Goal: Task Accomplishment & Management: Manage account settings

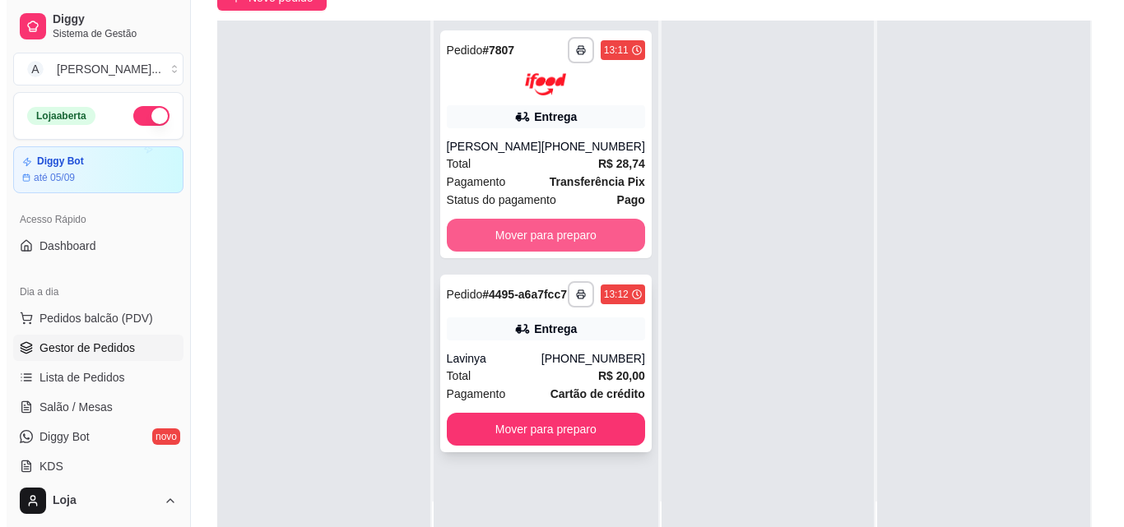
scroll to position [165, 0]
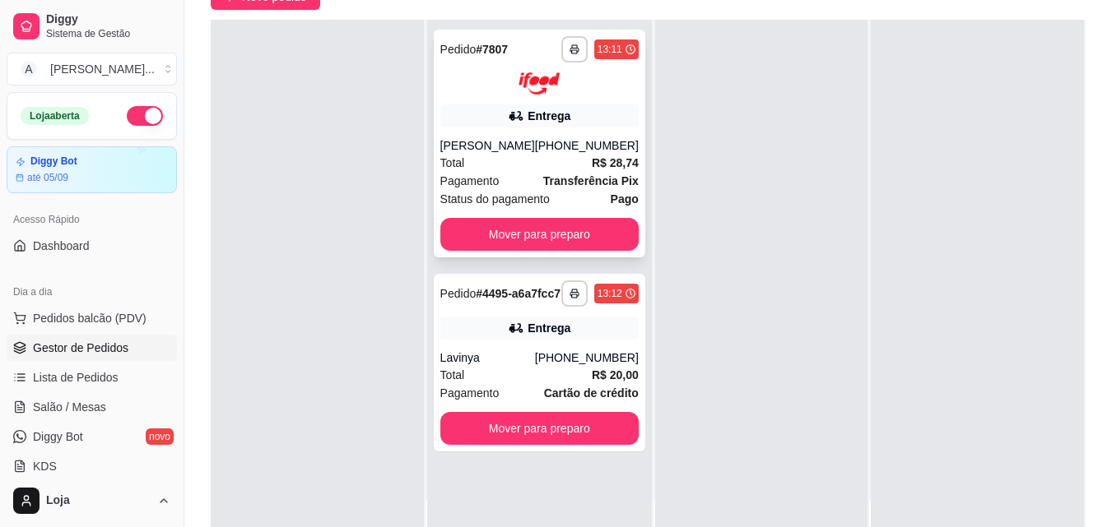
click at [493, 142] on div "[PERSON_NAME]" at bounding box center [487, 145] width 95 height 16
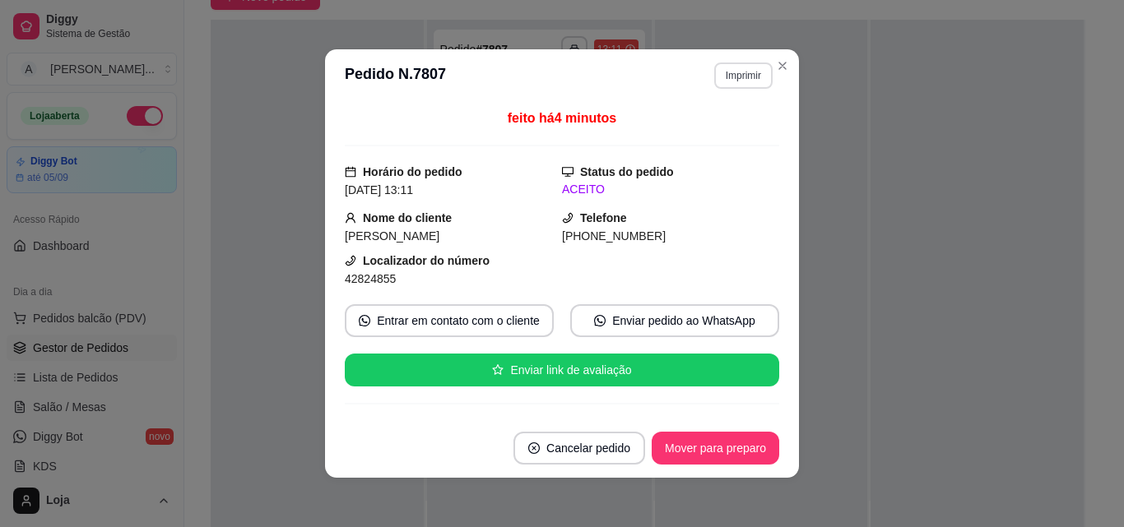
click at [730, 71] on button "Imprimir" at bounding box center [743, 76] width 58 height 26
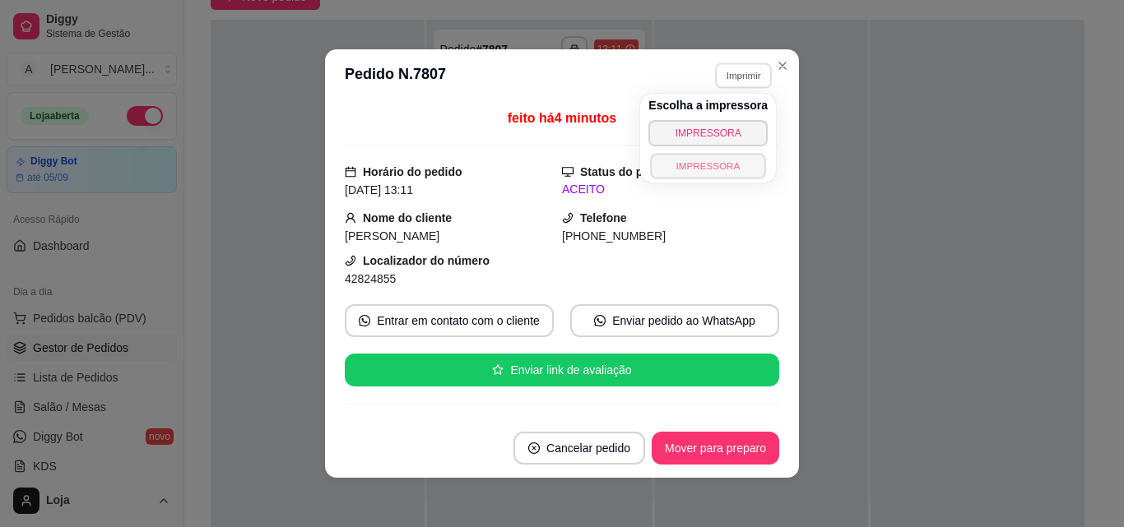
click at [728, 160] on button "IMPRESSORA" at bounding box center [707, 166] width 115 height 26
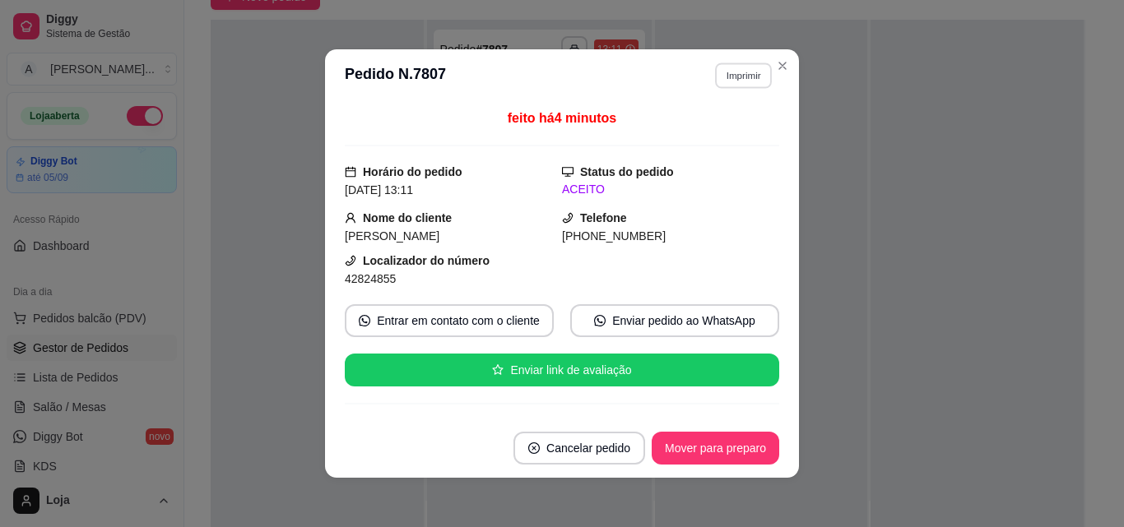
click at [736, 79] on button "Imprimir" at bounding box center [743, 76] width 57 height 26
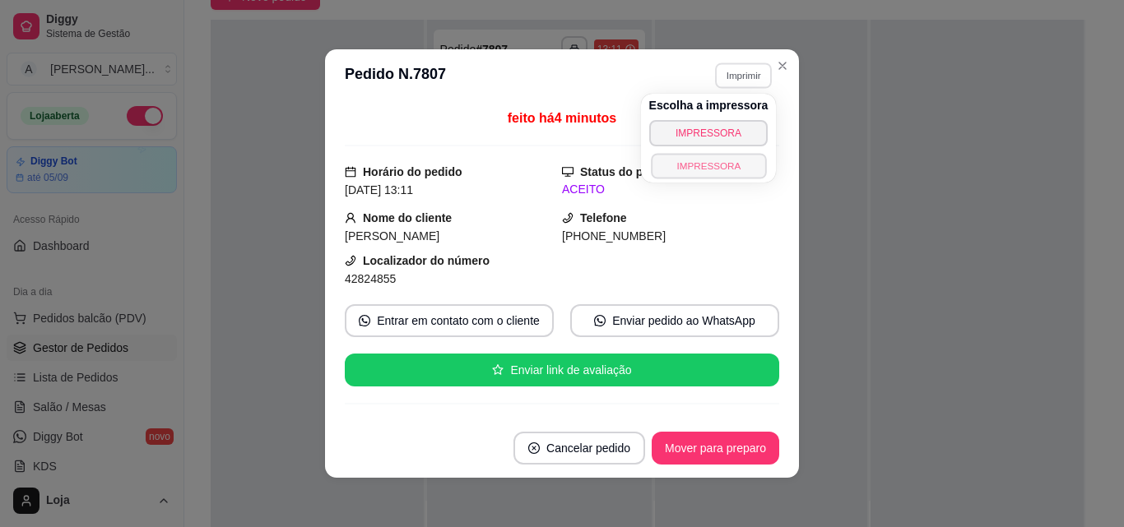
click at [723, 166] on button "IMPRESSORA" at bounding box center [708, 166] width 115 height 26
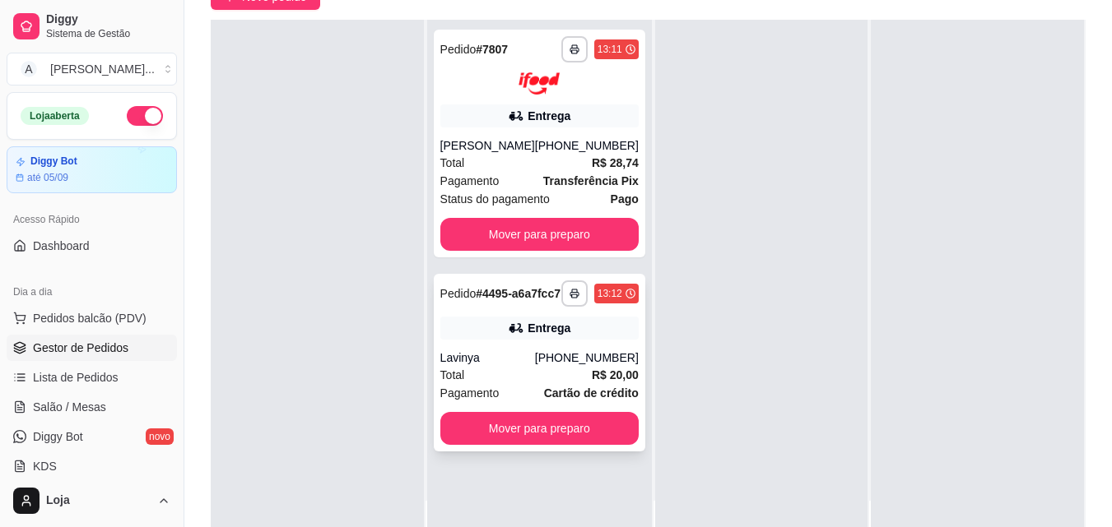
click at [595, 340] on div "Entrega" at bounding box center [539, 328] width 198 height 23
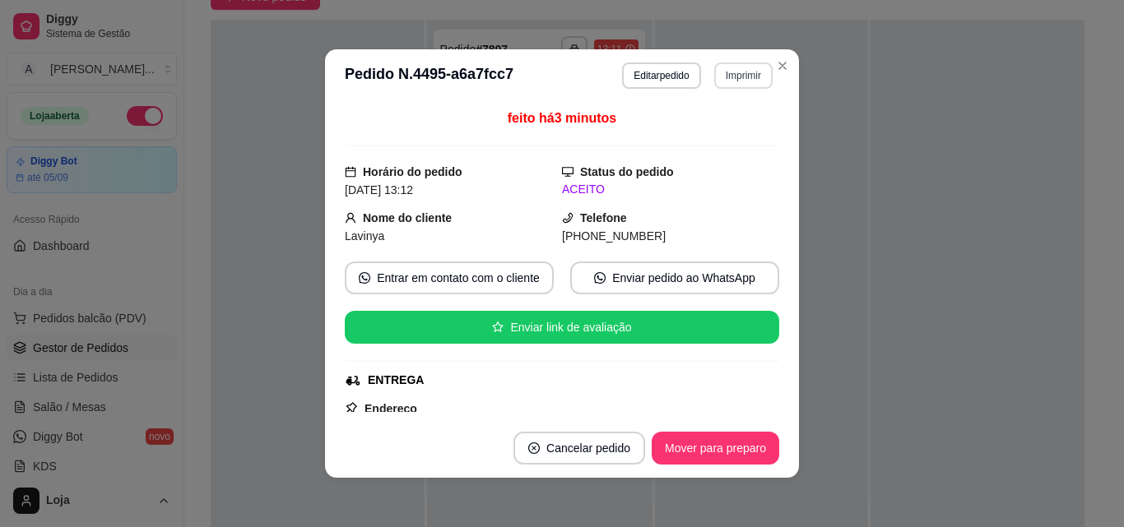
click at [755, 84] on button "Imprimir" at bounding box center [743, 76] width 58 height 26
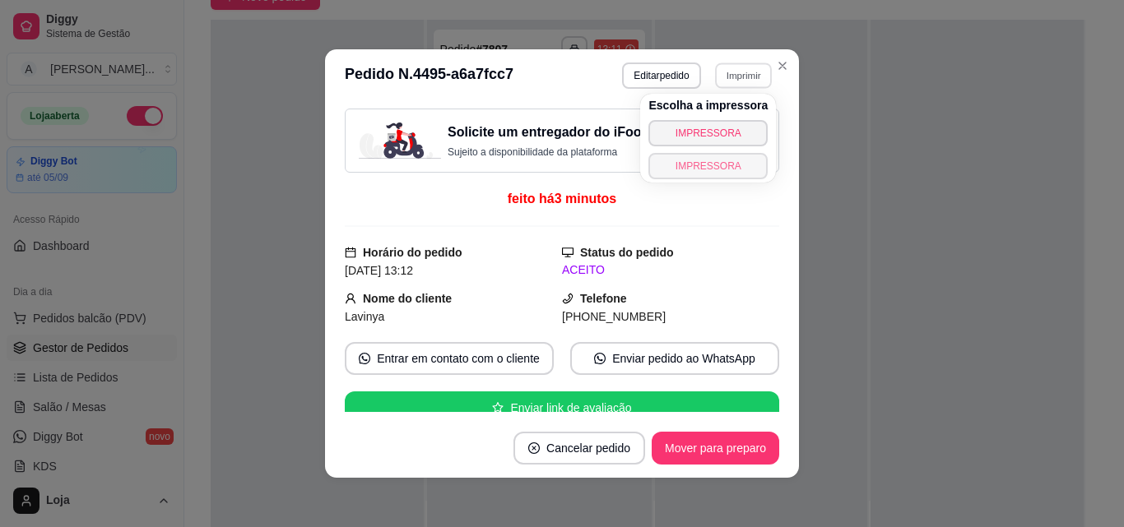
click at [733, 172] on button "IMPRESSORA" at bounding box center [707, 166] width 119 height 26
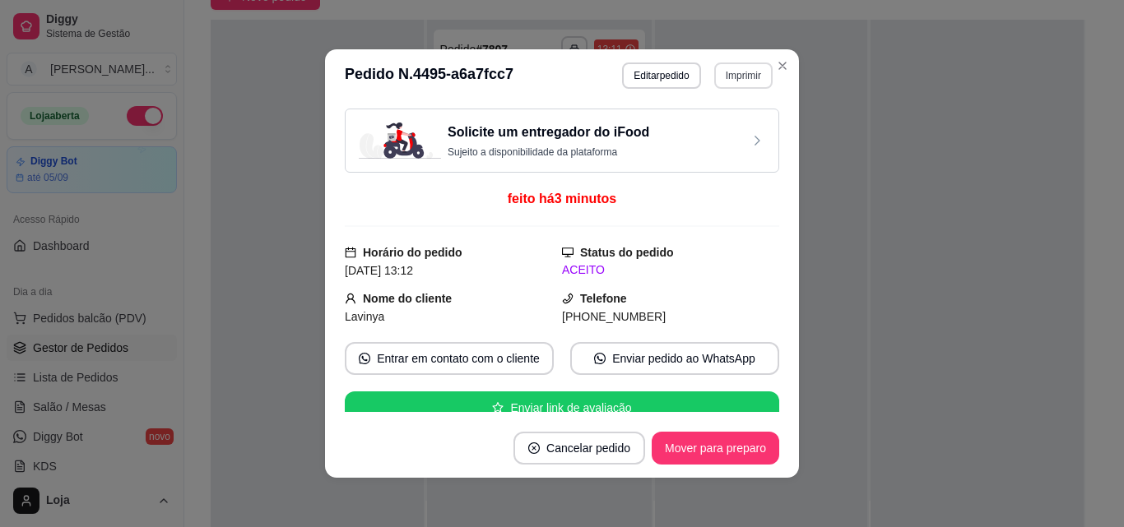
click at [742, 74] on button "Imprimir" at bounding box center [743, 76] width 58 height 26
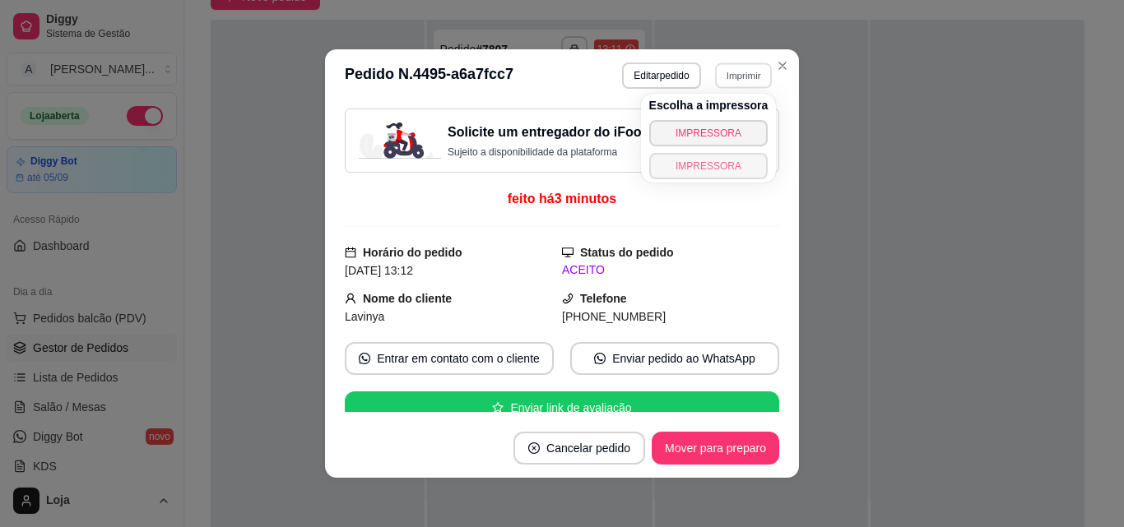
click at [740, 172] on button "IMPRESSORA" at bounding box center [708, 166] width 119 height 26
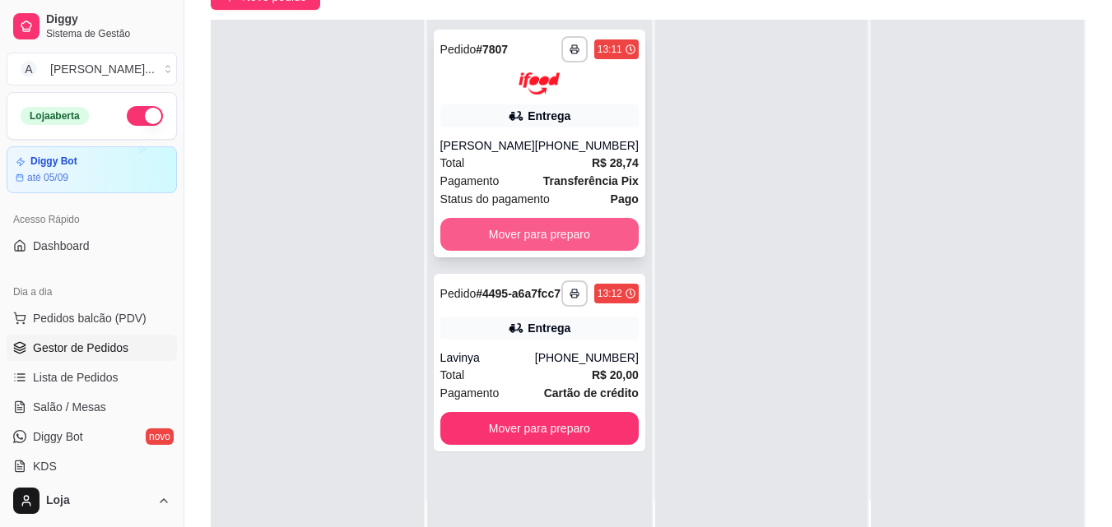
click at [612, 231] on button "Mover para preparo" at bounding box center [539, 234] width 198 height 33
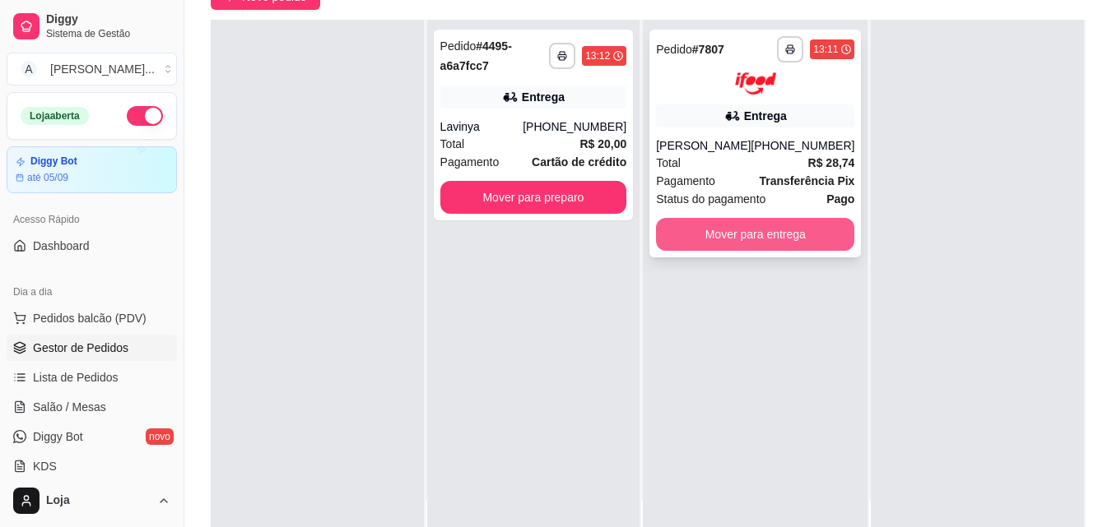
click at [672, 242] on button "Mover para entrega" at bounding box center [755, 234] width 198 height 33
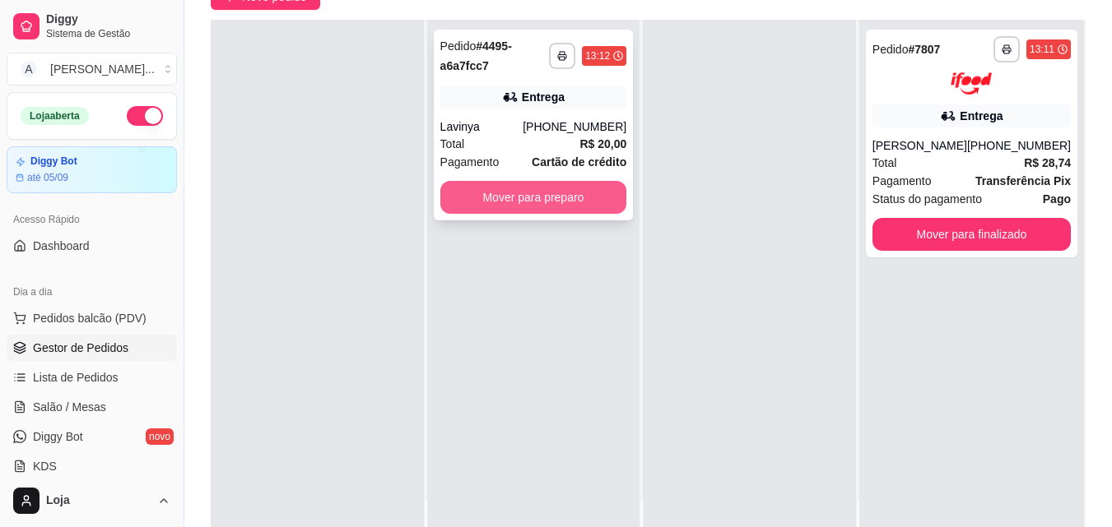
click at [587, 195] on button "Mover para preparo" at bounding box center [533, 197] width 187 height 33
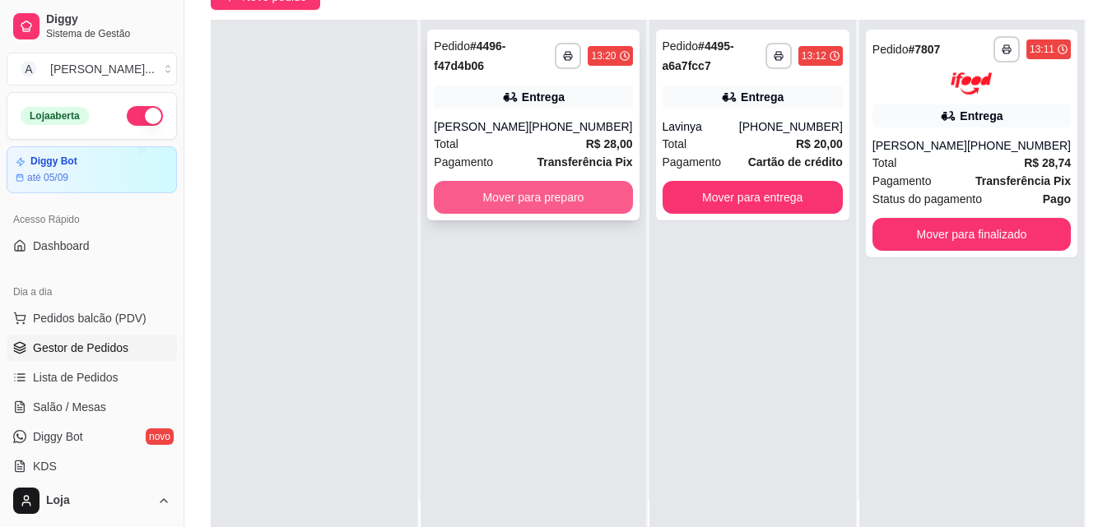
click at [519, 194] on button "Mover para preparo" at bounding box center [533, 197] width 198 height 33
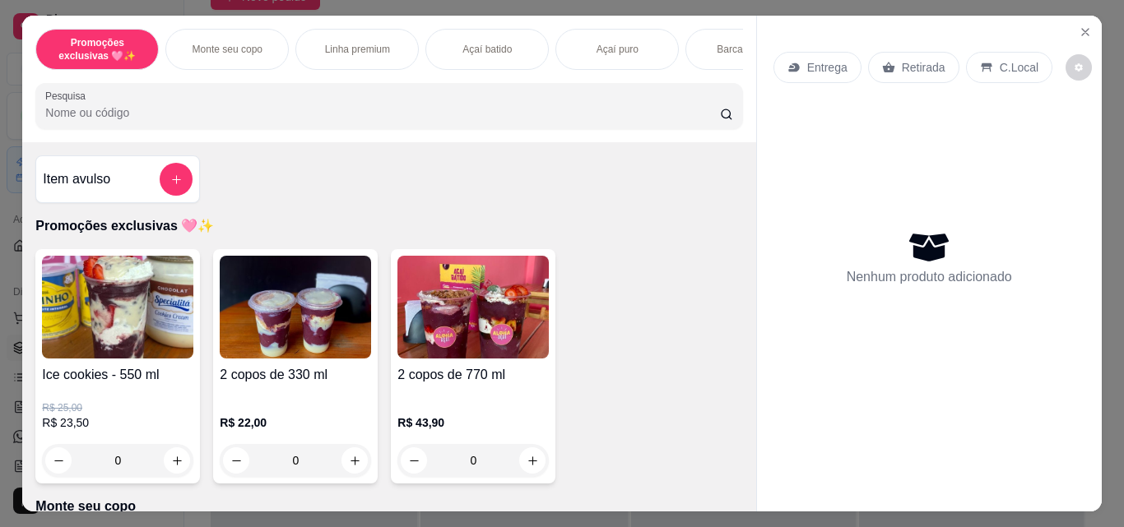
click at [499, 54] on div "Açaí batido" at bounding box center [486, 49] width 123 height 41
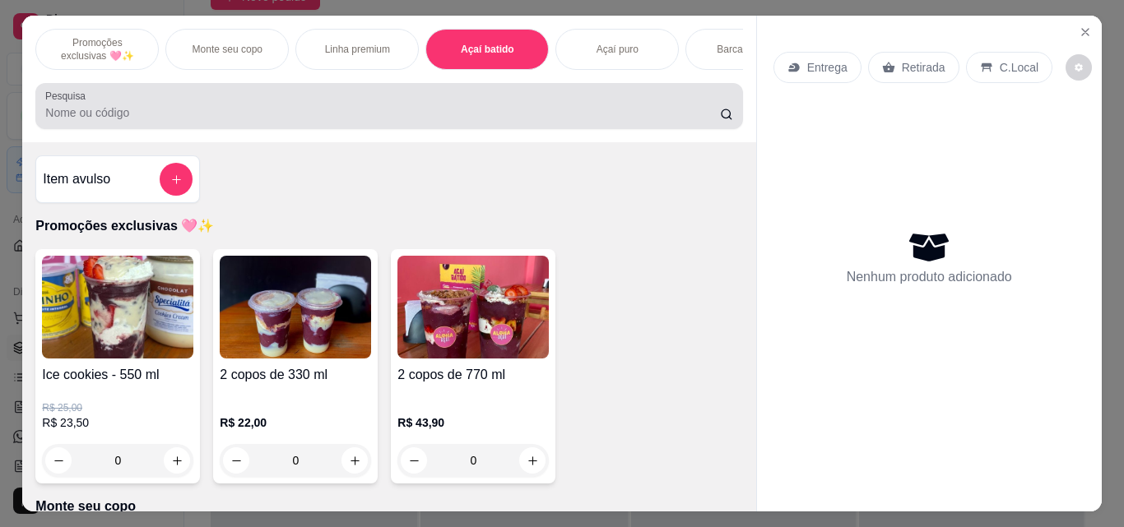
scroll to position [43, 0]
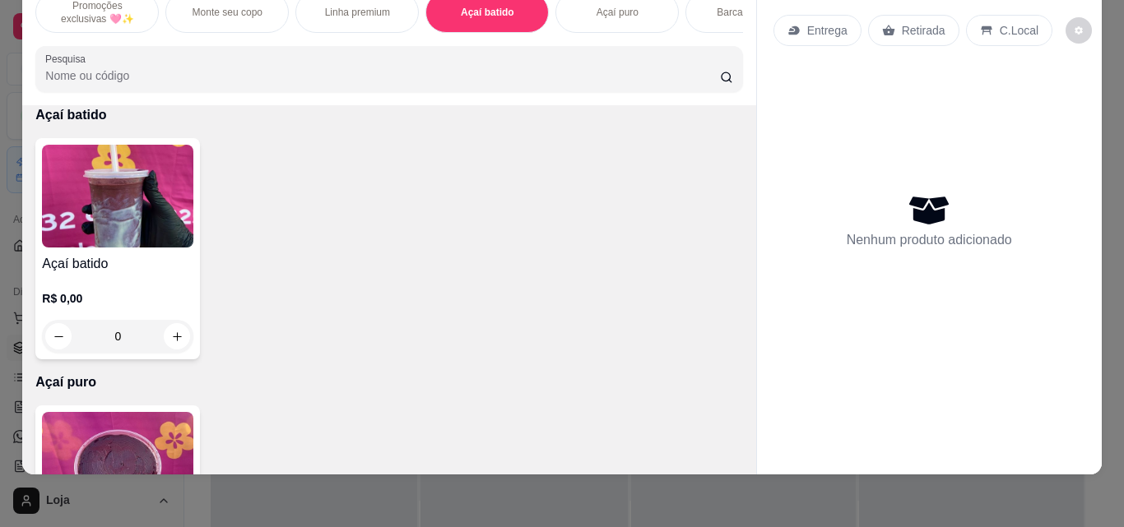
click at [157, 227] on img at bounding box center [117, 196] width 151 height 103
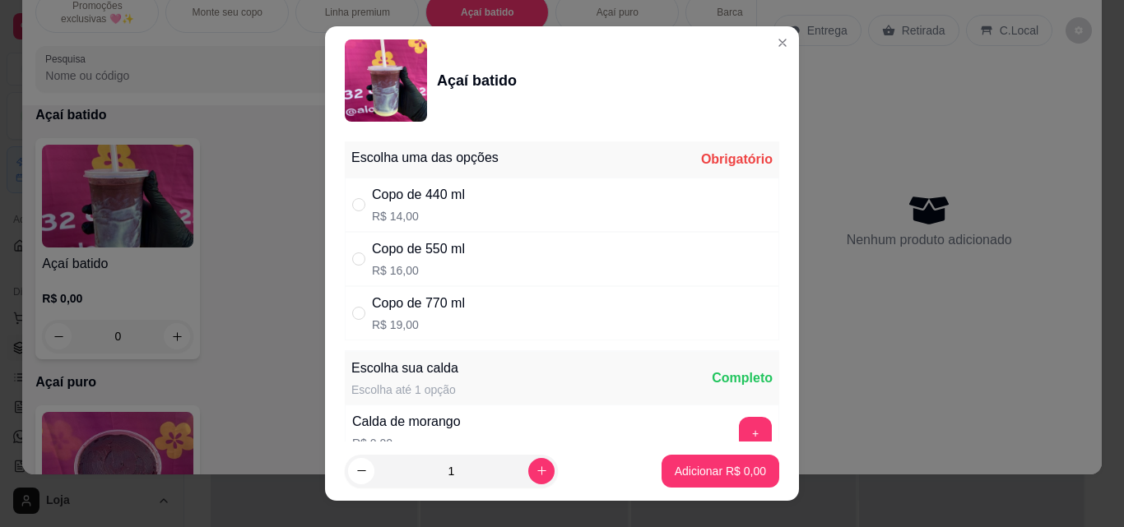
click at [470, 330] on div "Copo de 770 ml R$ 19,00" at bounding box center [562, 313] width 434 height 54
radio input "true"
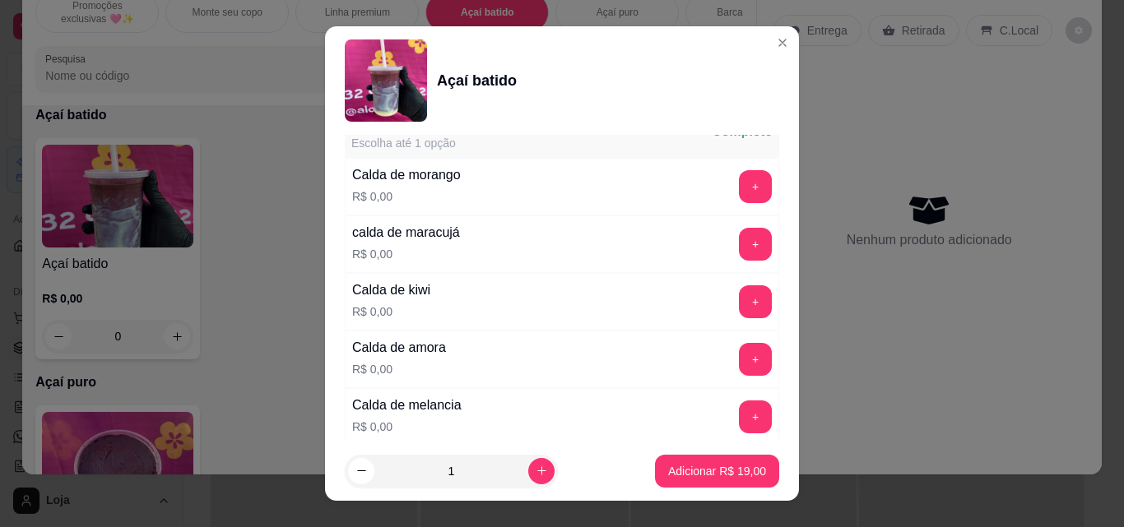
scroll to position [576, 0]
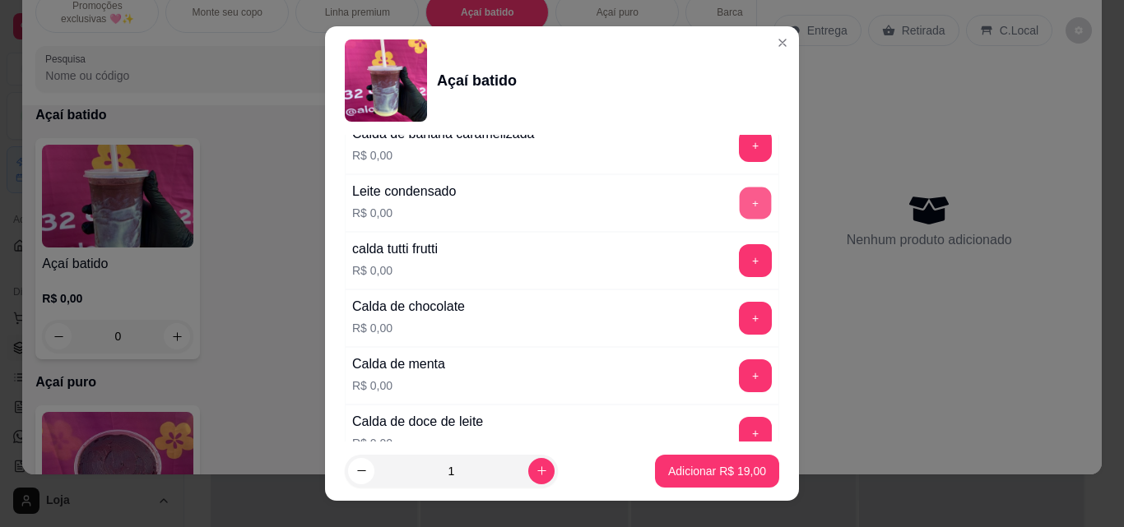
click at [740, 207] on button "+" at bounding box center [756, 204] width 32 height 32
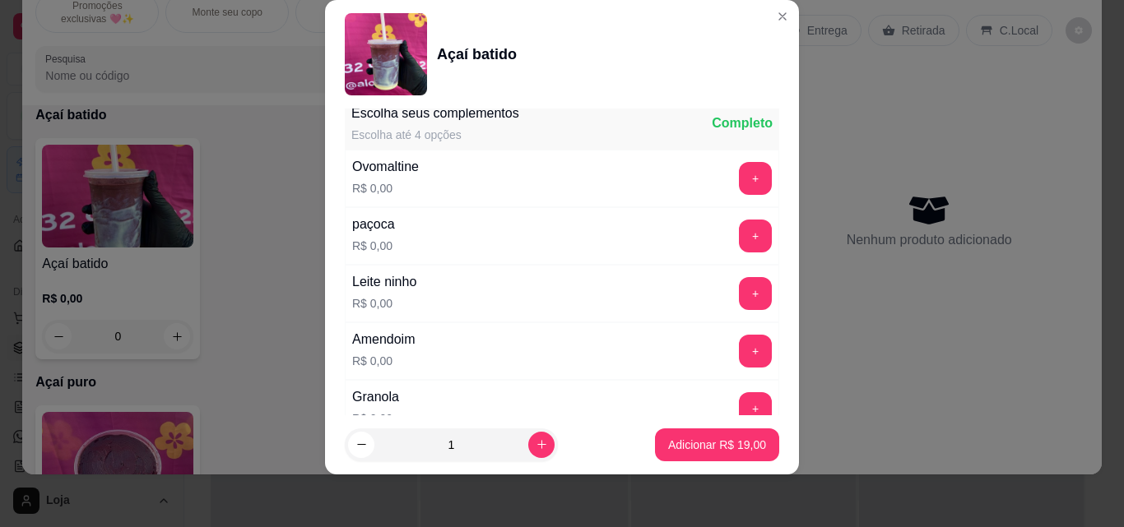
scroll to position [1430, 0]
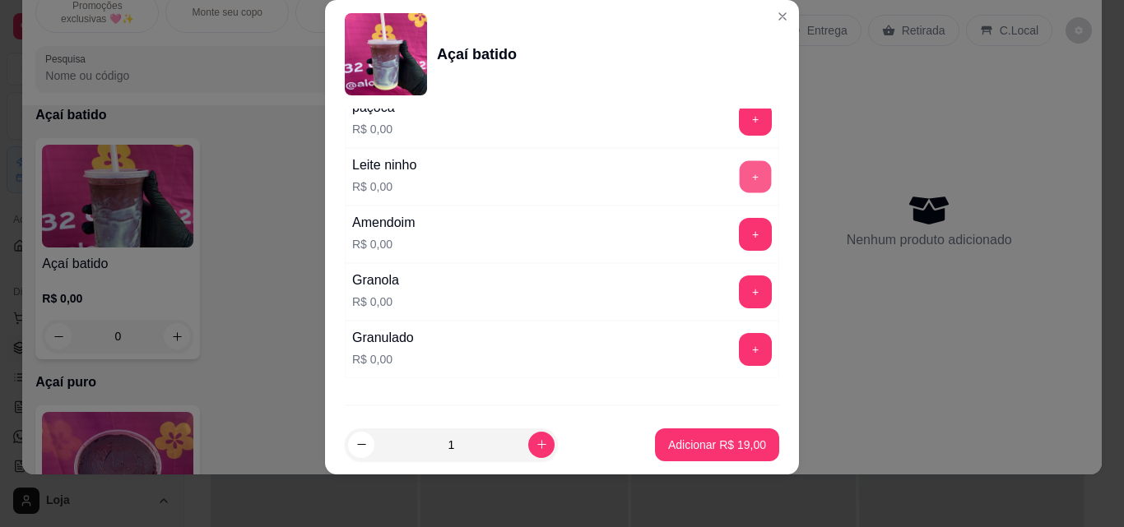
click at [740, 171] on button "+" at bounding box center [756, 177] width 32 height 32
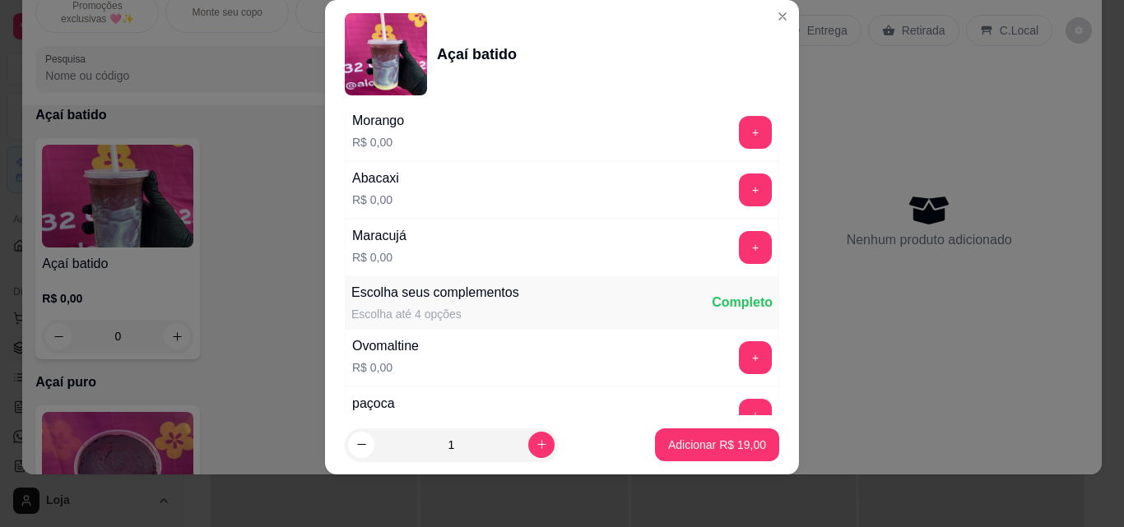
scroll to position [1019, 0]
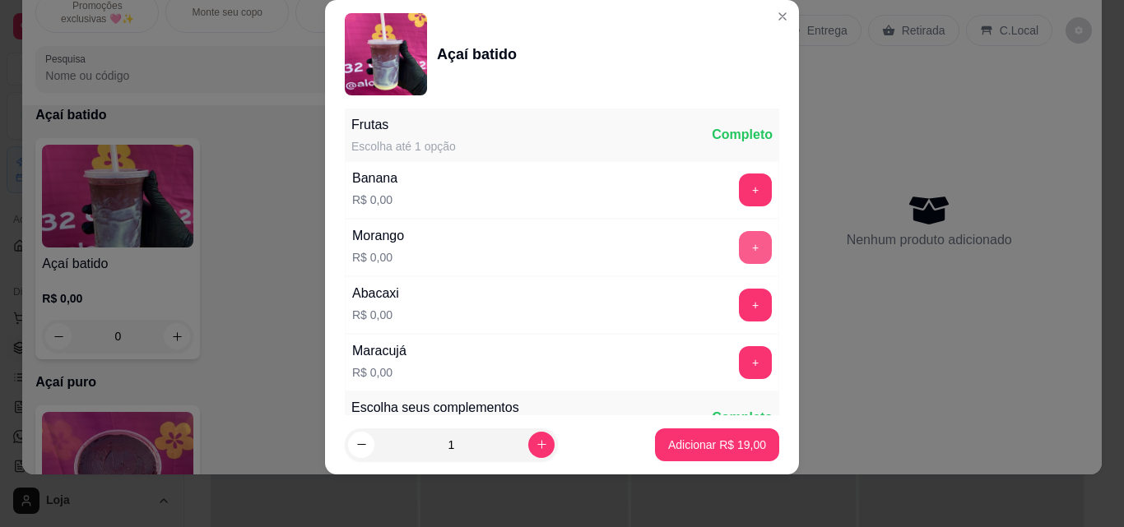
click at [739, 243] on button "+" at bounding box center [755, 247] width 33 height 33
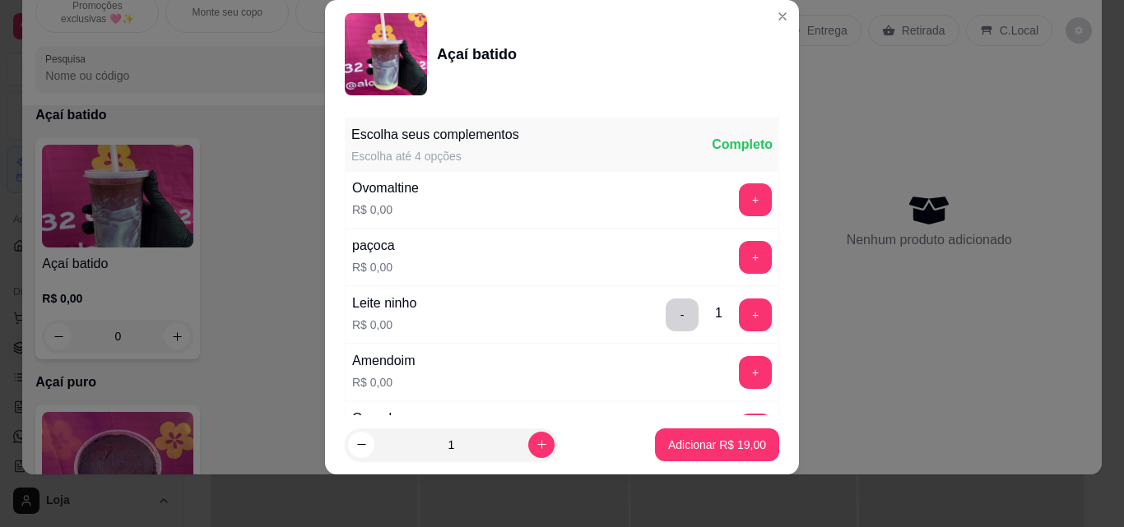
scroll to position [1516, 0]
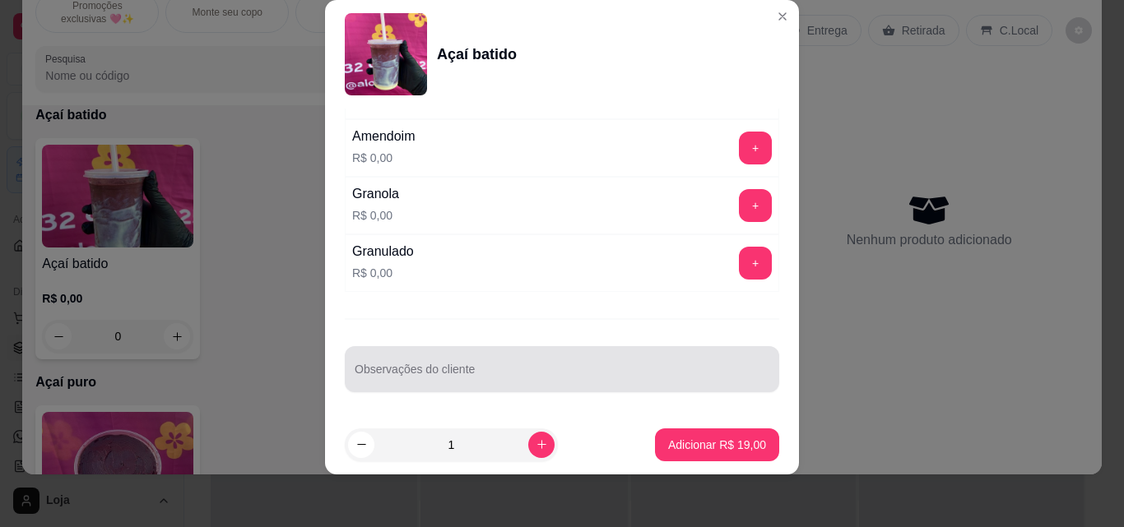
click at [557, 357] on div at bounding box center [562, 369] width 415 height 33
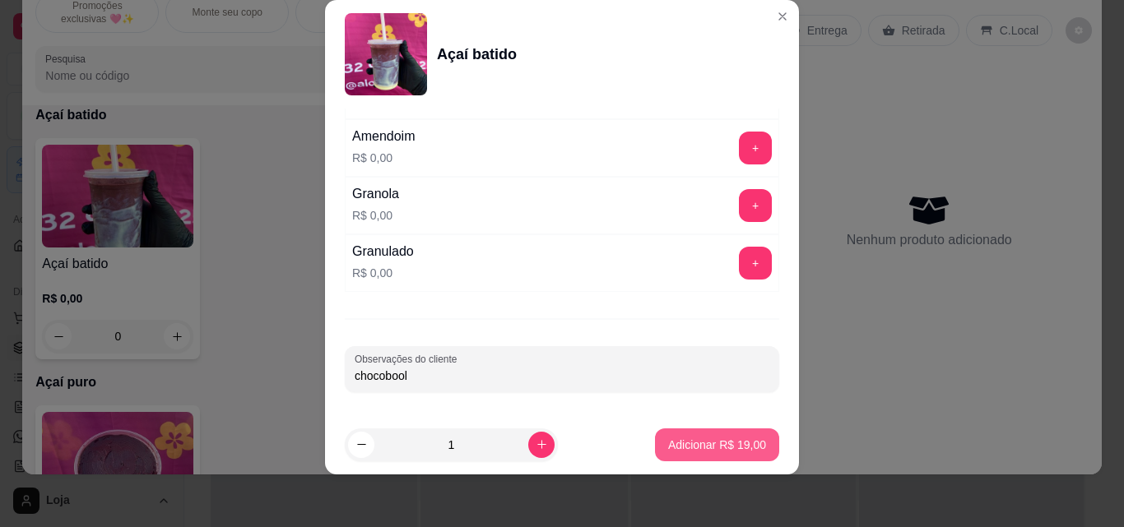
type input "chocobool"
click at [684, 440] on p "Adicionar R$ 19,00" at bounding box center [717, 445] width 98 height 16
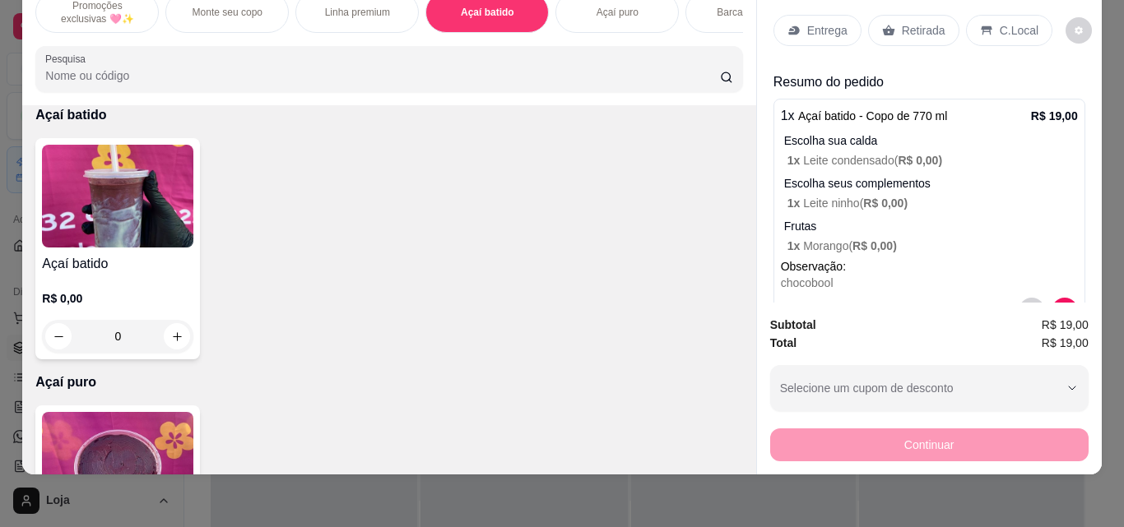
click at [886, 27] on div "Retirada" at bounding box center [913, 30] width 91 height 31
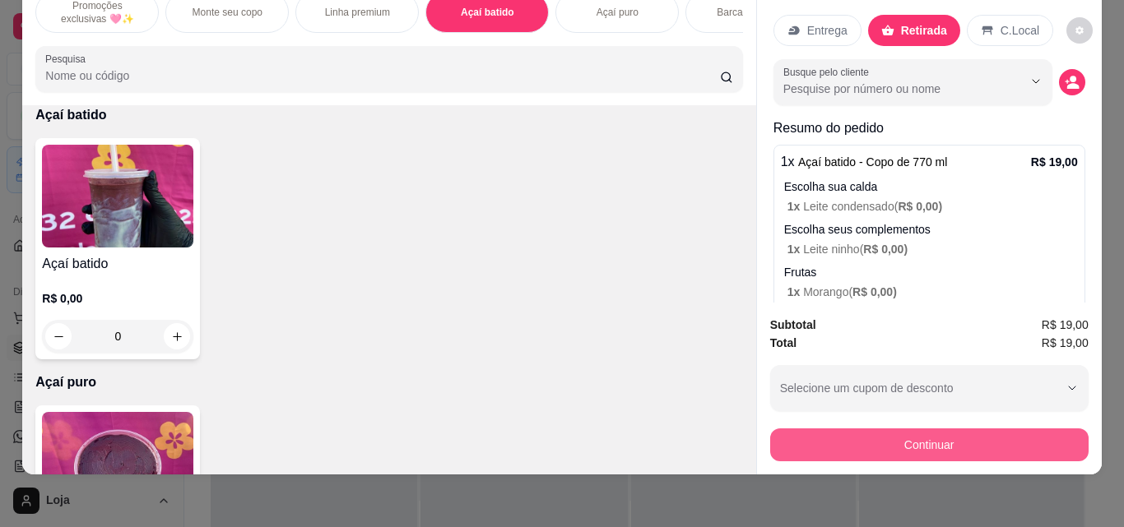
click at [820, 438] on button "Continuar" at bounding box center [929, 445] width 318 height 33
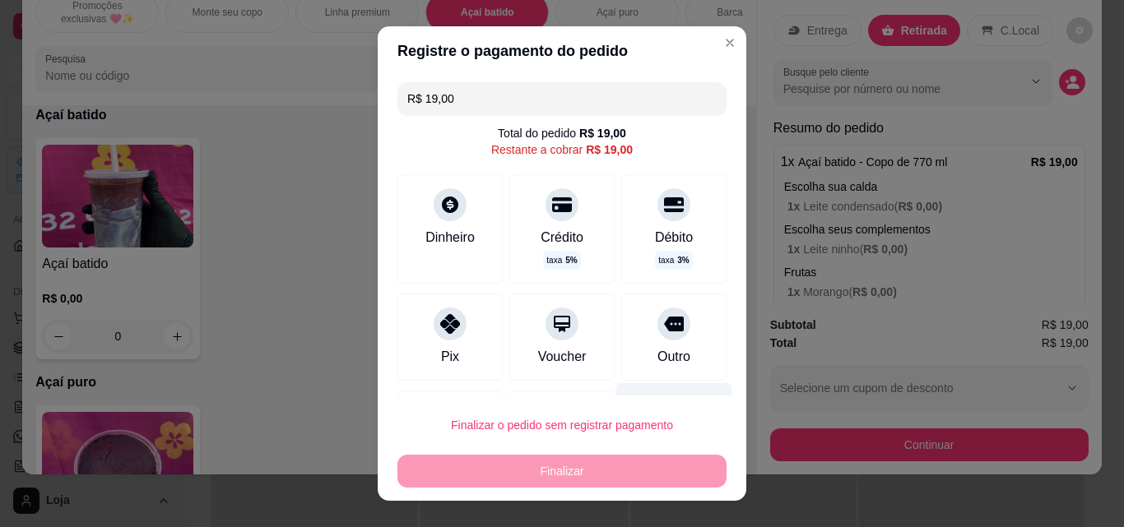
click at [657, 360] on div "Outro" at bounding box center [673, 357] width 33 height 20
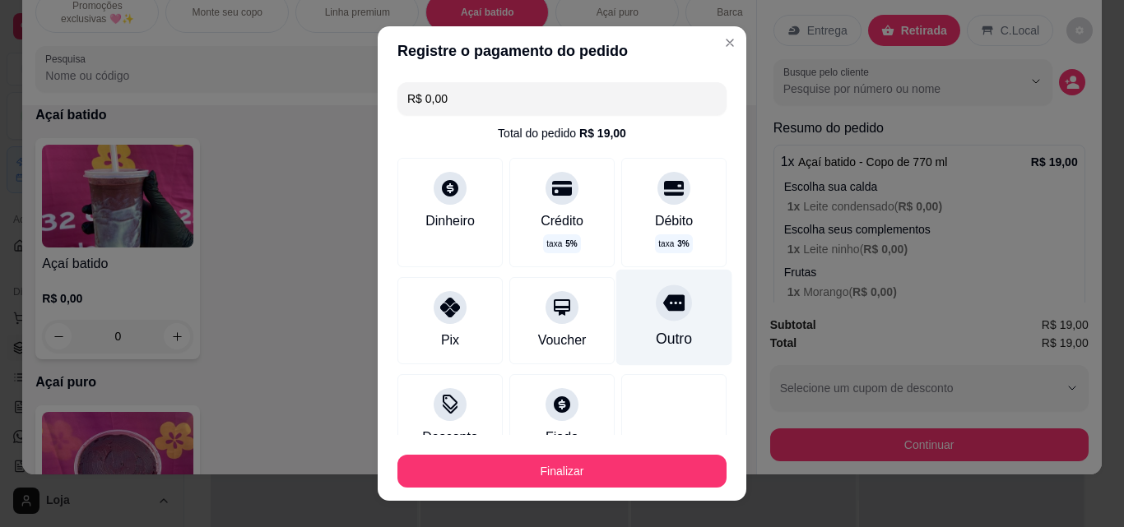
scroll to position [118, 0]
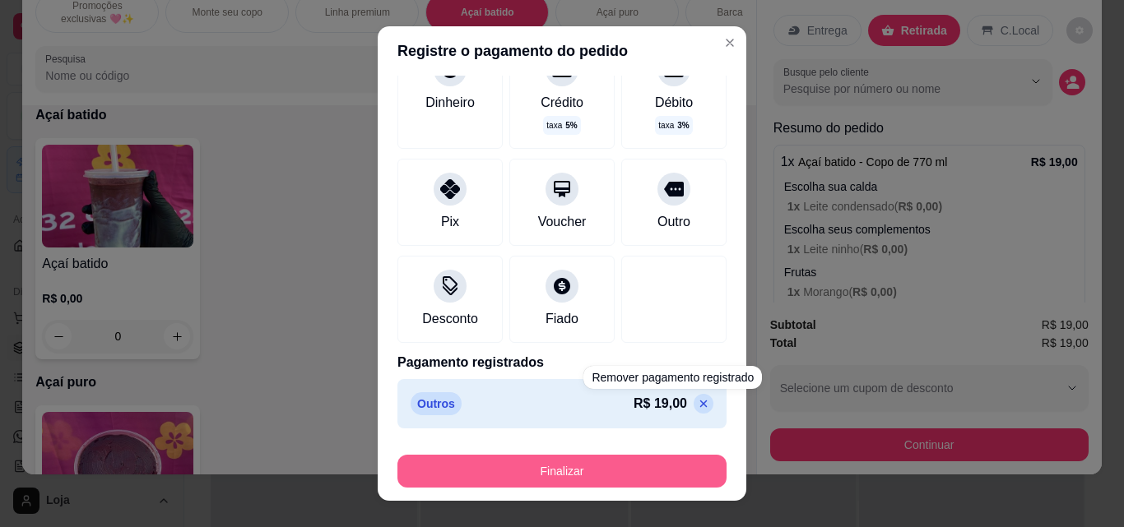
click at [666, 486] on button "Finalizar" at bounding box center [561, 471] width 329 height 33
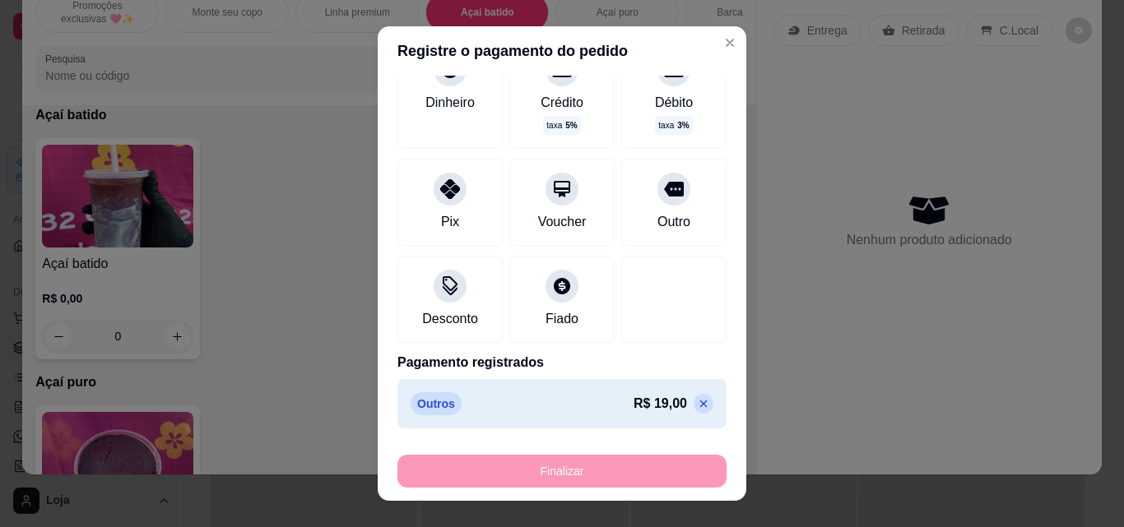
type input "-R$ 19,00"
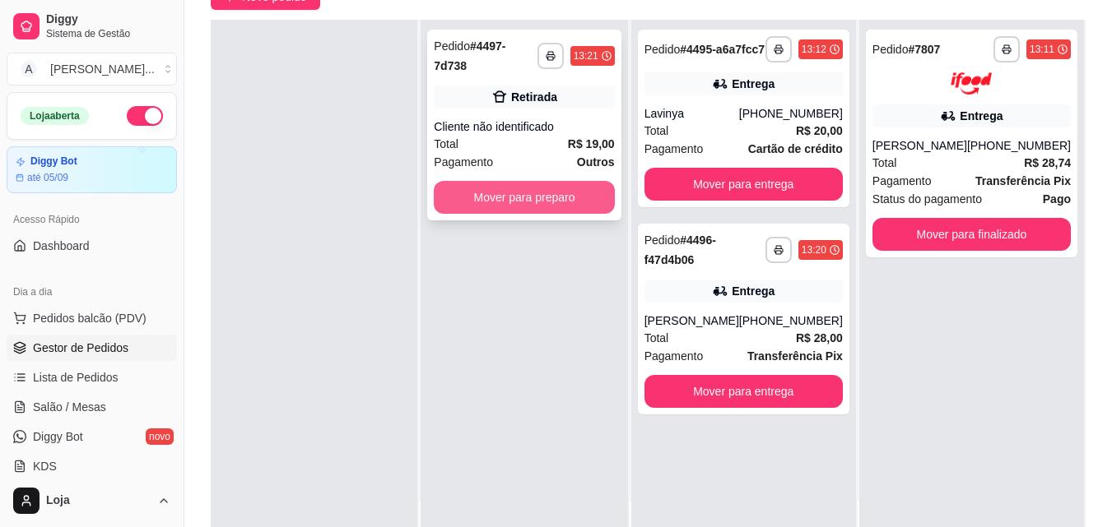
click at [531, 190] on button "Mover para preparo" at bounding box center [524, 197] width 180 height 33
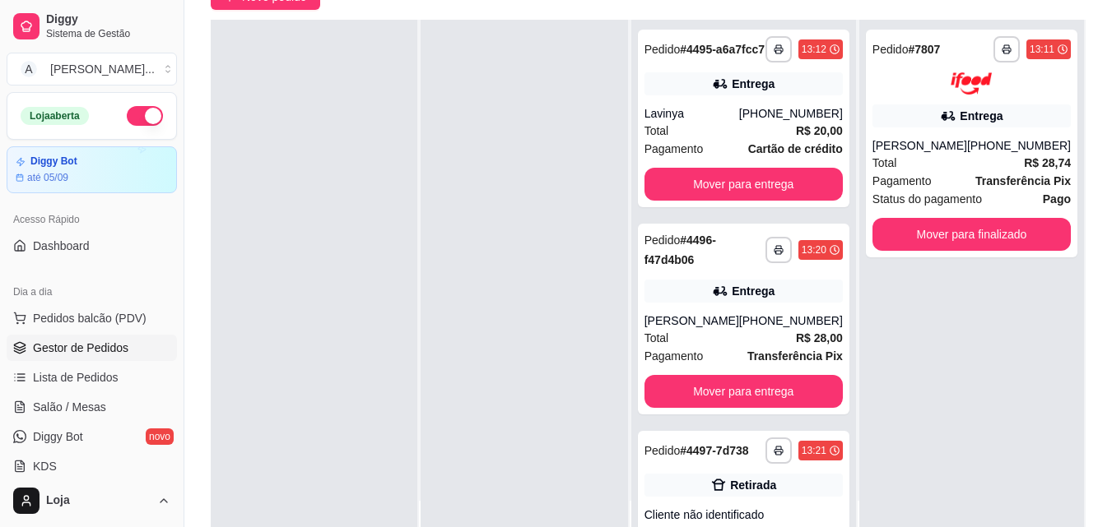
click at [222, 12] on div "**********" at bounding box center [647, 229] width 927 height 676
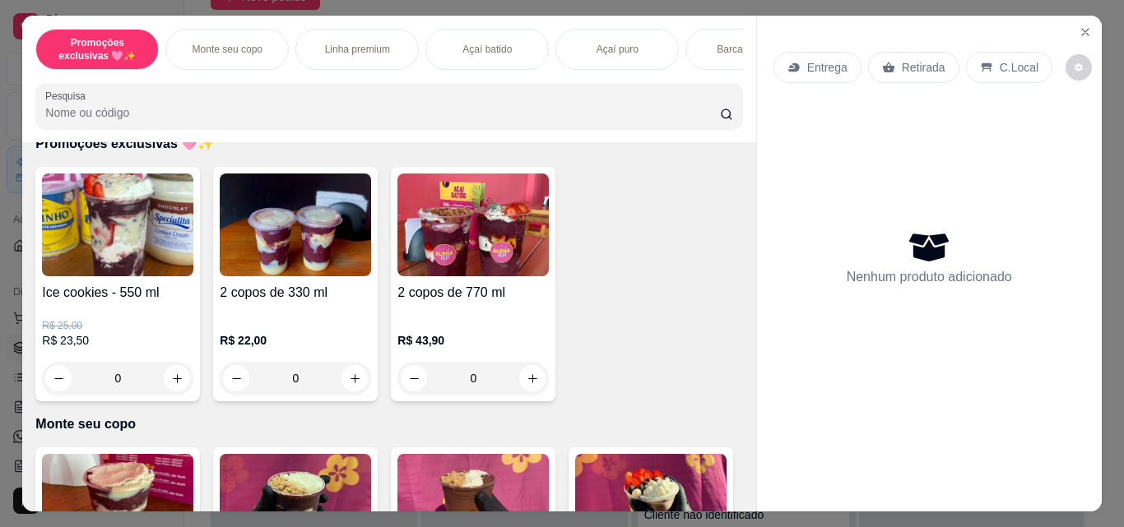
click at [482, 53] on div "Açaí batido" at bounding box center [486, 49] width 123 height 41
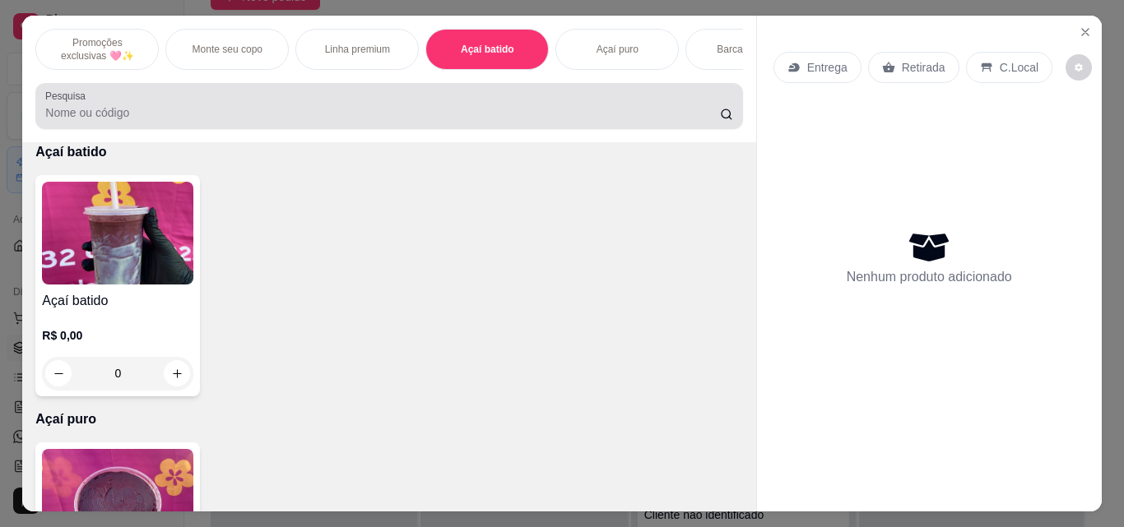
scroll to position [43, 0]
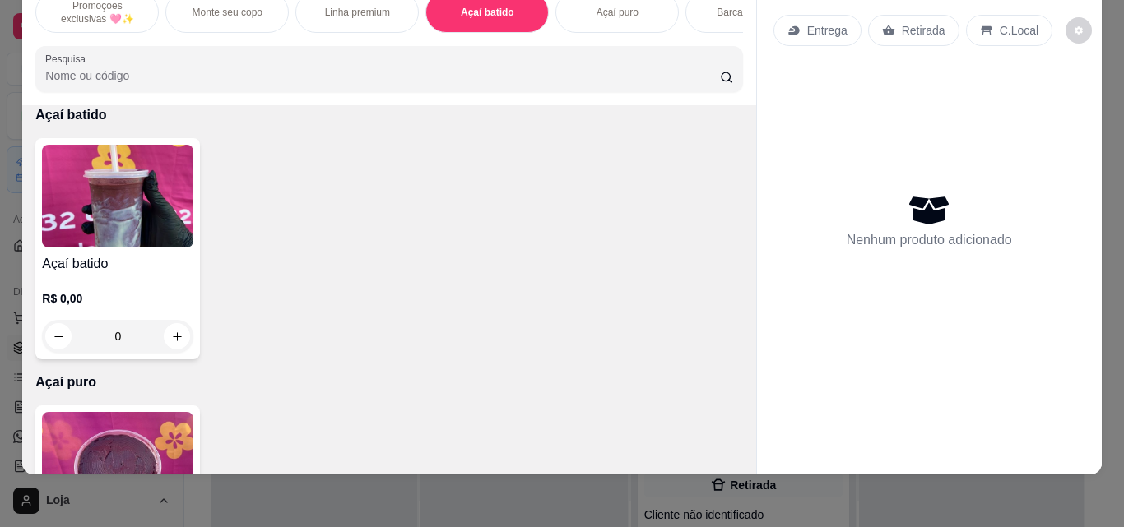
click at [162, 330] on div "0" at bounding box center [117, 336] width 151 height 33
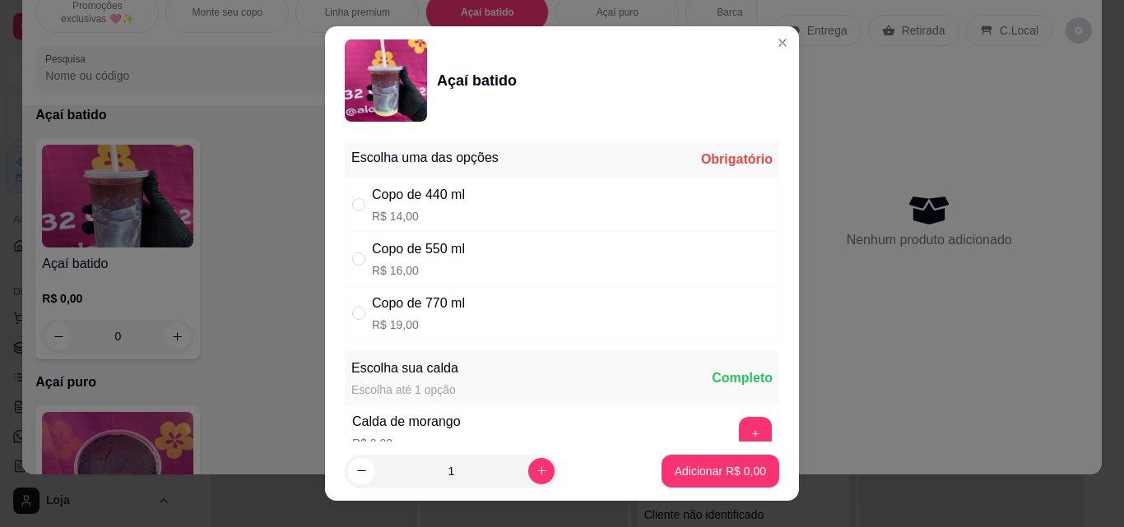
click at [561, 201] on div "Copo de 440 ml R$ 14,00" at bounding box center [562, 205] width 434 height 54
radio input "true"
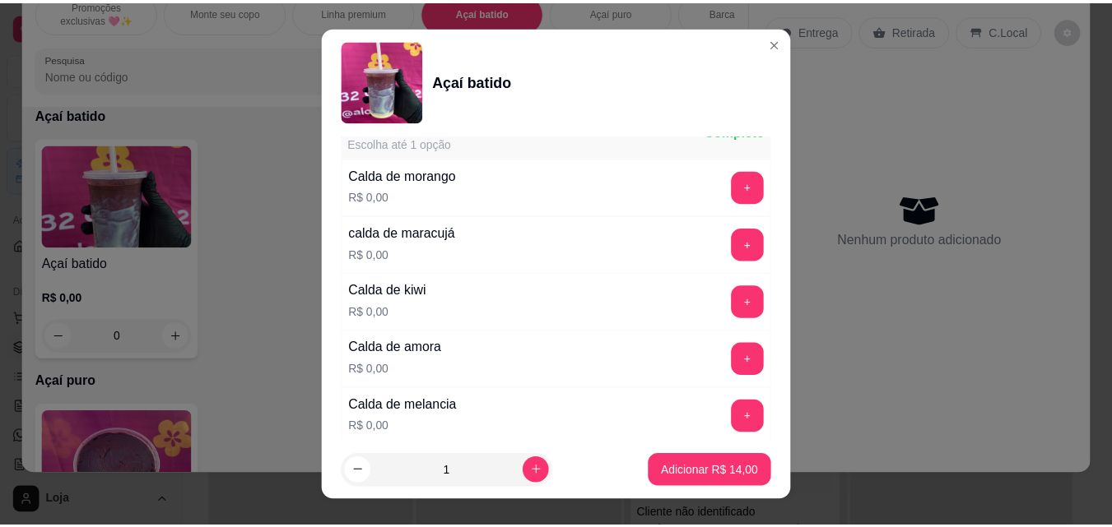
scroll to position [411, 0]
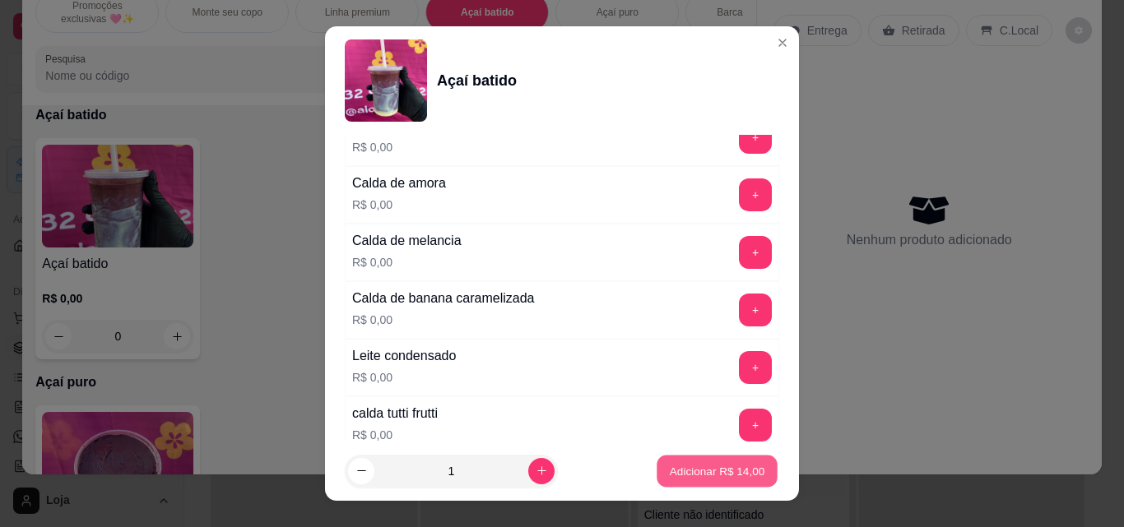
click at [739, 466] on p "Adicionar R$ 14,00" at bounding box center [717, 471] width 95 height 16
type input "1"
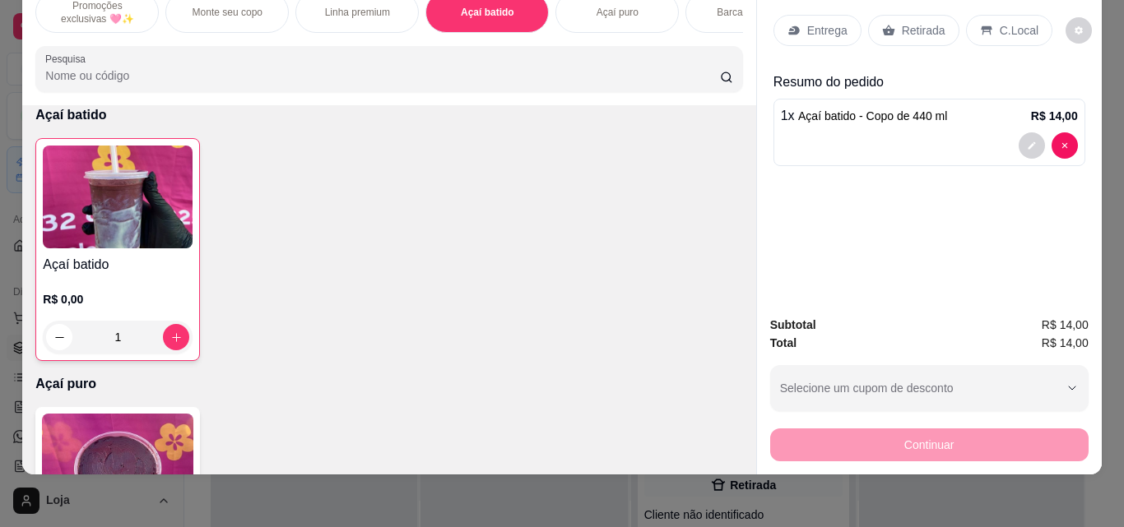
click at [878, 30] on div "Retirada" at bounding box center [913, 30] width 91 height 31
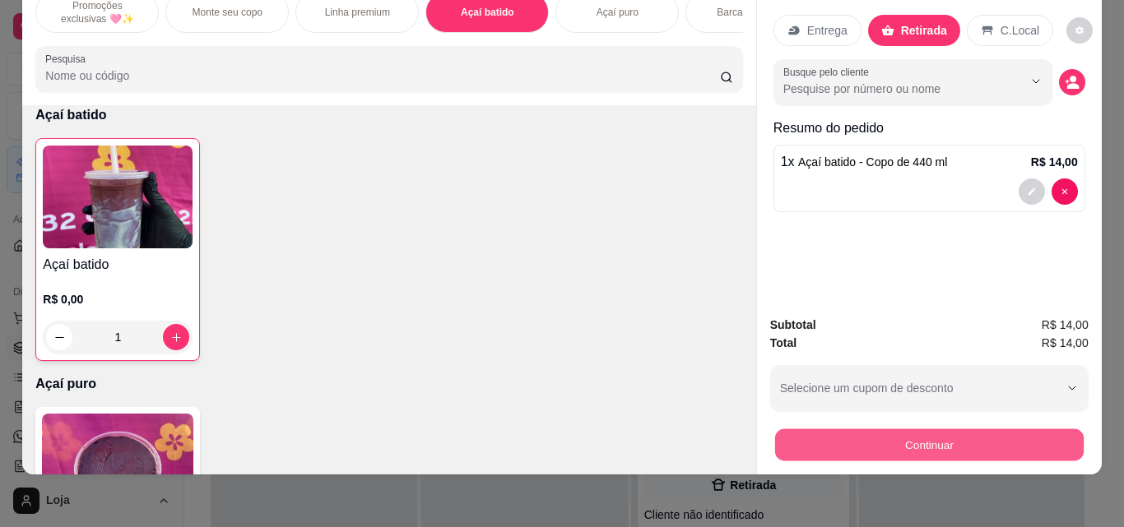
click at [899, 429] on button "Continuar" at bounding box center [928, 445] width 309 height 32
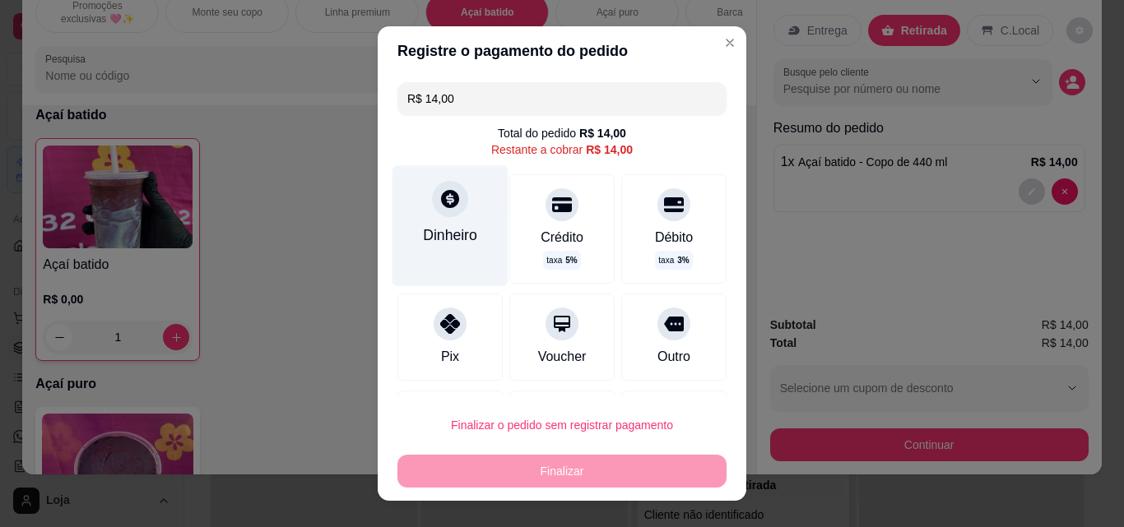
click at [448, 239] on div "Dinheiro" at bounding box center [450, 235] width 54 height 21
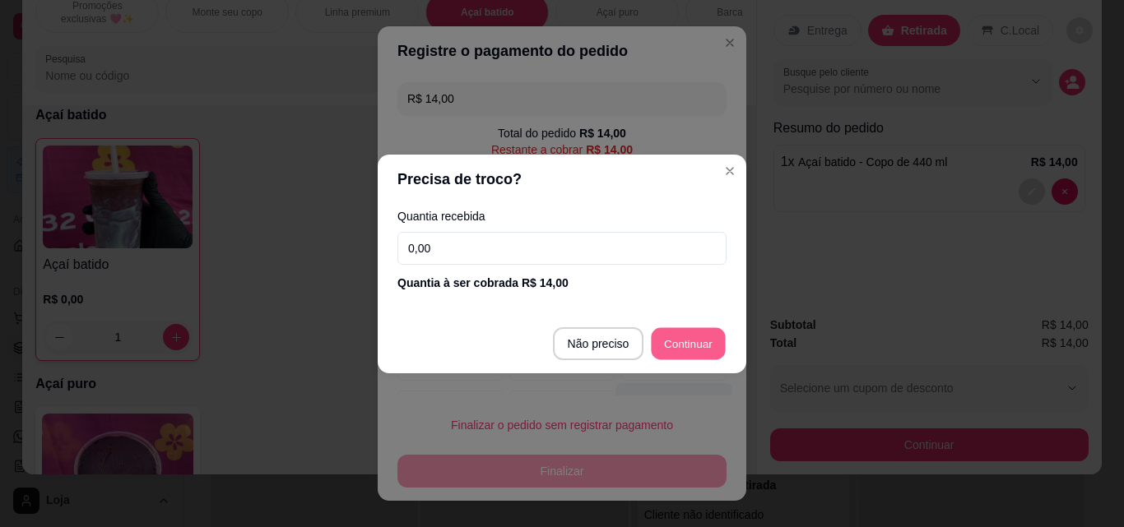
type input "R$ 0,00"
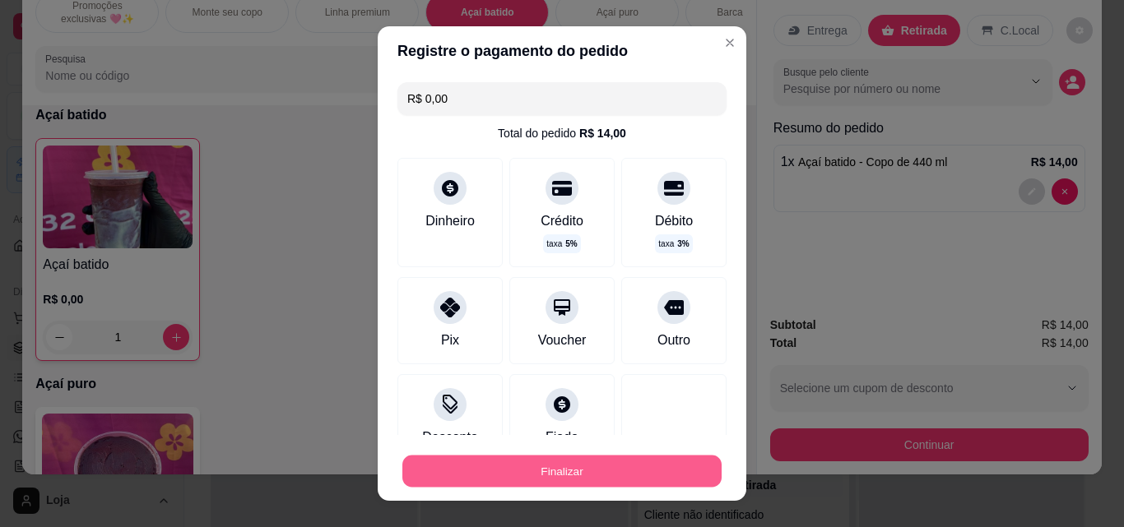
click at [653, 467] on button "Finalizar" at bounding box center [561, 472] width 319 height 32
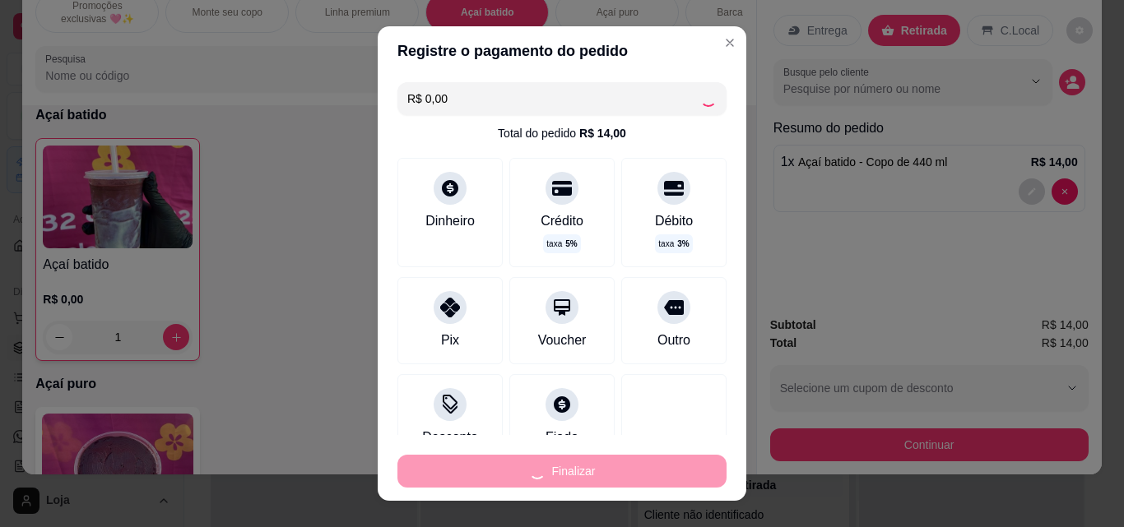
type input "0"
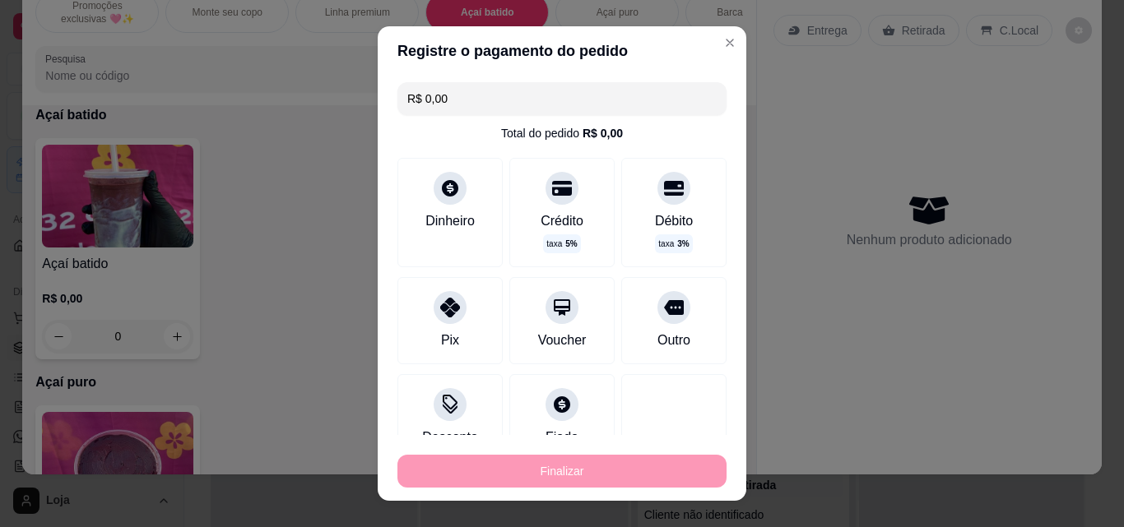
type input "-R$ 14,00"
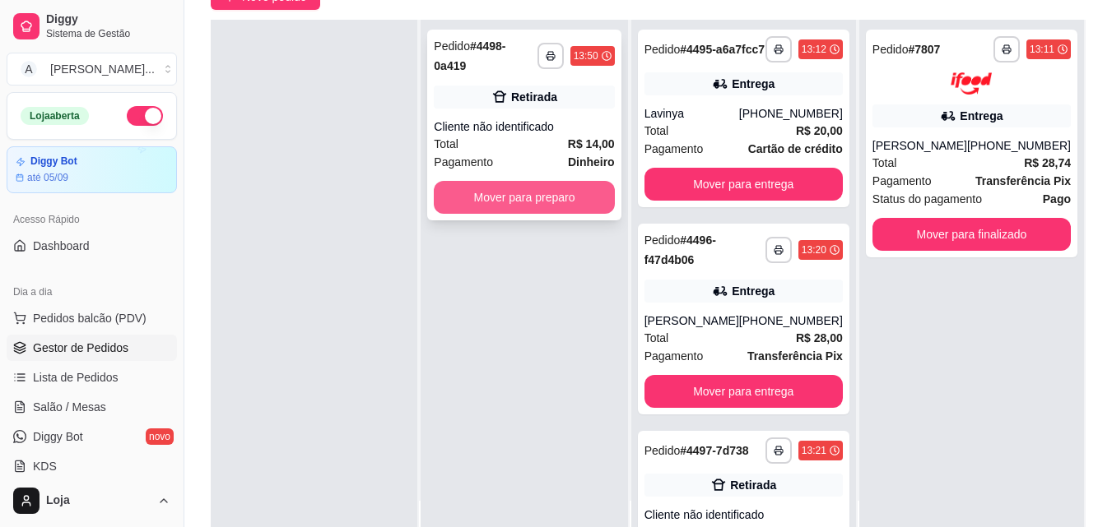
click at [450, 181] on button "Mover para preparo" at bounding box center [524, 197] width 180 height 33
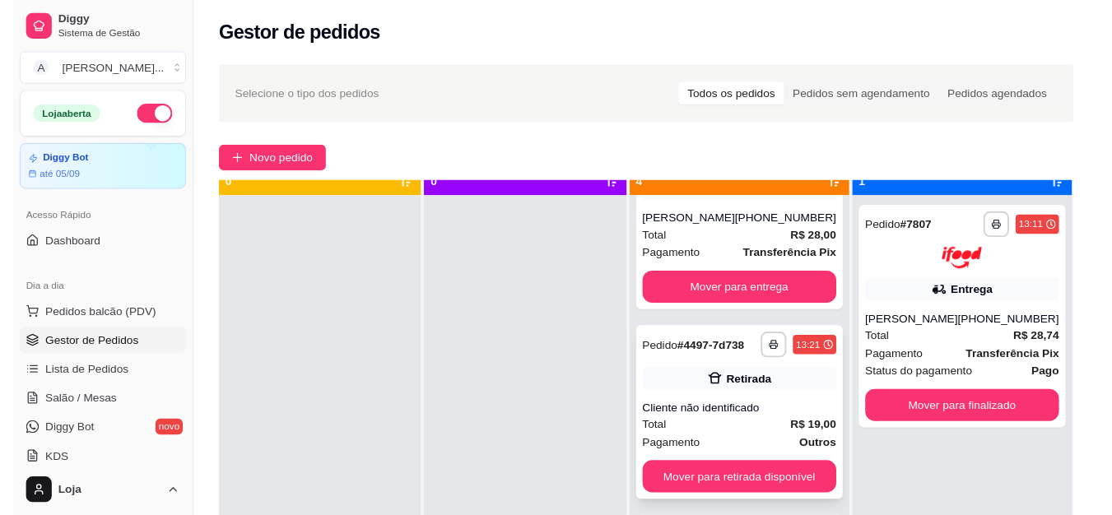
scroll to position [46, 0]
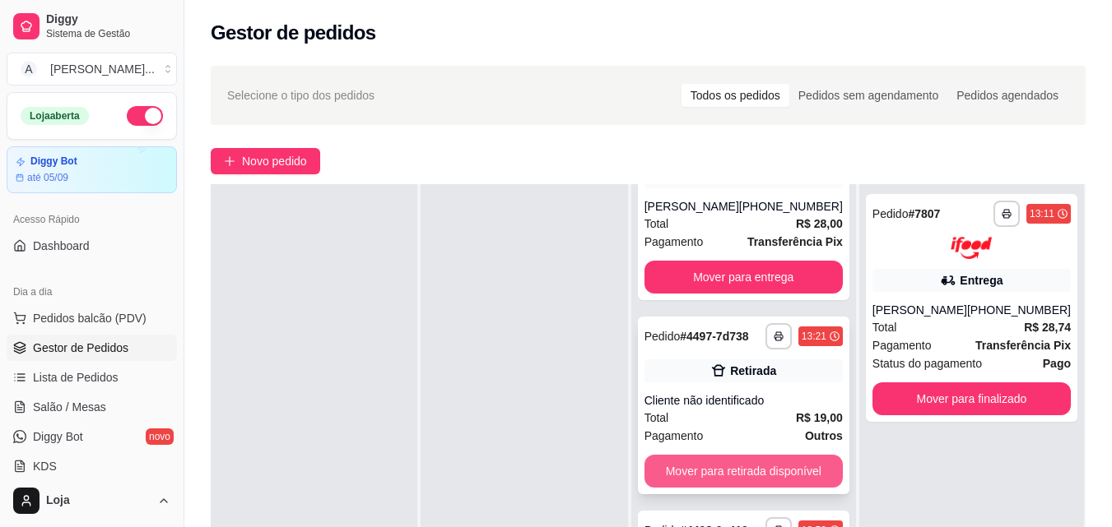
click at [750, 455] on button "Mover para retirada disponível" at bounding box center [743, 471] width 198 height 33
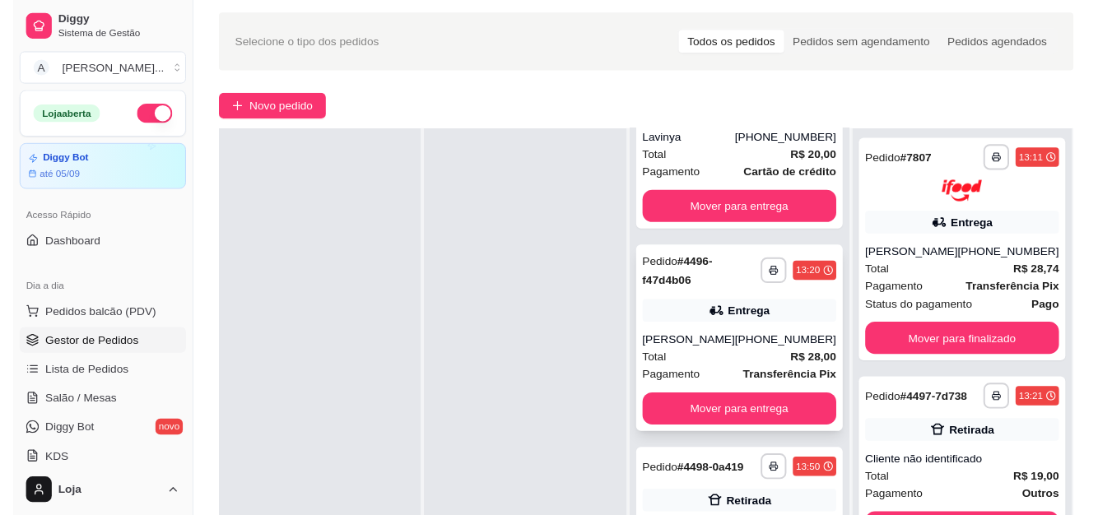
scroll to position [251, 0]
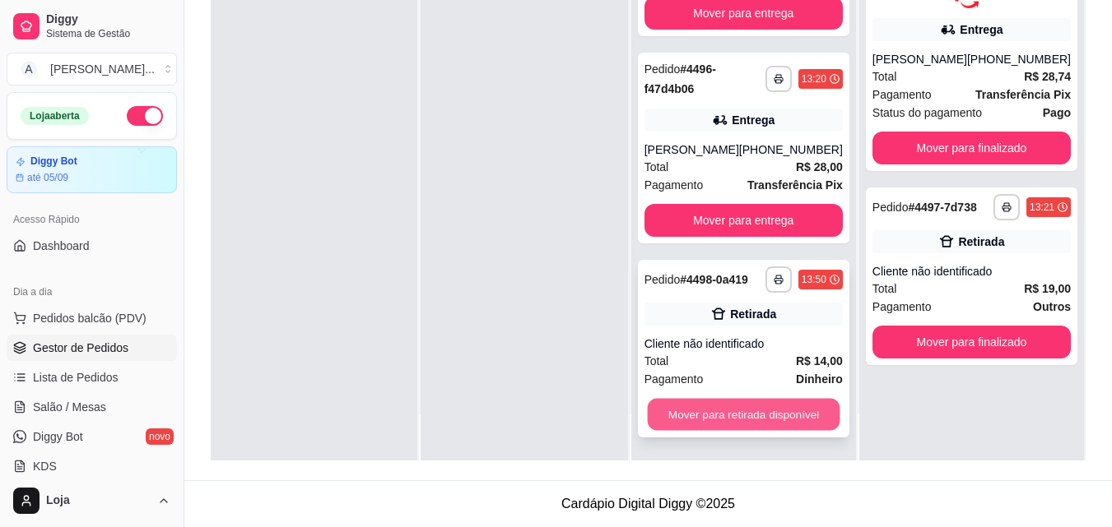
click at [718, 420] on button "Mover para retirada disponível" at bounding box center [743, 415] width 193 height 32
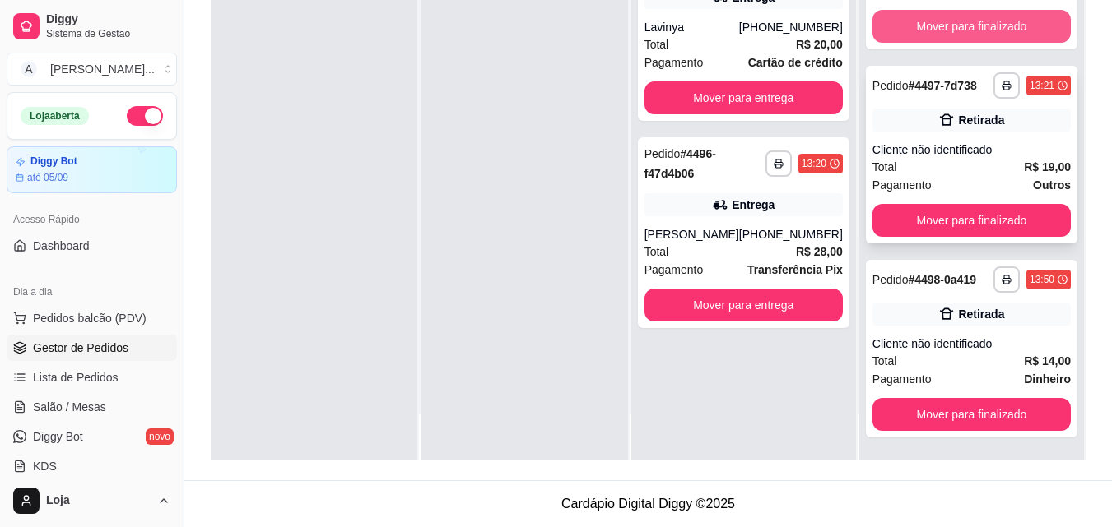
scroll to position [148, 0]
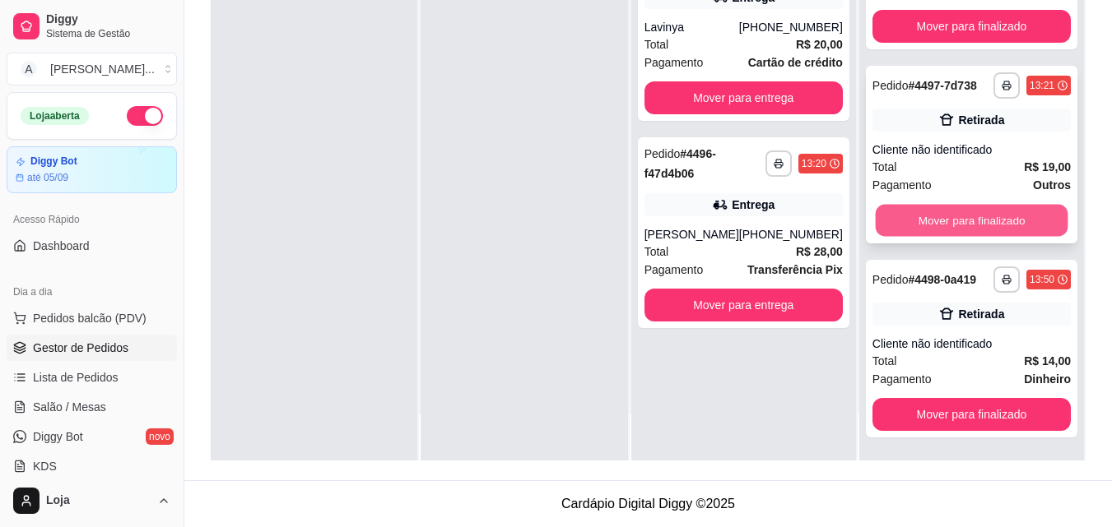
click at [922, 214] on button "Mover para finalizado" at bounding box center [971, 220] width 193 height 32
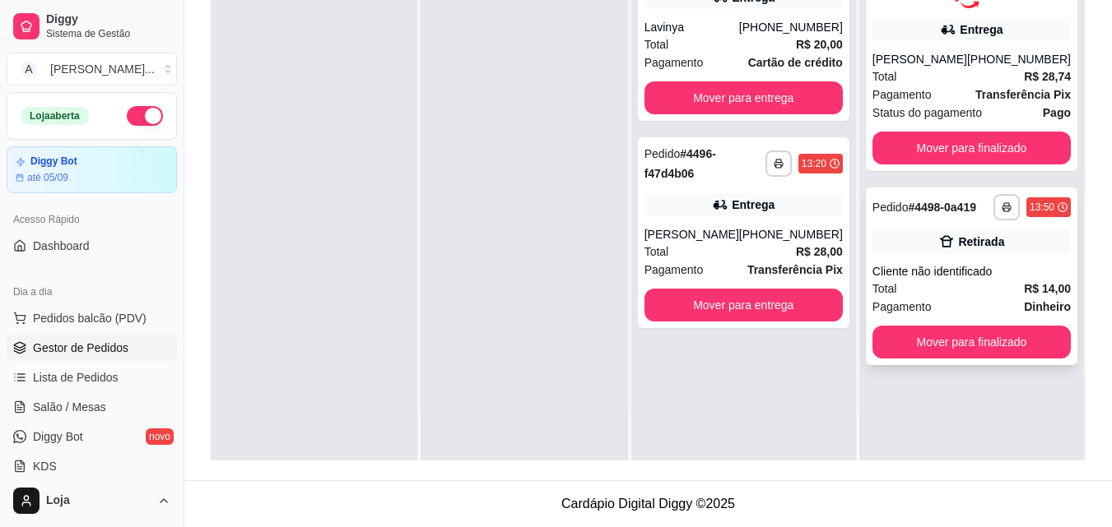
scroll to position [0, 0]
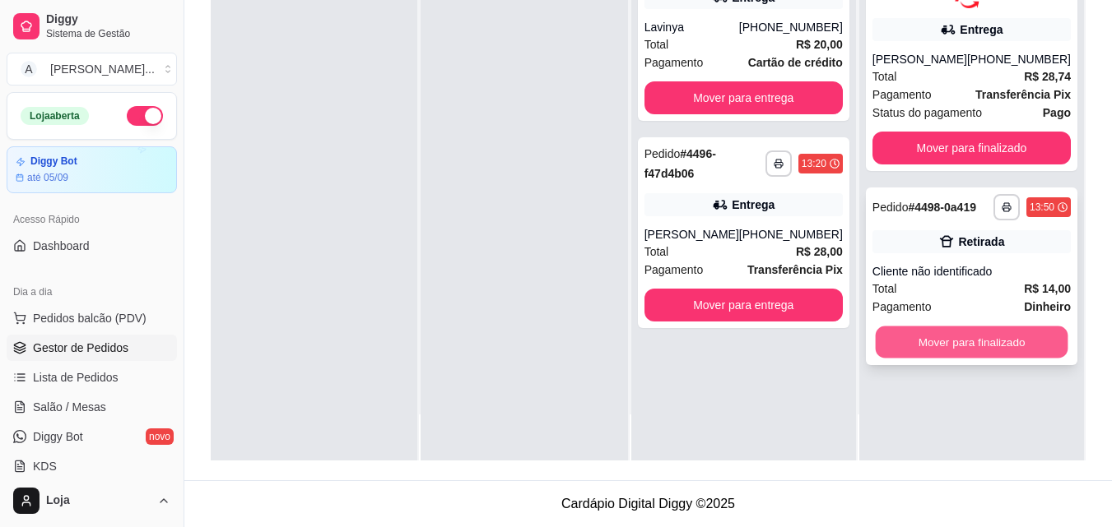
click at [951, 344] on button "Mover para finalizado" at bounding box center [971, 342] width 193 height 32
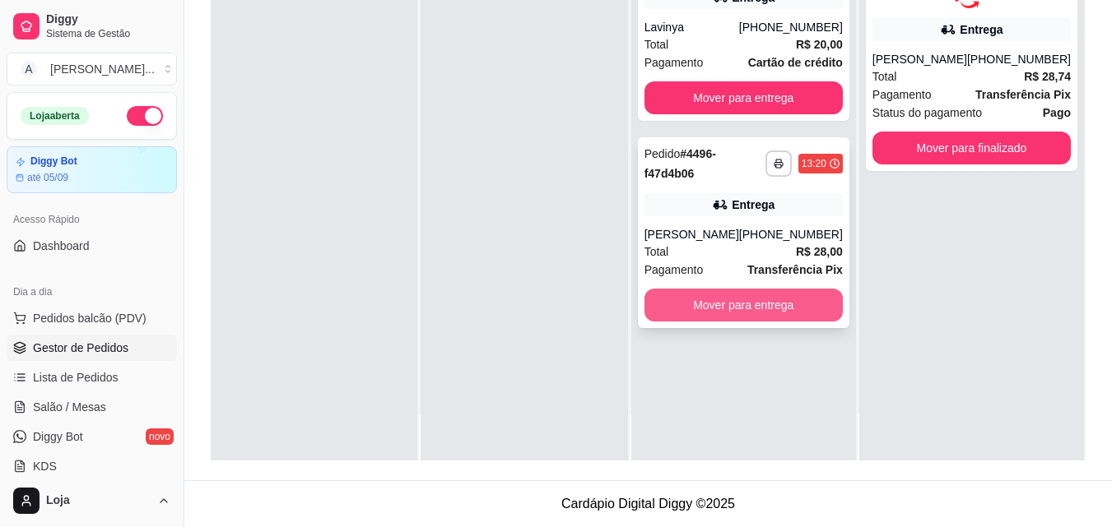
click at [785, 313] on button "Mover para entrega" at bounding box center [743, 305] width 198 height 33
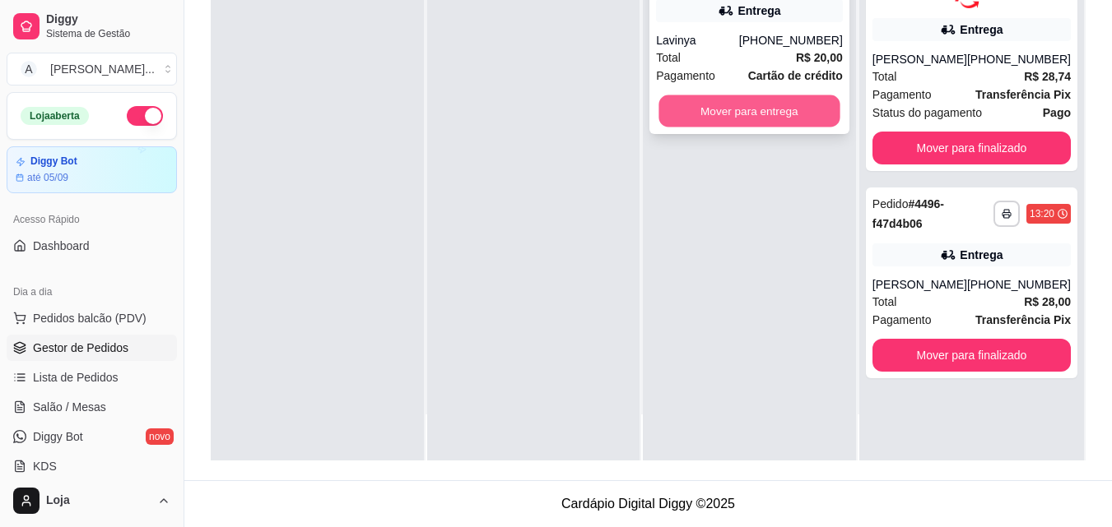
click at [815, 110] on button "Mover para entrega" at bounding box center [749, 111] width 181 height 32
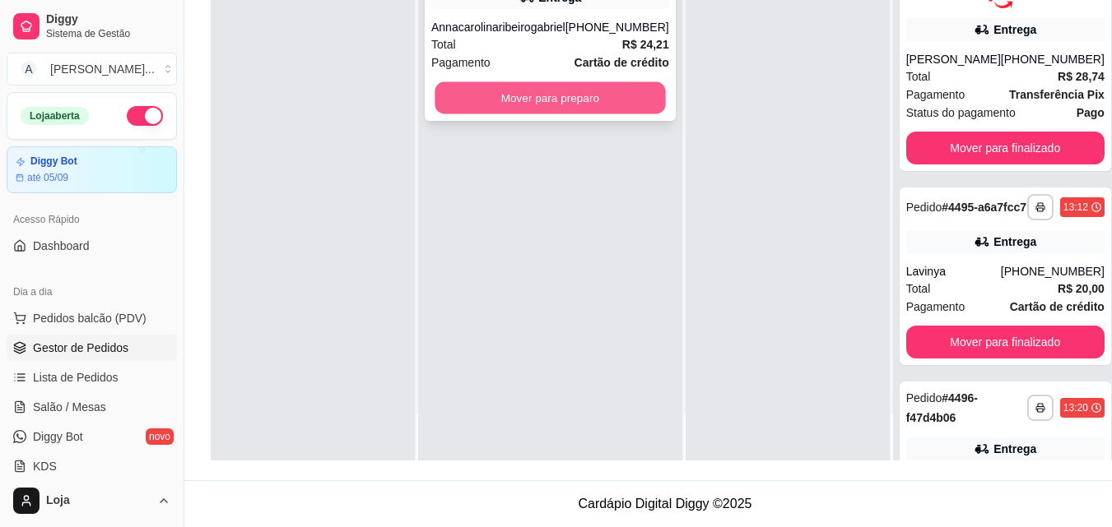
click at [620, 114] on button "Mover para preparo" at bounding box center [549, 98] width 230 height 32
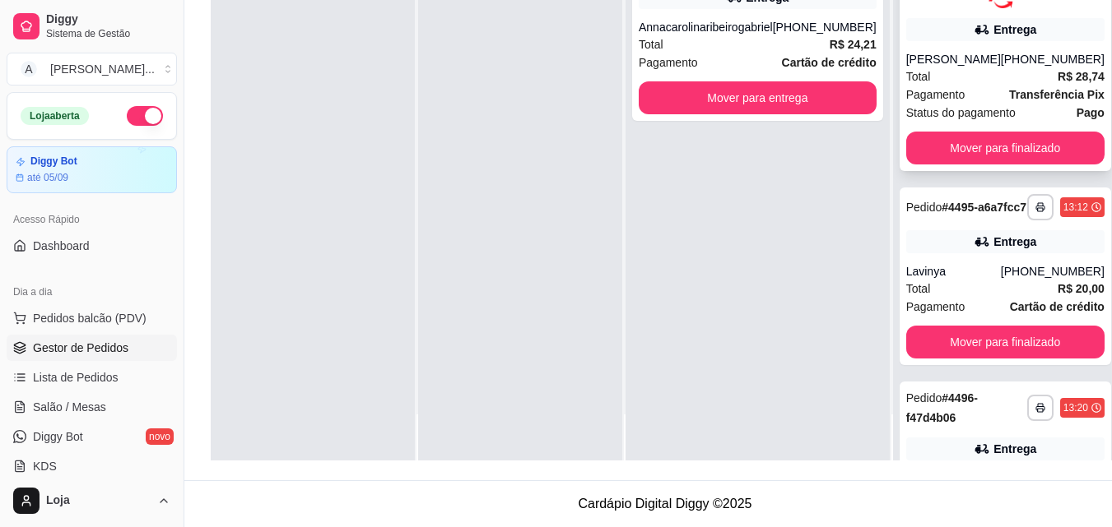
click at [915, 164] on div "**********" at bounding box center [1004, 57] width 211 height 228
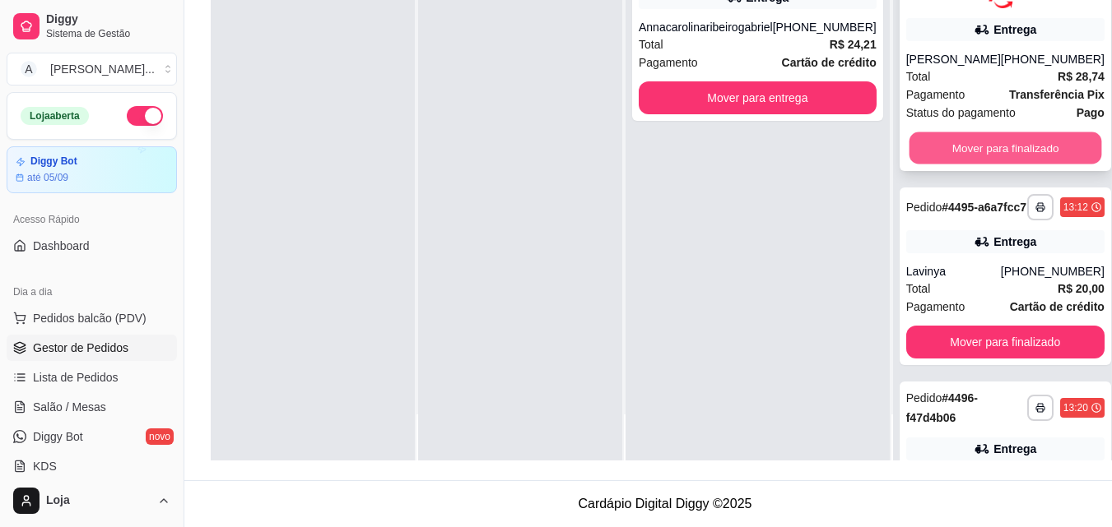
click at [922, 154] on button "Mover para finalizado" at bounding box center [1004, 148] width 193 height 32
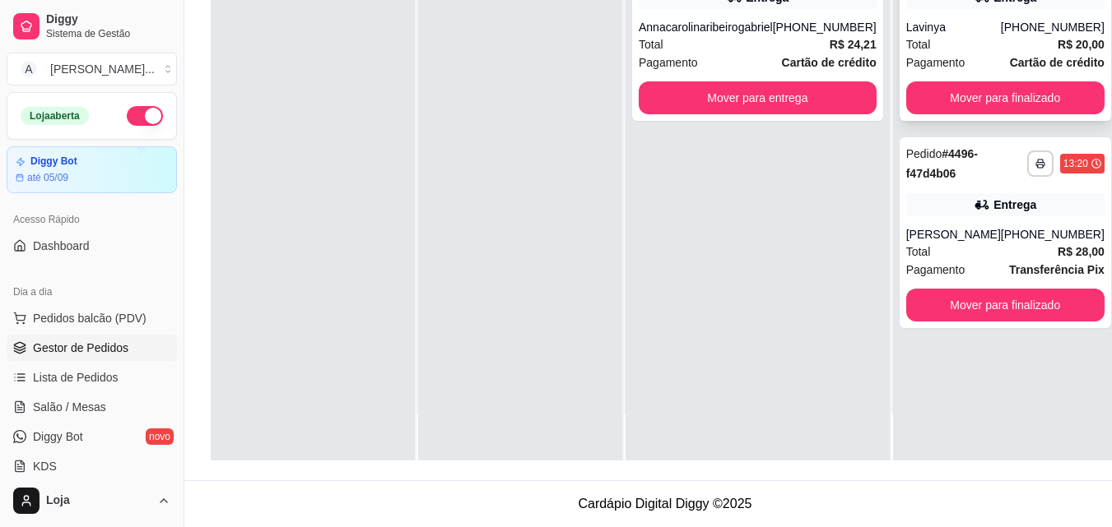
click at [903, 121] on div "**********" at bounding box center [1004, 32] width 211 height 178
click at [971, 100] on button "Mover para finalizado" at bounding box center [1005, 97] width 198 height 33
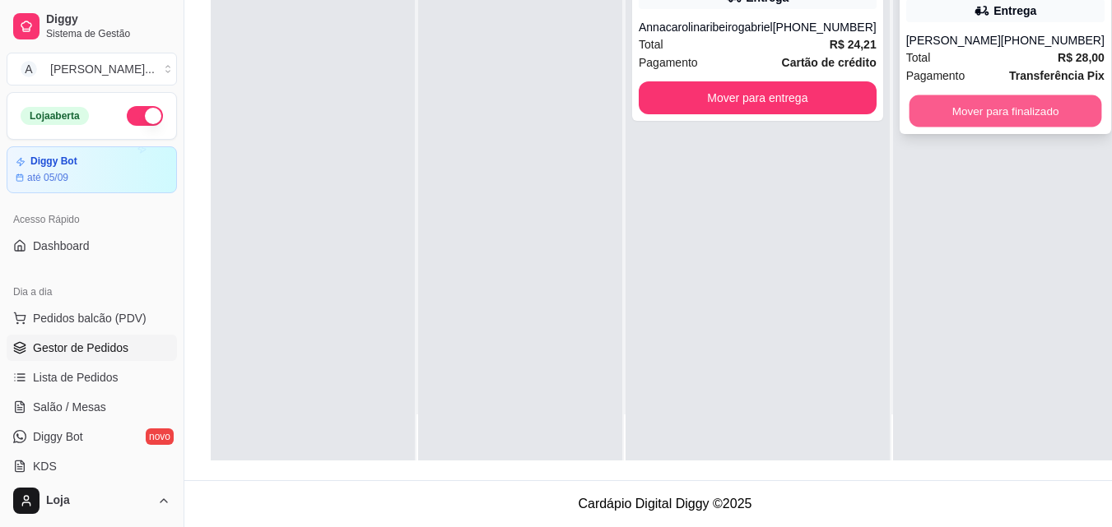
click at [958, 114] on button "Mover para finalizado" at bounding box center [1004, 111] width 193 height 32
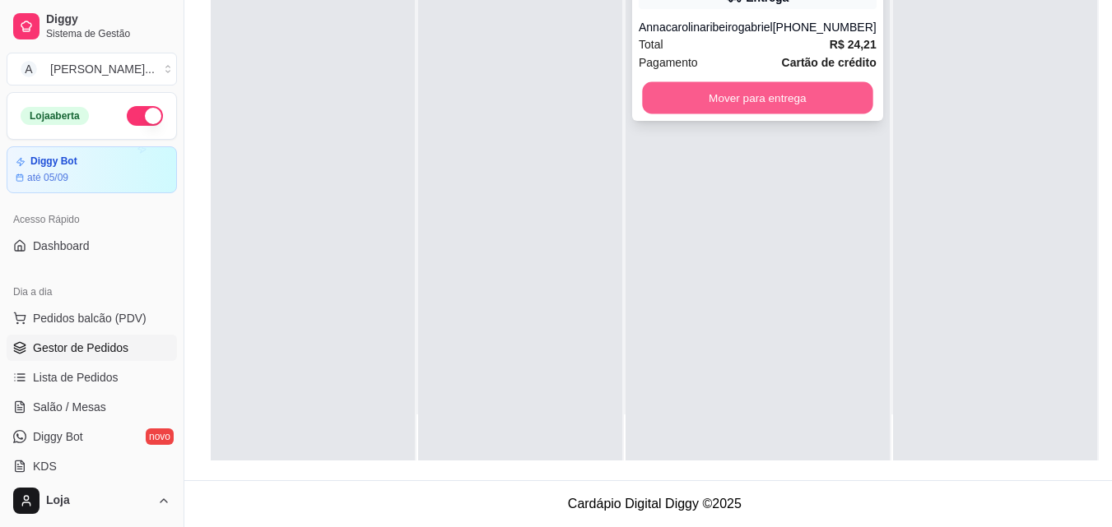
click at [796, 114] on button "Mover para entrega" at bounding box center [757, 98] width 230 height 32
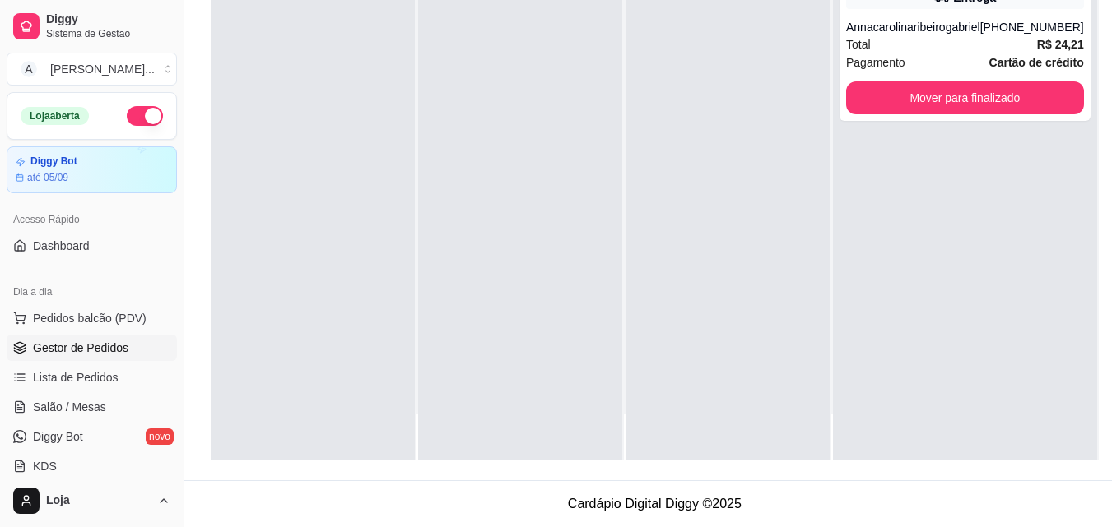
click at [330, 118] on div at bounding box center [313, 196] width 204 height 527
click at [1033, 114] on button "Mover para finalizado" at bounding box center [964, 98] width 230 height 32
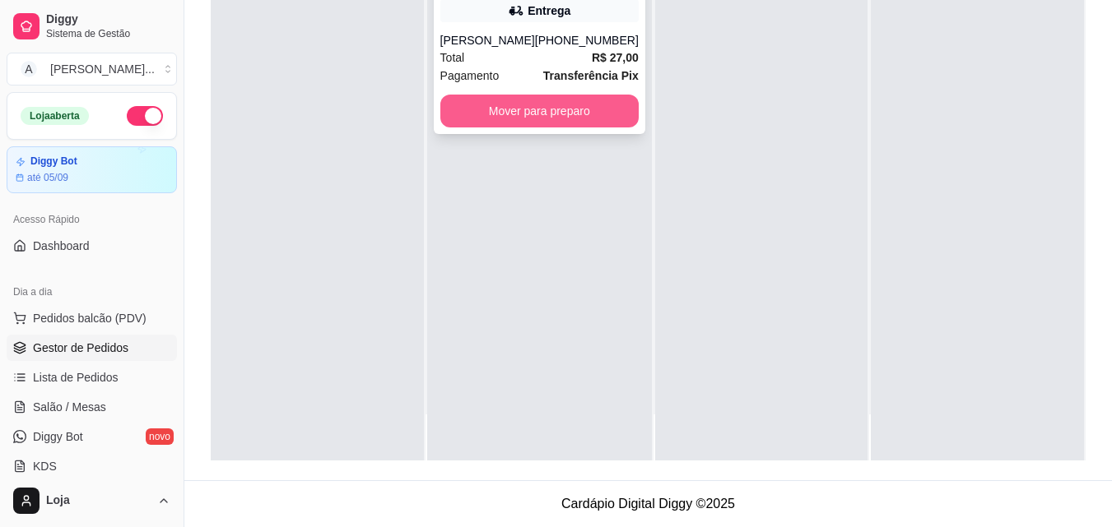
click at [544, 128] on button "Mover para preparo" at bounding box center [539, 111] width 198 height 33
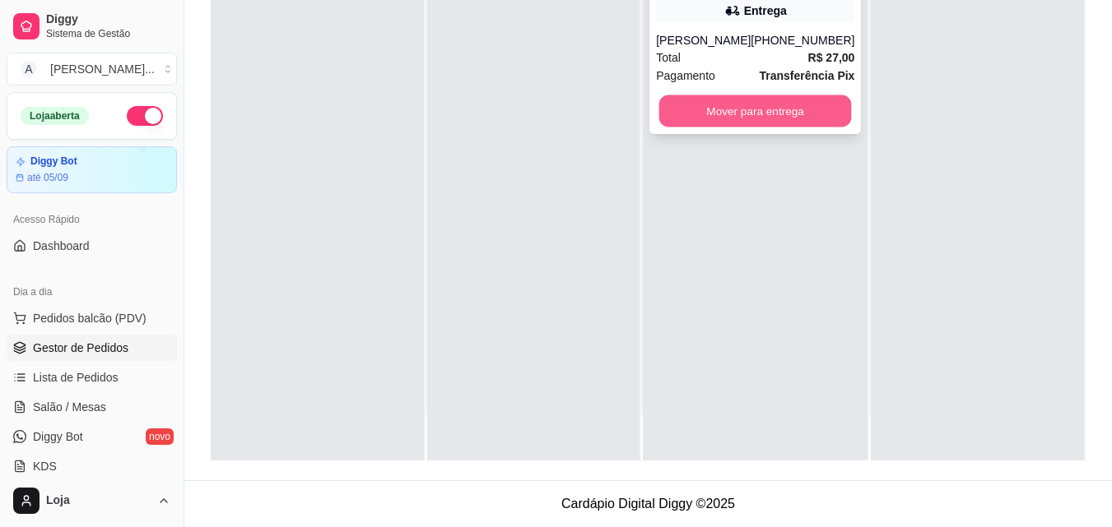
click at [759, 128] on button "Mover para entrega" at bounding box center [755, 111] width 193 height 32
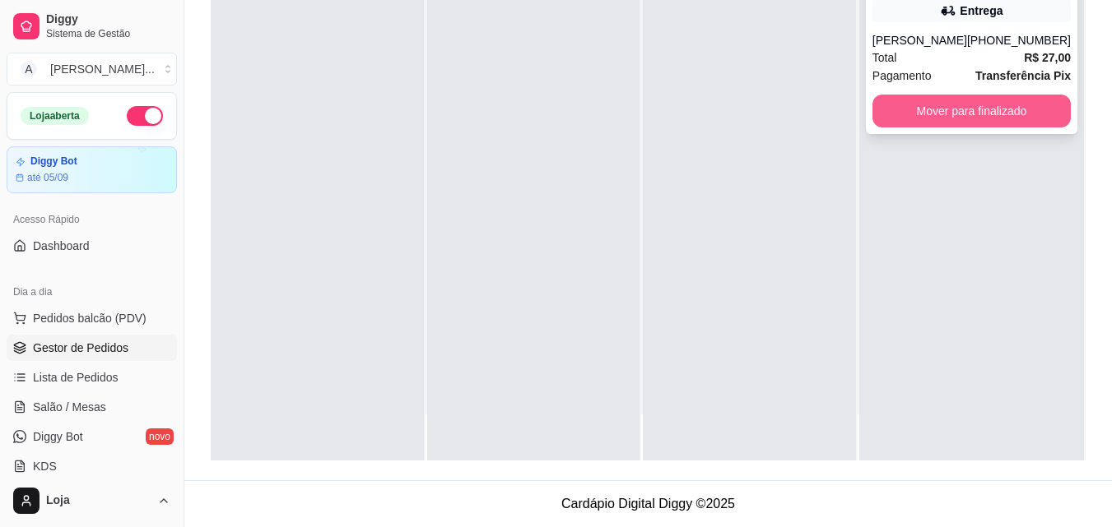
click at [894, 127] on button "Mover para finalizado" at bounding box center [971, 111] width 198 height 33
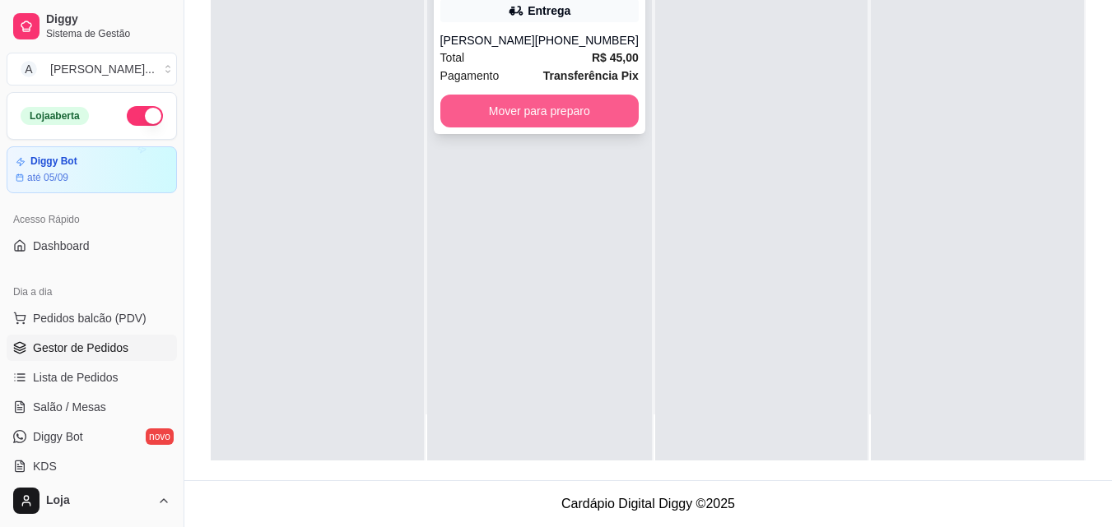
click at [474, 122] on button "Mover para preparo" at bounding box center [539, 111] width 198 height 33
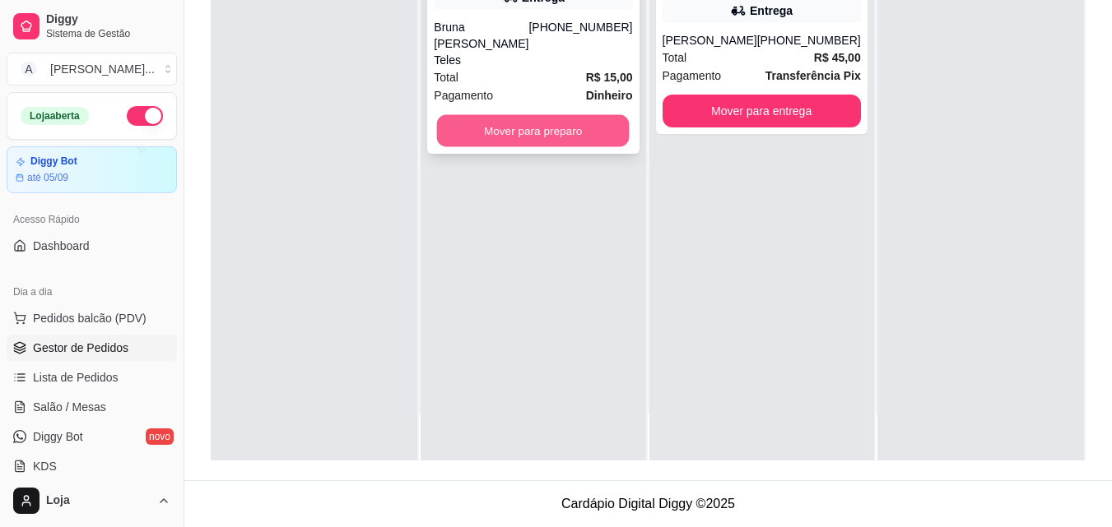
click at [452, 131] on button "Mover para preparo" at bounding box center [533, 131] width 193 height 32
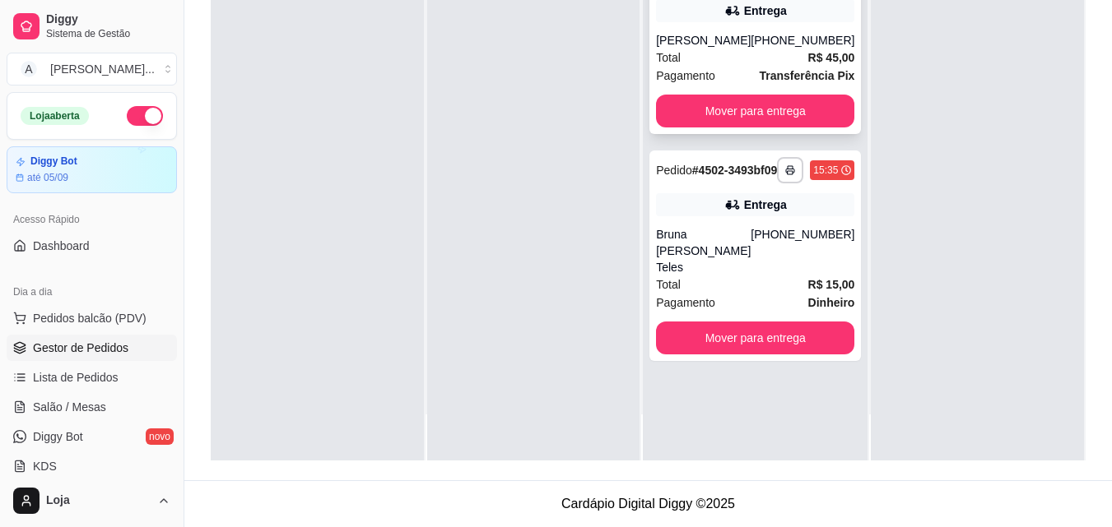
click at [764, 34] on div "[PHONE_NUMBER]" at bounding box center [802, 40] width 104 height 16
click at [778, 243] on div "[PHONE_NUMBER]" at bounding box center [802, 250] width 104 height 49
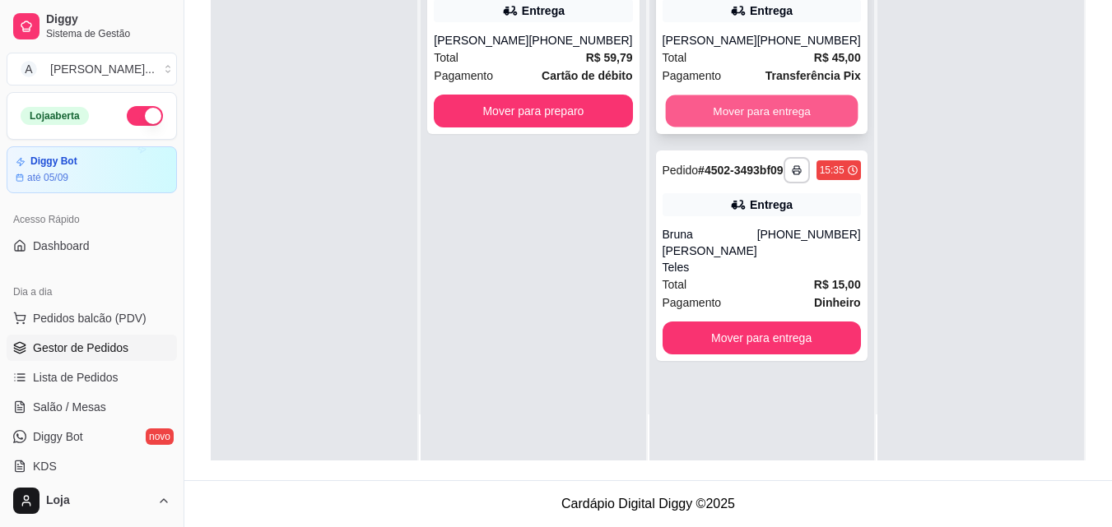
click at [800, 126] on button "Mover para entrega" at bounding box center [761, 111] width 193 height 32
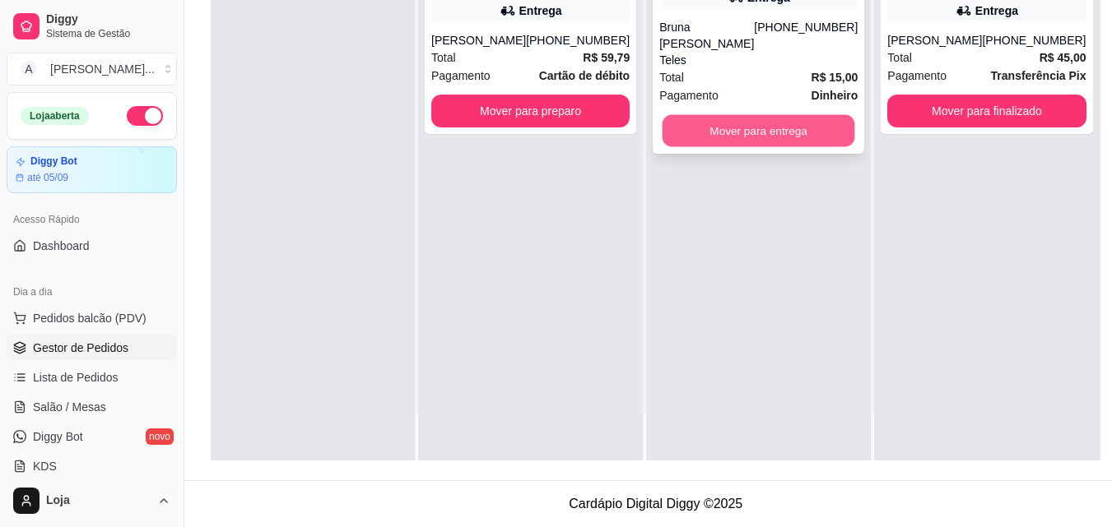
click at [772, 121] on button "Mover para entrega" at bounding box center [758, 131] width 193 height 32
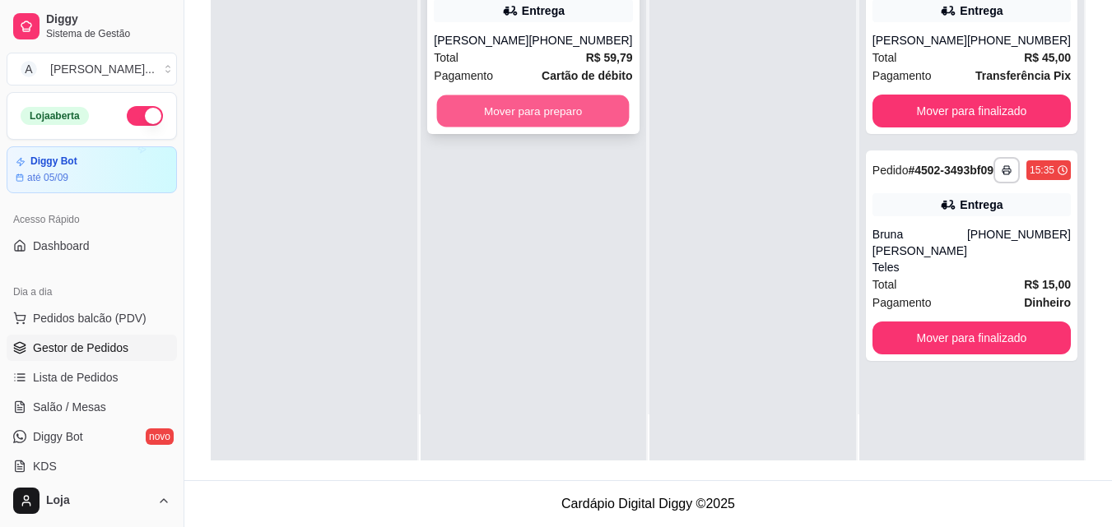
click at [481, 119] on button "Mover para preparo" at bounding box center [533, 111] width 193 height 32
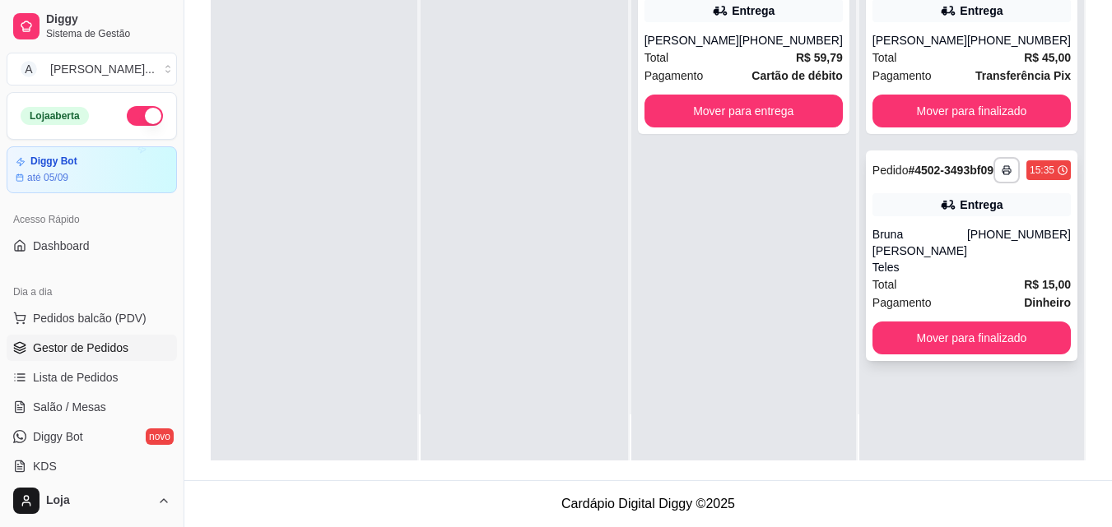
click at [958, 245] on div "Bruna [PERSON_NAME] Teles" at bounding box center [919, 250] width 95 height 49
click at [949, 43] on div "[PERSON_NAME]" at bounding box center [919, 40] width 95 height 16
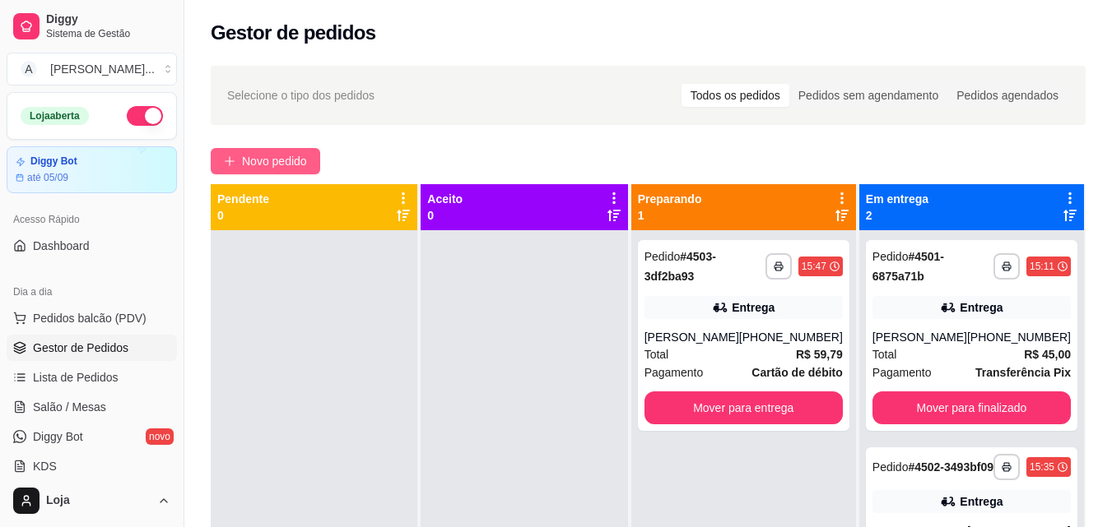
click at [298, 150] on button "Novo pedido" at bounding box center [265, 161] width 109 height 26
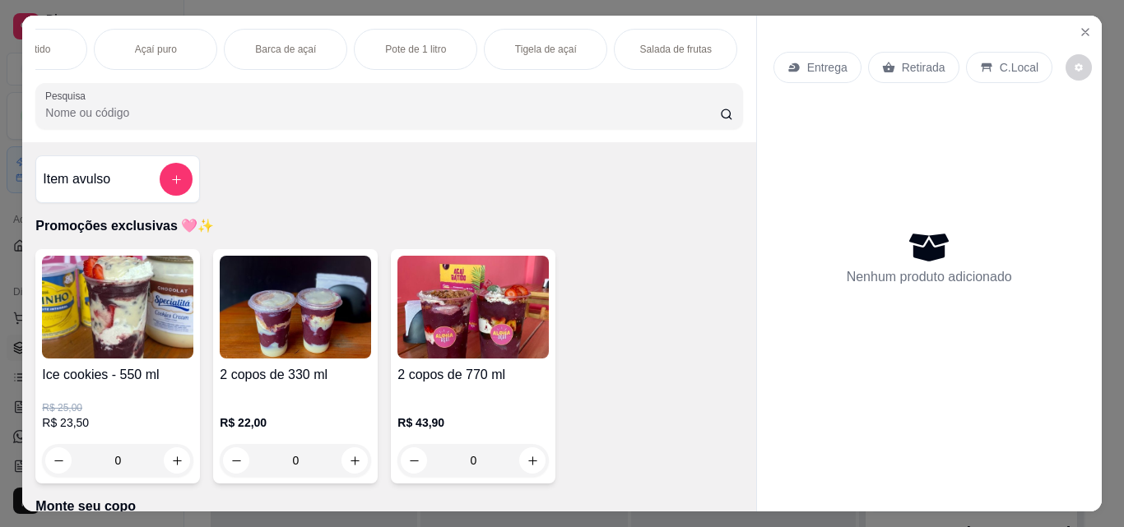
scroll to position [0, 494]
click at [713, 35] on div "Doces do Aloha" at bounding box center [773, 49] width 123 height 41
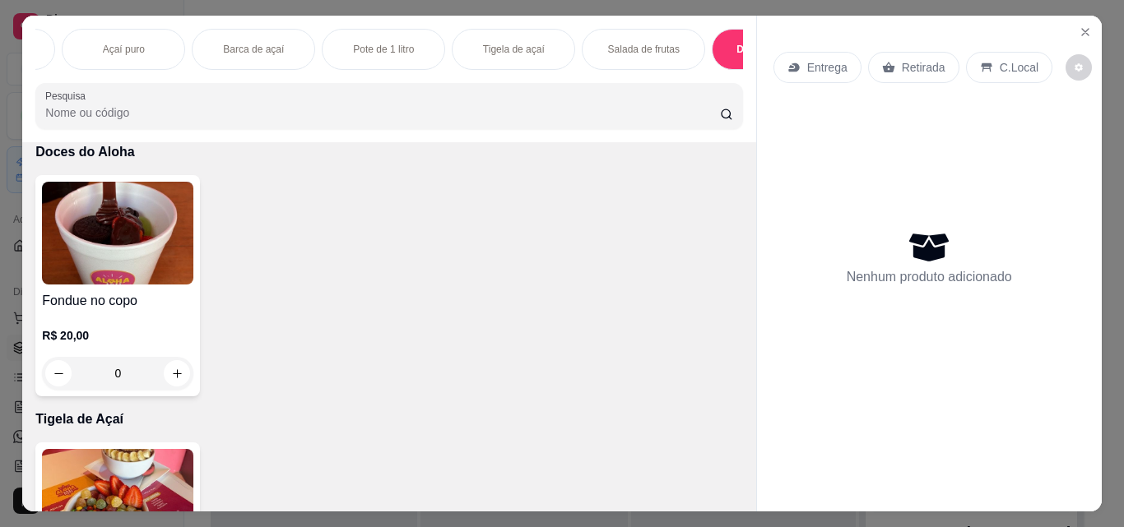
scroll to position [43, 0]
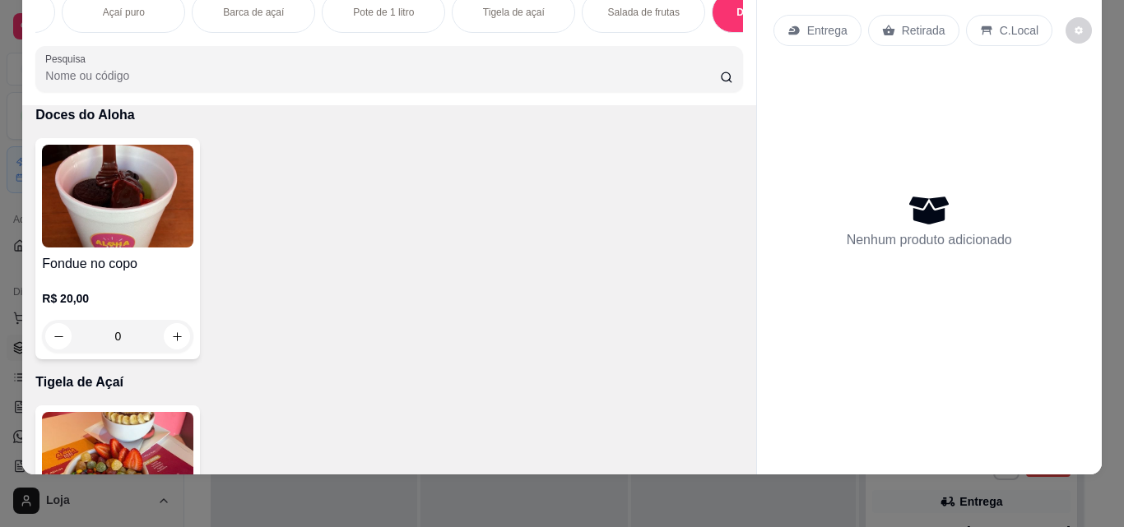
click at [647, 6] on p "Salada de frutas" at bounding box center [644, 12] width 72 height 13
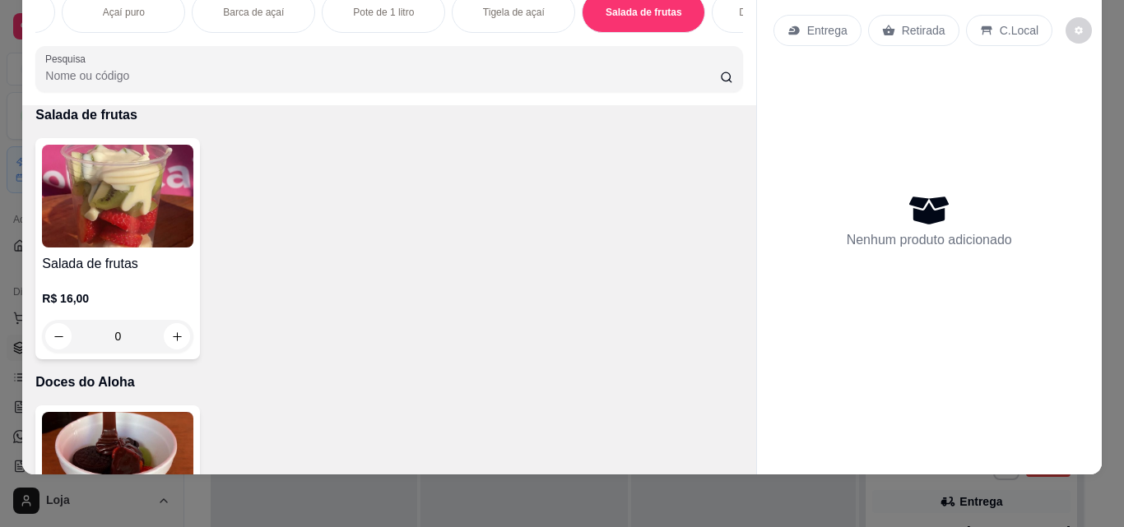
click at [169, 332] on div "0" at bounding box center [117, 336] width 151 height 33
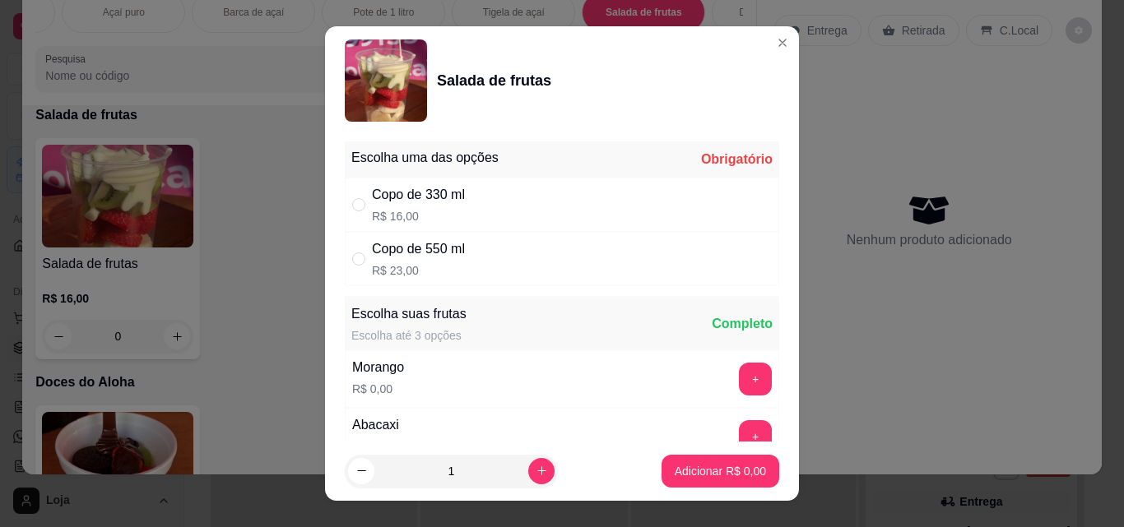
click at [608, 197] on div "Copo de 330 ml R$ 16,00" at bounding box center [562, 205] width 434 height 54
radio input "true"
click at [740, 390] on button "+" at bounding box center [756, 380] width 32 height 32
click at [740, 379] on button "+" at bounding box center [756, 380] width 32 height 32
click at [740, 378] on button "+" at bounding box center [756, 380] width 32 height 32
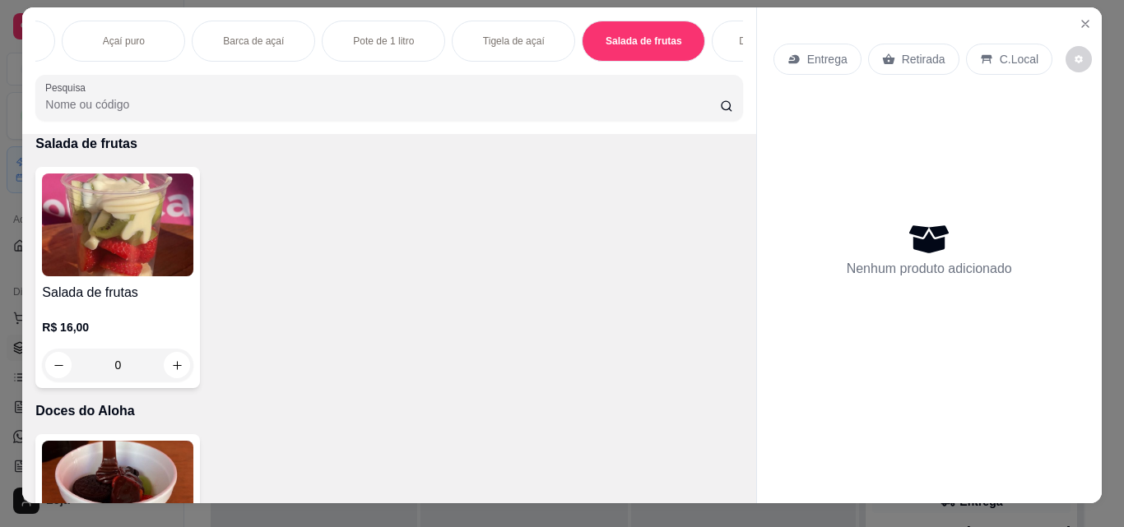
scroll to position [0, 0]
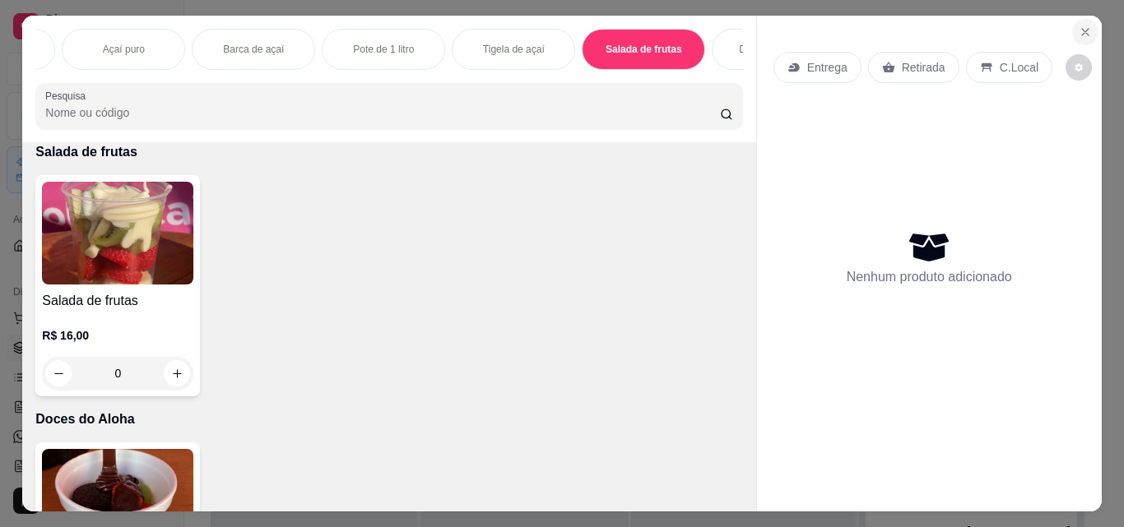
click at [1086, 26] on button "Close" at bounding box center [1085, 32] width 26 height 26
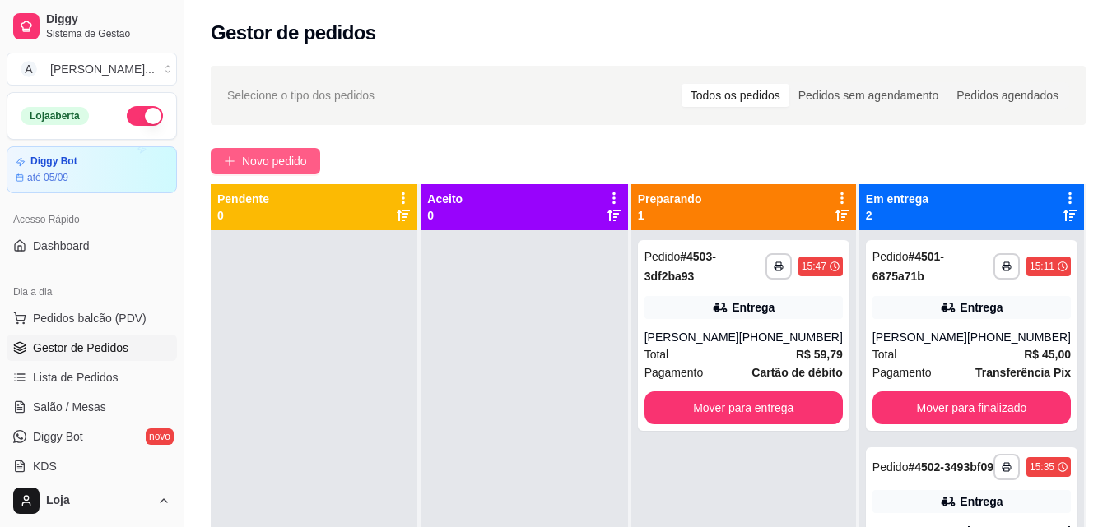
click at [301, 174] on button "Novo pedido" at bounding box center [265, 161] width 109 height 26
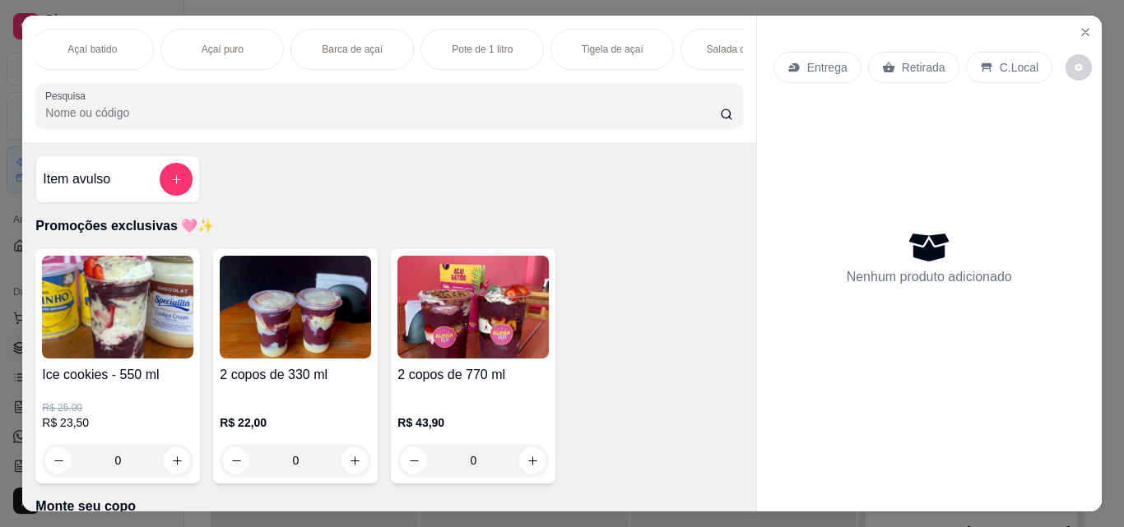
scroll to position [0, 428]
click at [701, 33] on div "Salada de frutas" at bounding box center [709, 49] width 123 height 41
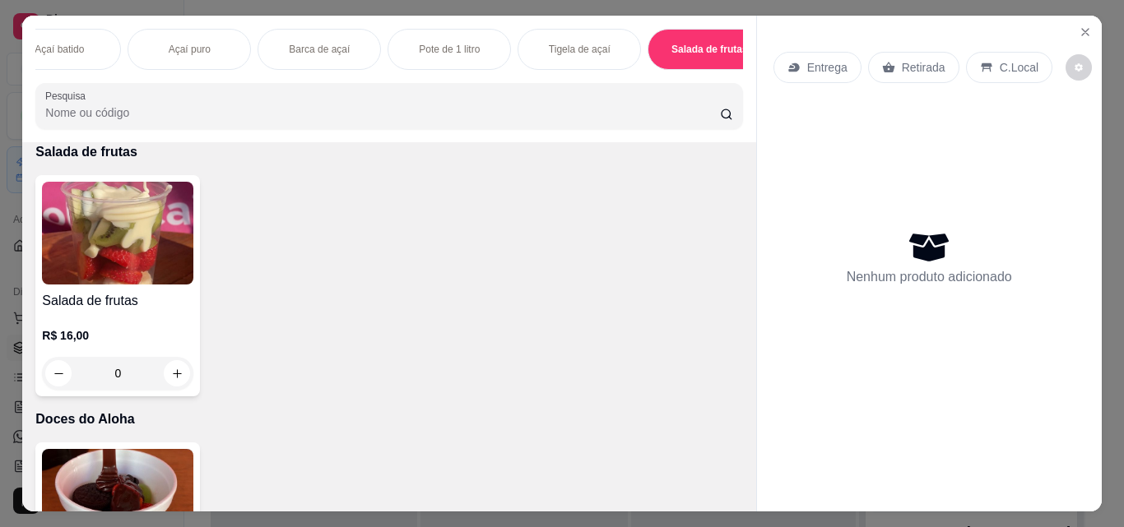
scroll to position [43, 0]
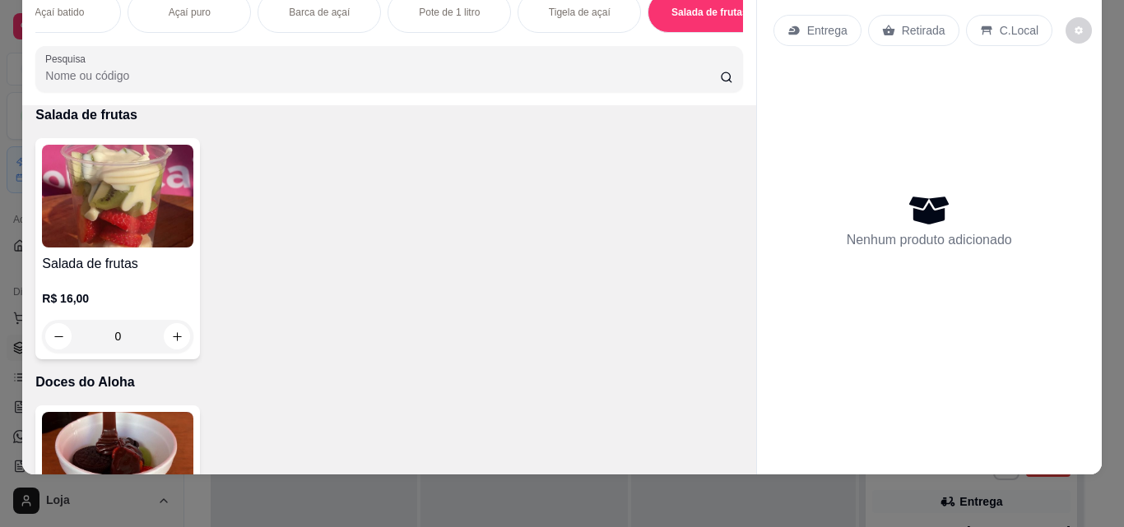
click at [174, 339] on div "0" at bounding box center [117, 336] width 151 height 33
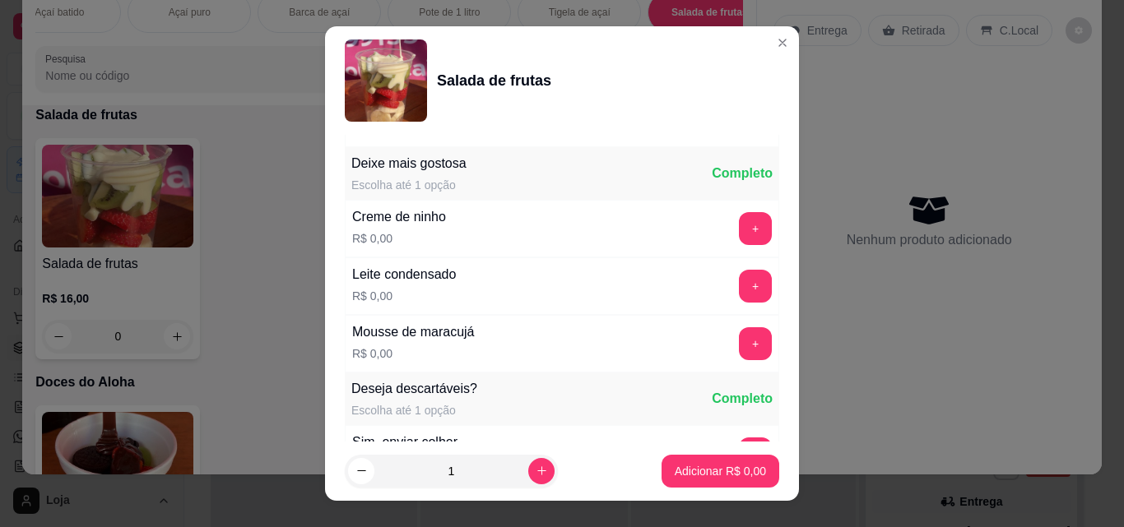
scroll to position [576, 0]
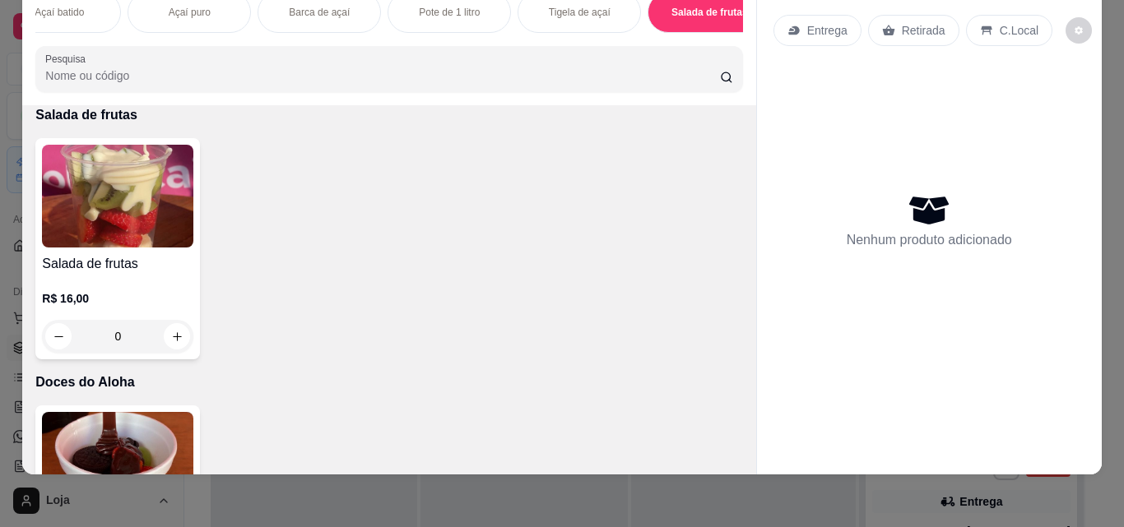
click at [173, 330] on div "0" at bounding box center [117, 336] width 151 height 33
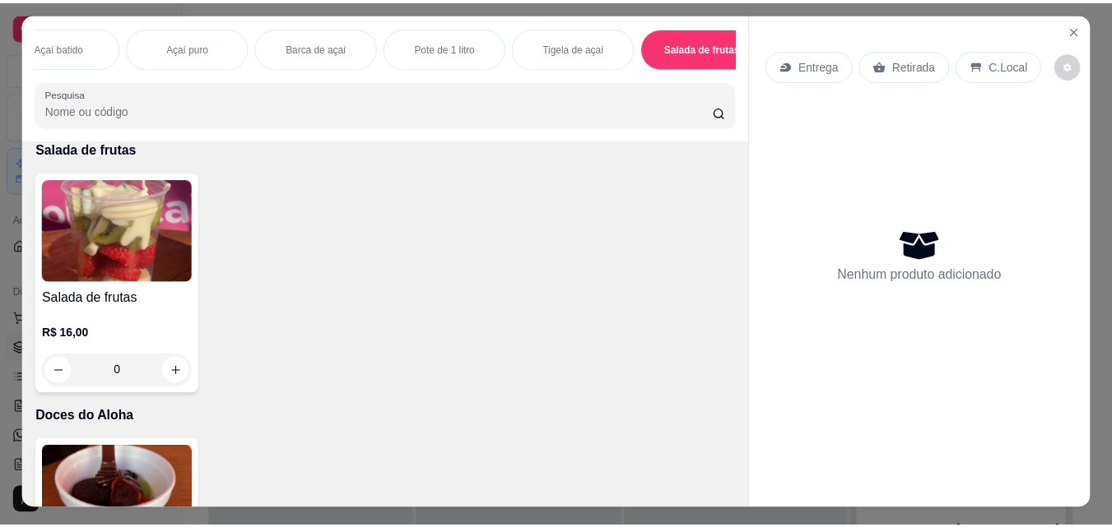
scroll to position [0, 0]
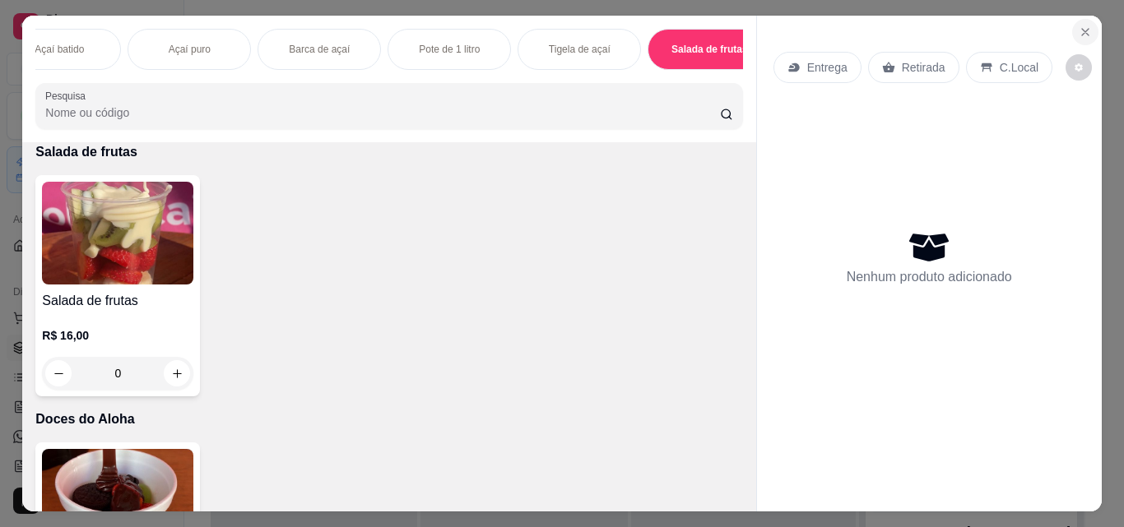
click at [1082, 19] on button "Close" at bounding box center [1085, 32] width 26 height 26
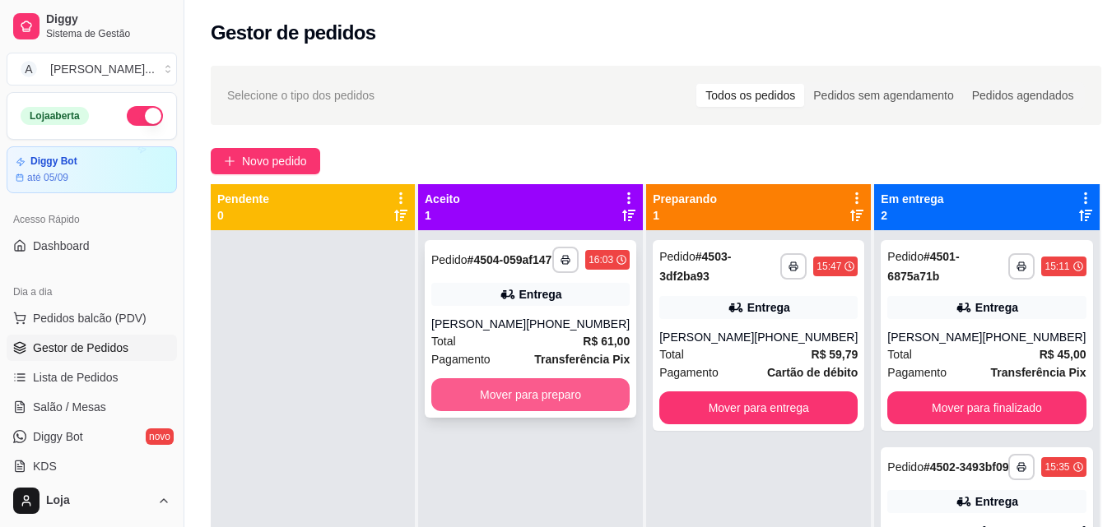
click at [528, 411] on button "Mover para preparo" at bounding box center [530, 394] width 198 height 33
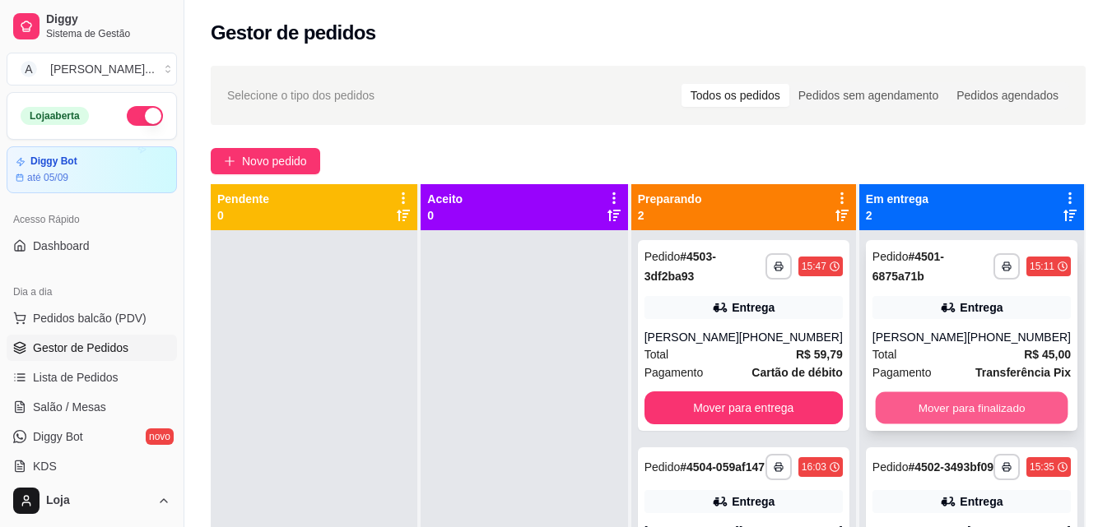
click at [881, 405] on button "Mover para finalizado" at bounding box center [971, 408] width 193 height 32
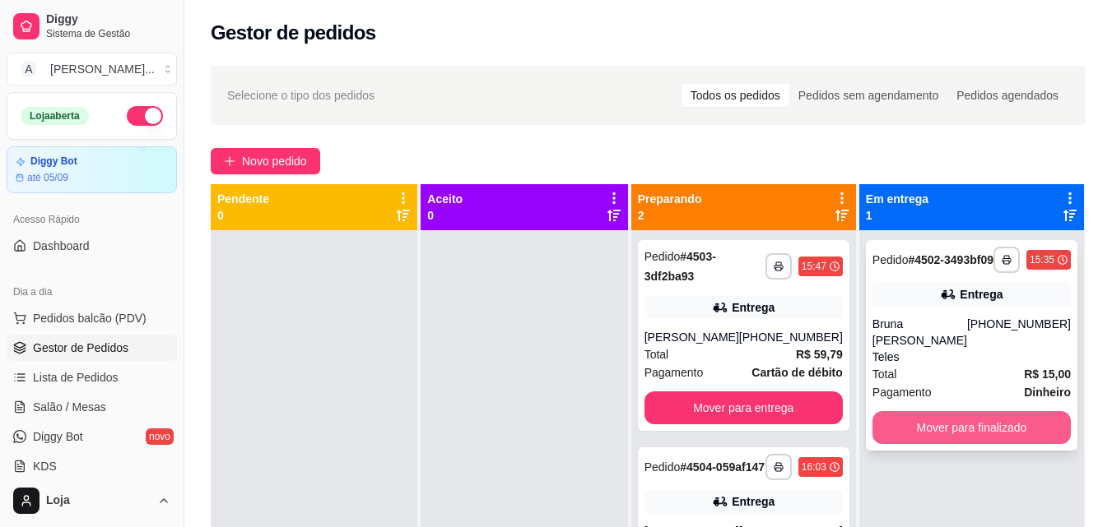
click at [876, 423] on button "Mover para finalizado" at bounding box center [971, 427] width 198 height 33
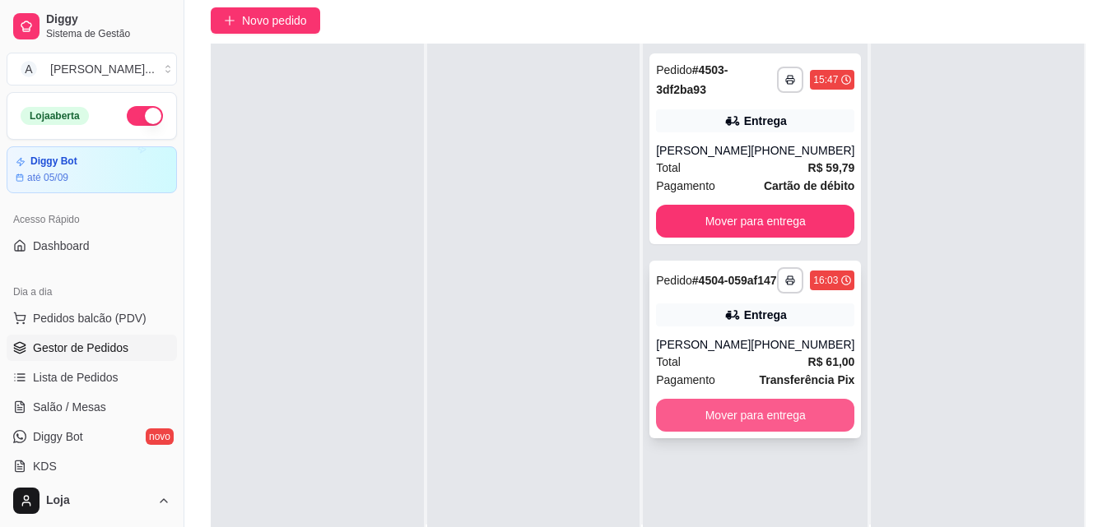
scroll to position [165, 0]
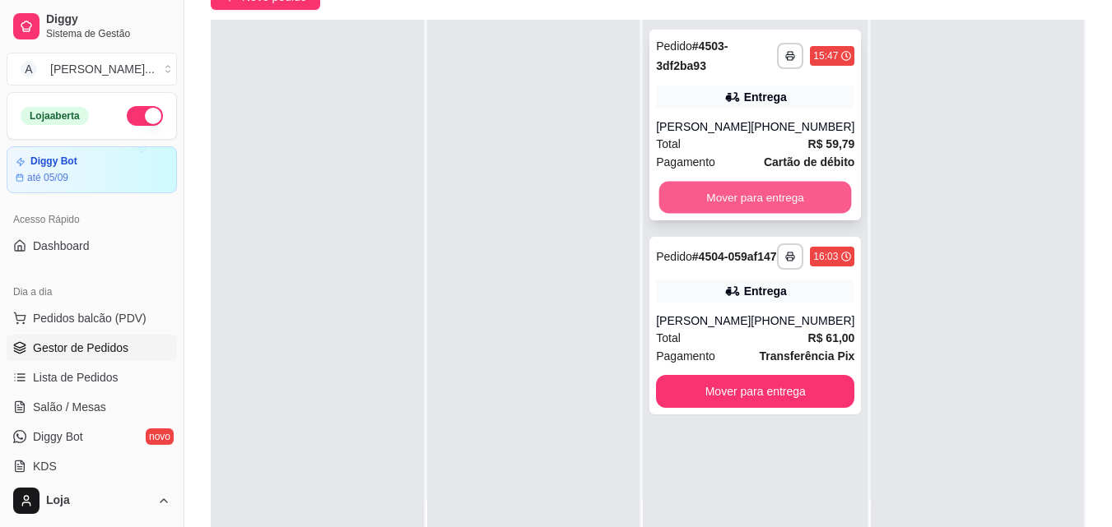
click at [685, 199] on button "Mover para entrega" at bounding box center [755, 198] width 193 height 32
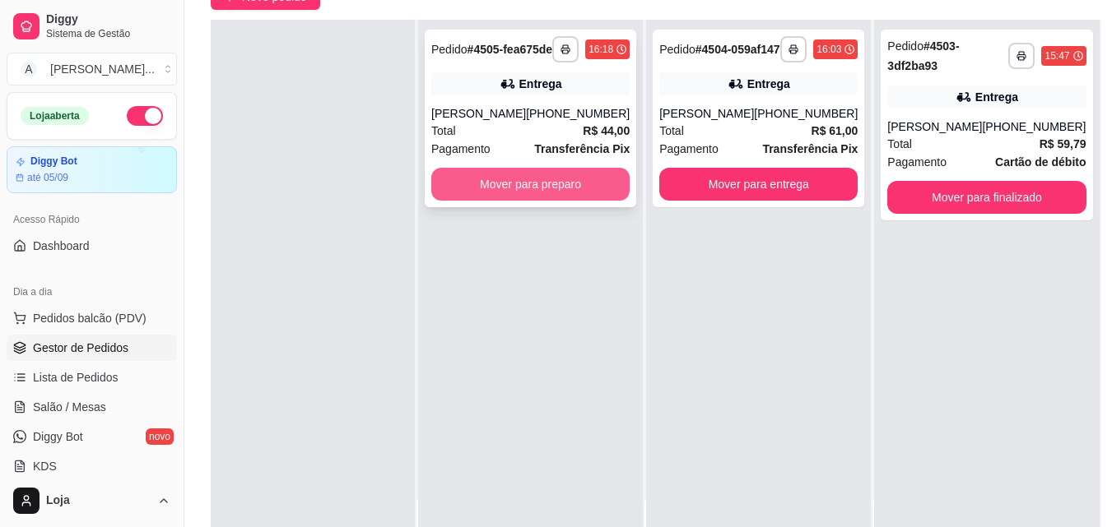
click at [507, 188] on button "Mover para preparo" at bounding box center [530, 184] width 198 height 33
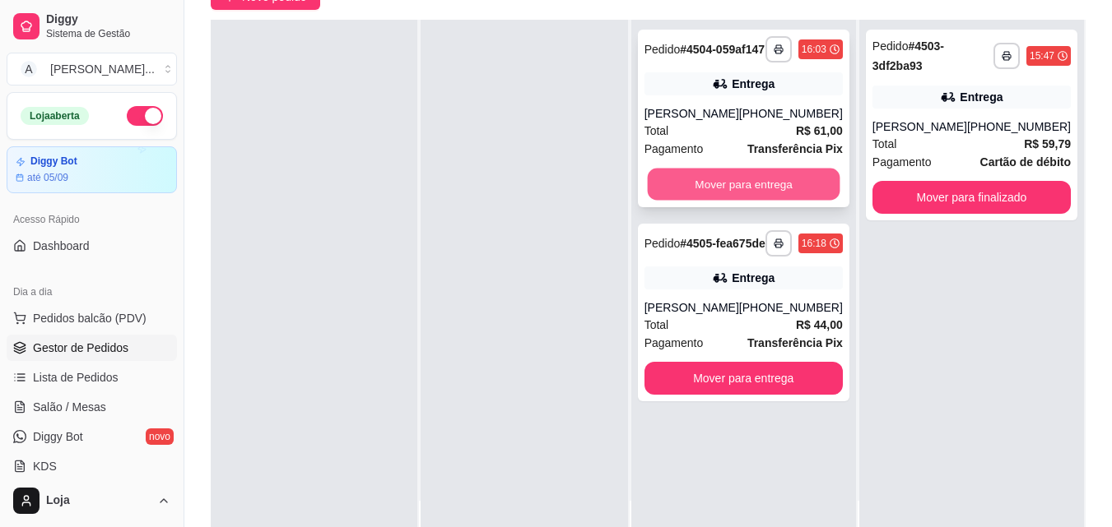
click at [792, 198] on button "Mover para entrega" at bounding box center [743, 185] width 193 height 32
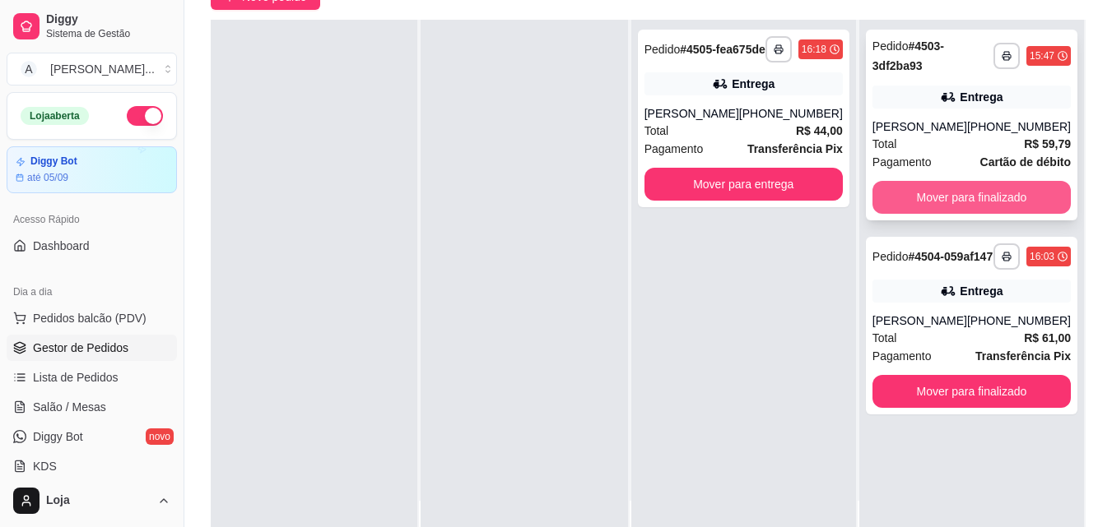
click at [900, 190] on button "Mover para finalizado" at bounding box center [971, 197] width 198 height 33
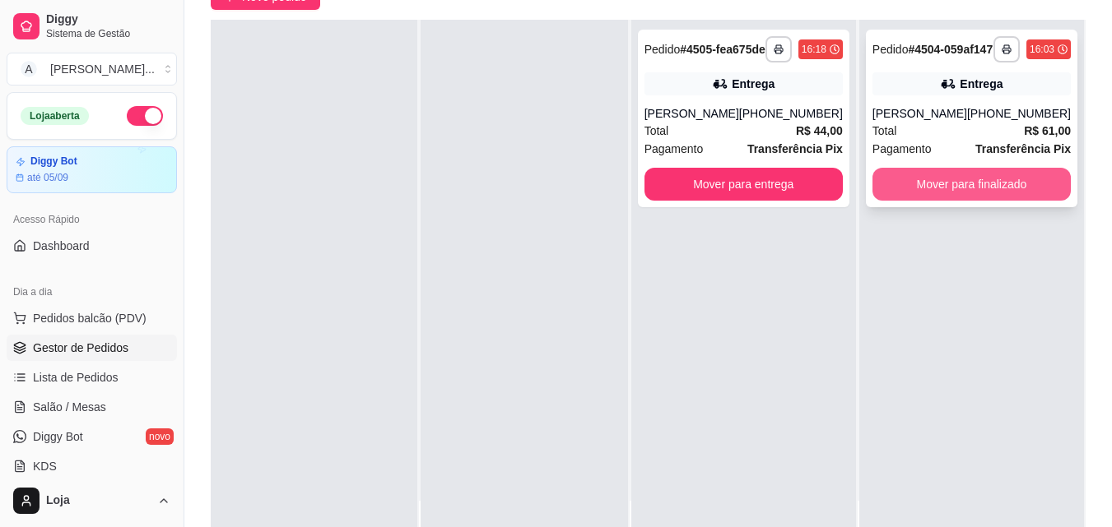
click at [899, 198] on button "Mover para finalizado" at bounding box center [971, 184] width 198 height 33
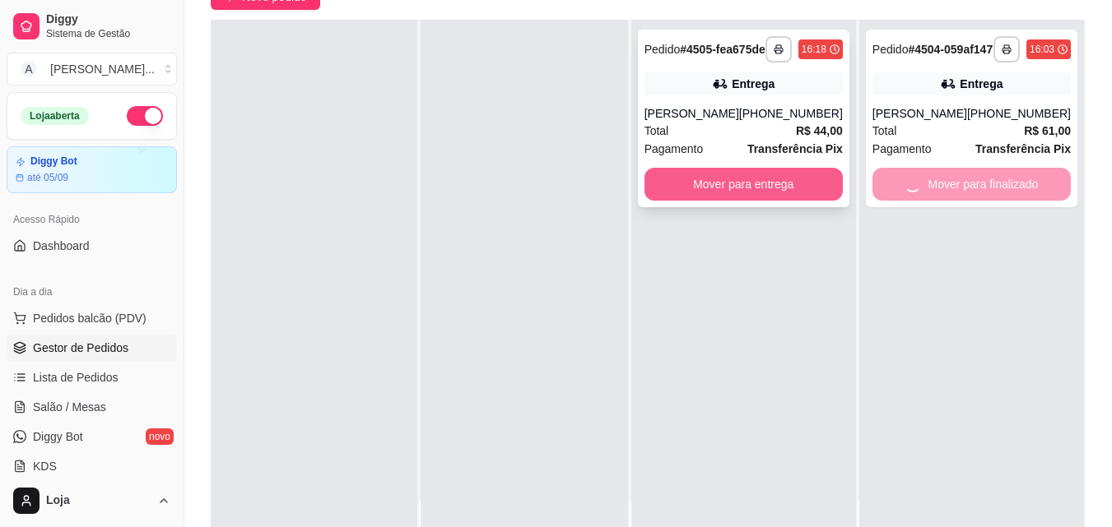
click at [807, 188] on button "Mover para entrega" at bounding box center [743, 184] width 198 height 33
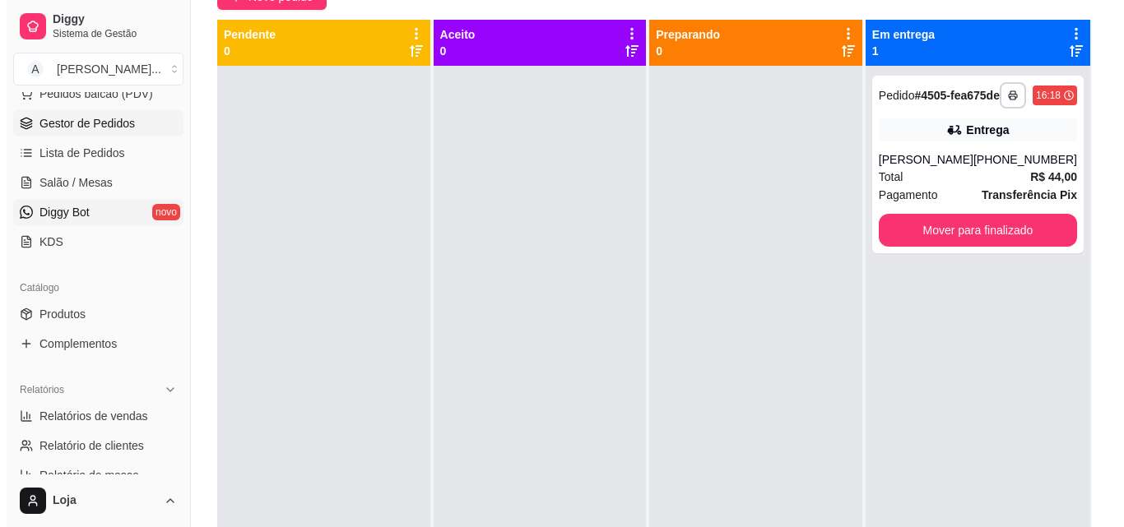
scroll to position [247, 0]
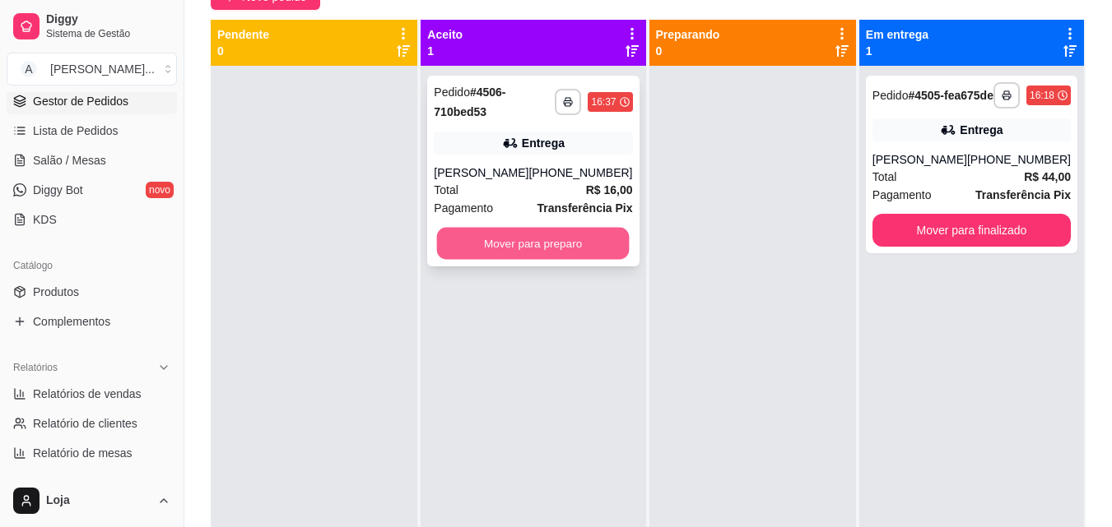
click at [571, 241] on button "Mover para preparo" at bounding box center [533, 244] width 193 height 32
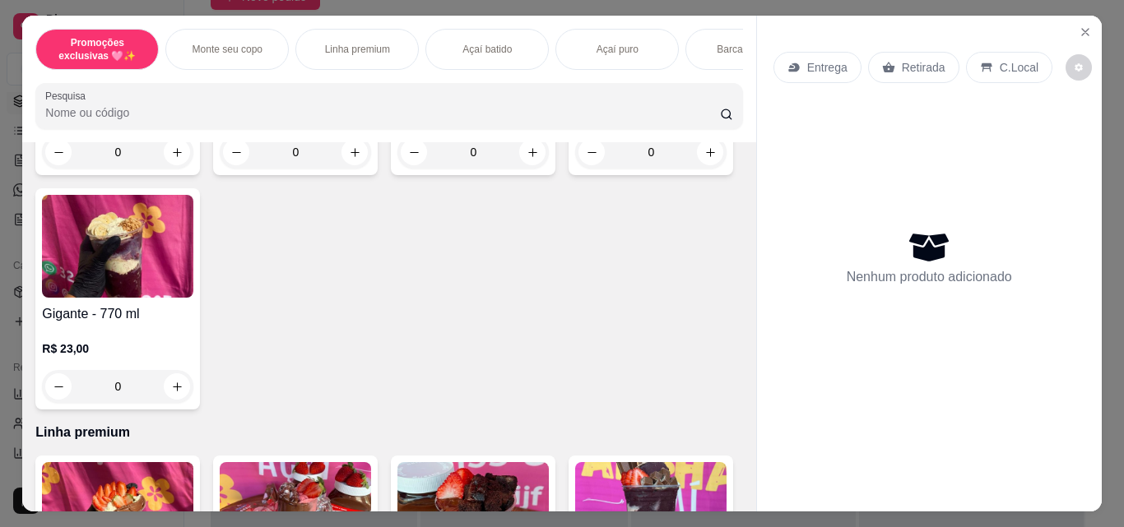
scroll to position [741, 0]
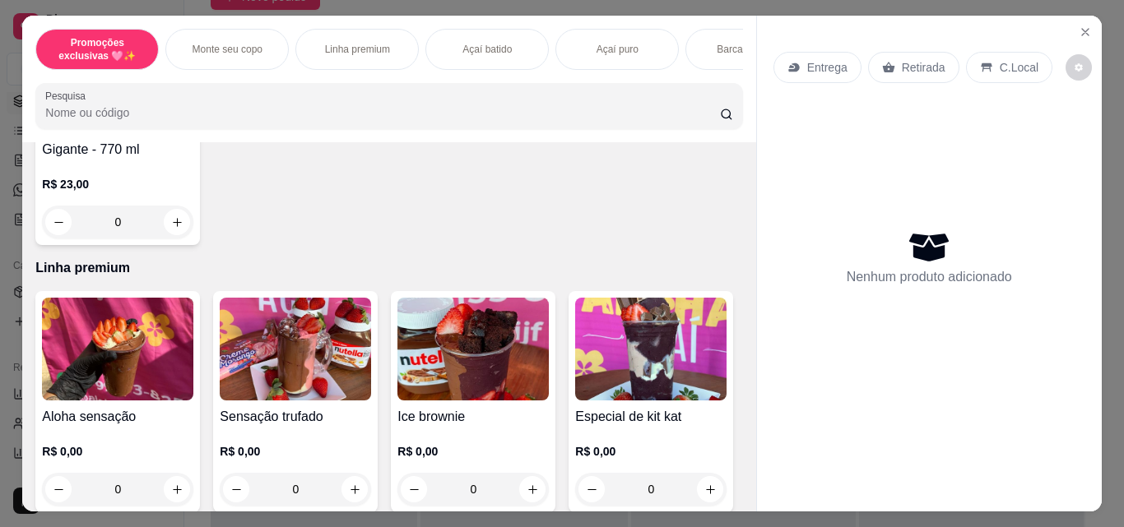
click at [193, 222] on div "0" at bounding box center [117, 222] width 151 height 33
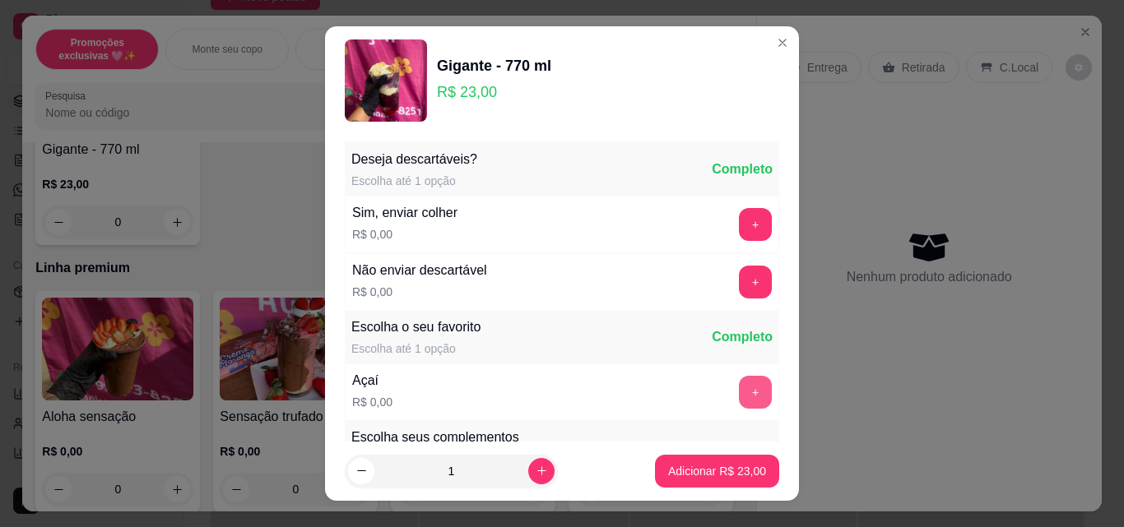
click at [739, 383] on button "+" at bounding box center [755, 392] width 33 height 33
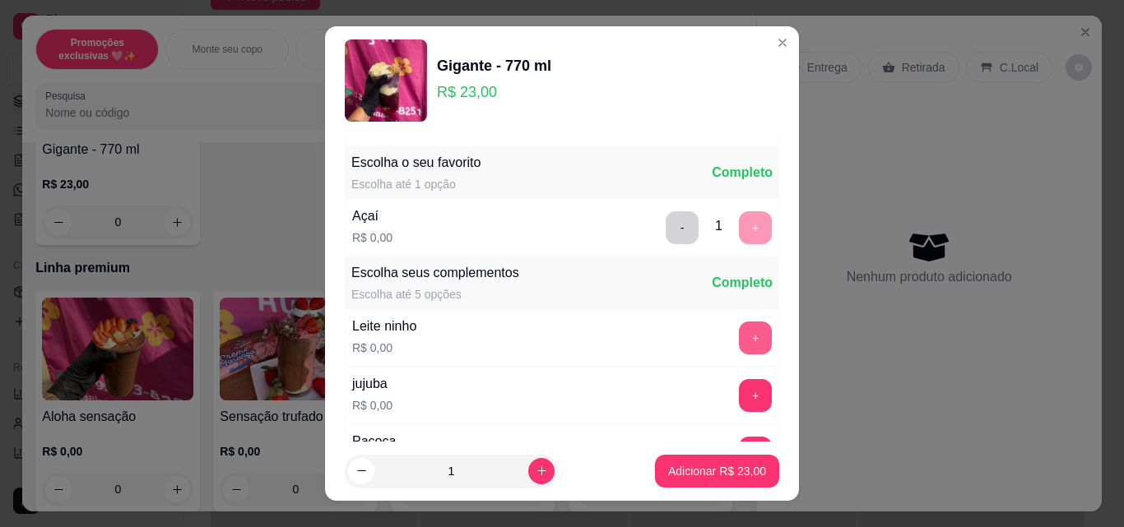
click at [739, 343] on button "+" at bounding box center [755, 338] width 33 height 33
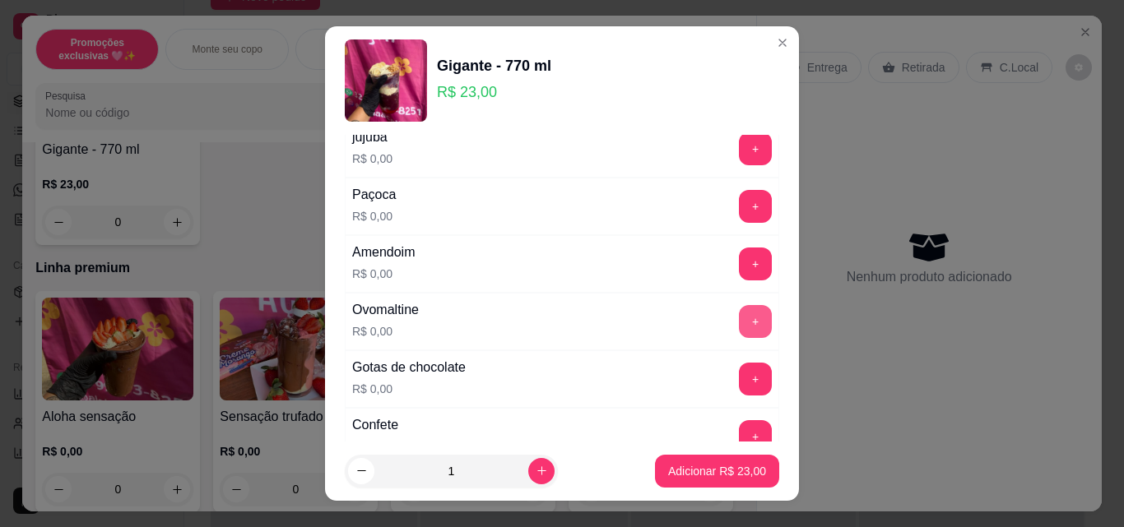
click at [739, 323] on button "+" at bounding box center [755, 321] width 33 height 33
click at [740, 210] on button "+" at bounding box center [756, 207] width 32 height 32
click at [740, 379] on button "+" at bounding box center [756, 380] width 32 height 32
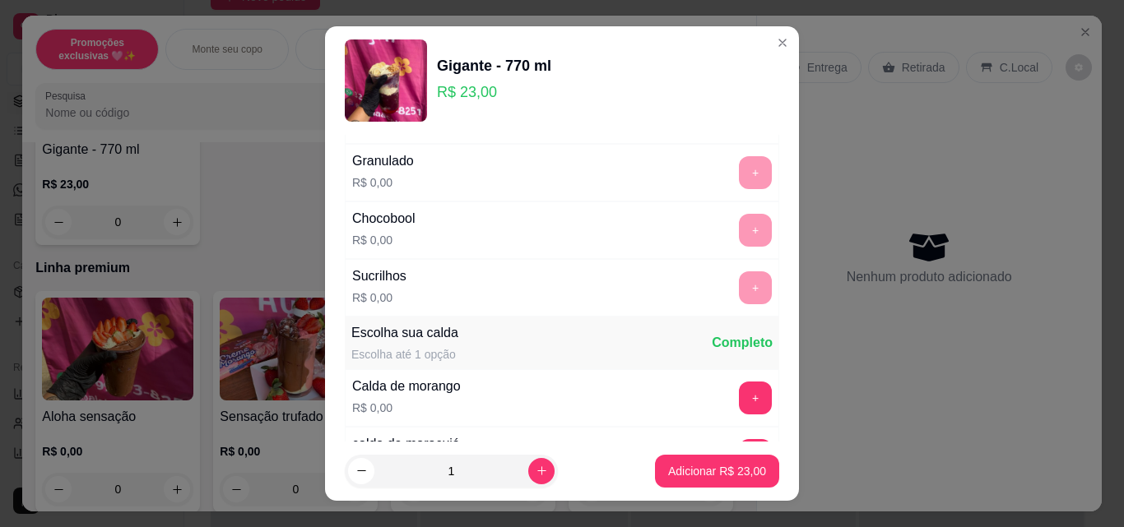
scroll to position [1070, 0]
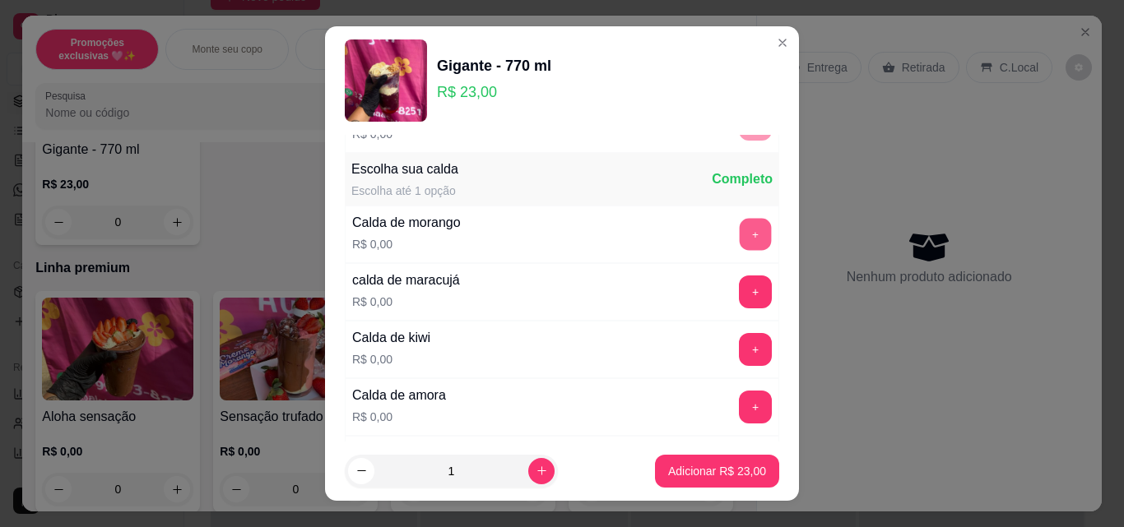
click at [740, 230] on button "+" at bounding box center [756, 235] width 32 height 32
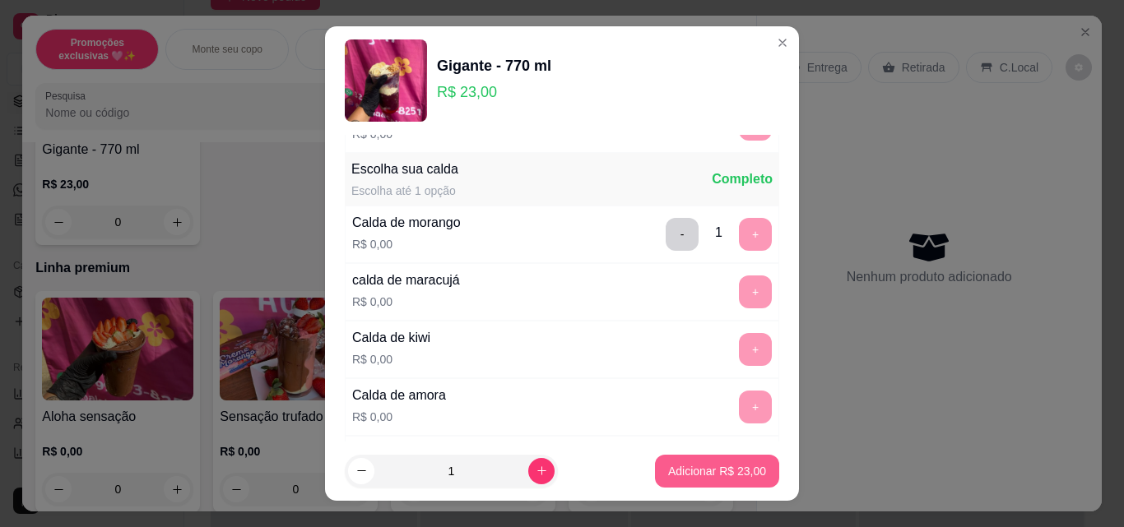
click at [713, 481] on button "Adicionar R$ 23,00" at bounding box center [717, 471] width 124 height 33
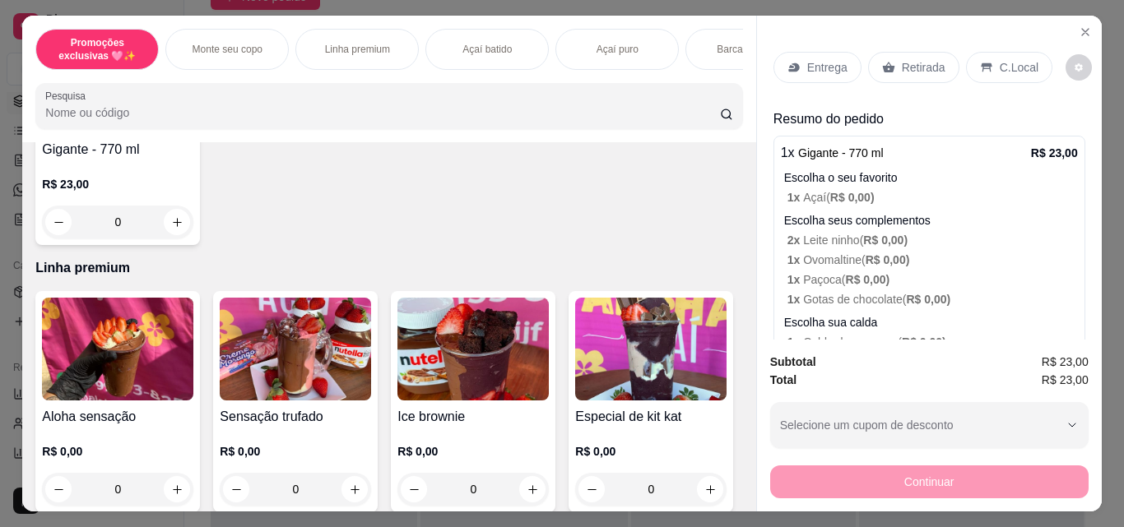
click at [778, 58] on div "Entrega" at bounding box center [817, 67] width 88 height 31
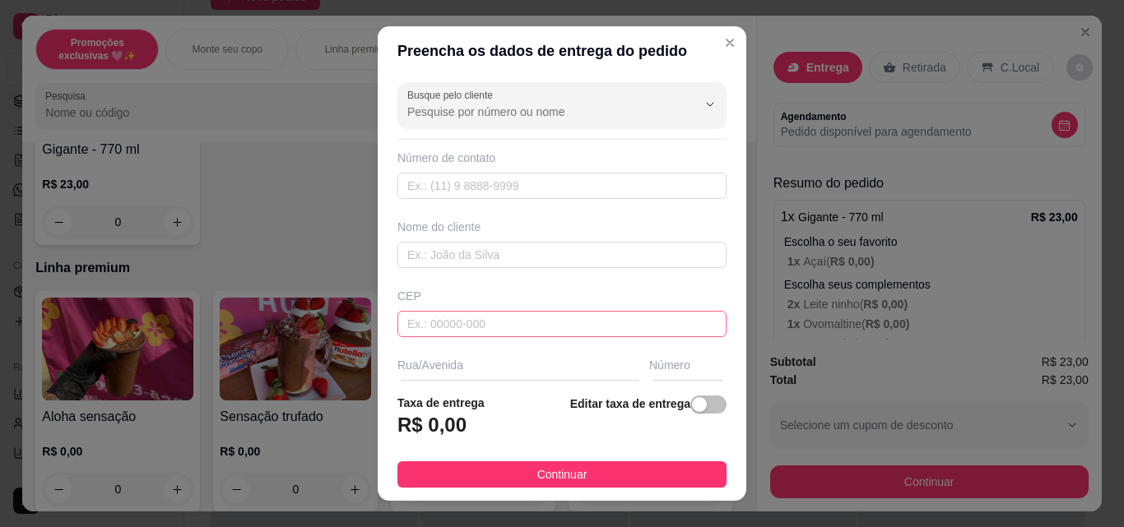
scroll to position [82, 0]
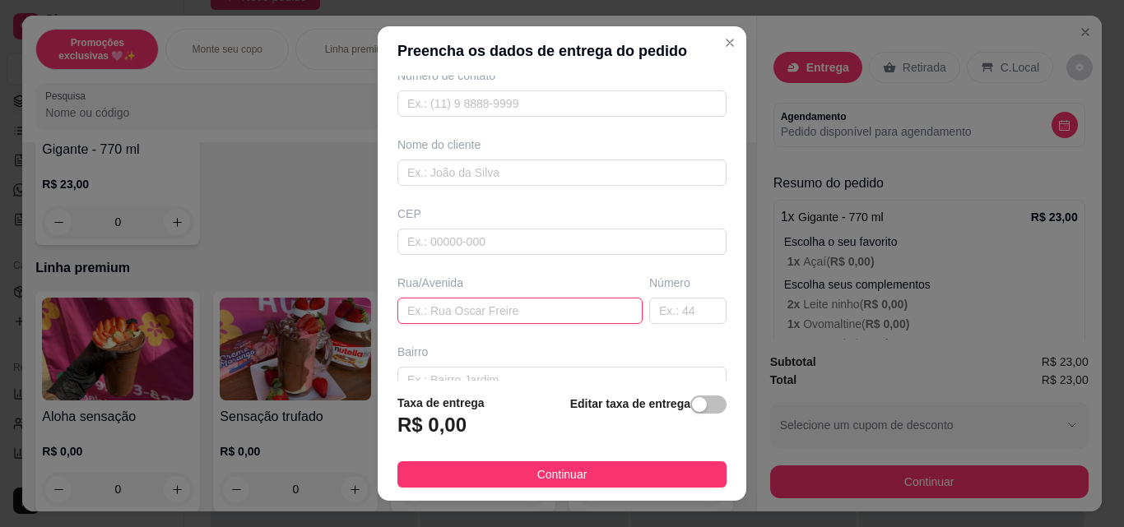
click at [466, 318] on input "text" at bounding box center [519, 311] width 245 height 26
type input "[GEOGRAPHIC_DATA]"
click at [649, 313] on input "text" at bounding box center [687, 311] width 77 height 26
type input "674"
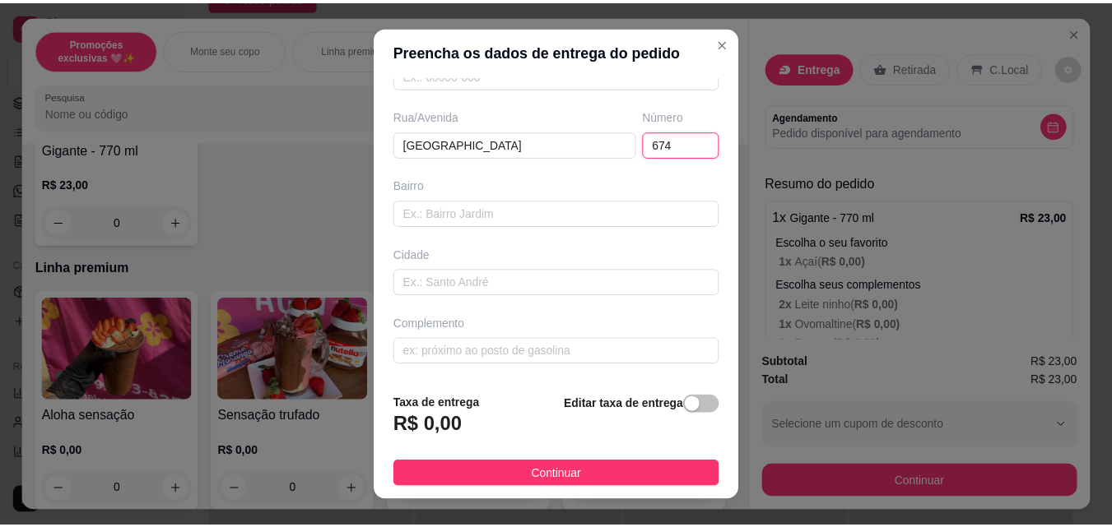
scroll to position [26, 0]
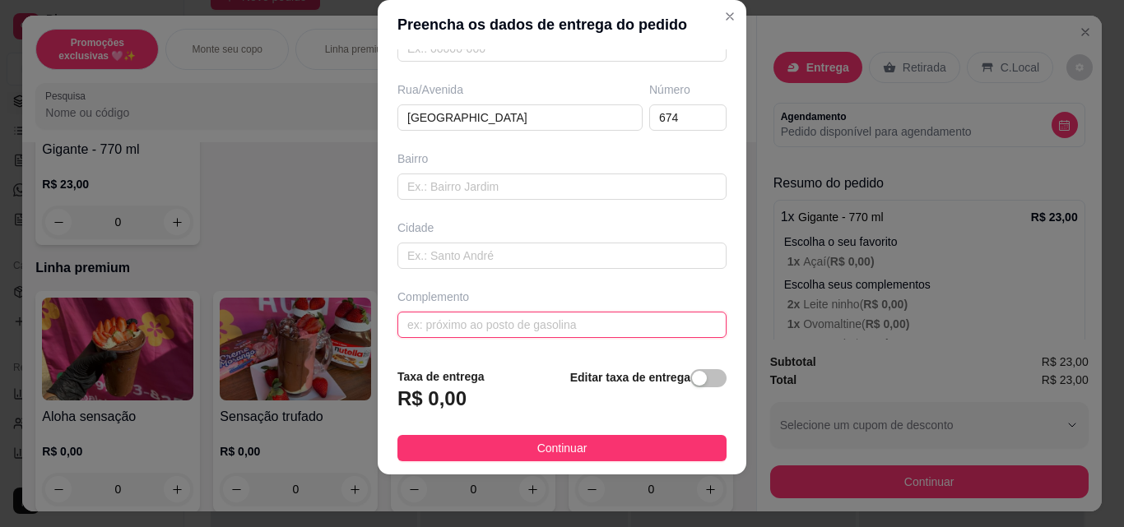
click at [525, 324] on input "text" at bounding box center [561, 325] width 329 height 26
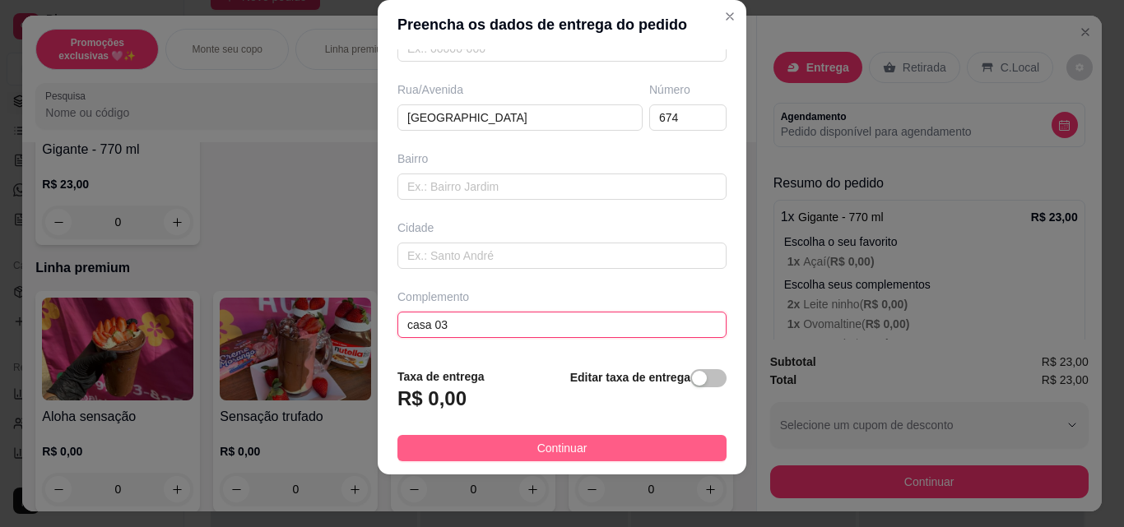
type input "casa 03"
click at [560, 445] on span "Continuar" at bounding box center [562, 448] width 50 height 18
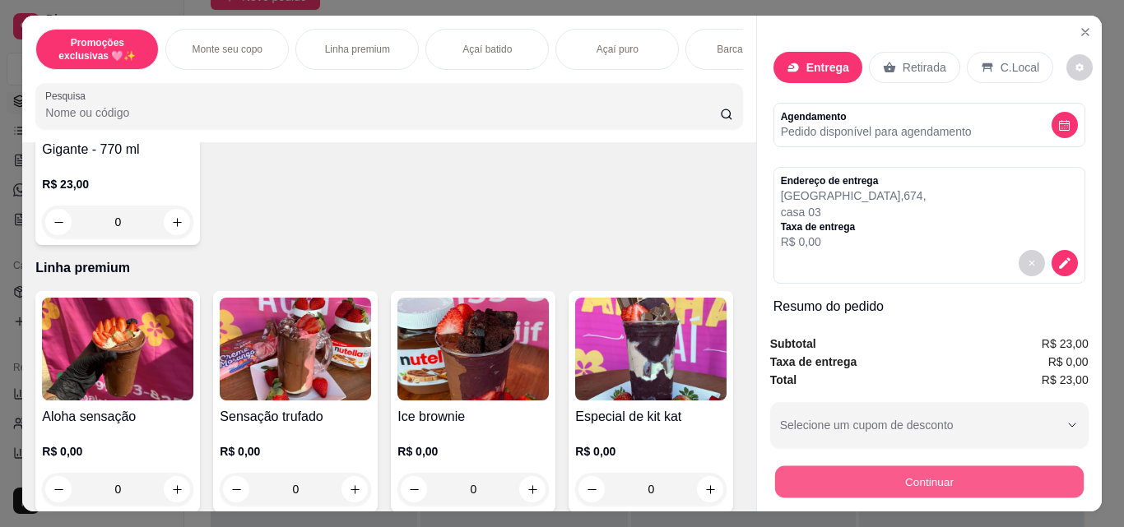
click at [792, 474] on button "Continuar" at bounding box center [928, 482] width 309 height 32
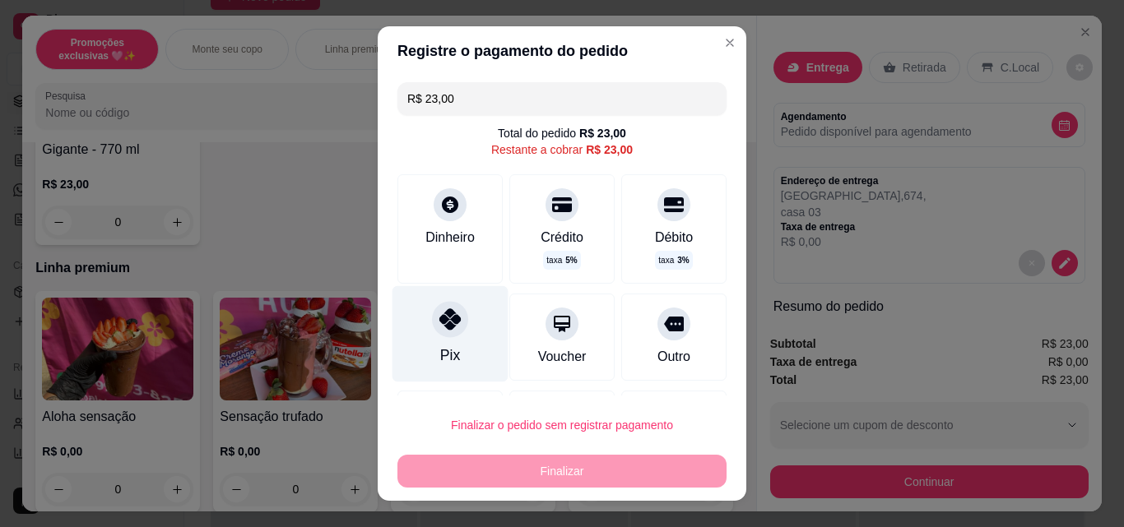
click at [458, 343] on div "Pix" at bounding box center [450, 334] width 116 height 96
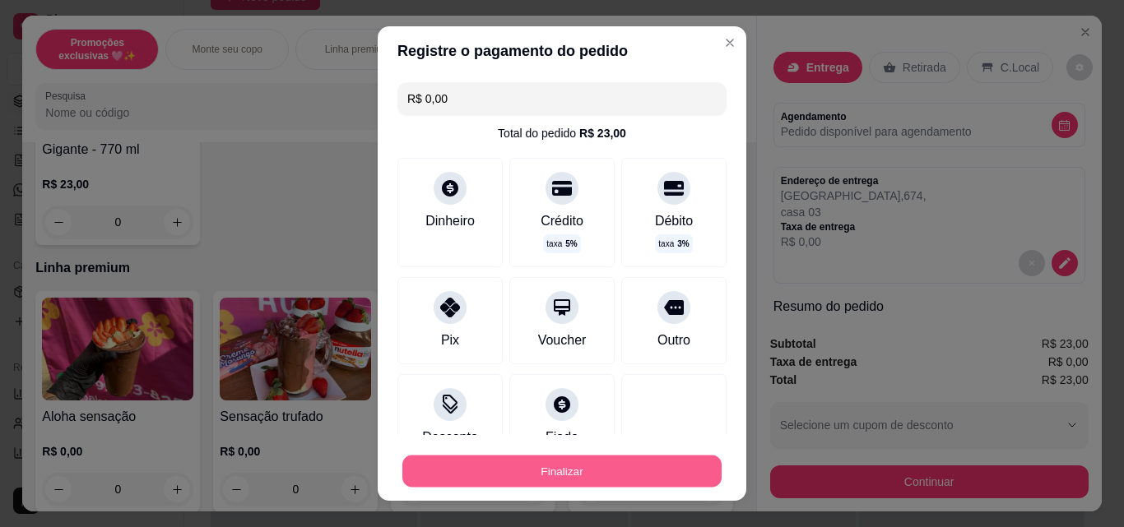
click at [559, 464] on button "Finalizar" at bounding box center [561, 472] width 319 height 32
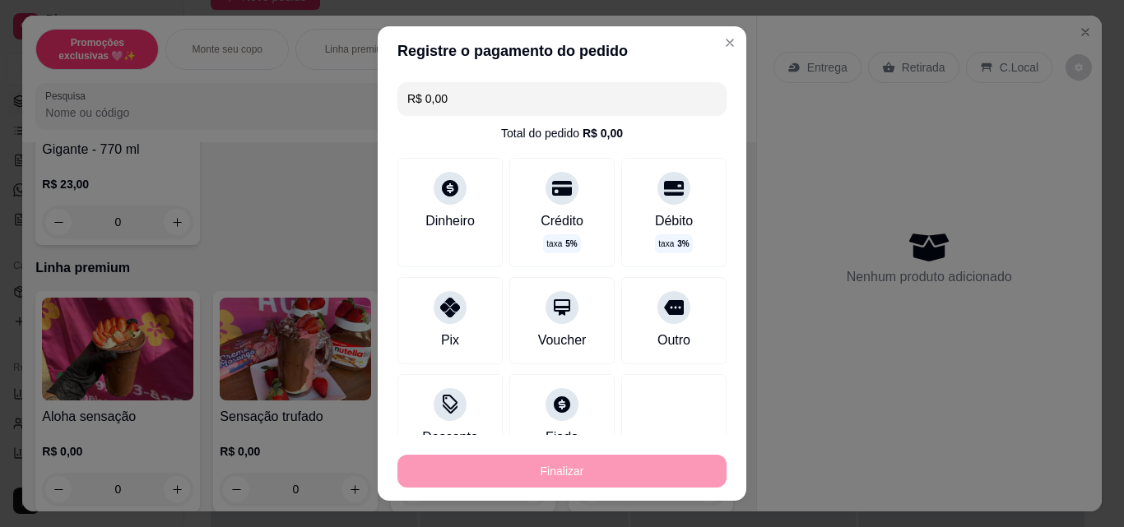
type input "-R$ 23,00"
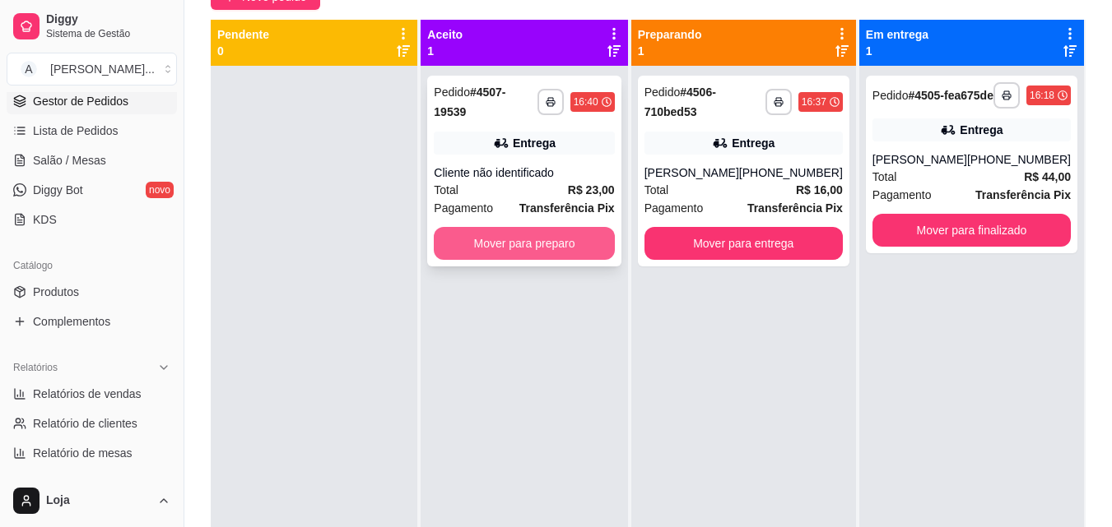
click at [484, 227] on button "Mover para preparo" at bounding box center [524, 243] width 180 height 33
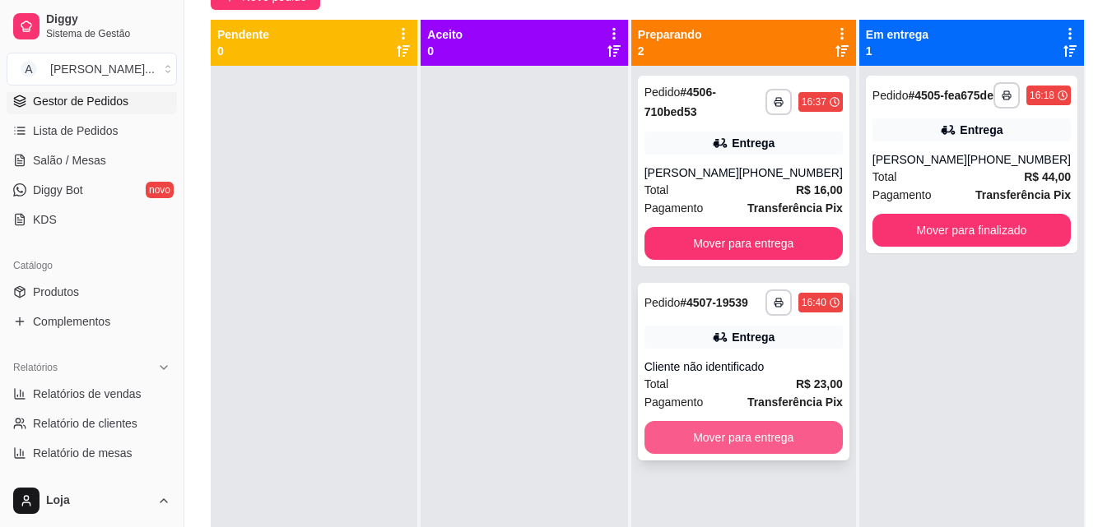
click at [825, 430] on button "Mover para entrega" at bounding box center [743, 437] width 198 height 33
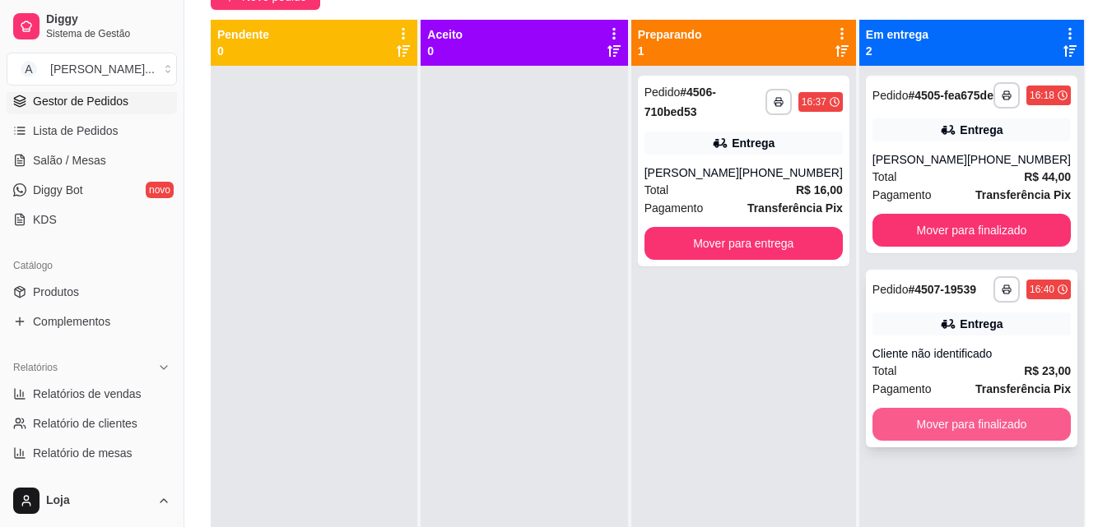
click at [998, 429] on button "Mover para finalizado" at bounding box center [971, 424] width 198 height 33
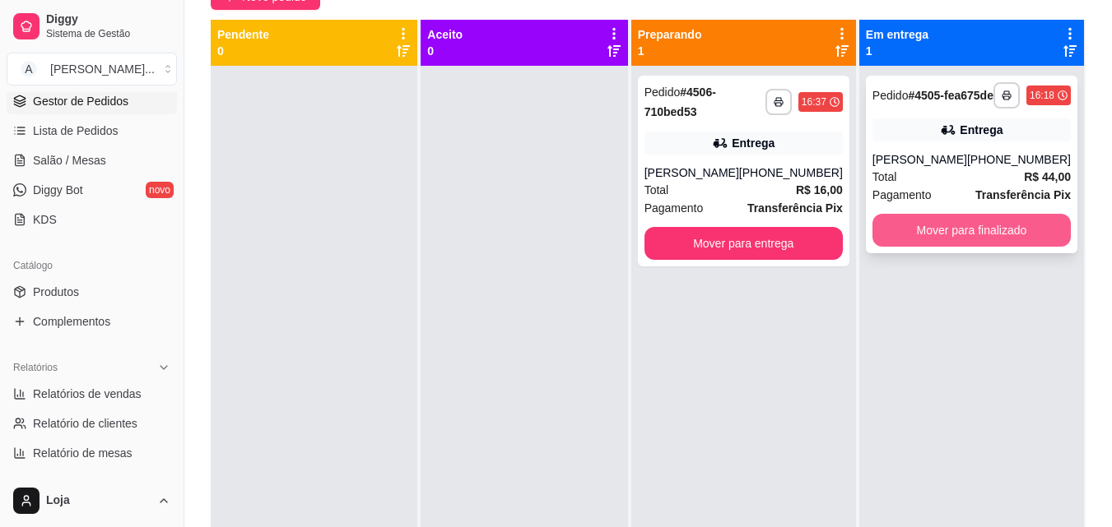
click at [966, 247] on button "Mover para finalizado" at bounding box center [971, 230] width 198 height 33
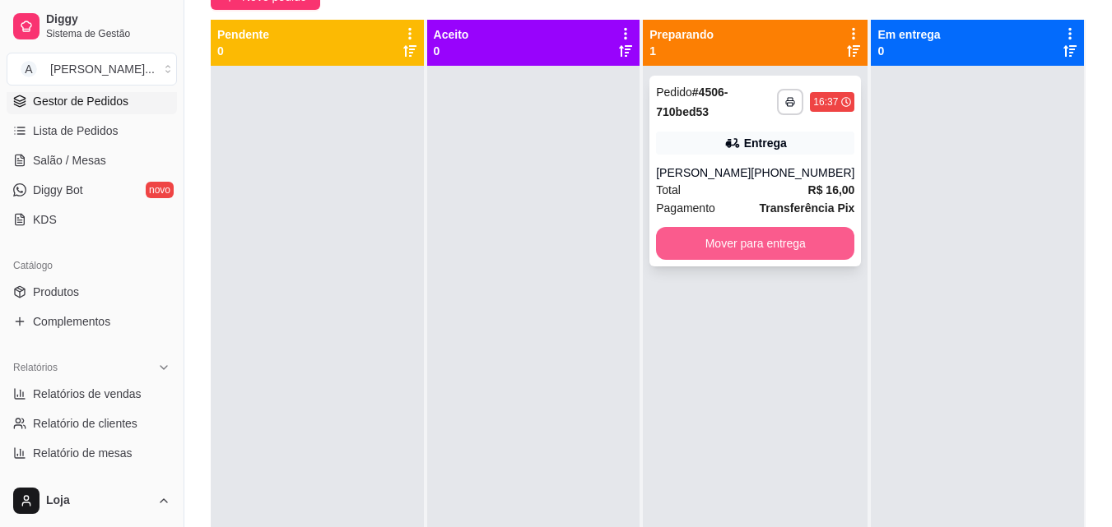
click at [775, 248] on button "Mover para entrega" at bounding box center [755, 243] width 198 height 33
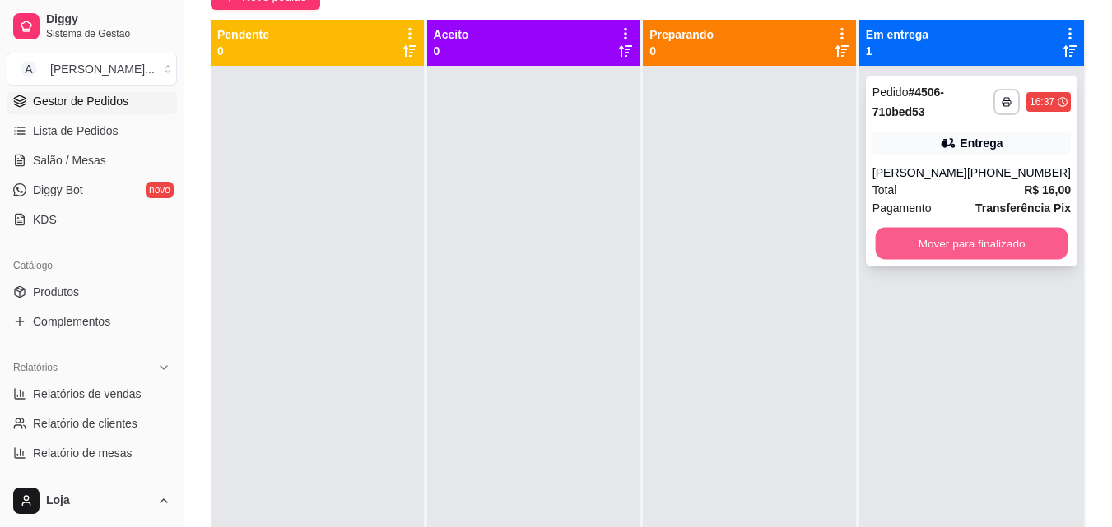
click at [922, 239] on button "Mover para finalizado" at bounding box center [971, 244] width 193 height 32
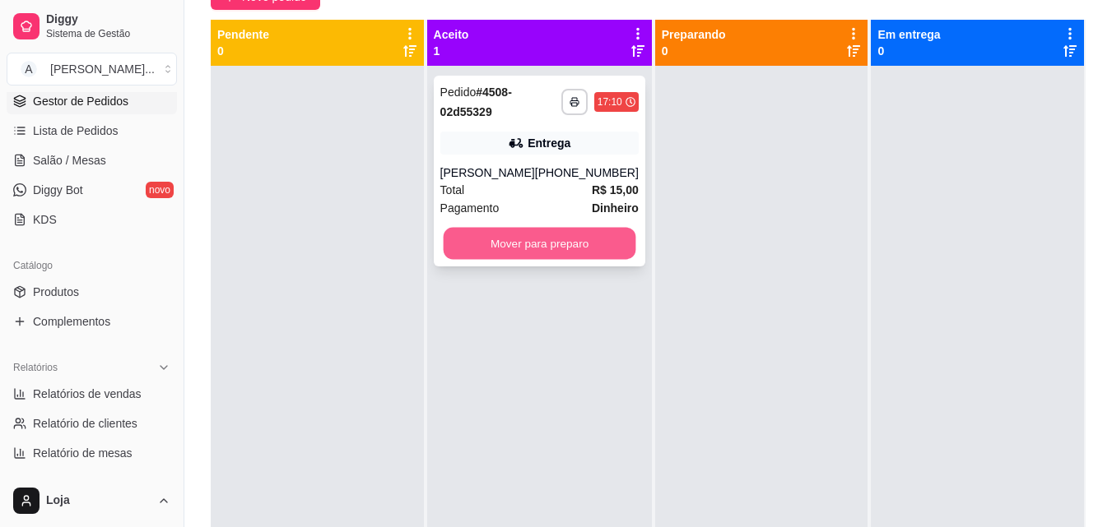
click at [454, 249] on button "Mover para preparo" at bounding box center [539, 244] width 193 height 32
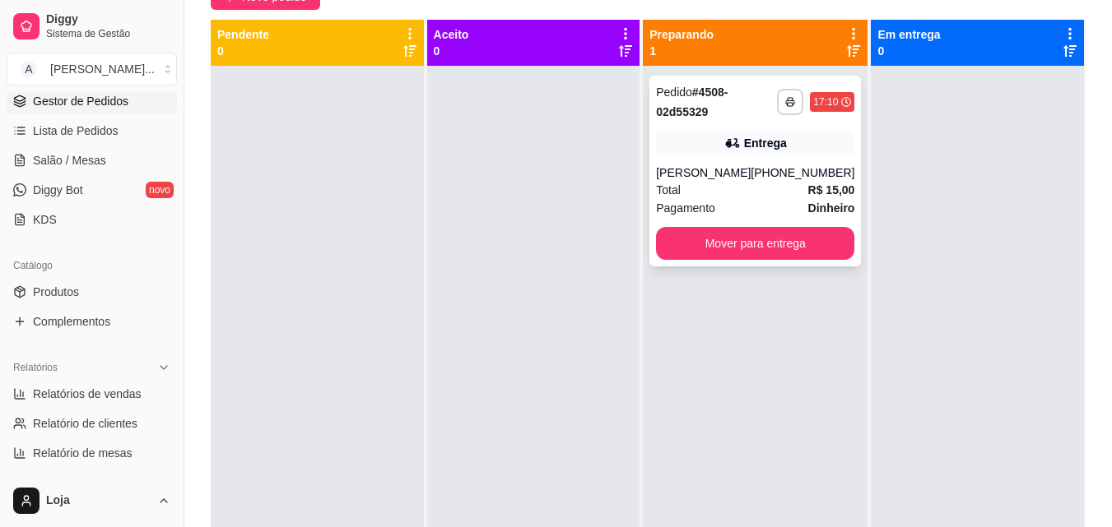
click at [788, 144] on div "Entrega" at bounding box center [755, 143] width 198 height 23
click at [736, 169] on div "[PERSON_NAME]" at bounding box center [703, 173] width 95 height 16
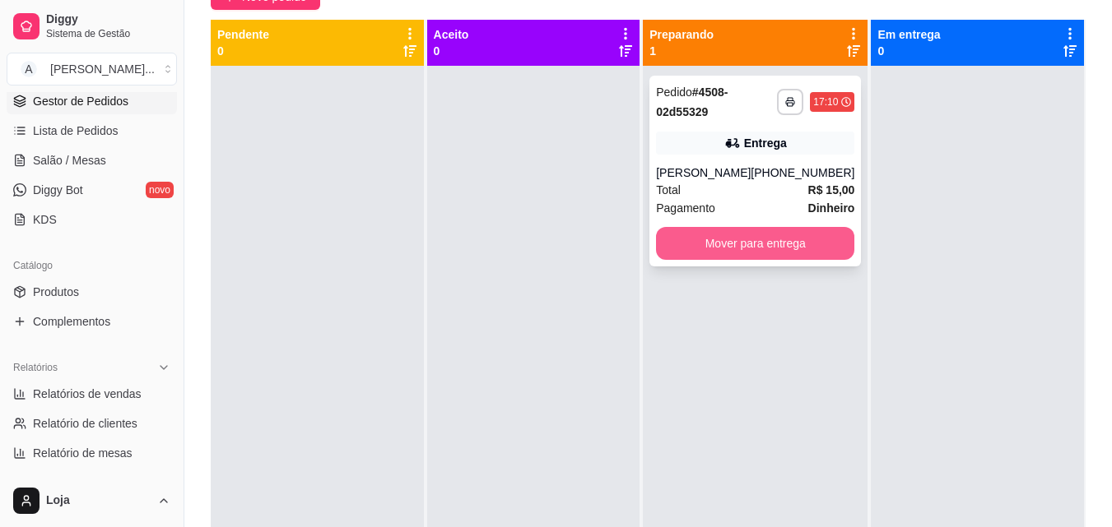
click at [747, 239] on button "Mover para entrega" at bounding box center [755, 243] width 198 height 33
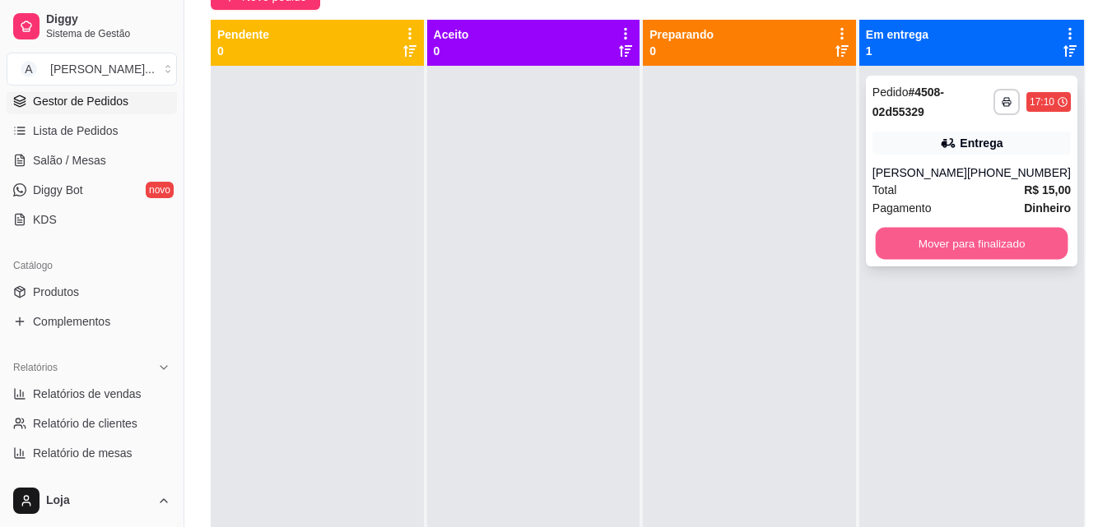
click at [922, 253] on button "Mover para finalizado" at bounding box center [971, 244] width 193 height 32
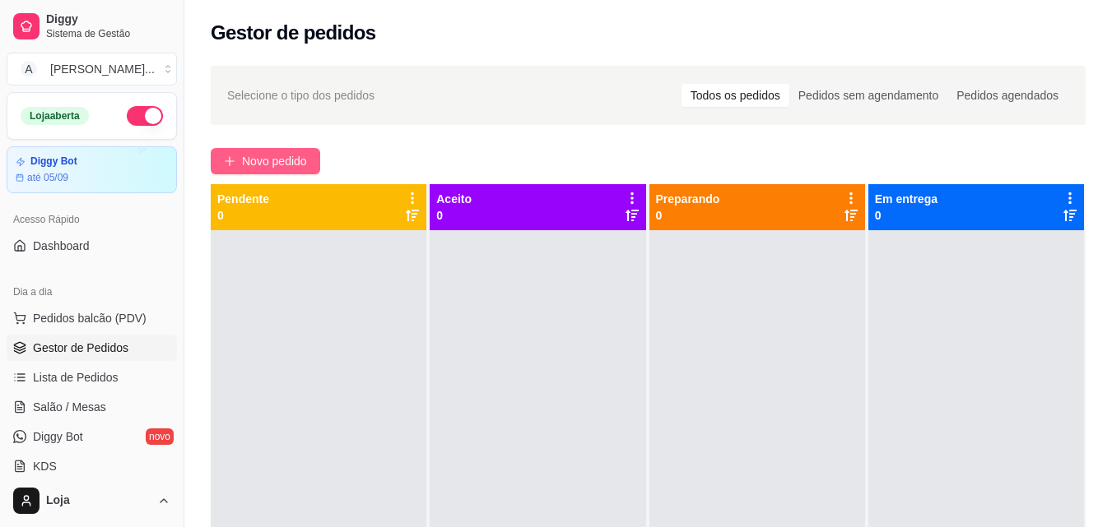
click at [276, 154] on span "Novo pedido" at bounding box center [274, 161] width 65 height 18
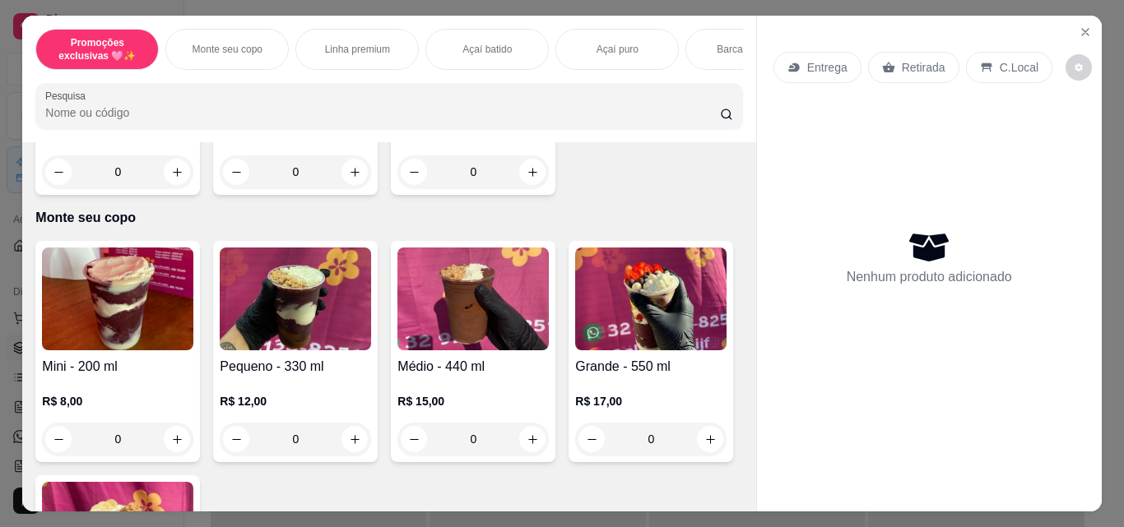
scroll to position [329, 0]
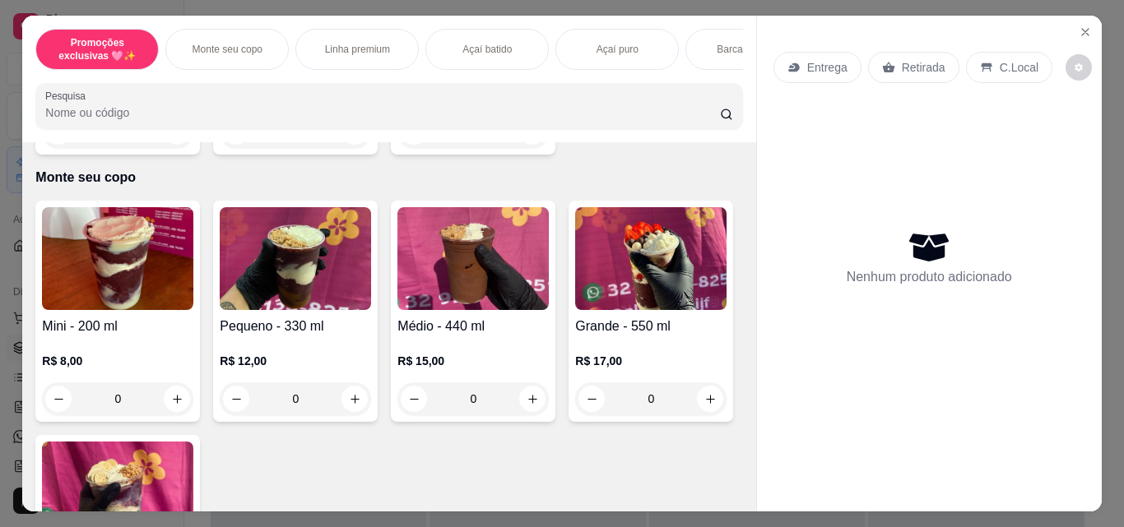
click at [118, 326] on h4 "Mini - 200 ml" at bounding box center [117, 327] width 151 height 20
click at [307, 321] on div "Pequeno - 330 ml R$ 12,00 0" at bounding box center [295, 311] width 165 height 221
click at [335, 334] on h4 "Pequeno - 330 ml" at bounding box center [295, 327] width 151 height 20
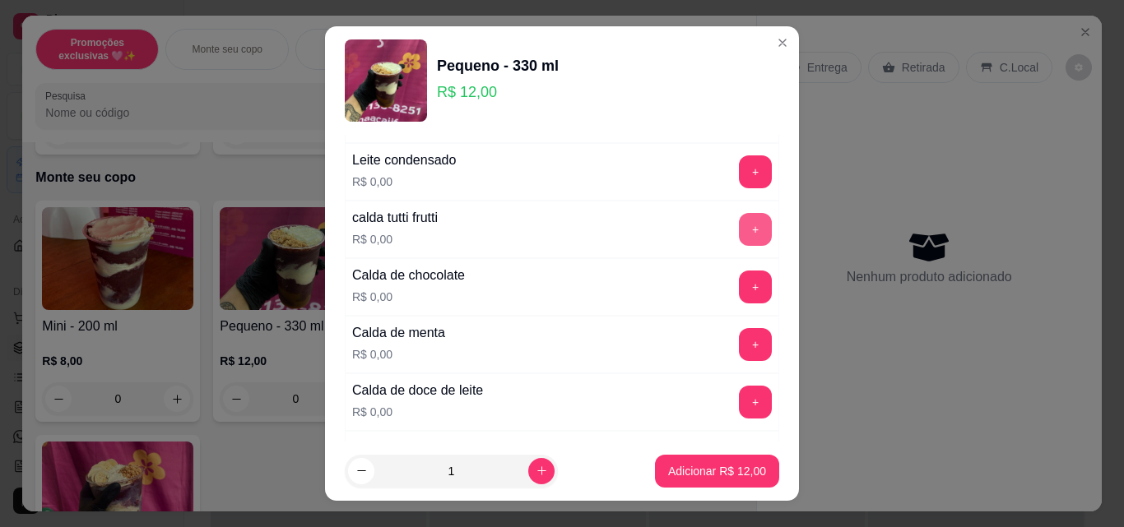
scroll to position [1481, 0]
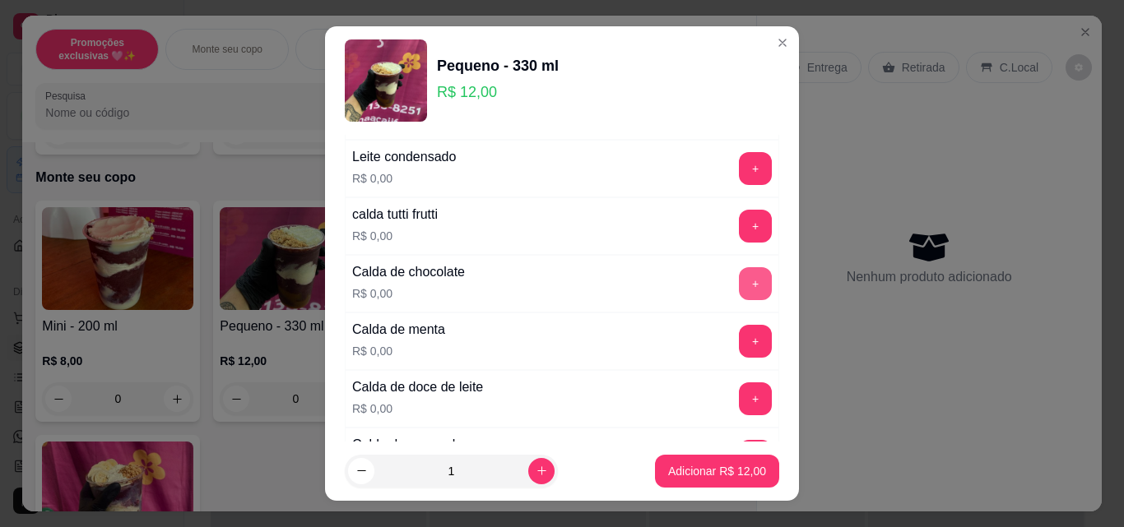
click at [739, 285] on button "+" at bounding box center [755, 283] width 33 height 33
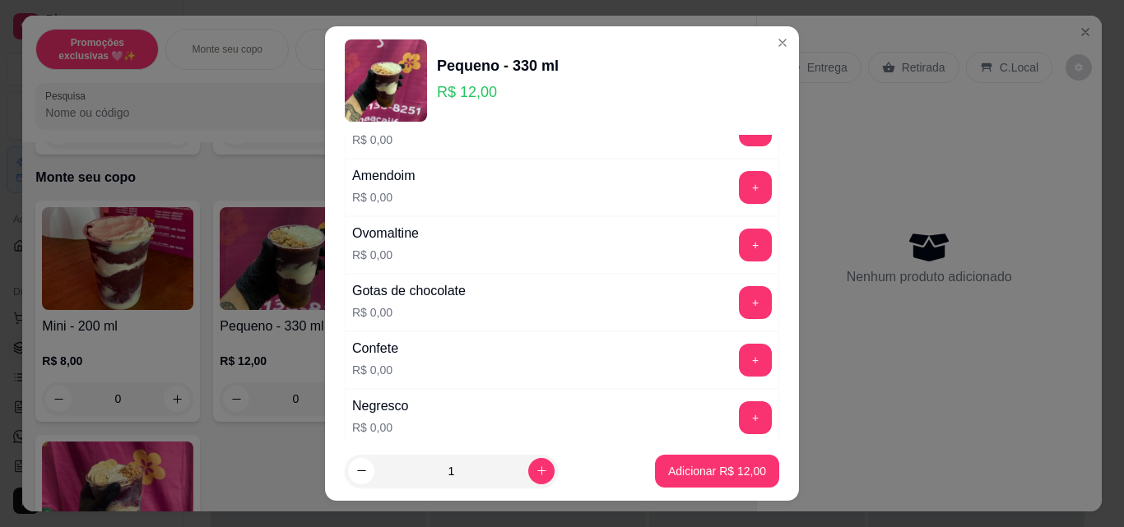
scroll to position [576, 0]
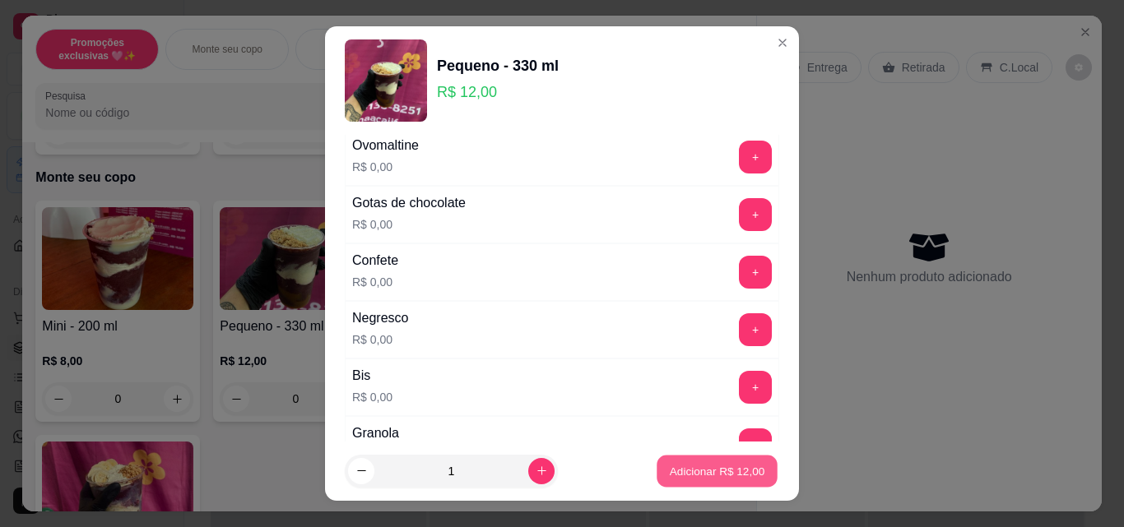
click at [715, 471] on p "Adicionar R$ 12,00" at bounding box center [717, 471] width 95 height 16
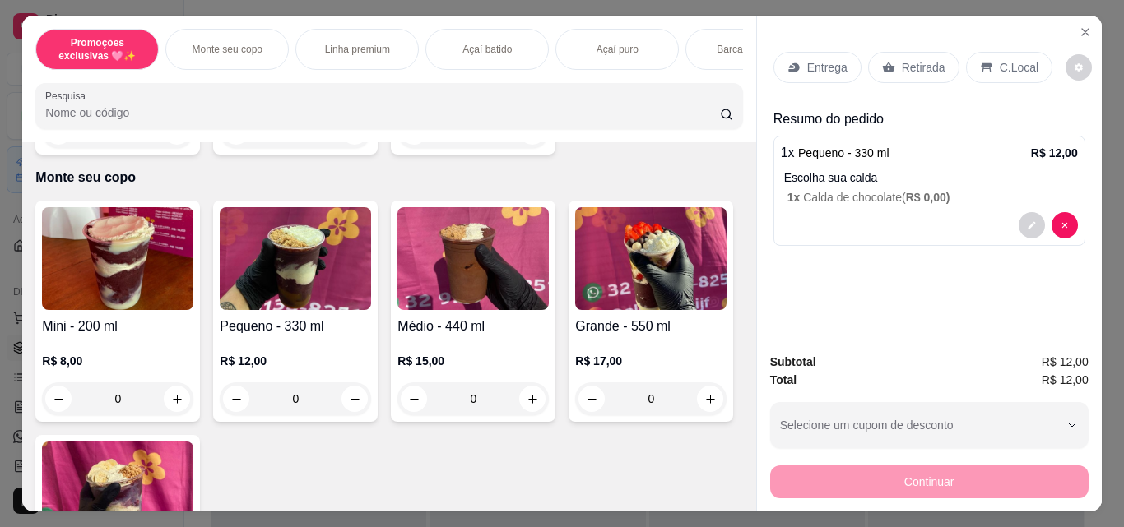
click at [902, 63] on p "Retirada" at bounding box center [924, 67] width 44 height 16
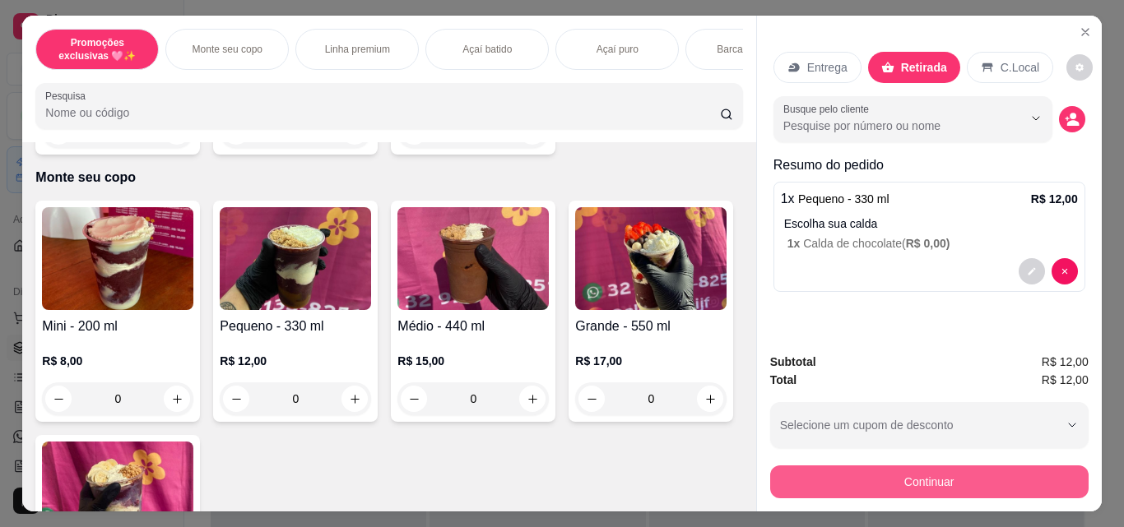
click at [905, 474] on button "Continuar" at bounding box center [929, 482] width 318 height 33
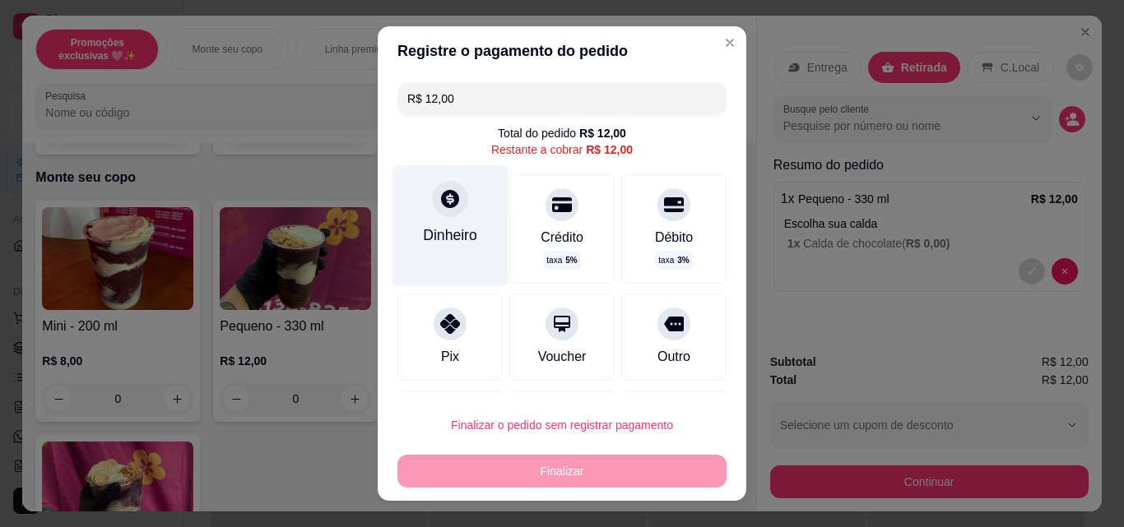
click at [452, 250] on div "Dinheiro" at bounding box center [450, 225] width 116 height 120
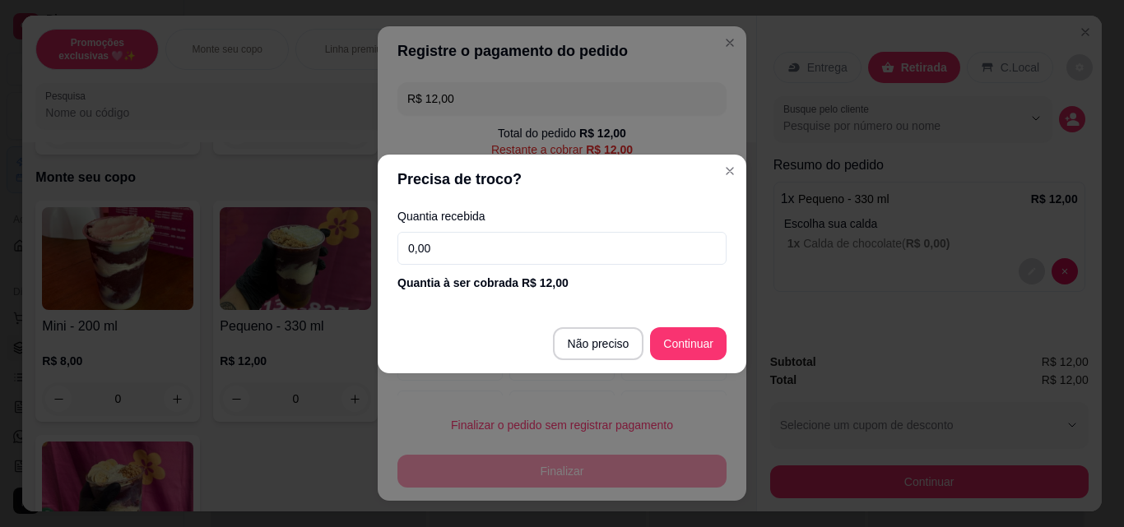
click at [540, 254] on input "0,00" at bounding box center [561, 248] width 329 height 33
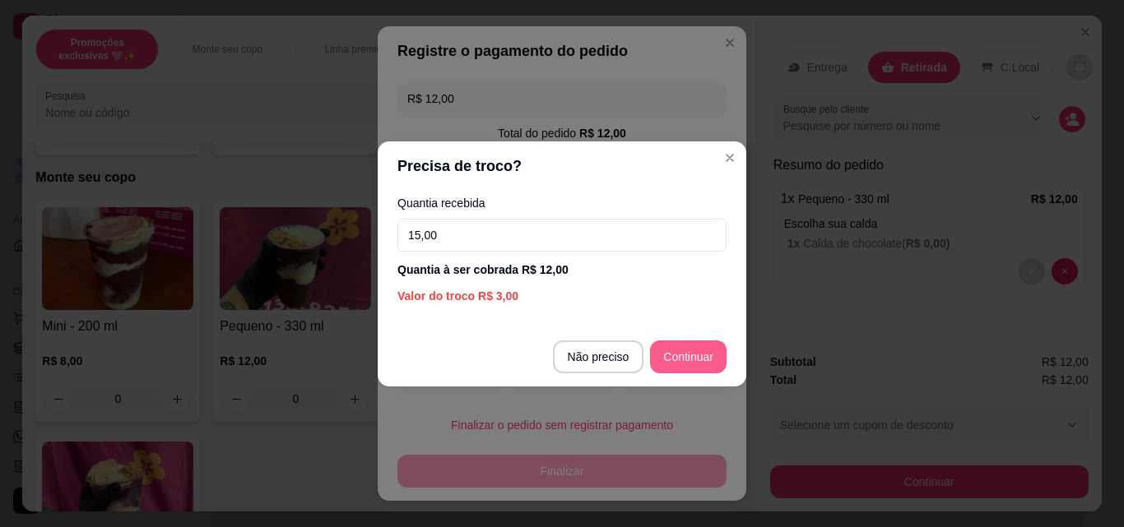
type input "15,00"
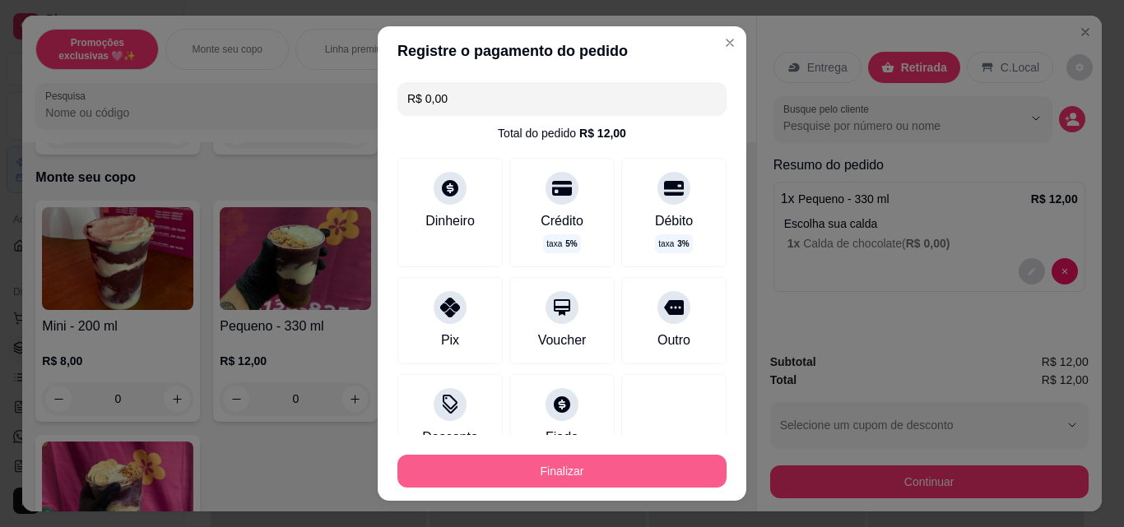
click at [643, 473] on button "Finalizar" at bounding box center [561, 471] width 329 height 33
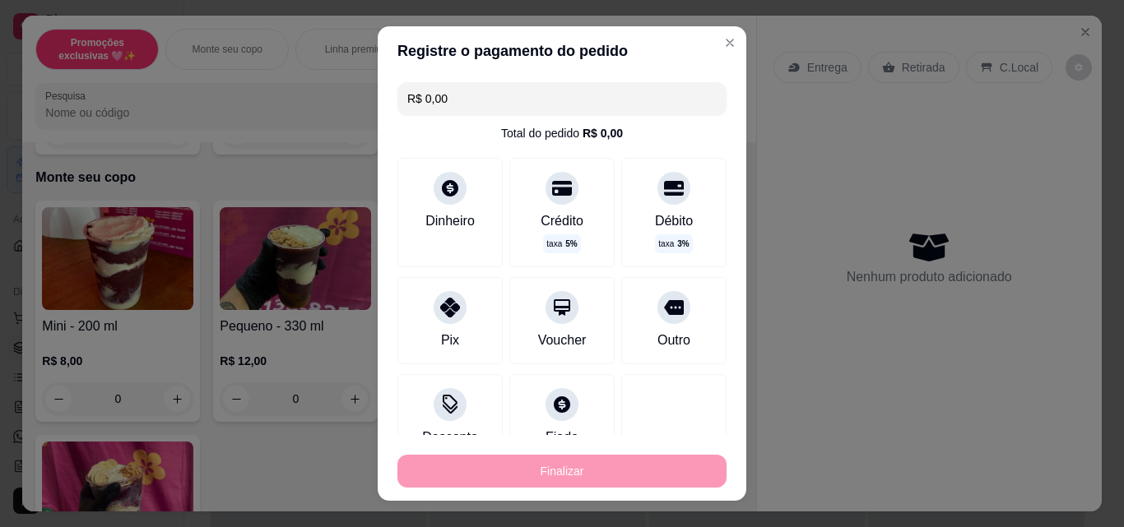
type input "-R$ 12,00"
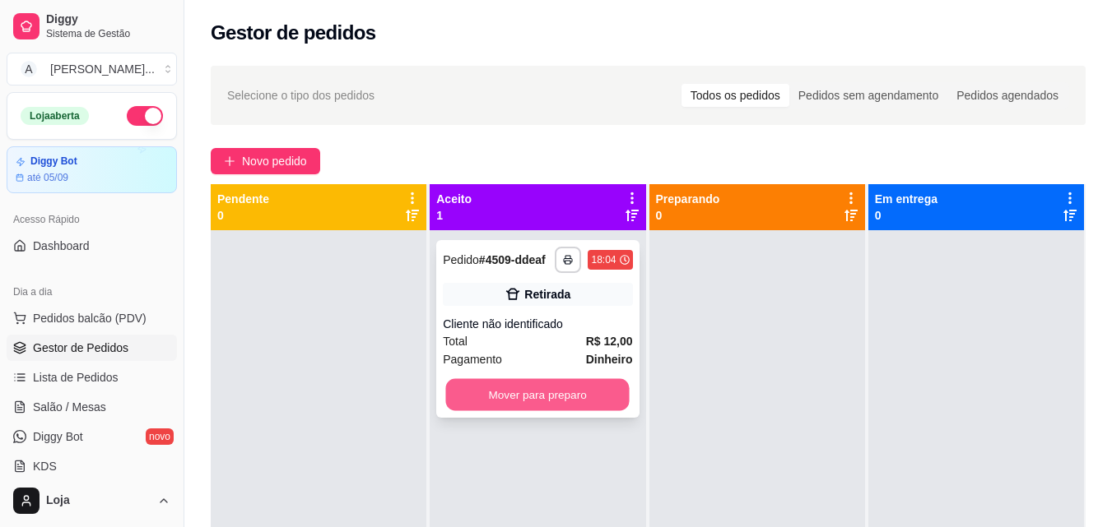
click at [625, 406] on button "Mover para preparo" at bounding box center [537, 395] width 183 height 32
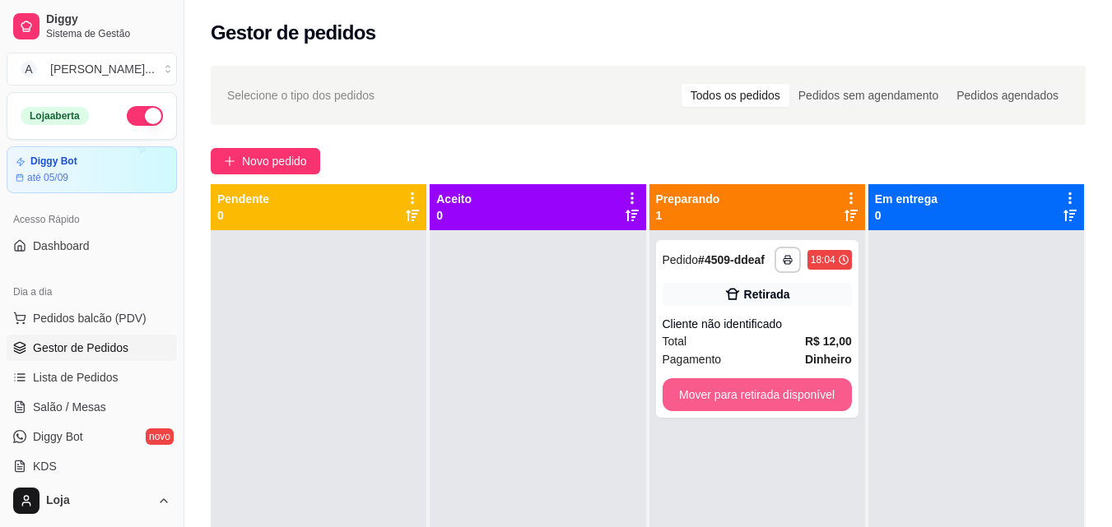
click at [718, 411] on button "Mover para retirada disponível" at bounding box center [756, 394] width 189 height 33
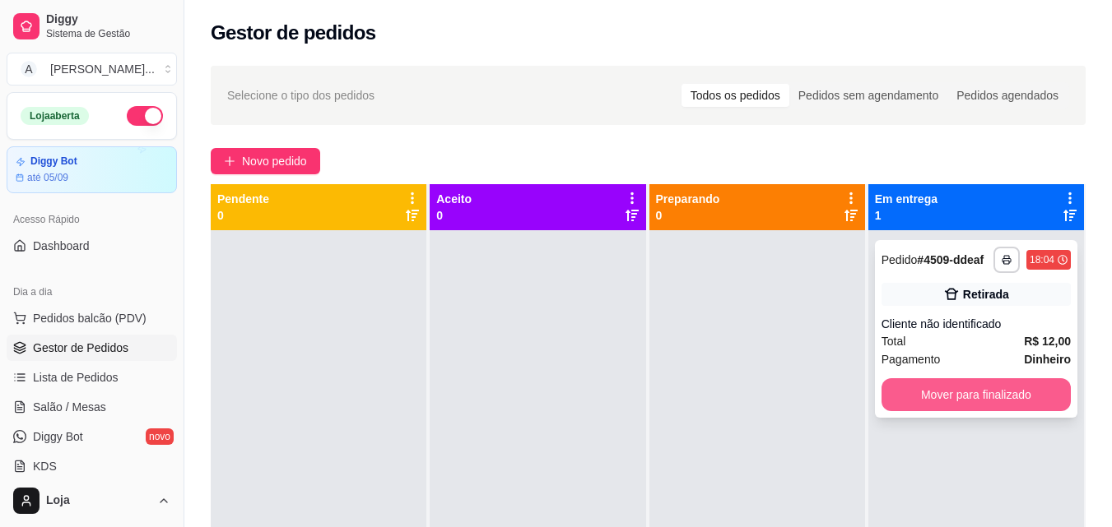
click at [899, 403] on button "Mover para finalizado" at bounding box center [975, 394] width 189 height 33
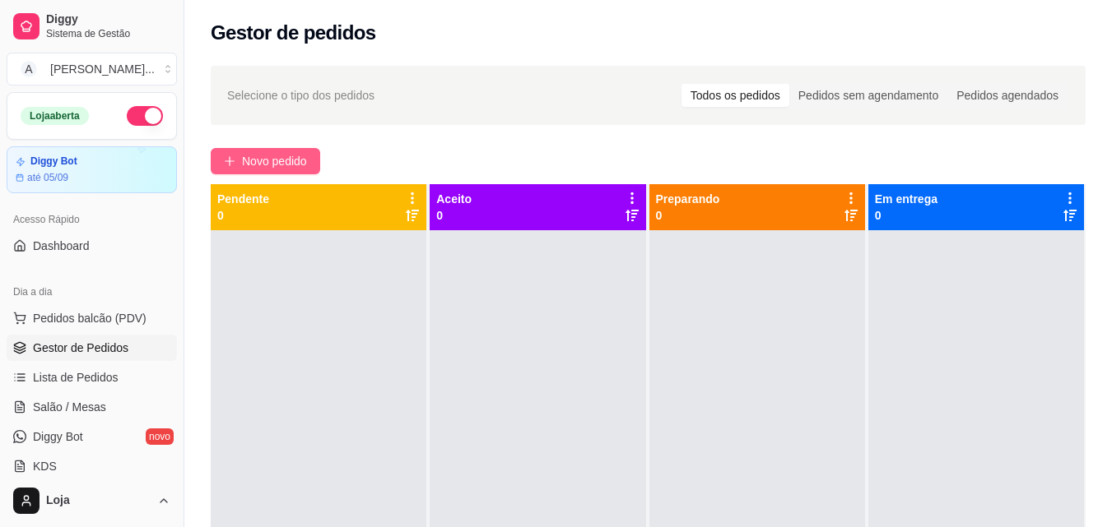
click at [230, 159] on icon "plus" at bounding box center [229, 160] width 1 height 9
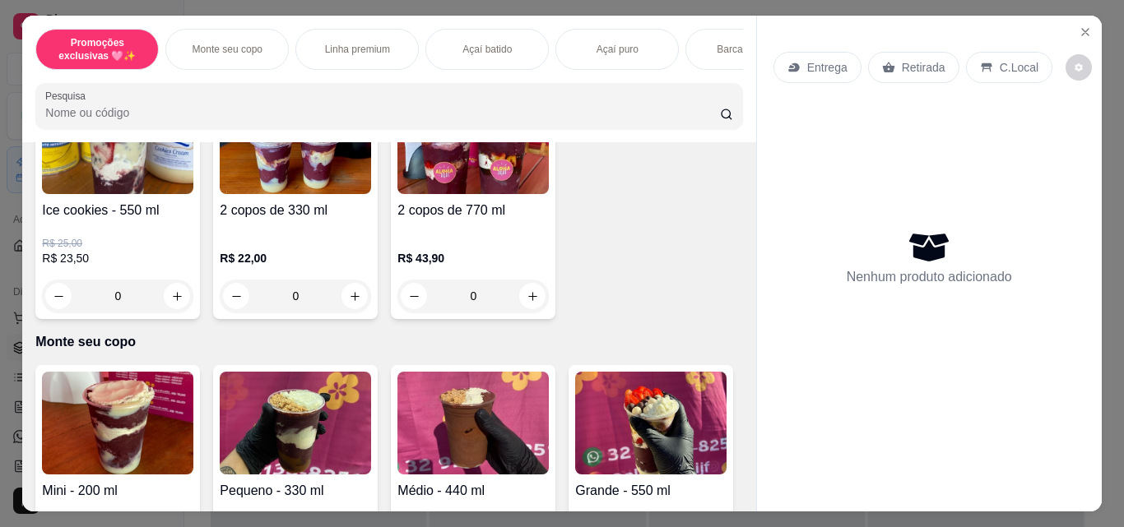
scroll to position [494, 0]
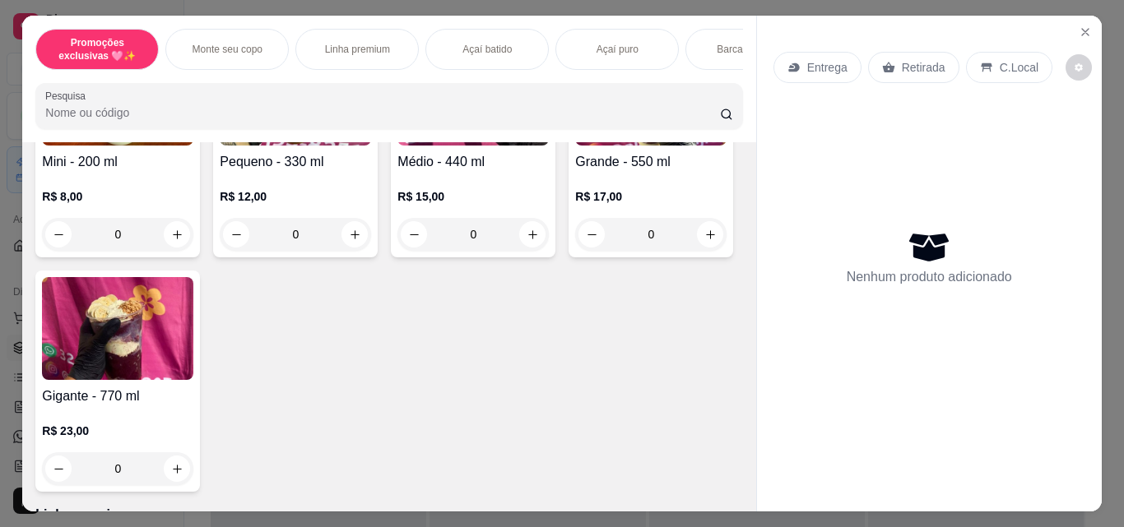
click at [575, 146] on img at bounding box center [650, 94] width 151 height 103
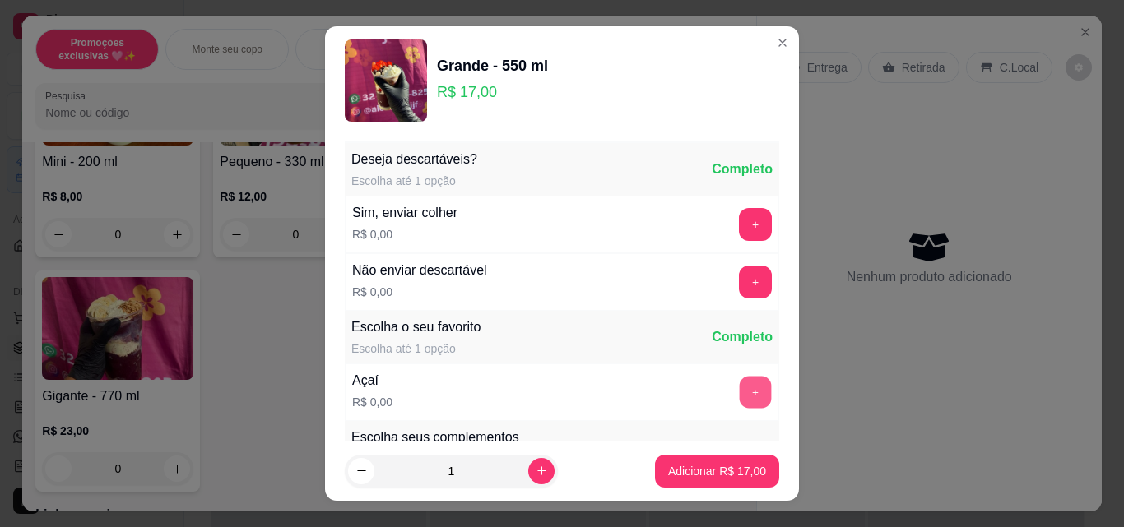
click at [740, 388] on button "+" at bounding box center [756, 393] width 32 height 32
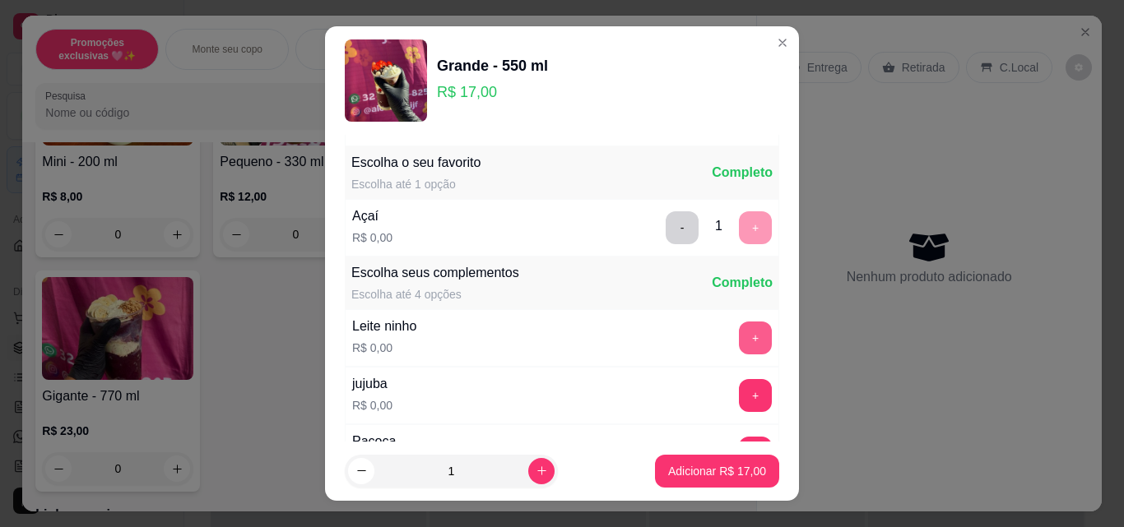
click at [739, 337] on button "+" at bounding box center [755, 338] width 33 height 33
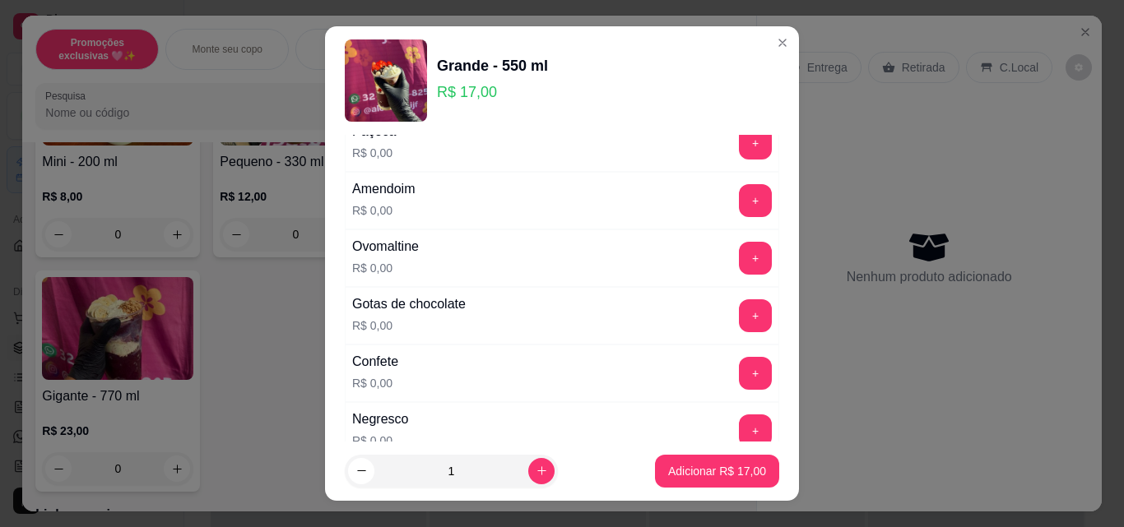
scroll to position [494, 0]
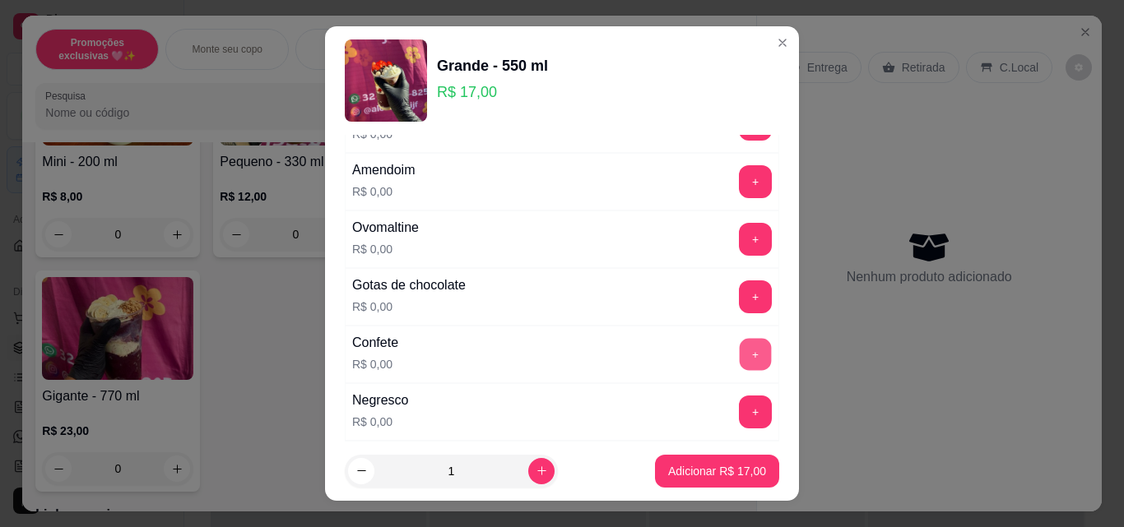
click at [740, 351] on button "+" at bounding box center [756, 355] width 32 height 32
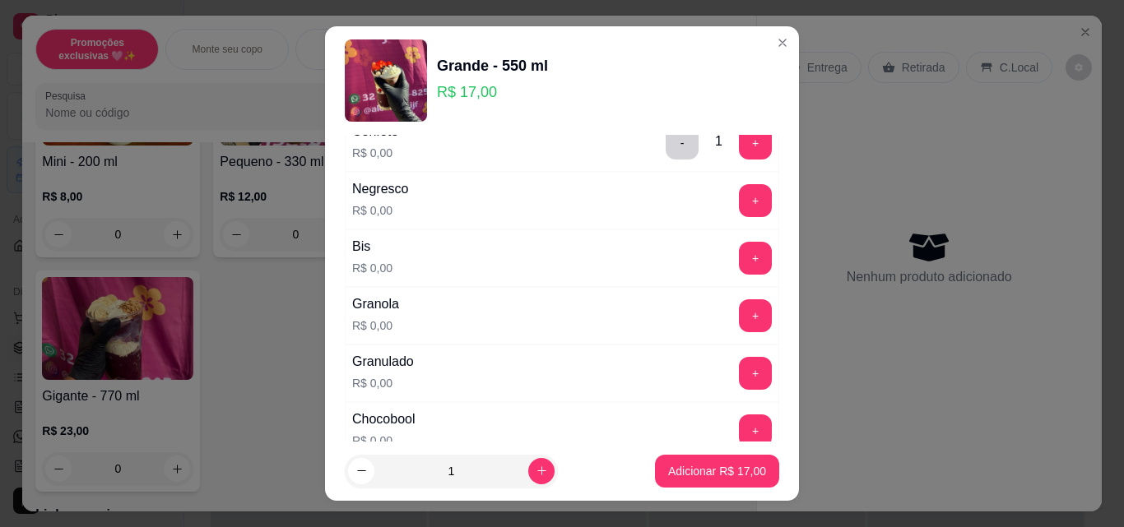
scroll to position [741, 0]
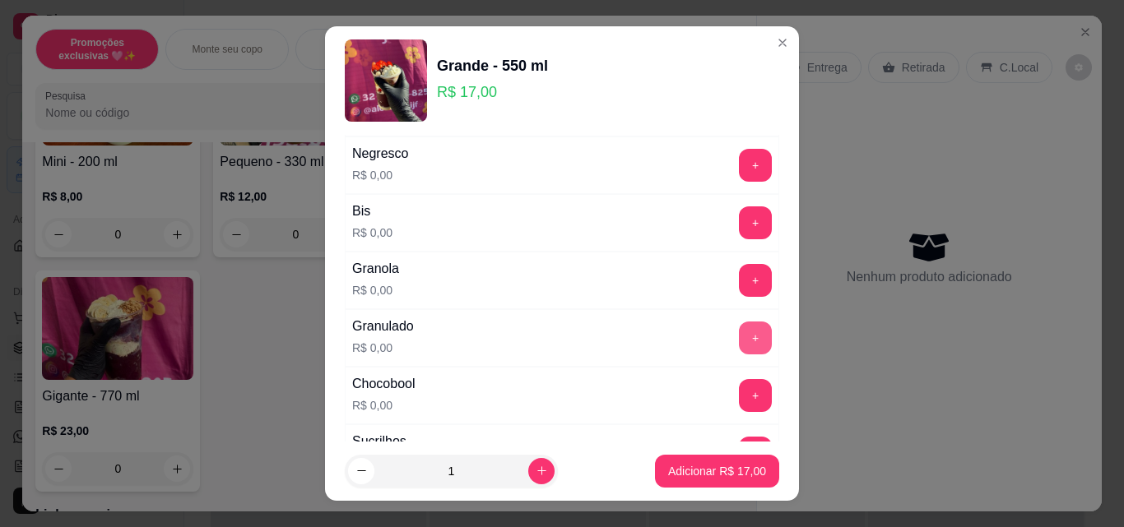
click at [739, 327] on button "+" at bounding box center [755, 338] width 33 height 33
click at [739, 225] on button "+" at bounding box center [755, 223] width 33 height 33
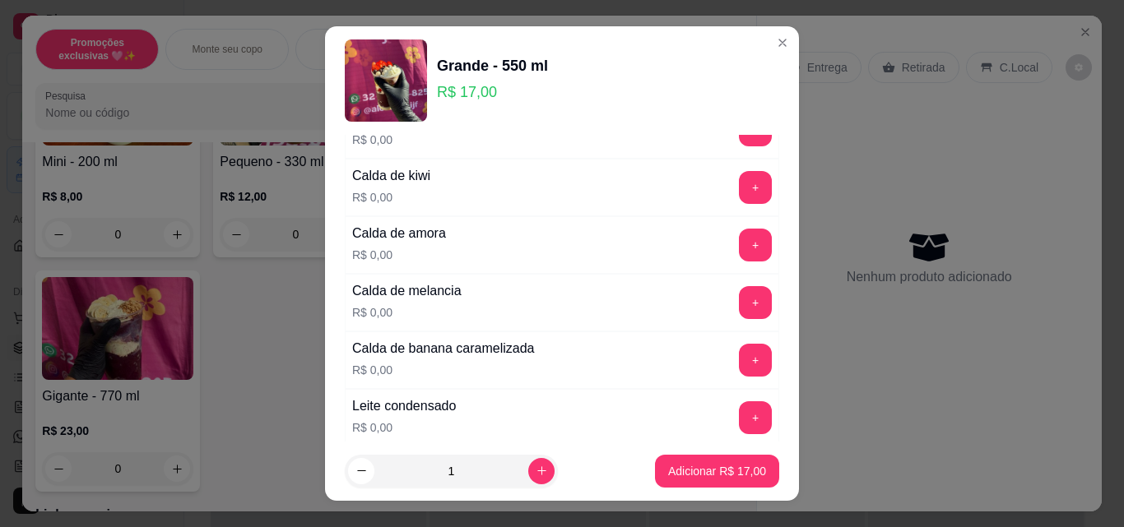
scroll to position [1234, 0]
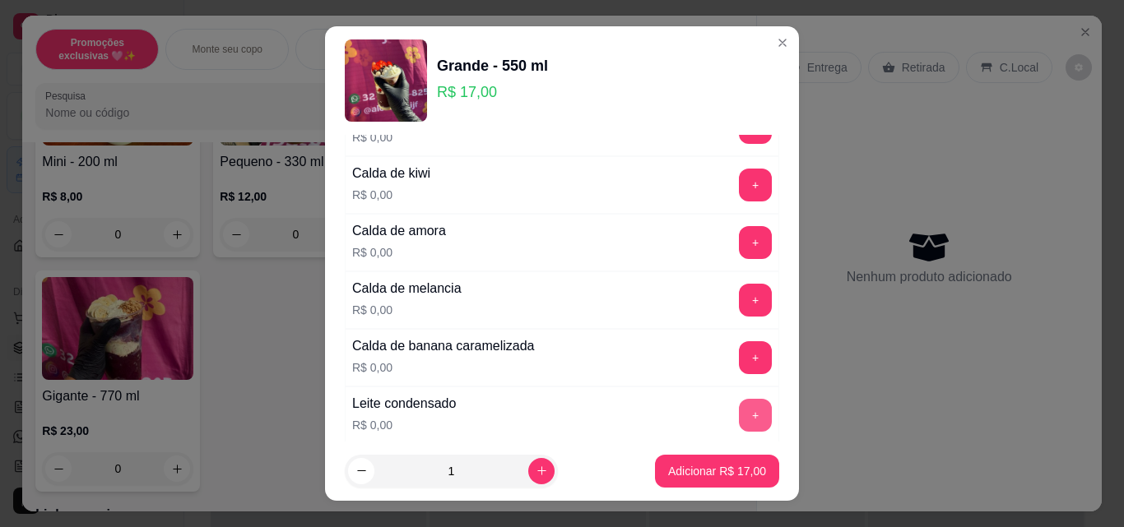
click at [739, 406] on button "+" at bounding box center [755, 415] width 33 height 33
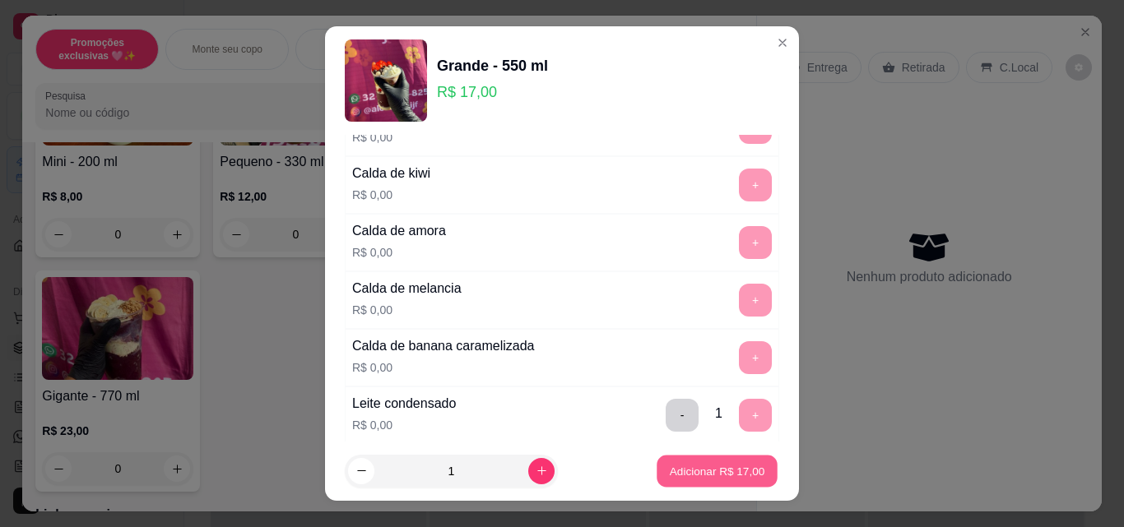
click at [702, 468] on p "Adicionar R$ 17,00" at bounding box center [717, 471] width 95 height 16
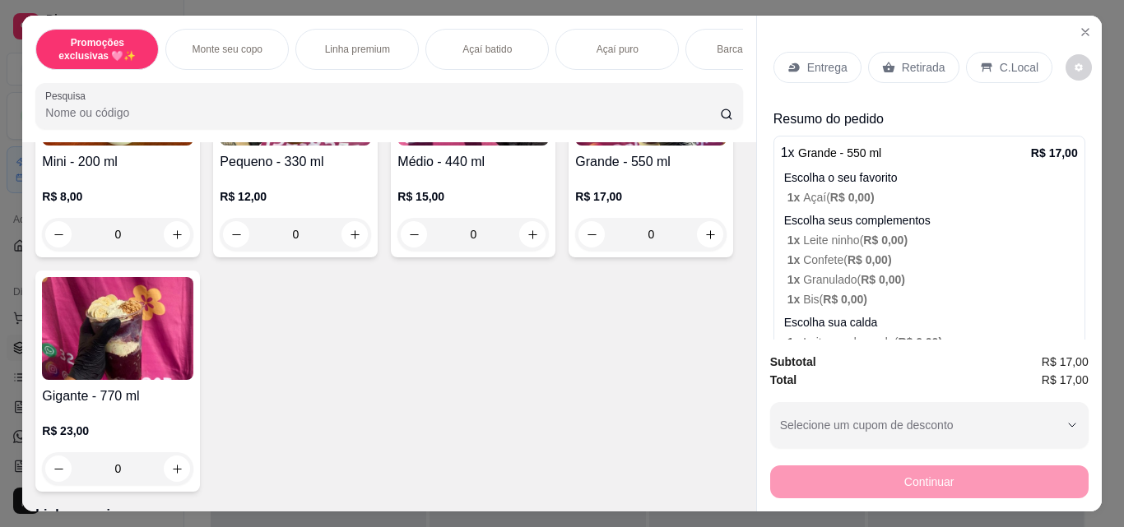
click at [912, 272] on p "1 x Granulado ( R$ 0,00 )" at bounding box center [932, 280] width 290 height 16
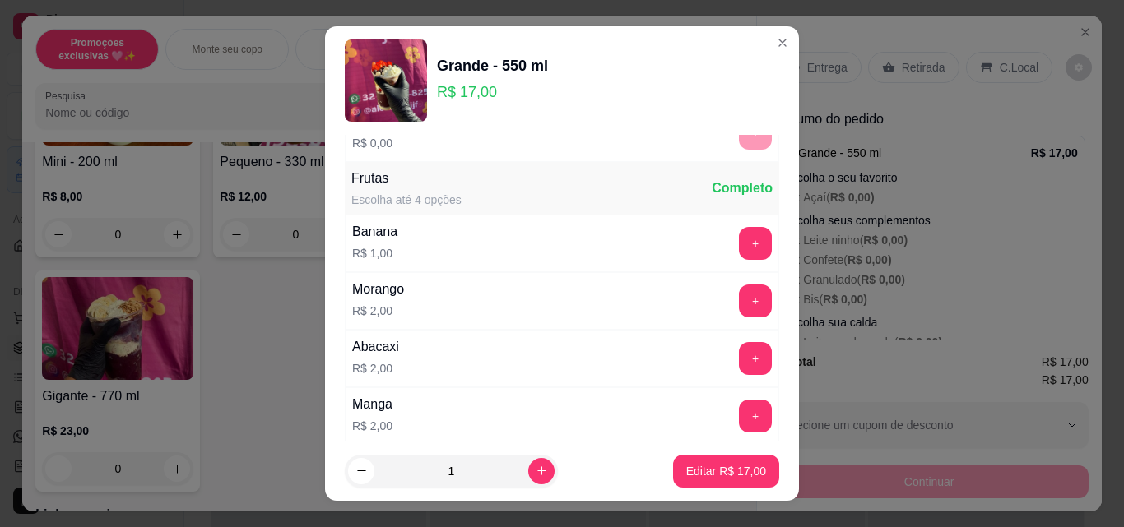
scroll to position [1975, 0]
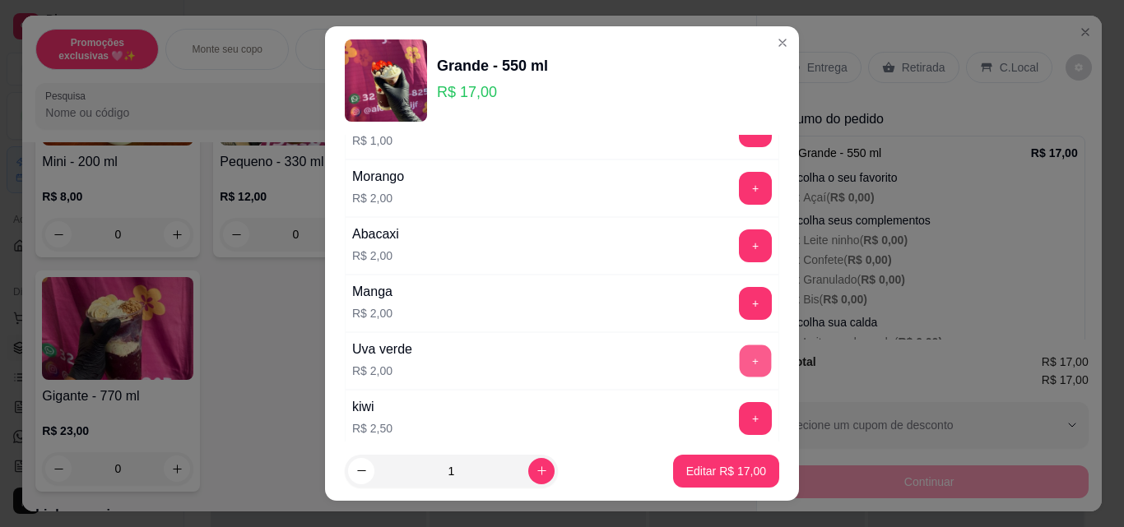
click at [740, 358] on button "+" at bounding box center [756, 362] width 32 height 32
click at [747, 466] on p "Editar R$ 19,00" at bounding box center [726, 471] width 80 height 16
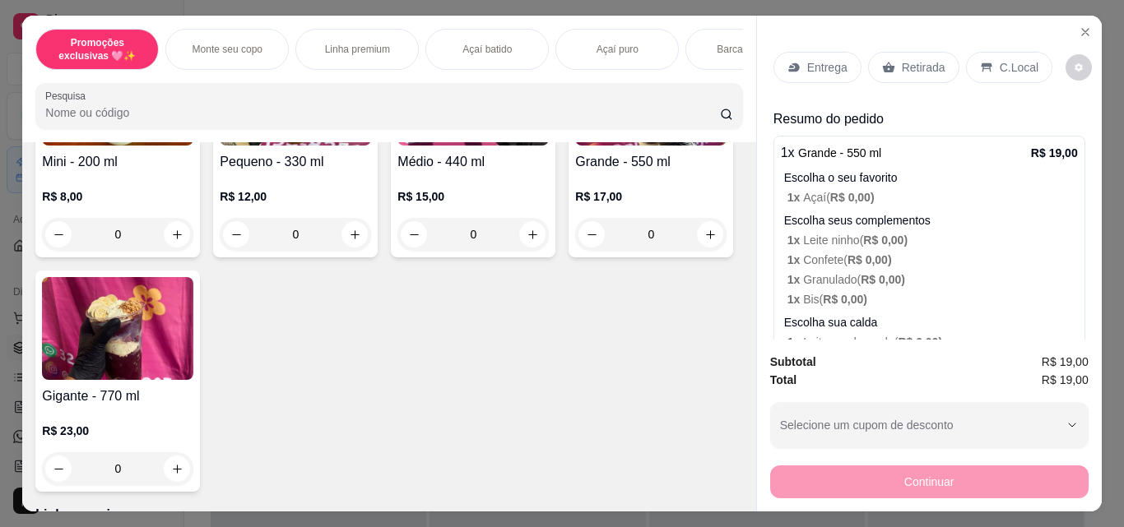
click at [575, 251] on div "R$ 17,00 0" at bounding box center [650, 211] width 151 height 79
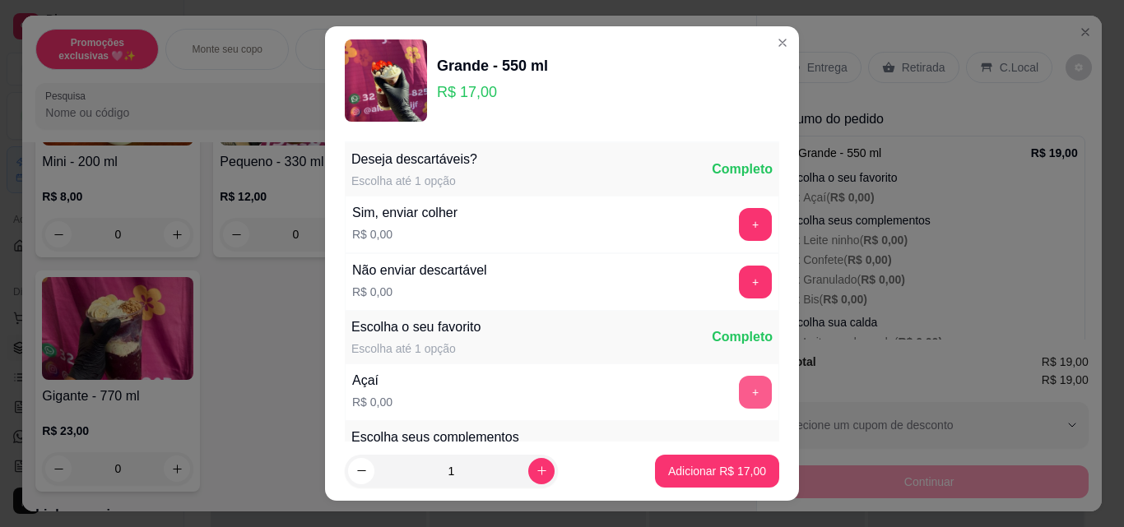
click at [739, 386] on button "+" at bounding box center [755, 392] width 33 height 33
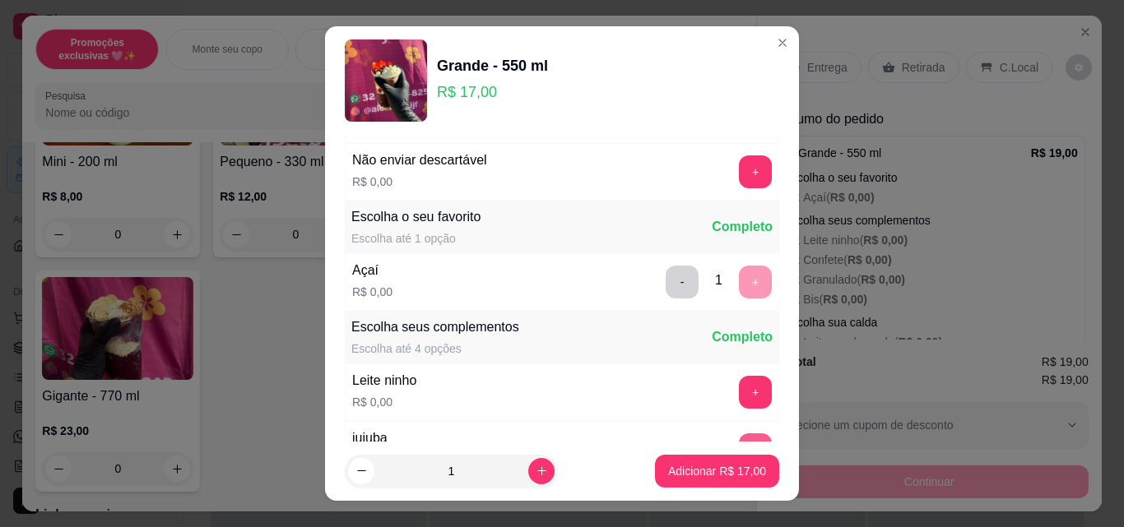
scroll to position [165, 0]
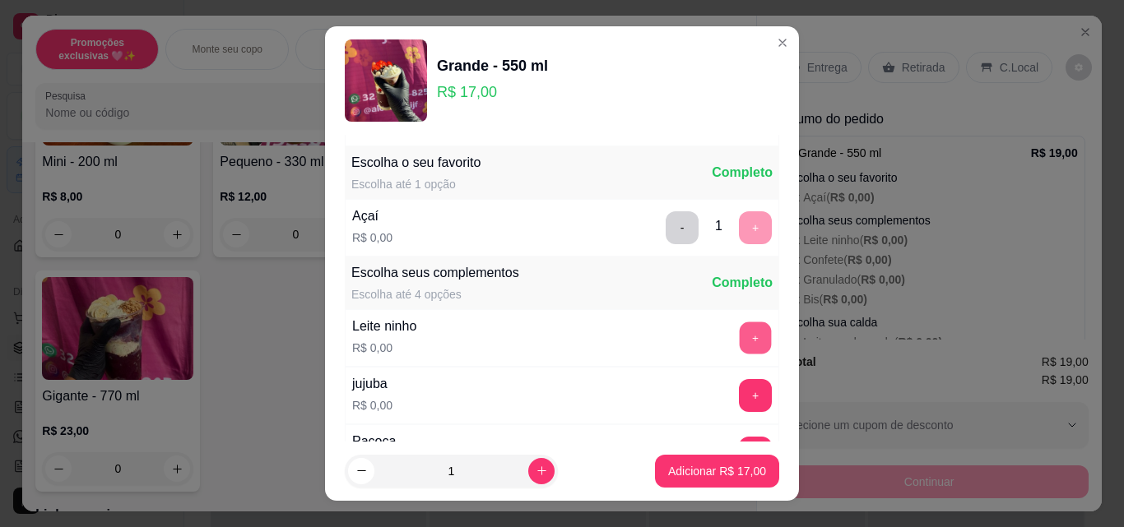
click at [740, 340] on button "+" at bounding box center [756, 339] width 32 height 32
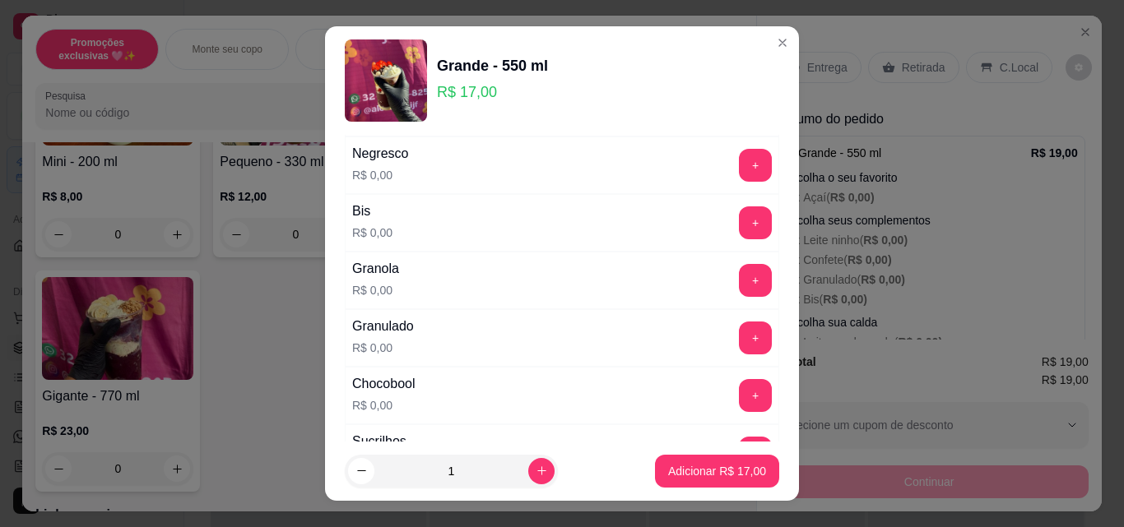
scroll to position [823, 0]
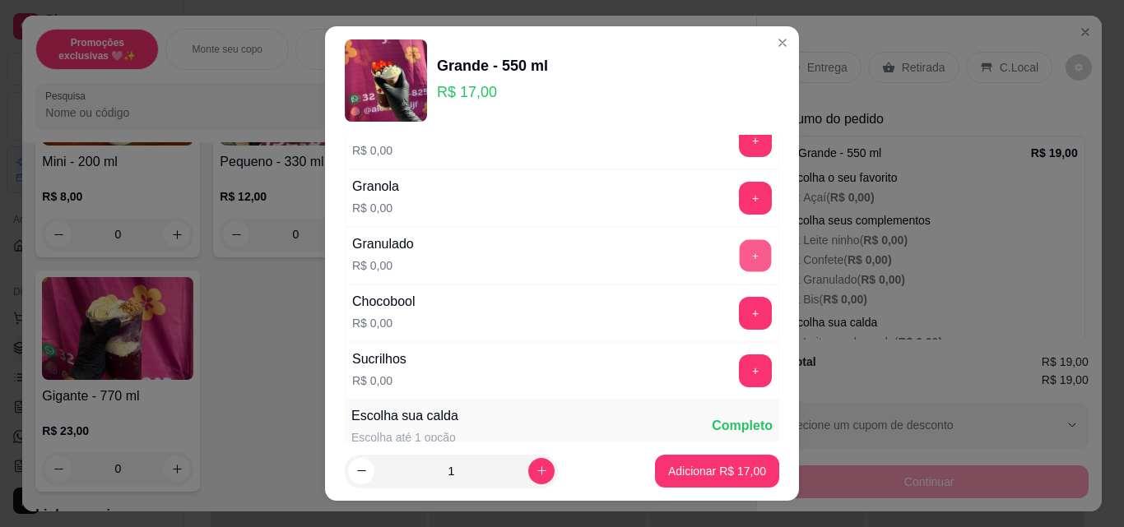
click at [740, 250] on button "+" at bounding box center [756, 256] width 32 height 32
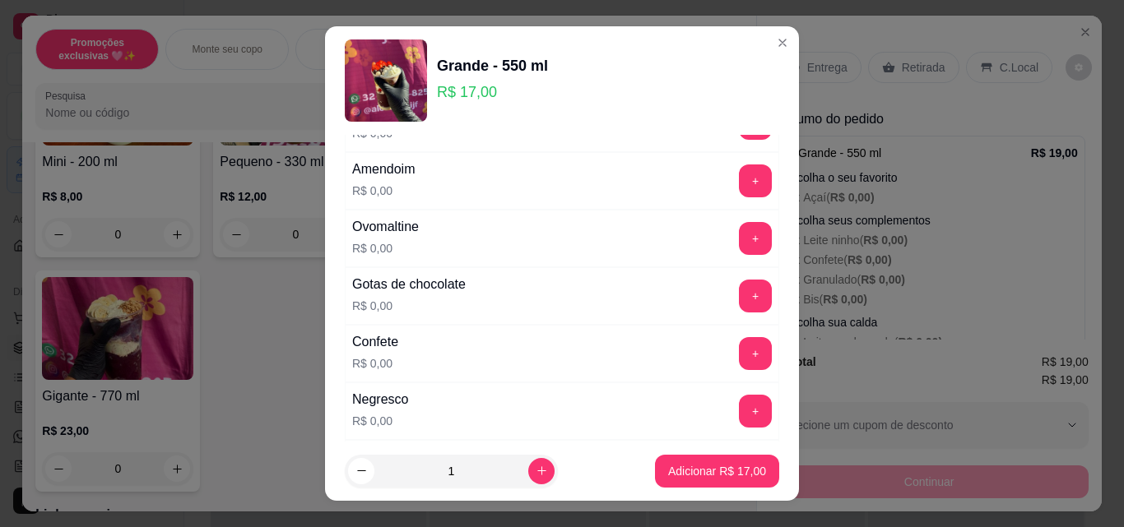
scroll to position [494, 0]
click at [739, 360] on button "+" at bounding box center [755, 354] width 33 height 33
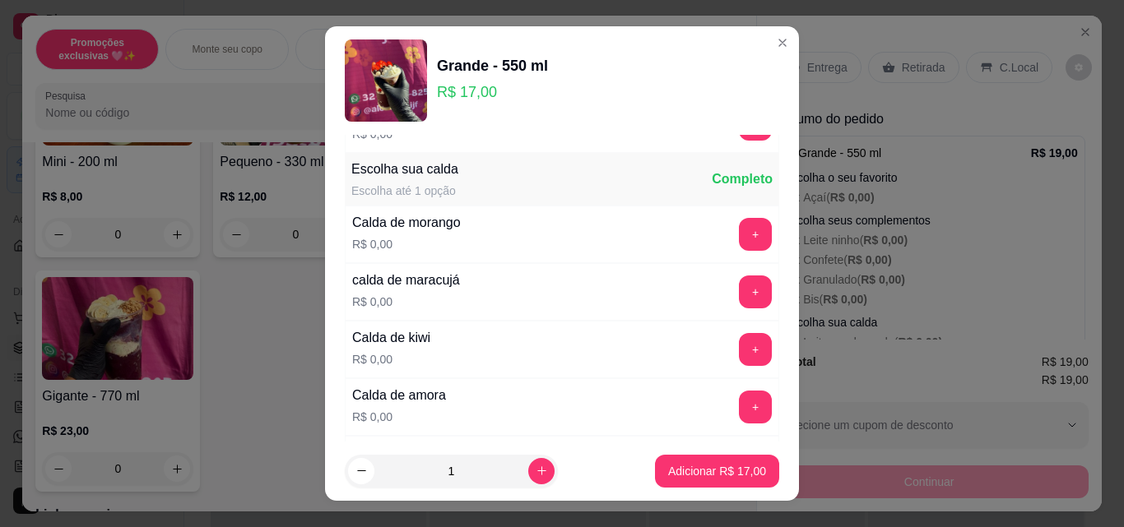
scroll to position [1316, 0]
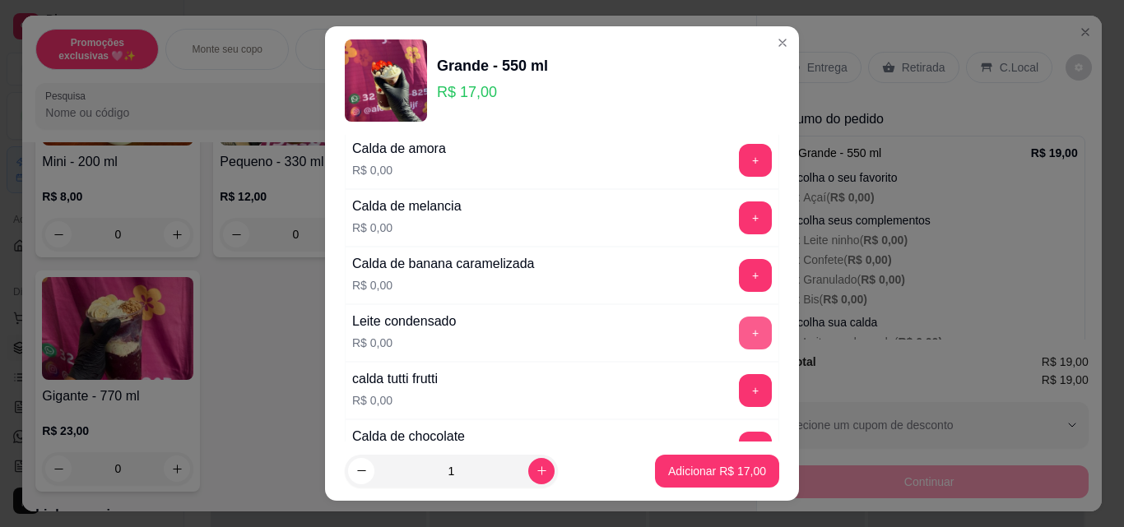
click at [739, 329] on button "+" at bounding box center [755, 333] width 33 height 33
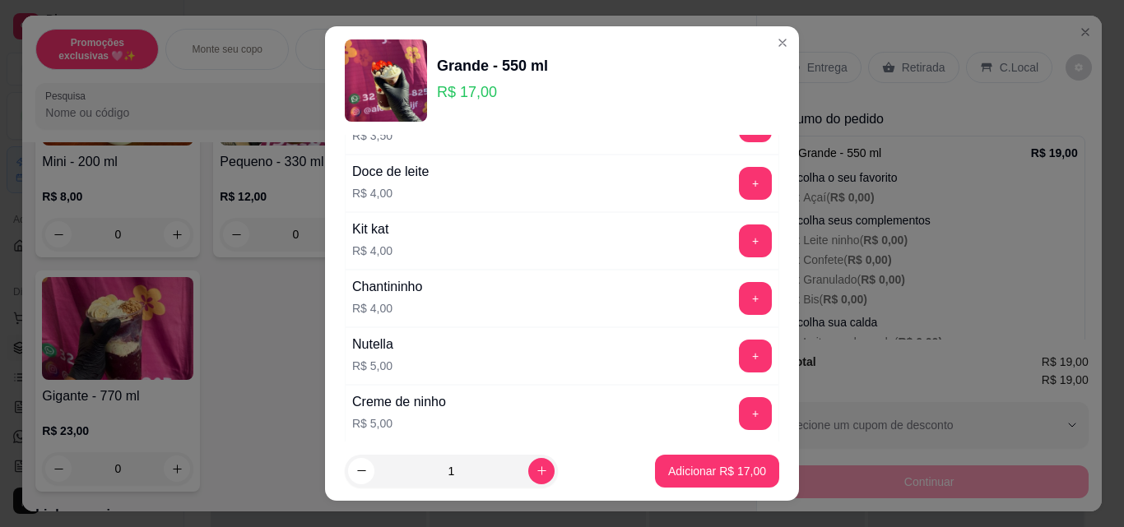
scroll to position [2633, 0]
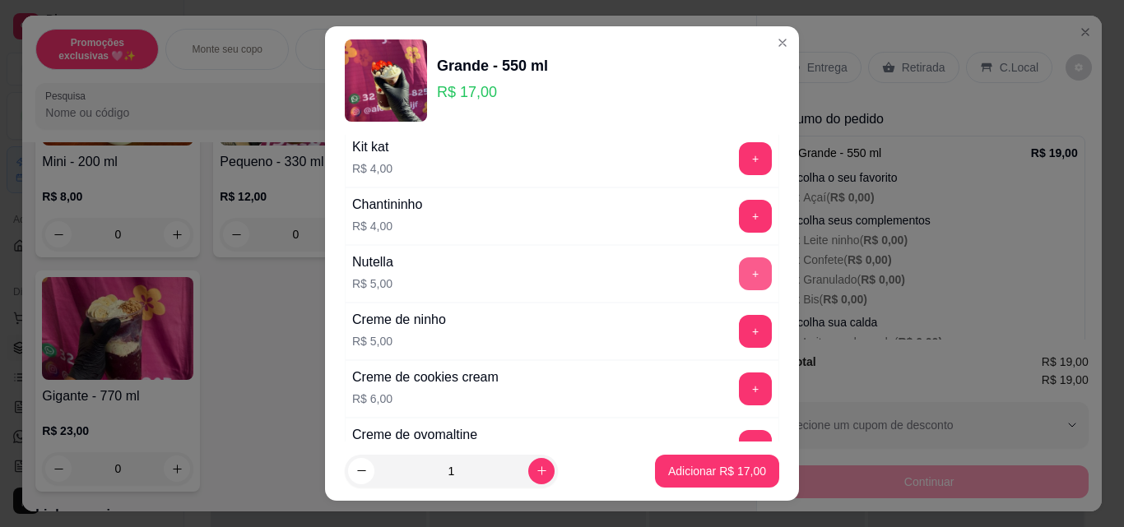
click at [739, 265] on button "+" at bounding box center [755, 274] width 33 height 33
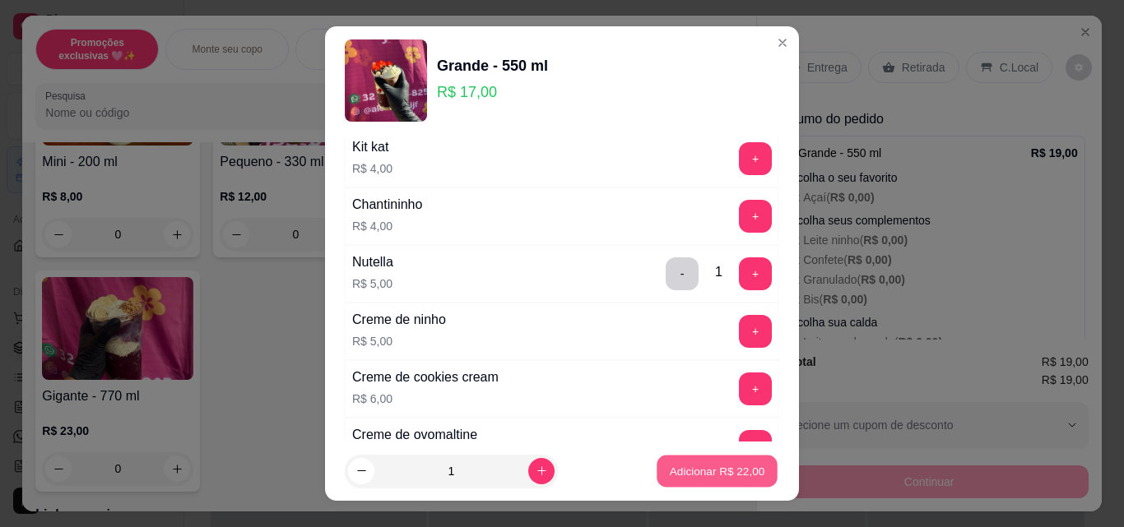
click at [737, 463] on p "Adicionar R$ 22,00" at bounding box center [717, 471] width 95 height 16
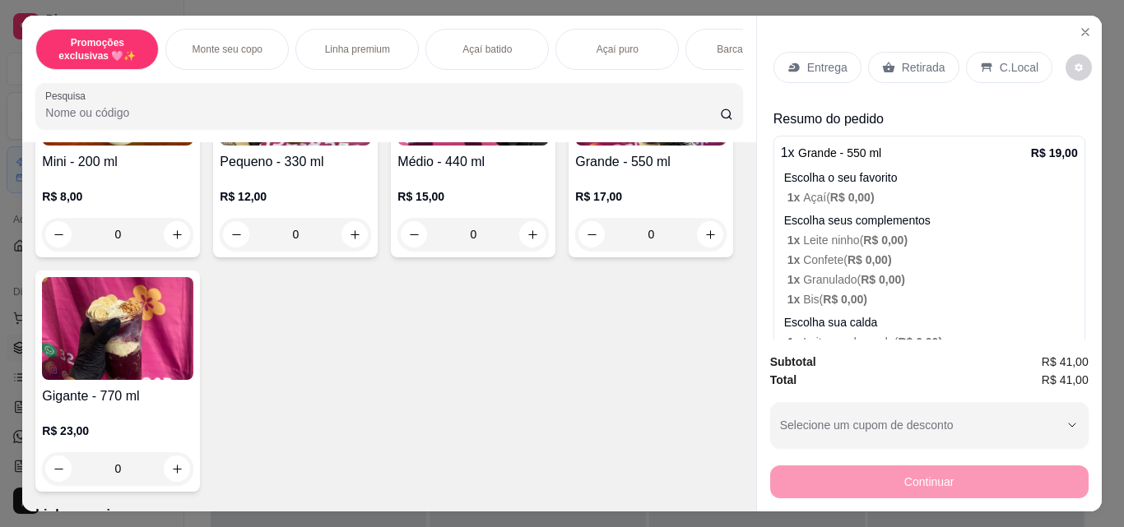
click at [902, 63] on p "Retirada" at bounding box center [924, 67] width 44 height 16
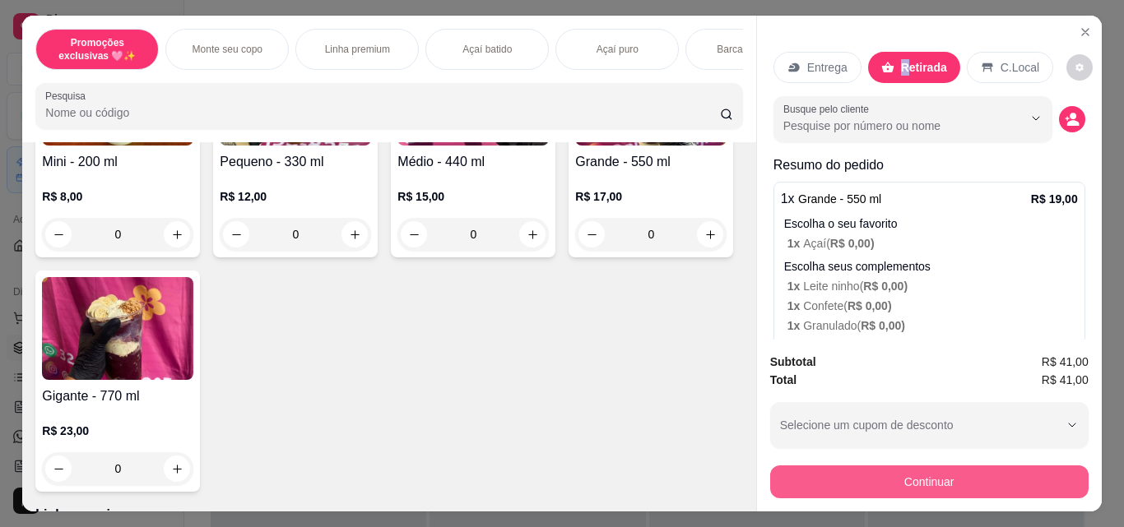
click at [848, 486] on button "Continuar" at bounding box center [929, 482] width 318 height 33
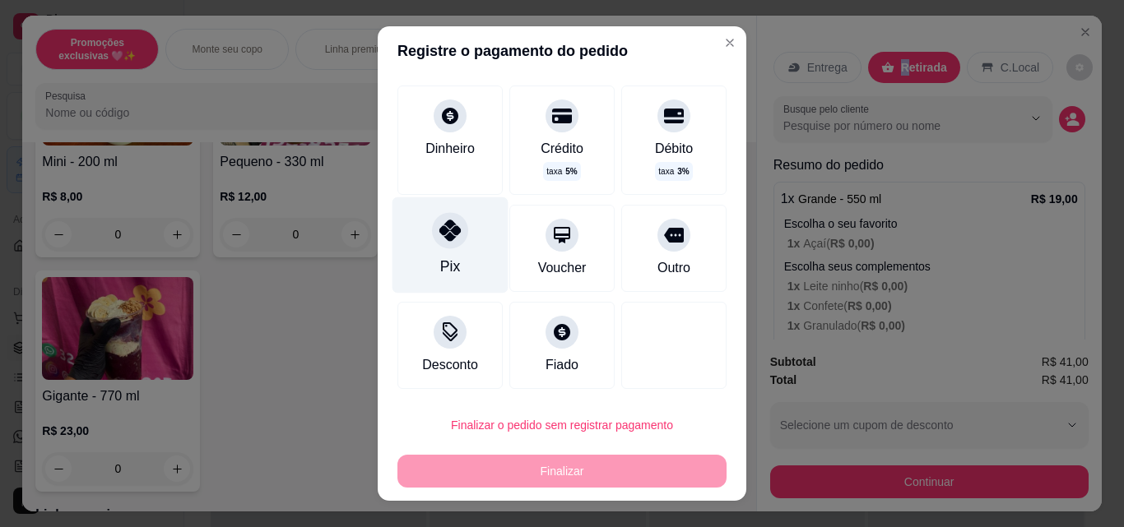
click at [458, 262] on div "Pix" at bounding box center [450, 245] width 116 height 96
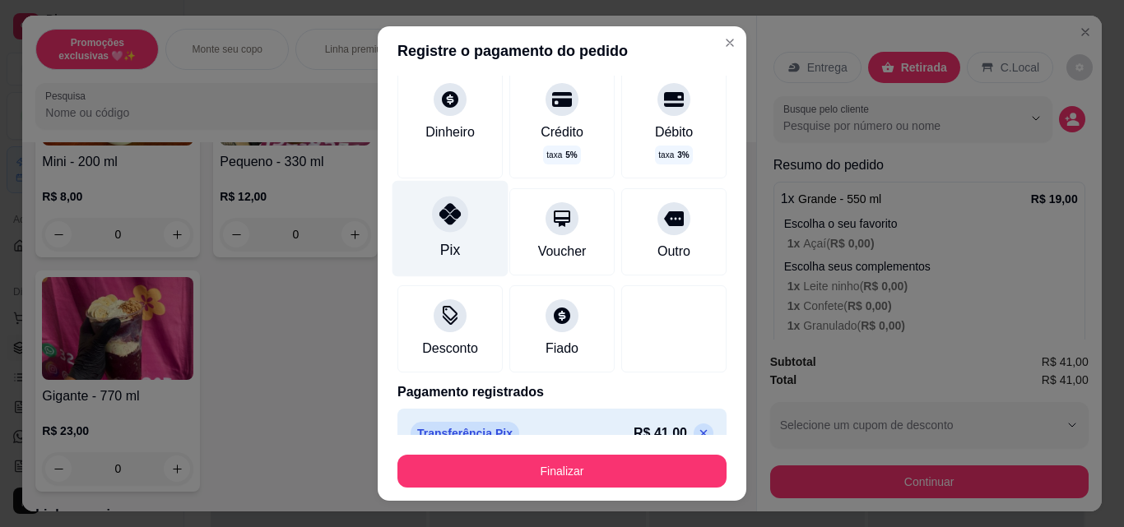
scroll to position [72, 0]
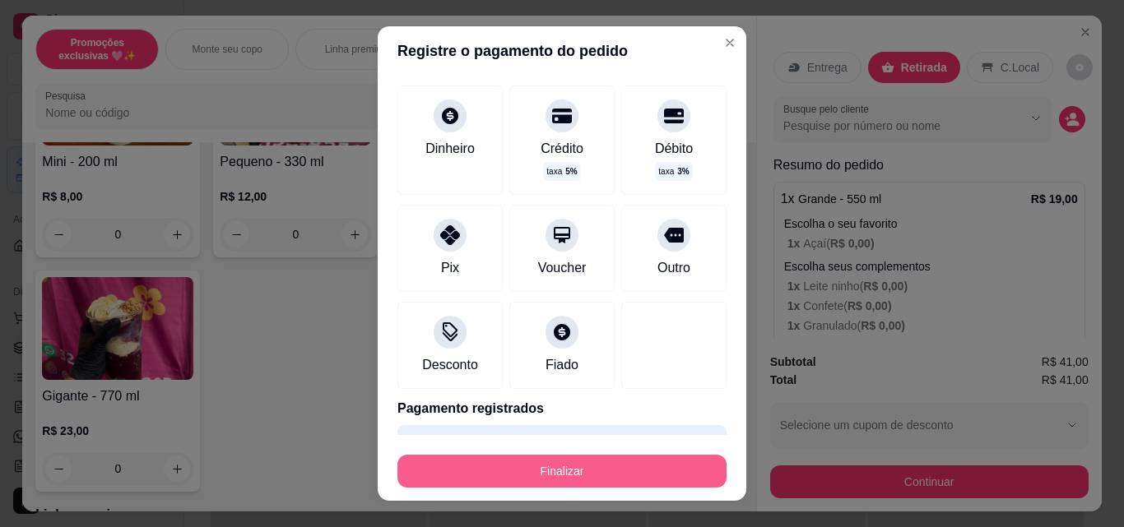
click at [506, 468] on button "Finalizar" at bounding box center [561, 471] width 329 height 33
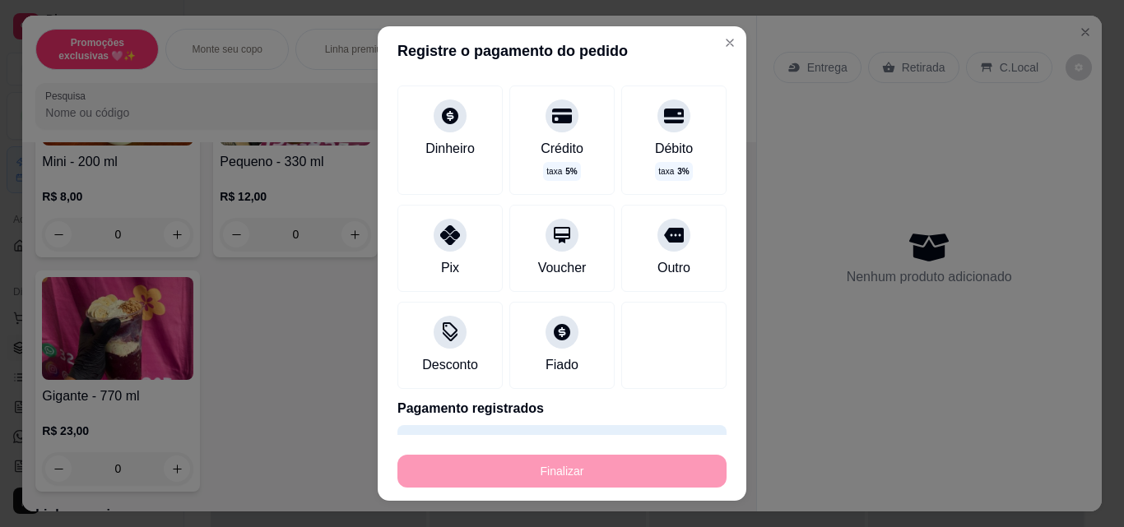
type input "-R$ 41,00"
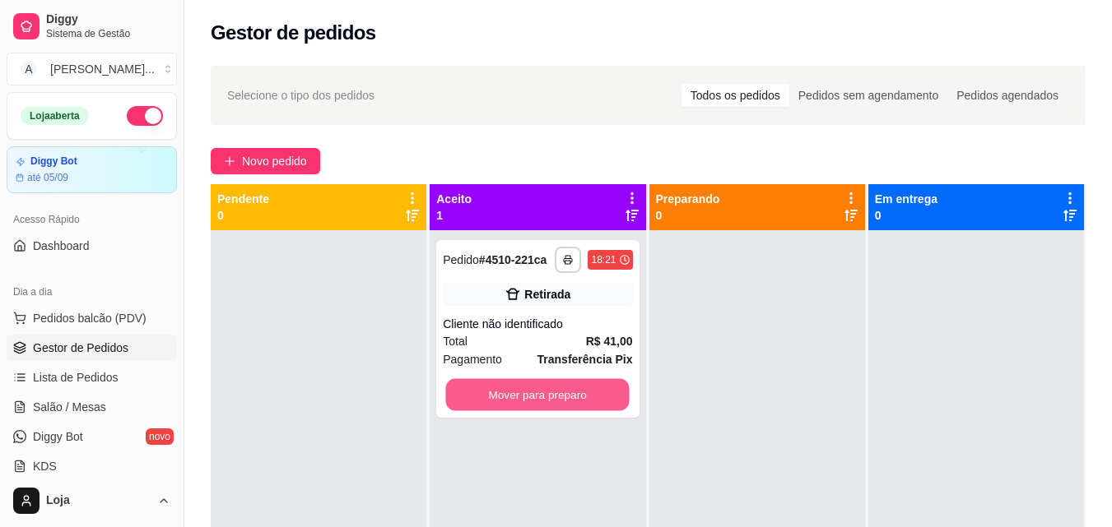
click at [567, 388] on button "Mover para preparo" at bounding box center [537, 395] width 183 height 32
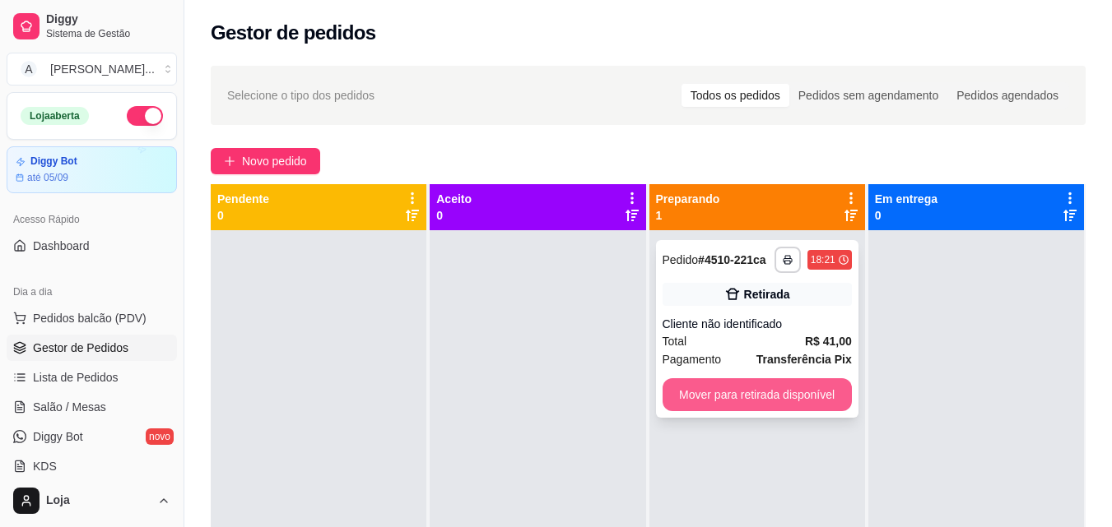
click at [794, 393] on button "Mover para retirada disponível" at bounding box center [756, 394] width 189 height 33
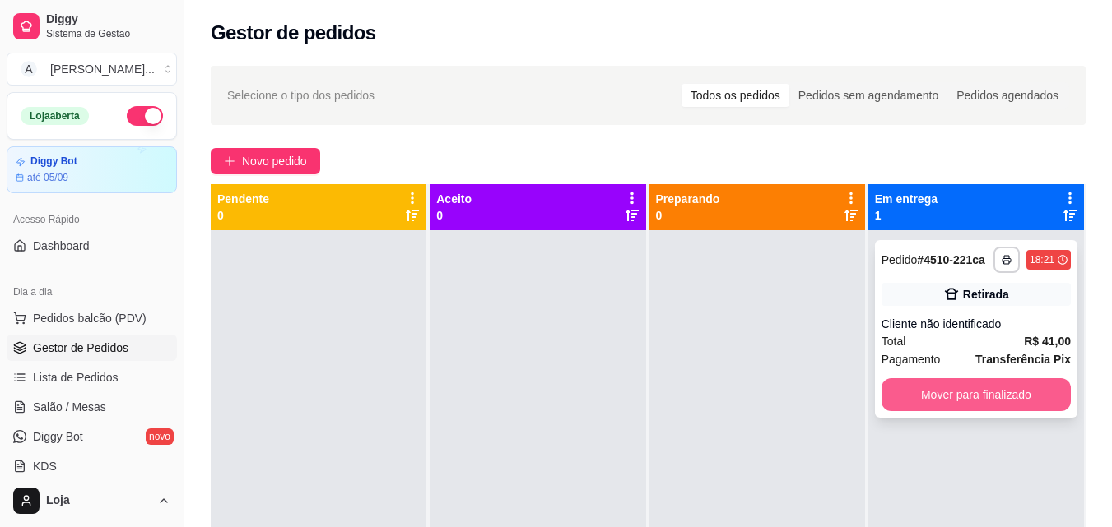
click at [916, 392] on button "Mover para finalizado" at bounding box center [975, 394] width 189 height 33
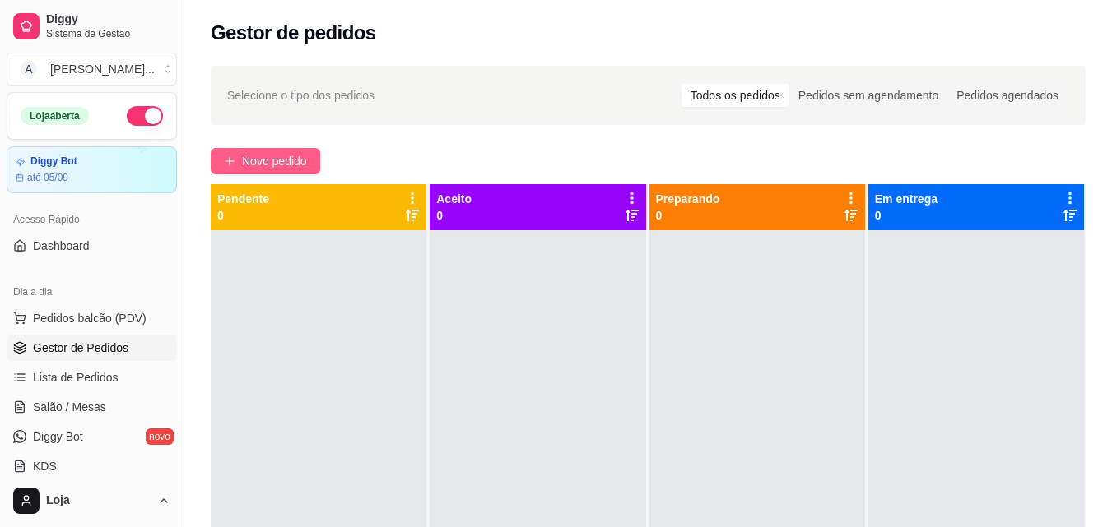
click at [271, 160] on span "Novo pedido" at bounding box center [274, 161] width 65 height 18
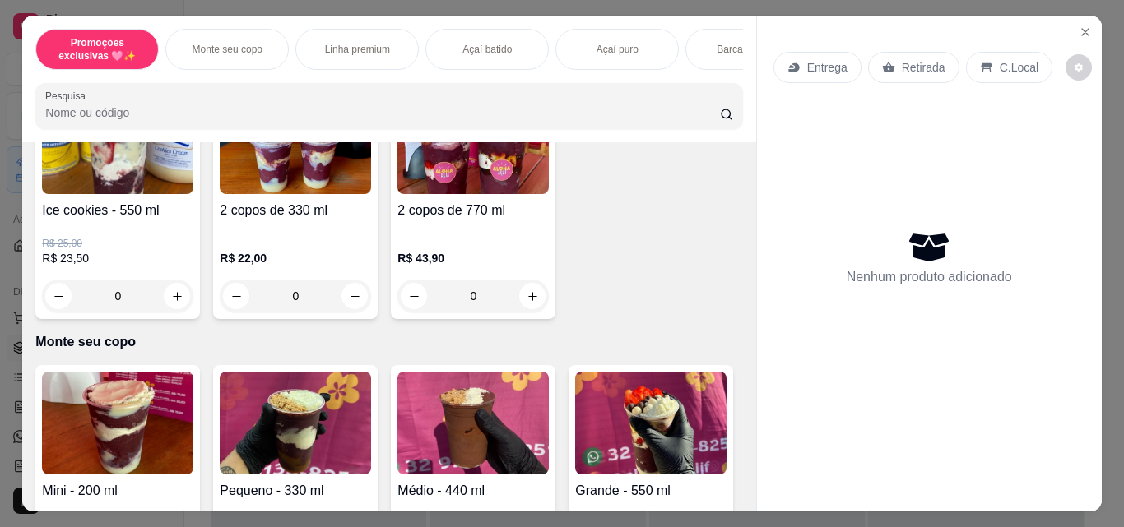
scroll to position [329, 0]
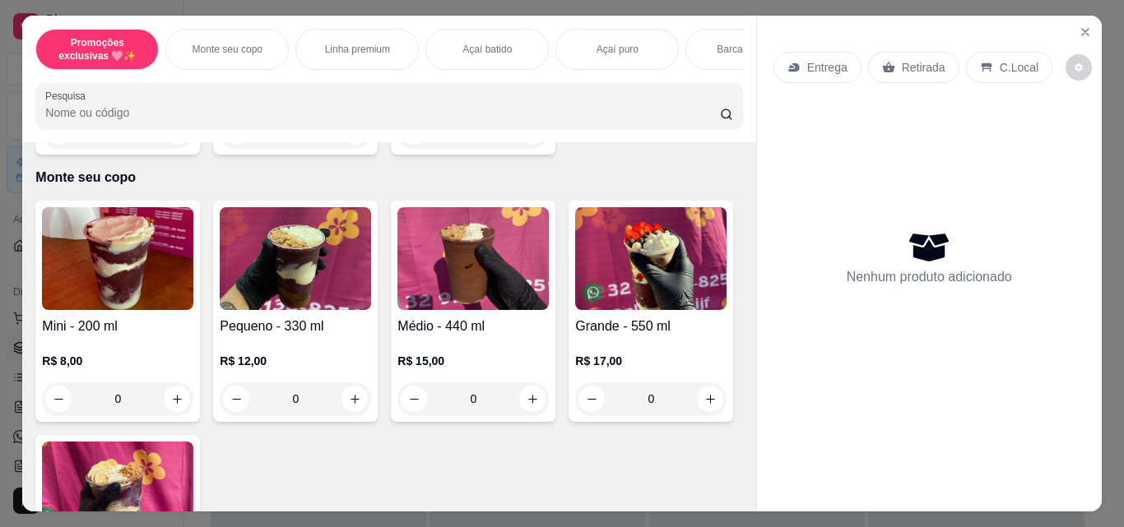
click at [575, 310] on img at bounding box center [650, 258] width 151 height 103
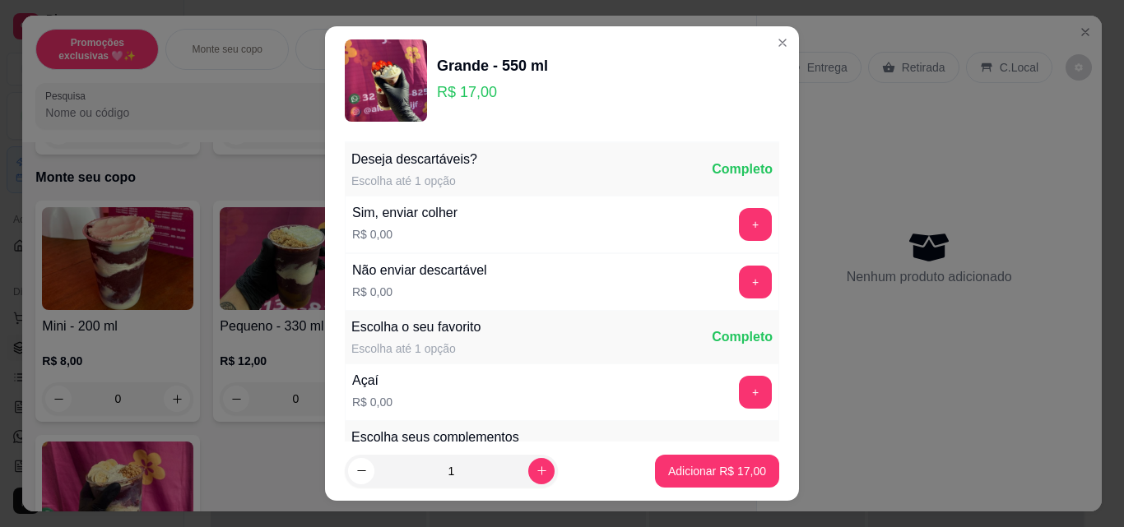
click at [739, 398] on button "+" at bounding box center [755, 392] width 33 height 33
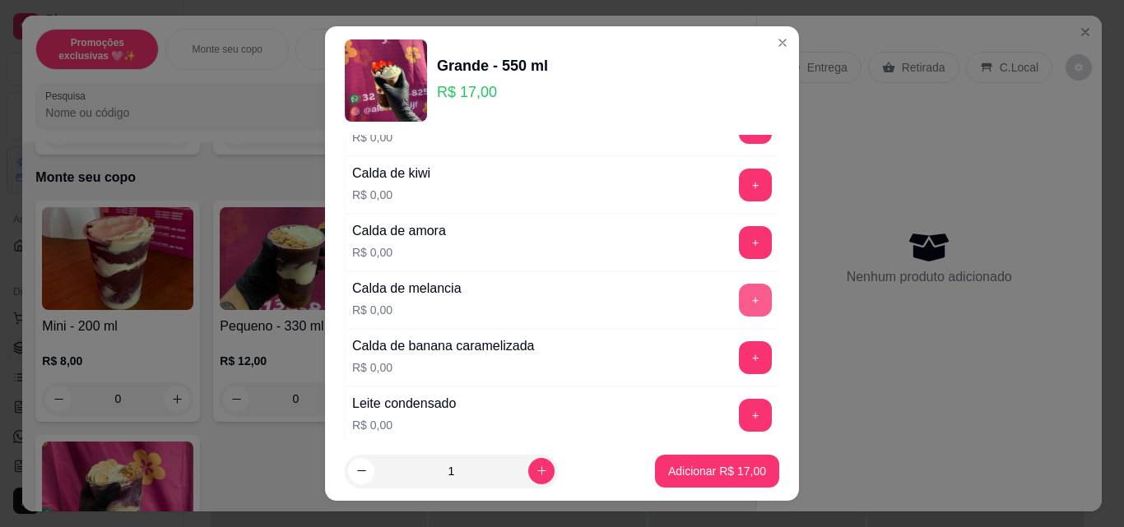
scroll to position [1316, 0]
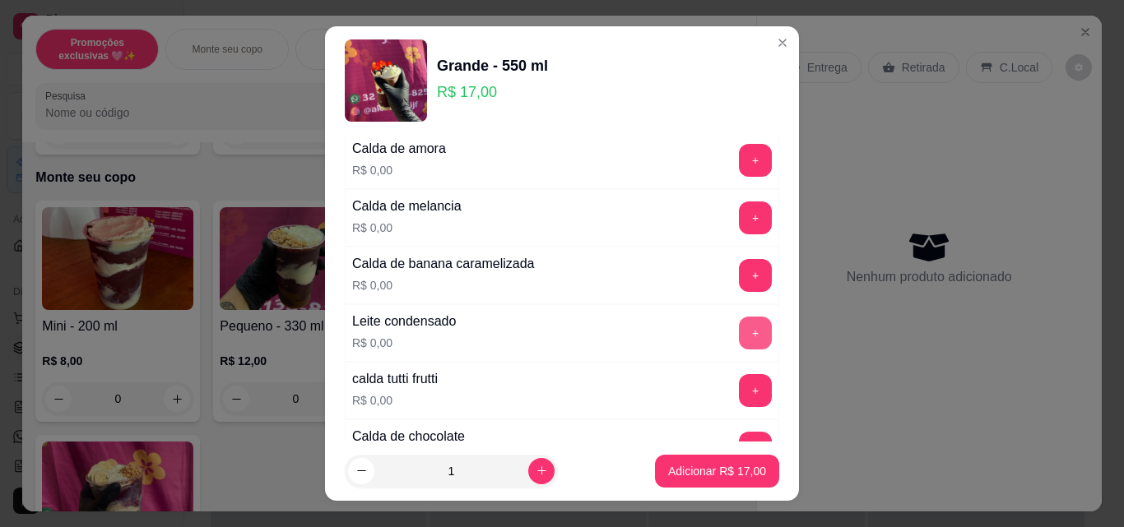
click at [739, 332] on button "+" at bounding box center [755, 333] width 33 height 33
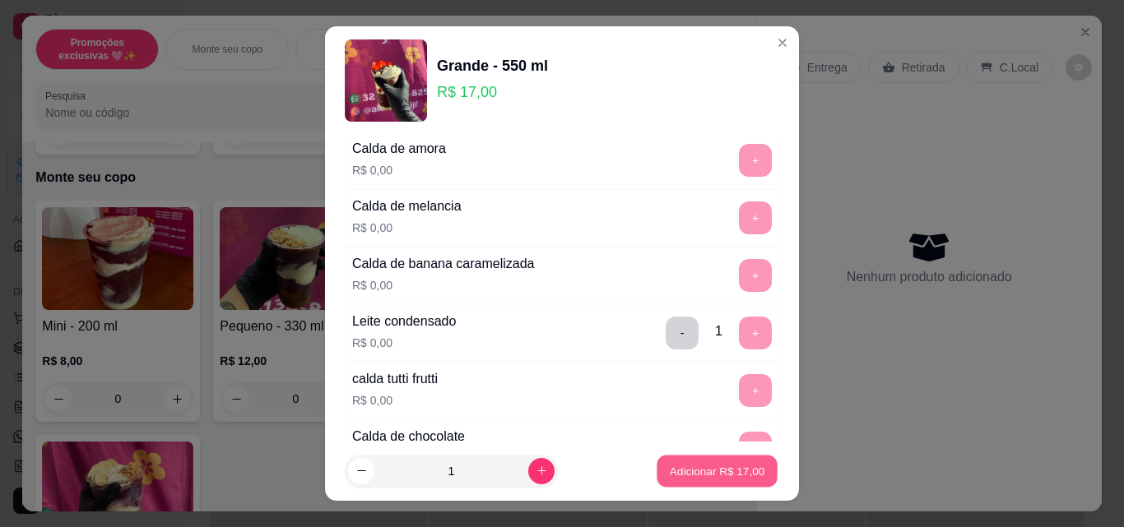
click at [708, 469] on p "Adicionar R$ 17,00" at bounding box center [717, 471] width 95 height 16
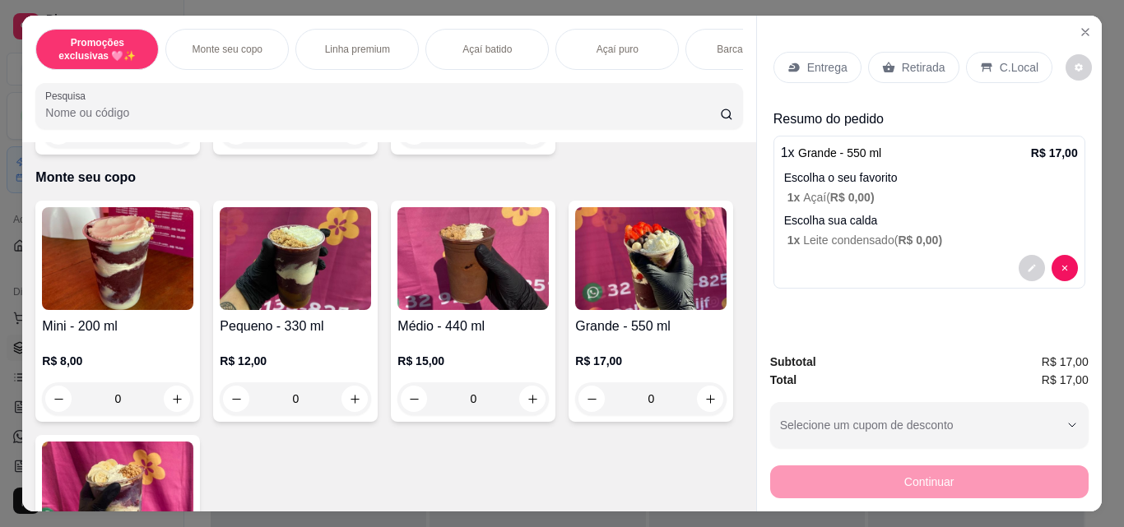
click at [249, 337] on h4 "Pequeno - 330 ml" at bounding box center [295, 327] width 151 height 20
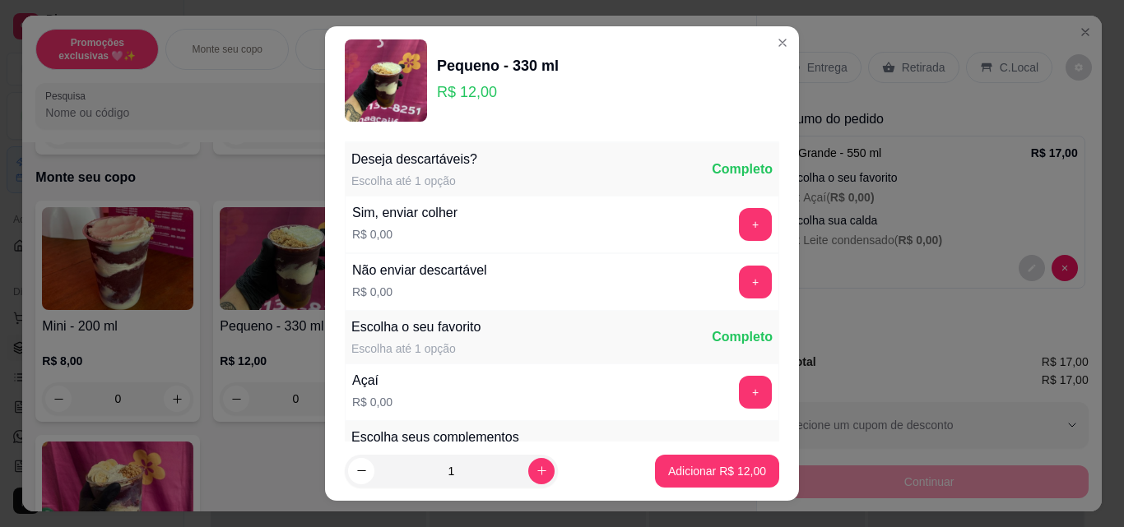
click at [740, 392] on button "+" at bounding box center [755, 392] width 33 height 33
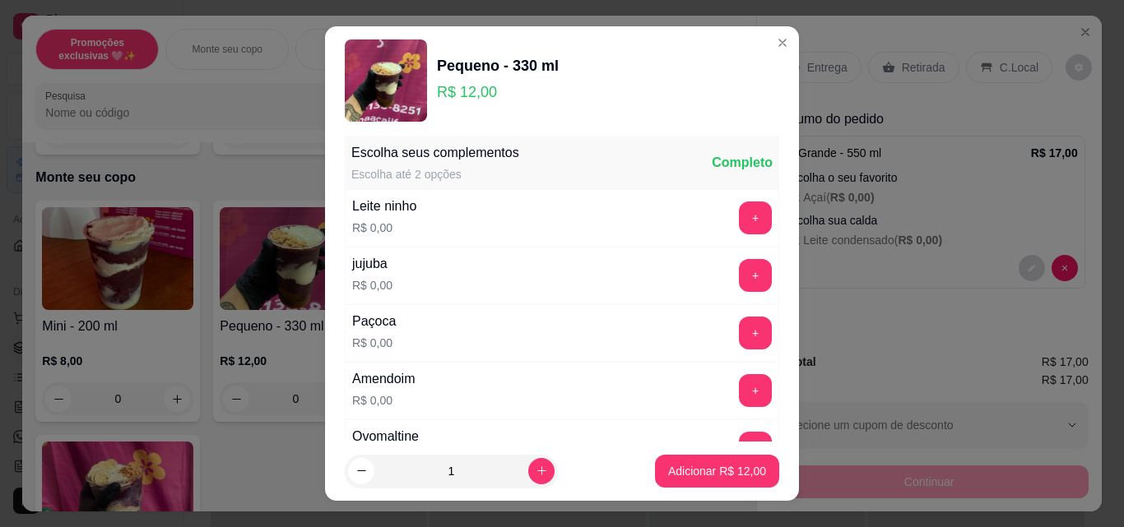
scroll to position [247, 0]
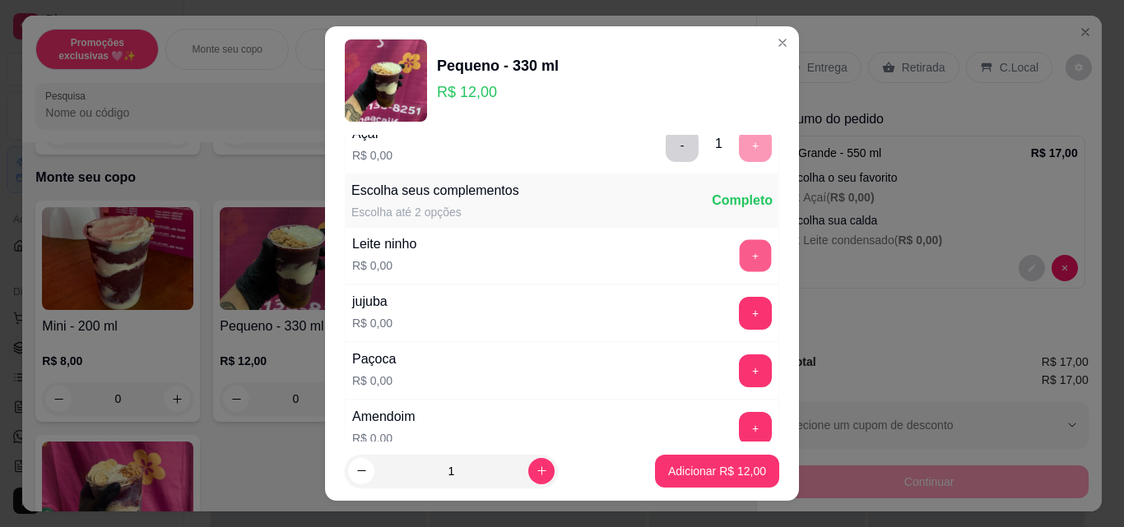
click at [740, 247] on button "+" at bounding box center [756, 256] width 32 height 32
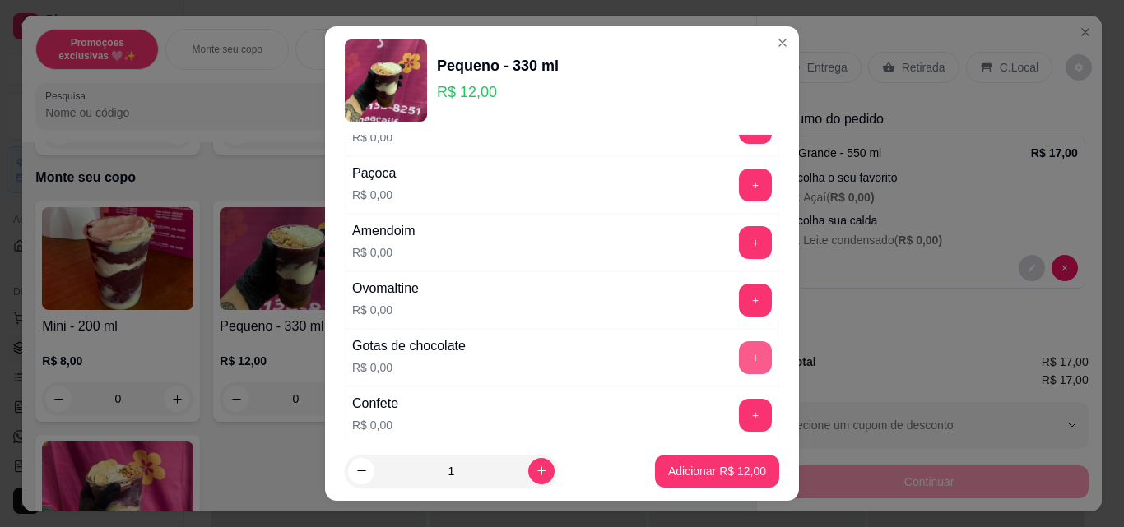
scroll to position [494, 0]
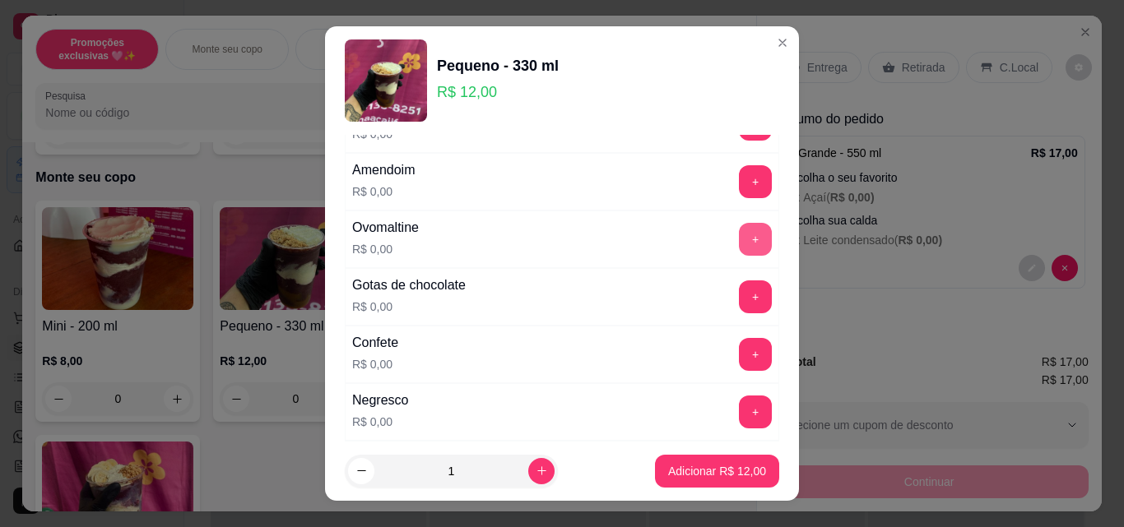
click at [739, 244] on button "+" at bounding box center [755, 239] width 33 height 33
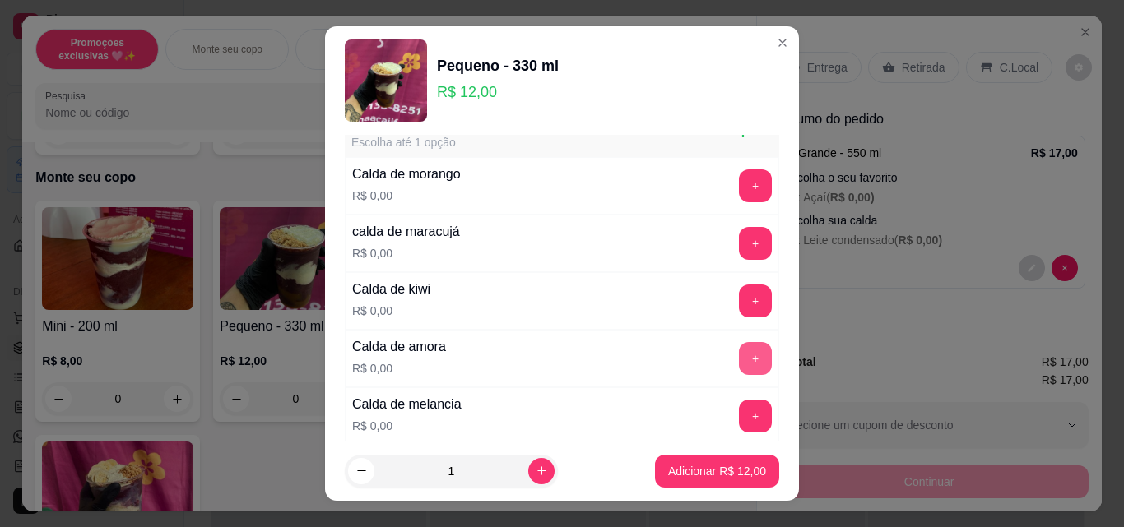
scroll to position [1070, 0]
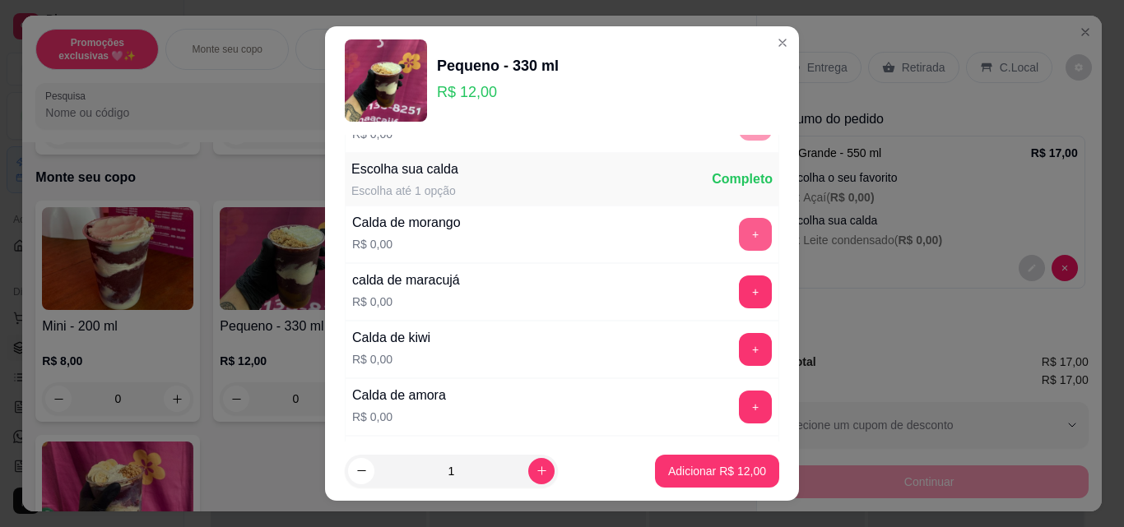
click at [739, 231] on button "+" at bounding box center [755, 234] width 33 height 33
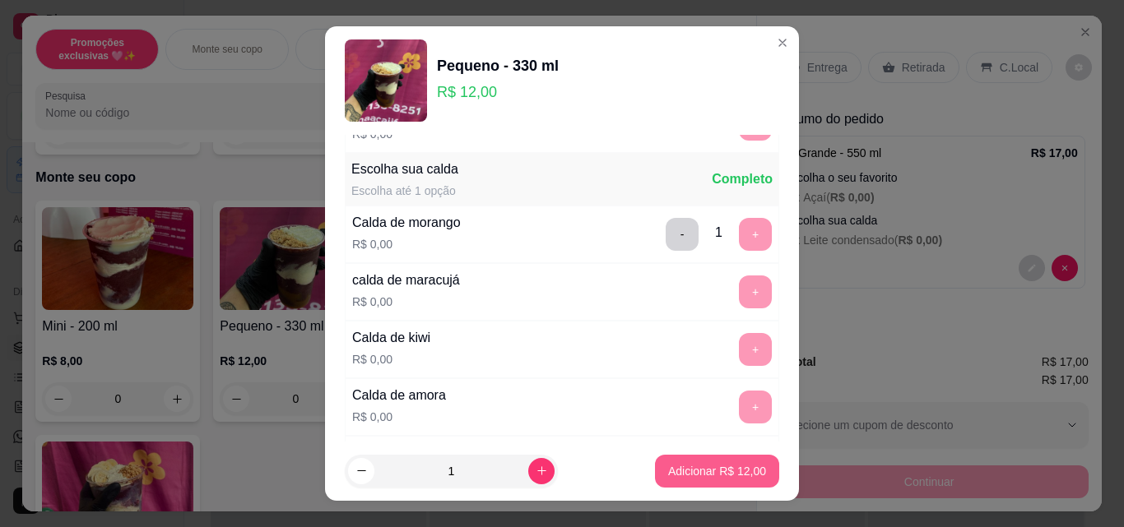
click at [710, 465] on p "Adicionar R$ 12,00" at bounding box center [717, 471] width 98 height 16
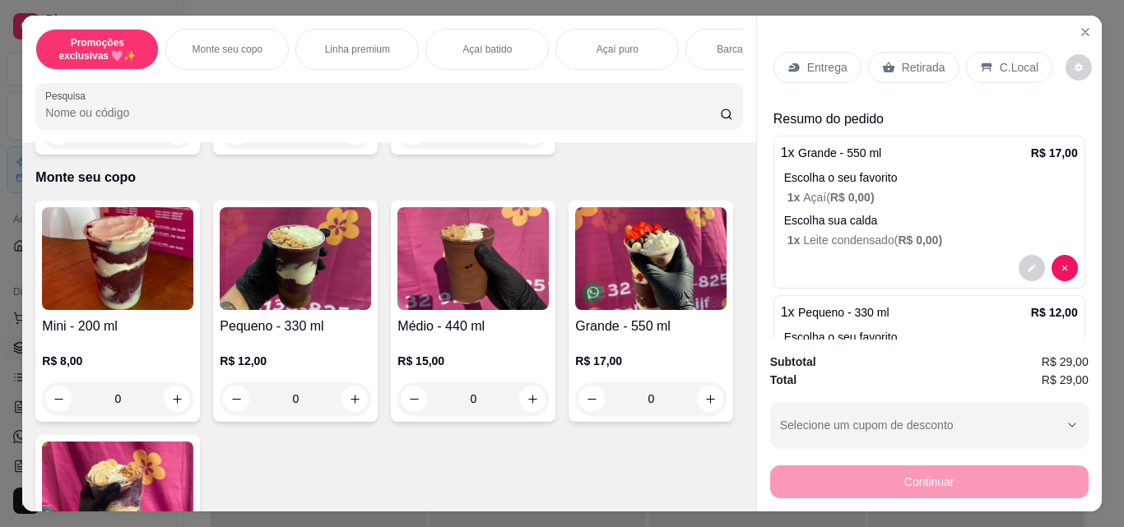
click at [240, 337] on h4 "Pequeno - 330 ml" at bounding box center [295, 327] width 151 height 20
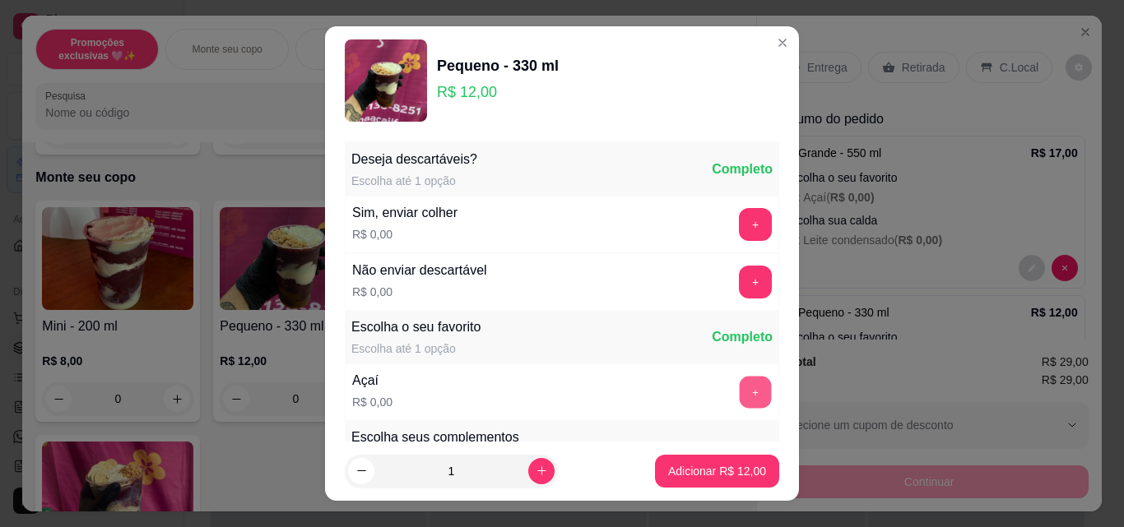
click at [740, 404] on button "+" at bounding box center [756, 393] width 32 height 32
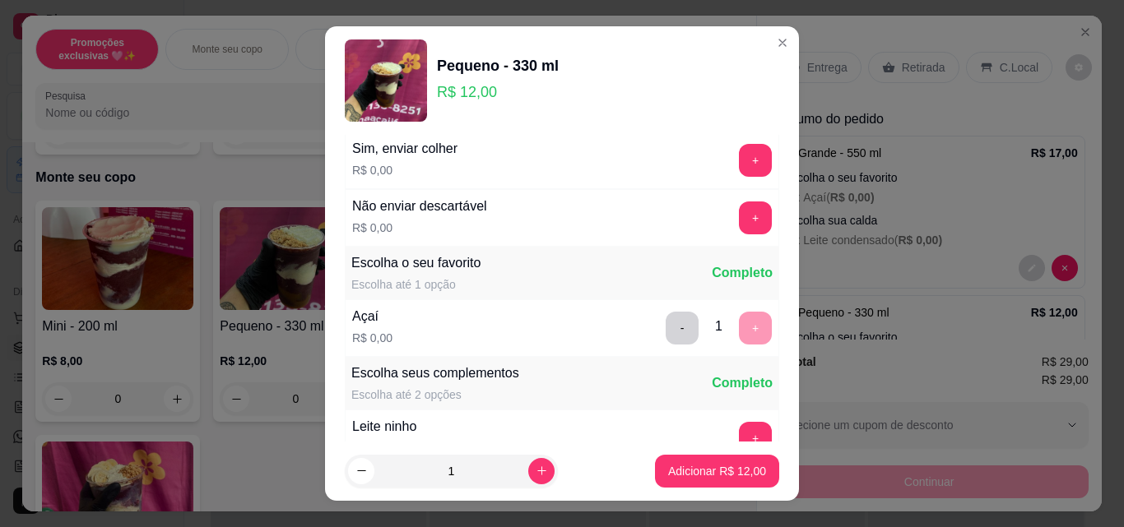
scroll to position [82, 0]
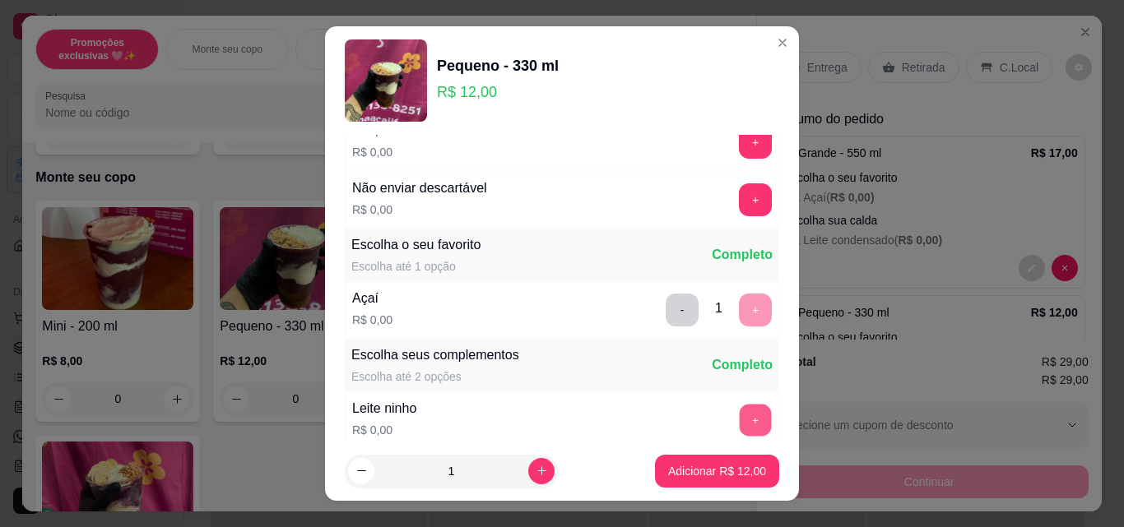
click at [740, 416] on button "+" at bounding box center [756, 421] width 32 height 32
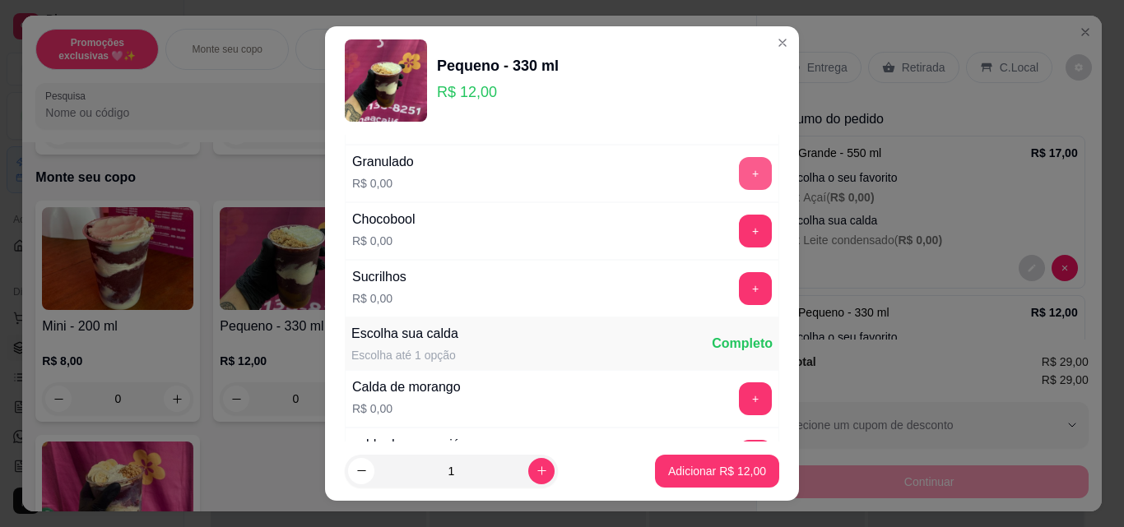
scroll to position [823, 0]
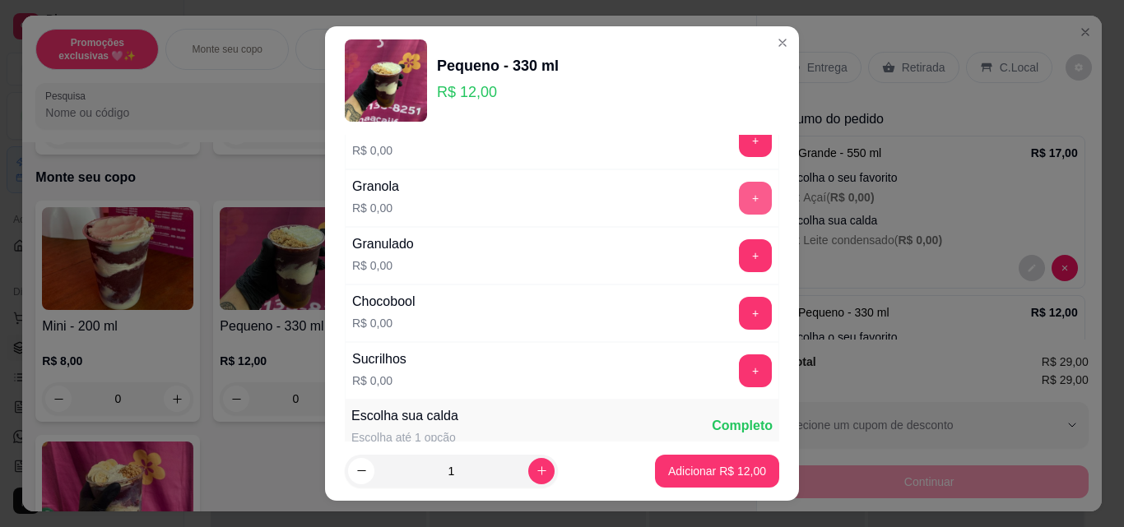
click at [739, 200] on button "+" at bounding box center [755, 198] width 33 height 33
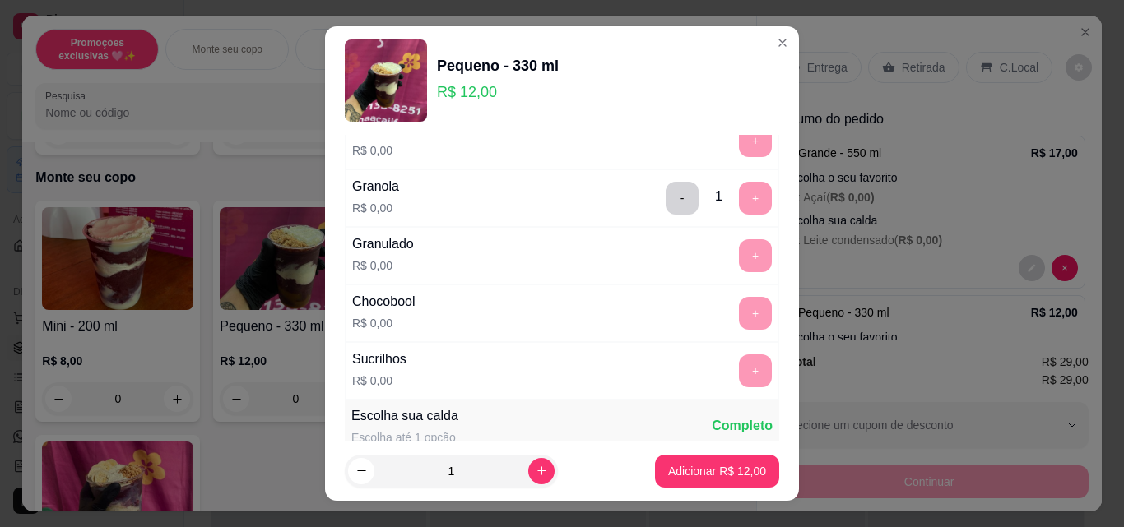
scroll to position [987, 0]
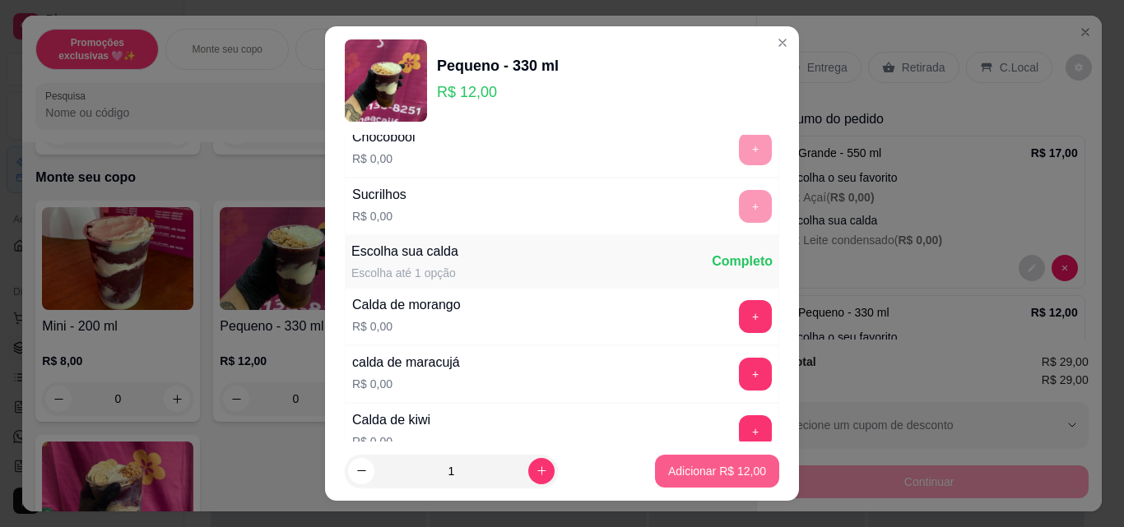
click at [718, 477] on p "Adicionar R$ 12,00" at bounding box center [717, 471] width 98 height 16
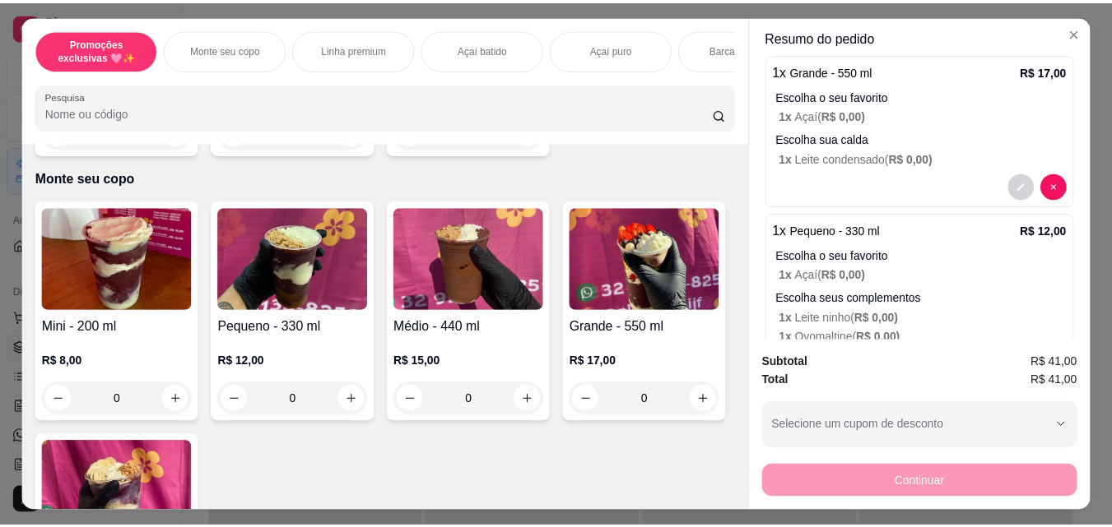
scroll to position [0, 0]
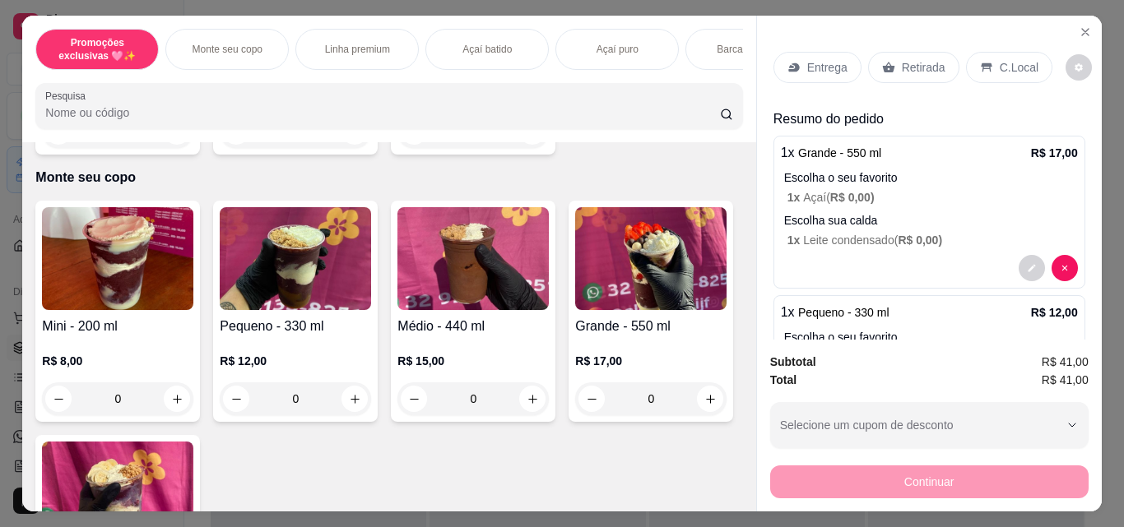
click at [914, 69] on p "Retirada" at bounding box center [924, 67] width 44 height 16
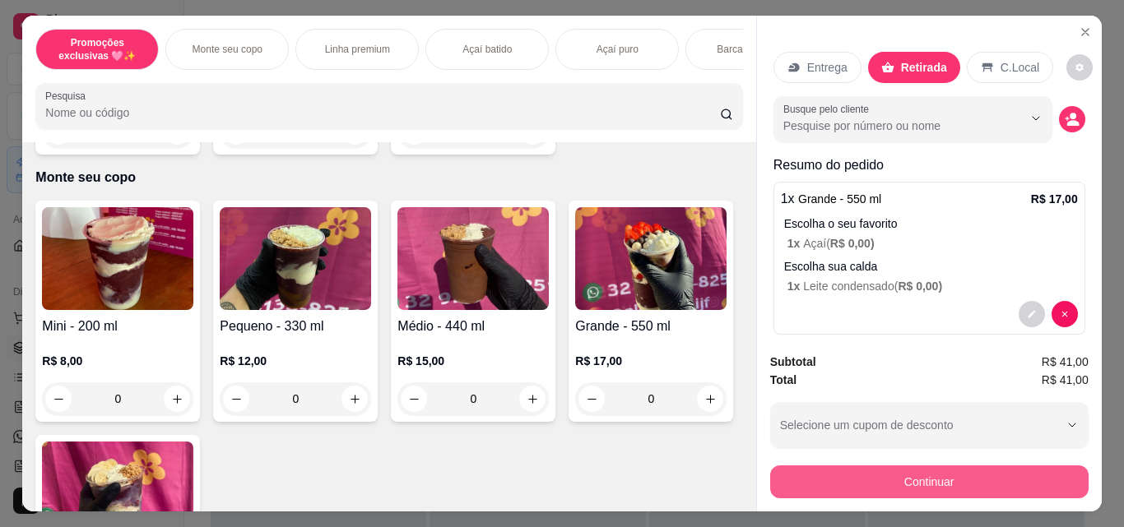
click at [968, 466] on button "Continuar" at bounding box center [929, 482] width 318 height 33
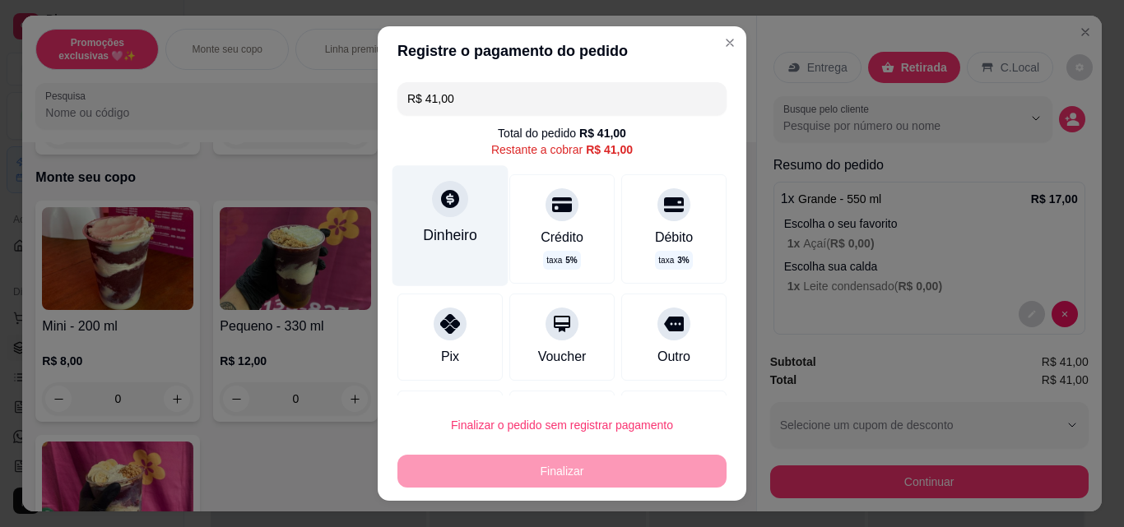
click at [423, 240] on div "Dinheiro" at bounding box center [450, 235] width 54 height 21
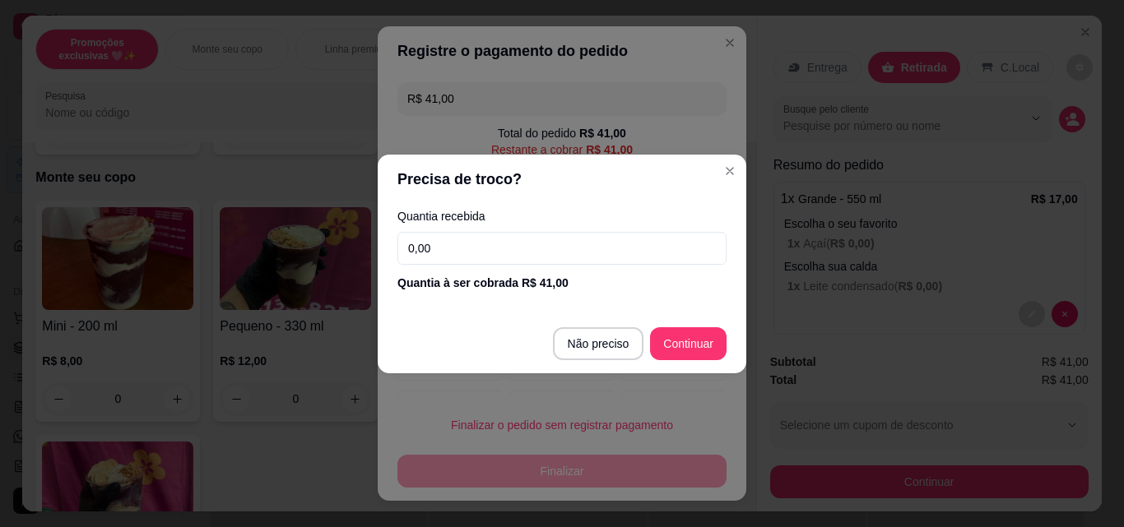
click at [524, 256] on input "0,00" at bounding box center [561, 248] width 329 height 33
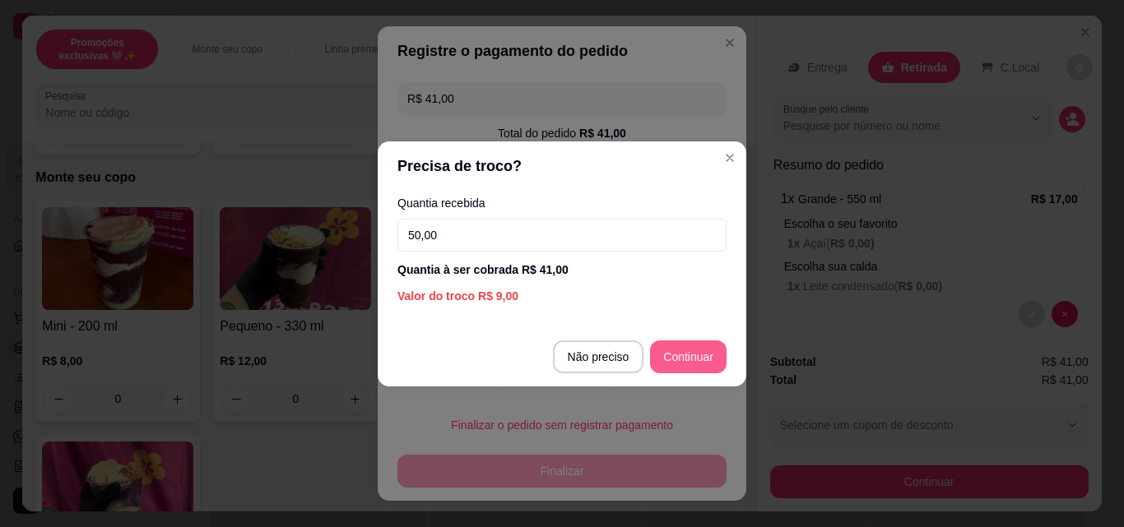
type input "50,00"
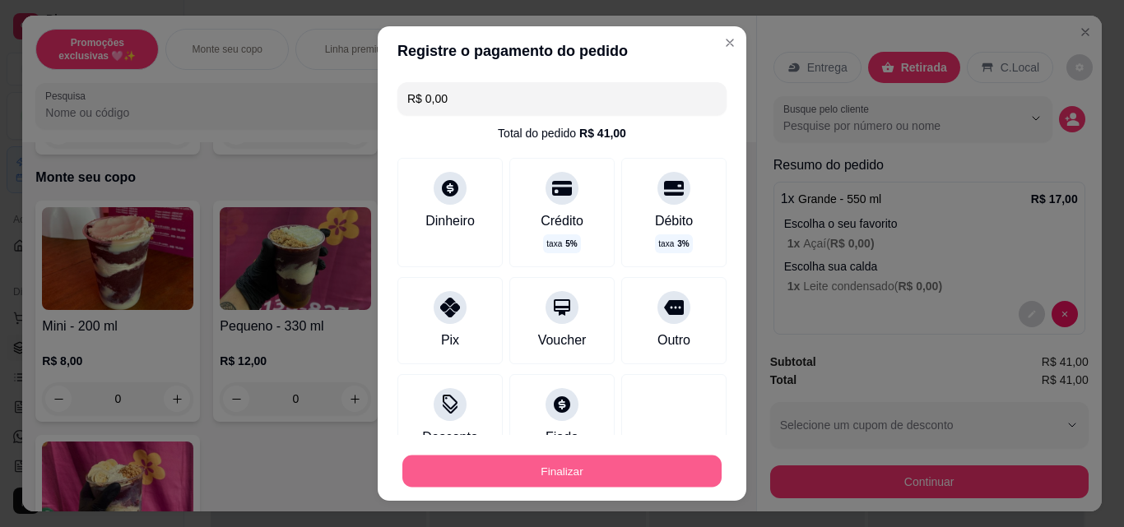
click at [638, 457] on button "Finalizar" at bounding box center [561, 472] width 319 height 32
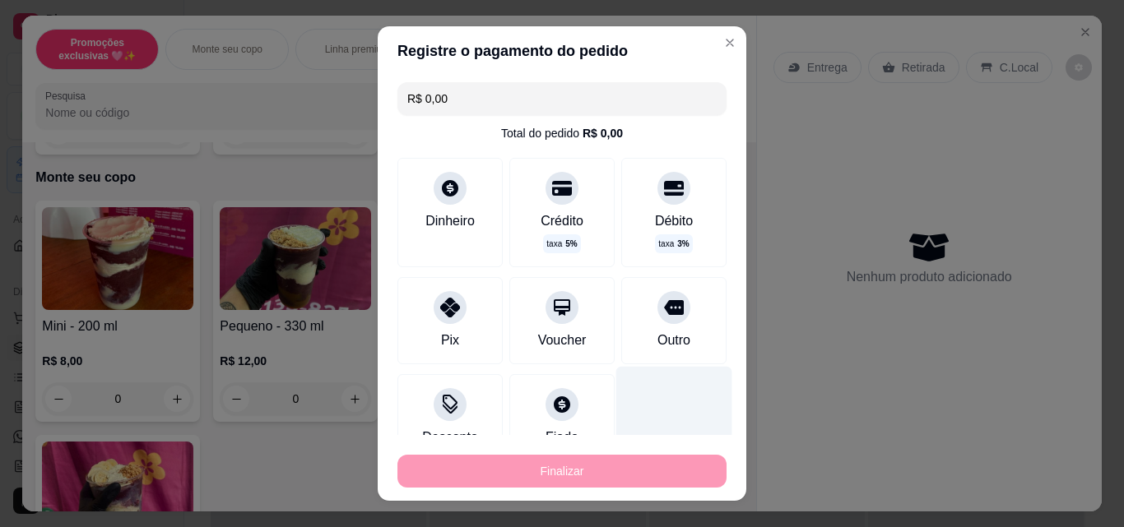
type input "-R$ 41,00"
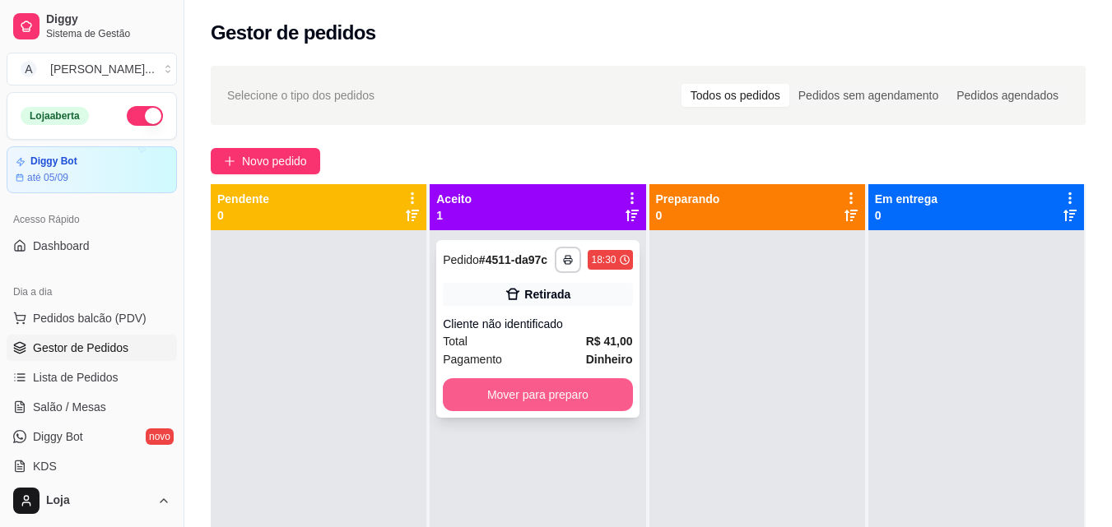
click at [564, 394] on button "Mover para preparo" at bounding box center [537, 394] width 189 height 33
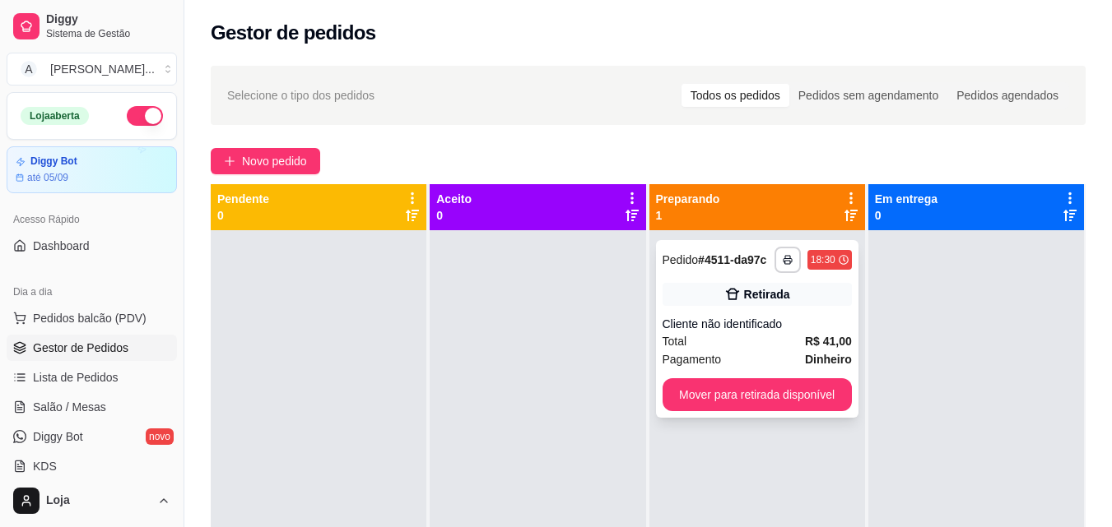
click at [761, 411] on div "**********" at bounding box center [757, 329] width 202 height 178
click at [818, 407] on button "Mover para retirada disponível" at bounding box center [756, 394] width 189 height 33
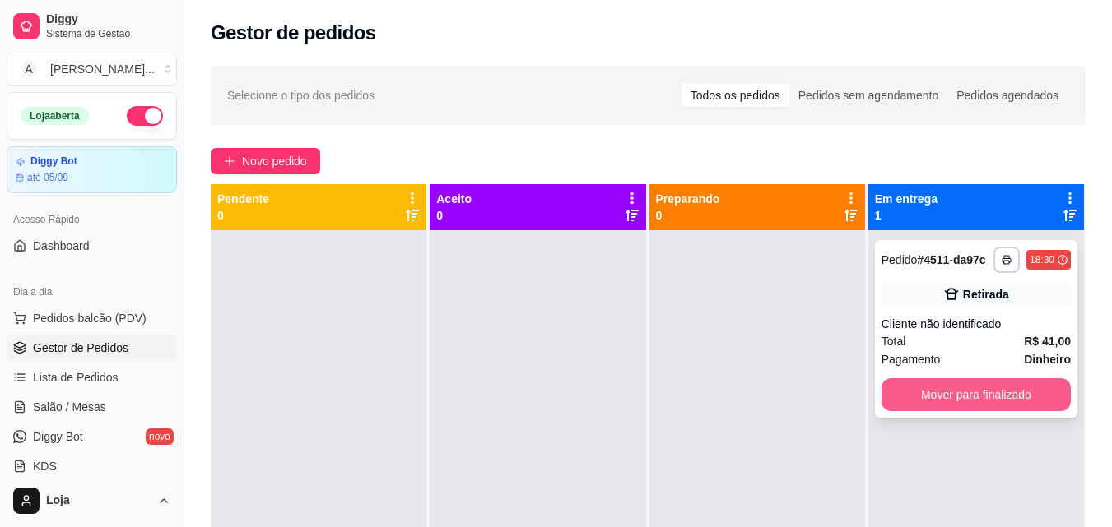
click at [897, 401] on button "Mover para finalizado" at bounding box center [975, 394] width 189 height 33
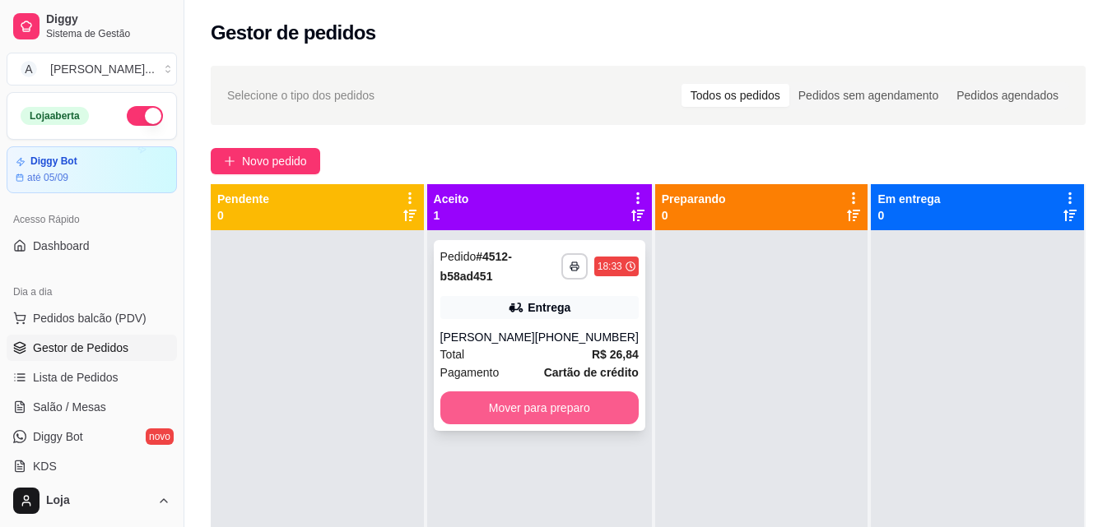
click at [608, 399] on button "Mover para preparo" at bounding box center [539, 408] width 198 height 33
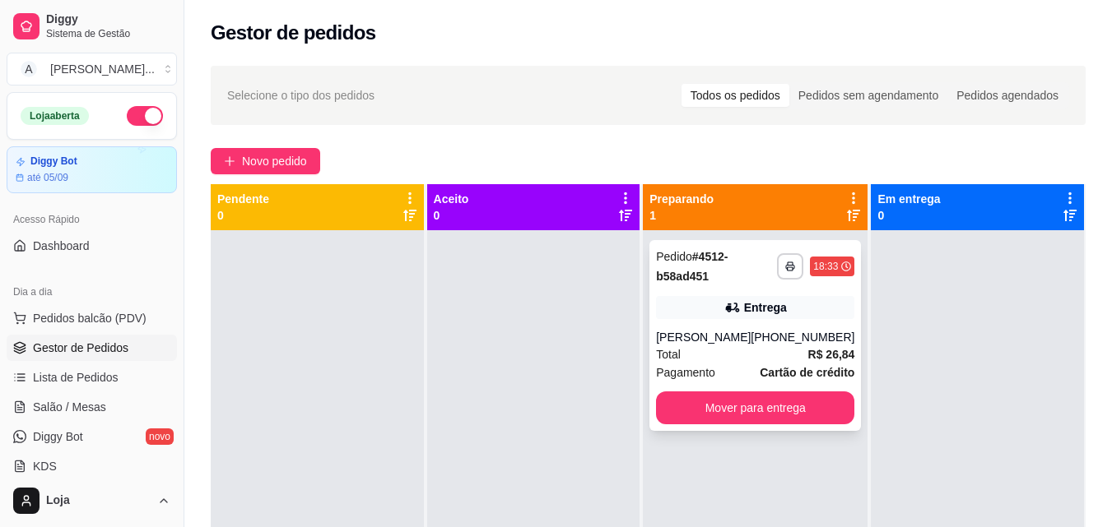
click at [809, 353] on strong "R$ 26,84" at bounding box center [831, 354] width 47 height 13
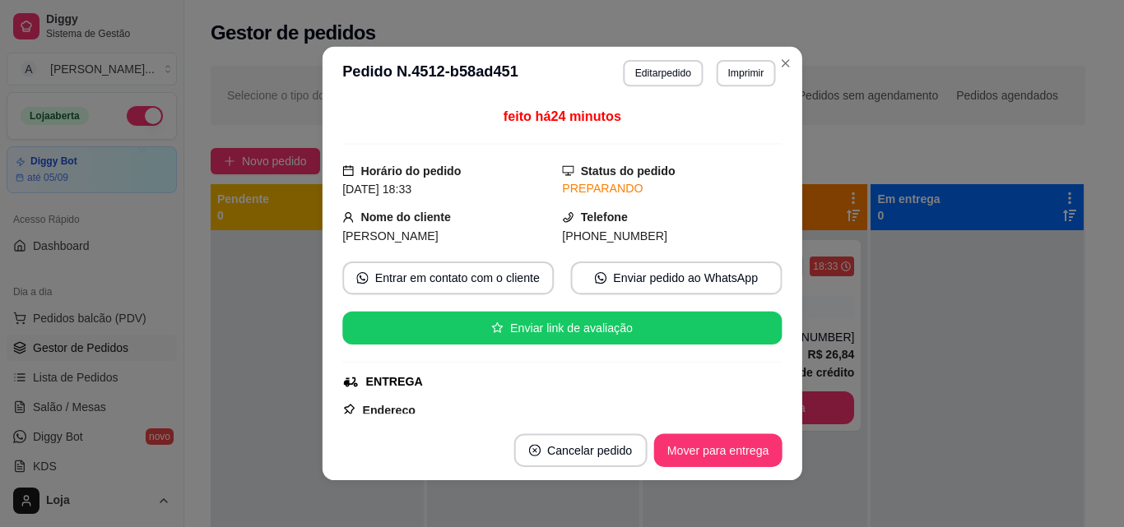
click at [788, 409] on div "feito há 24 minutos Horário do pedido [DATE] 18:33 Status do pedido PREPARANDO …" at bounding box center [562, 260] width 480 height 321
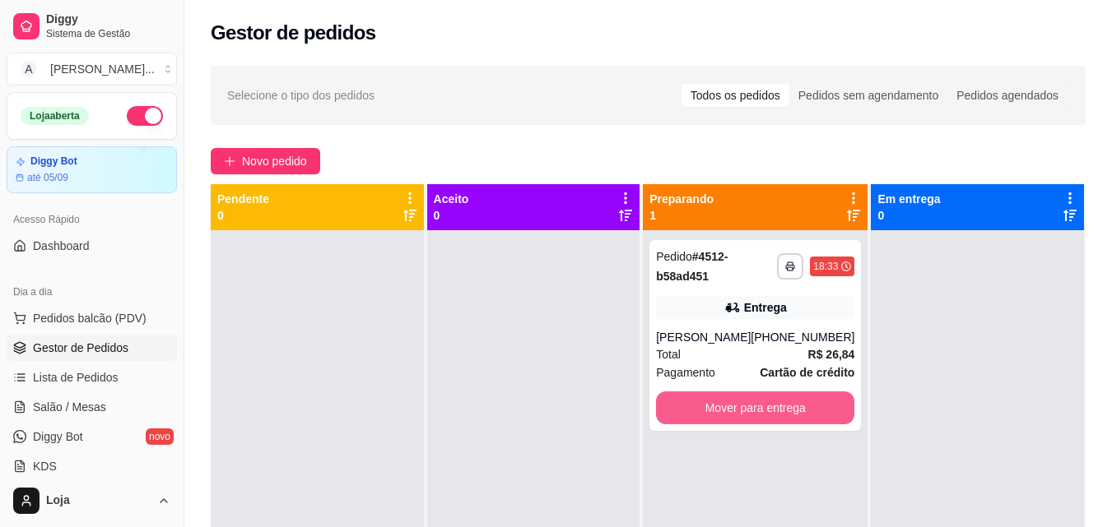
click at [805, 406] on button "Mover para entrega" at bounding box center [755, 408] width 198 height 33
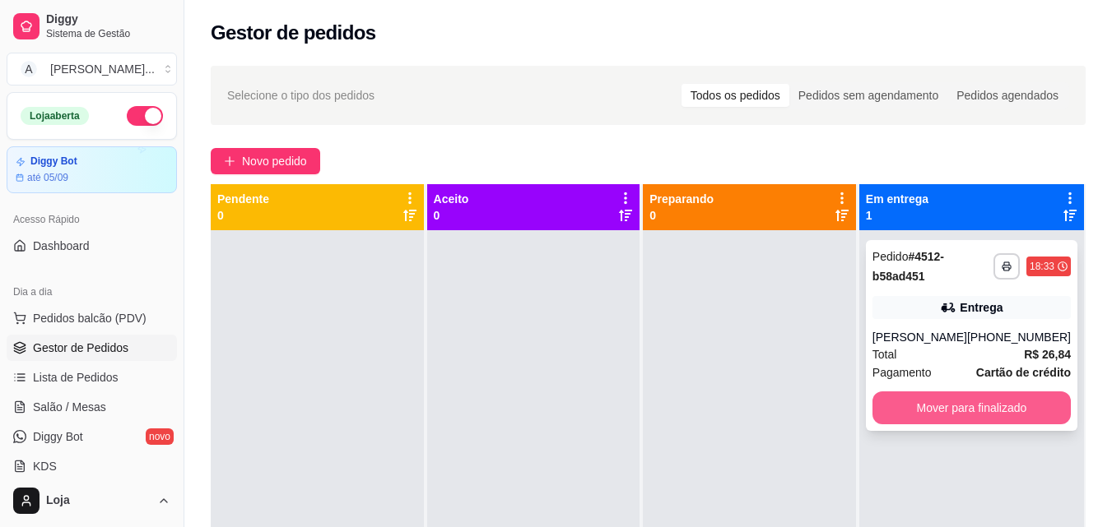
click at [1001, 404] on button "Mover para finalizado" at bounding box center [971, 408] width 198 height 33
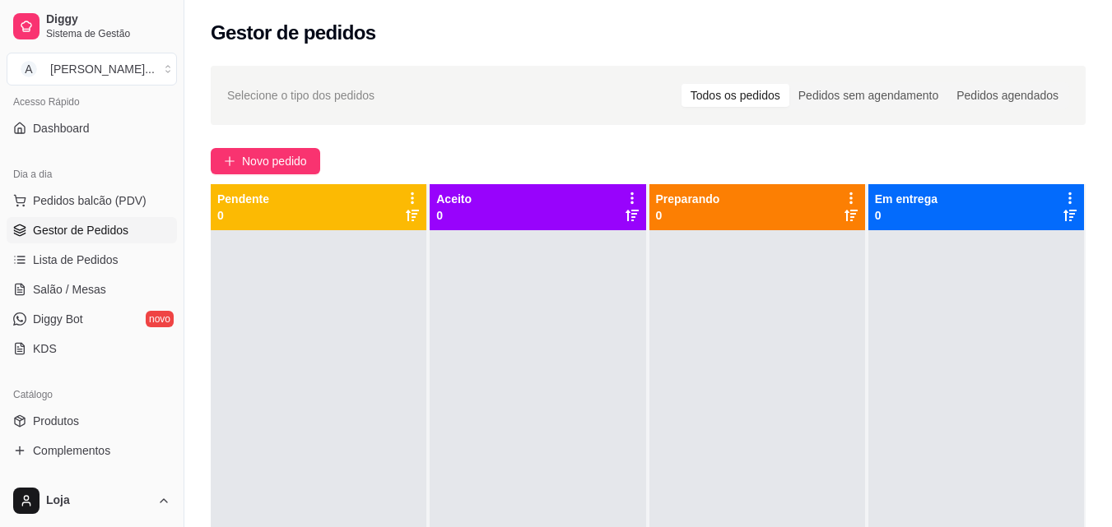
scroll to position [247, 0]
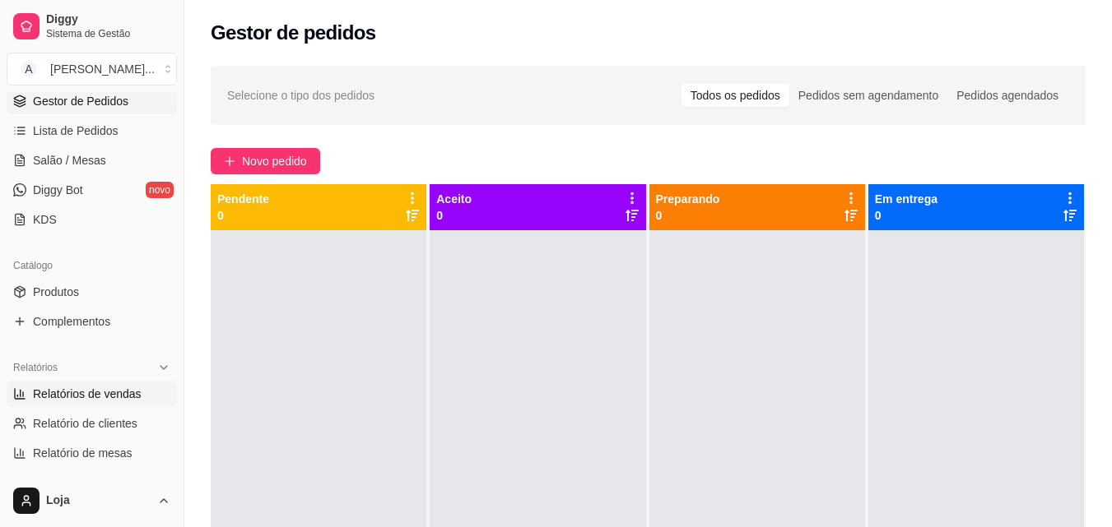
click at [139, 390] on link "Relatórios de vendas" at bounding box center [92, 394] width 170 height 26
select select "ALL"
select select "0"
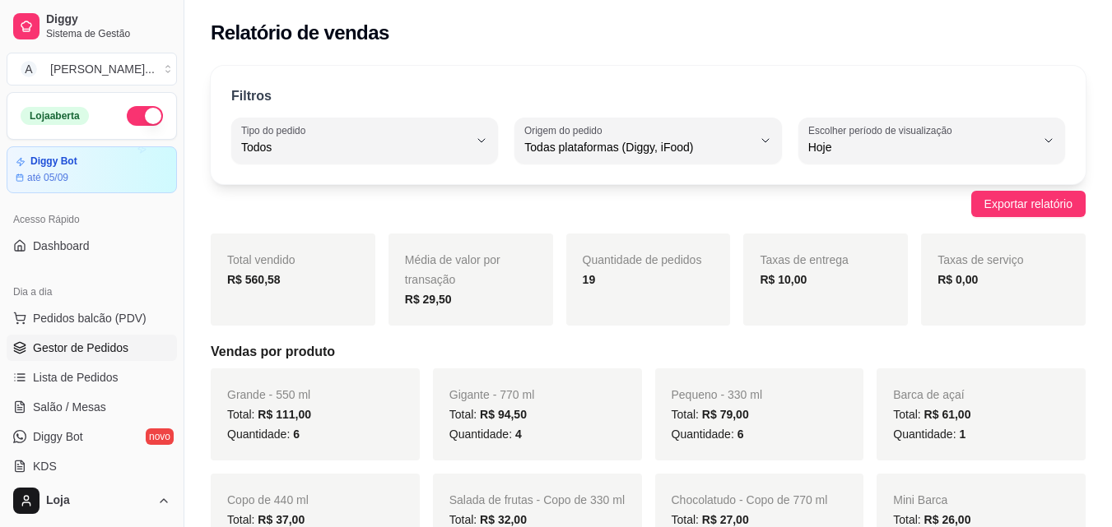
click at [130, 347] on link "Gestor de Pedidos" at bounding box center [92, 348] width 170 height 26
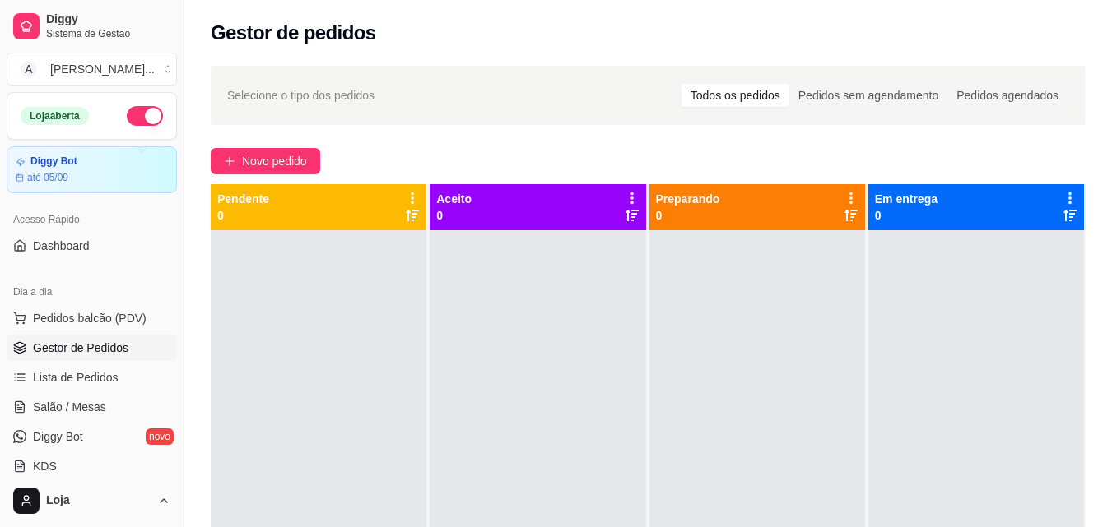
click at [814, 307] on div at bounding box center [757, 493] width 216 height 527
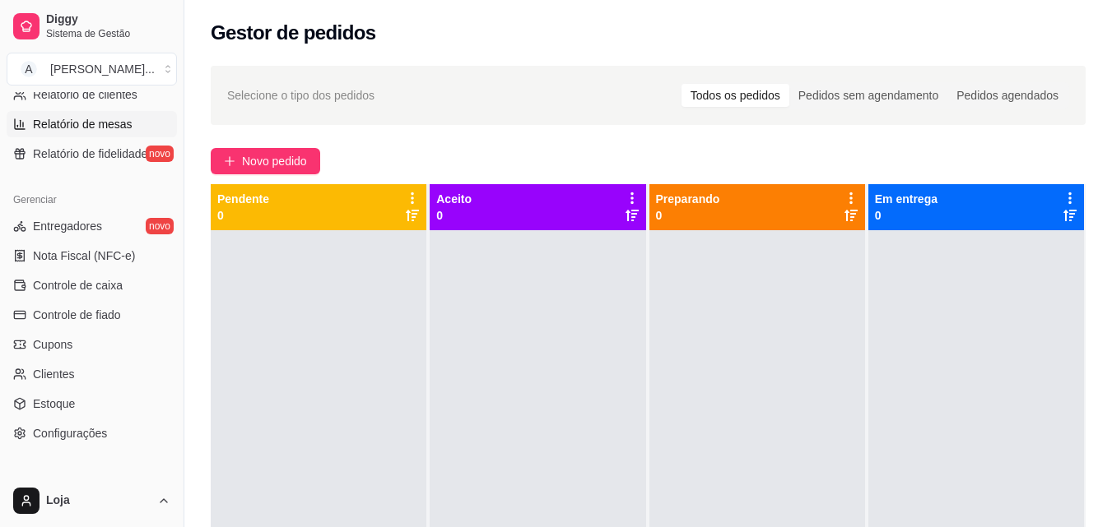
scroll to position [329, 0]
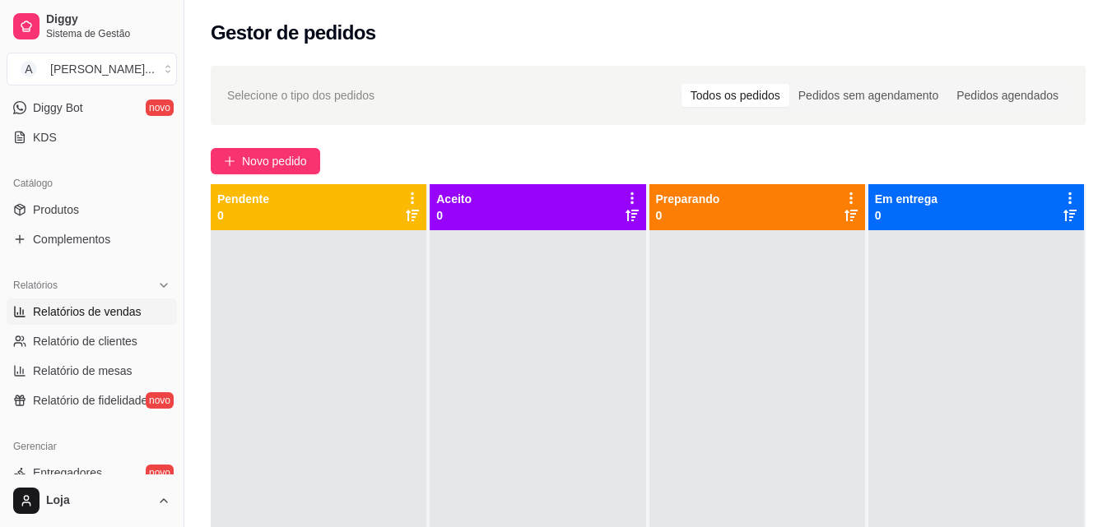
click at [123, 304] on span "Relatórios de vendas" at bounding box center [87, 312] width 109 height 16
select select "ALL"
select select "0"
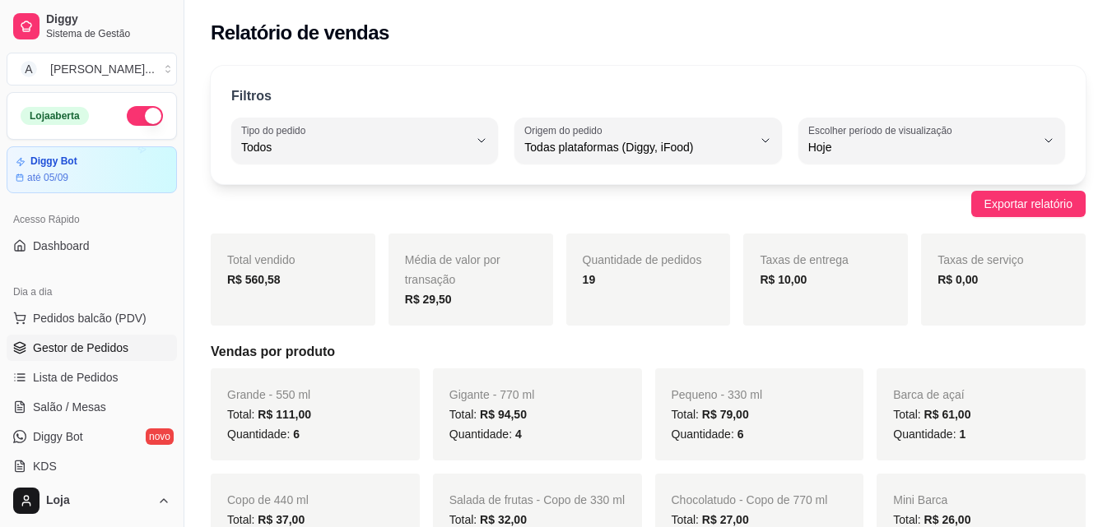
click at [113, 342] on span "Gestor de Pedidos" at bounding box center [80, 348] width 95 height 16
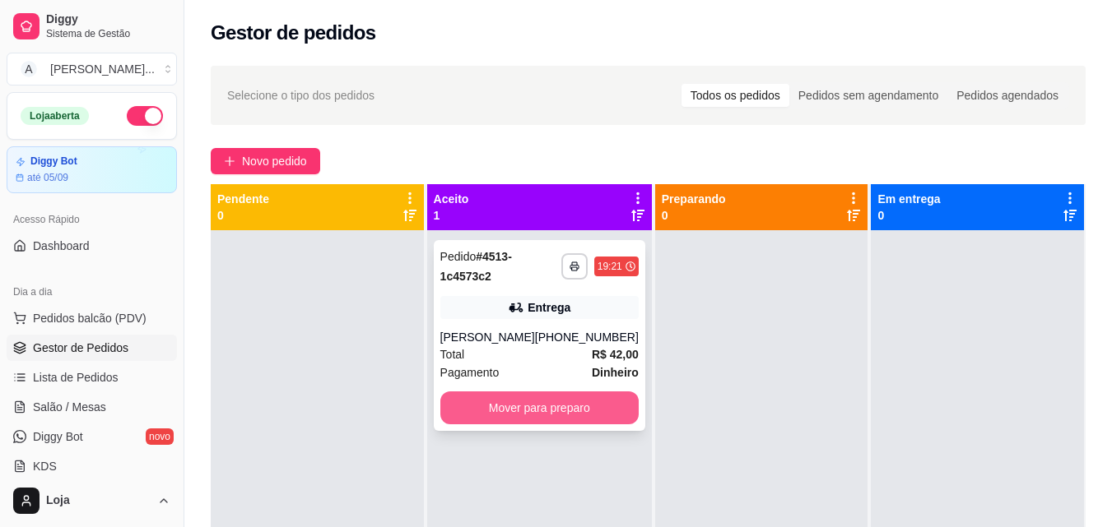
click at [560, 421] on button "Mover para preparo" at bounding box center [539, 408] width 198 height 33
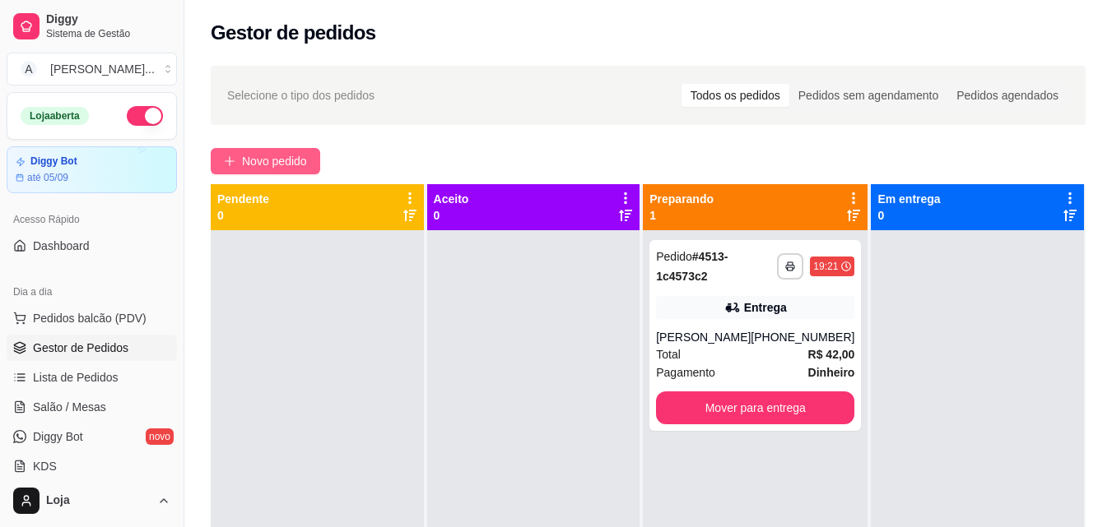
click at [291, 156] on span "Novo pedido" at bounding box center [274, 161] width 65 height 18
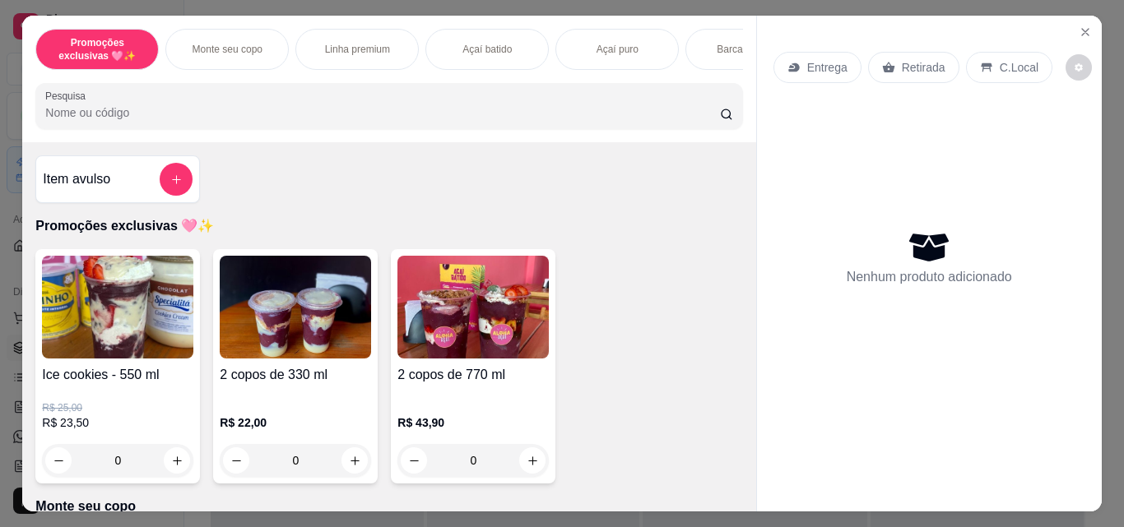
scroll to position [247, 0]
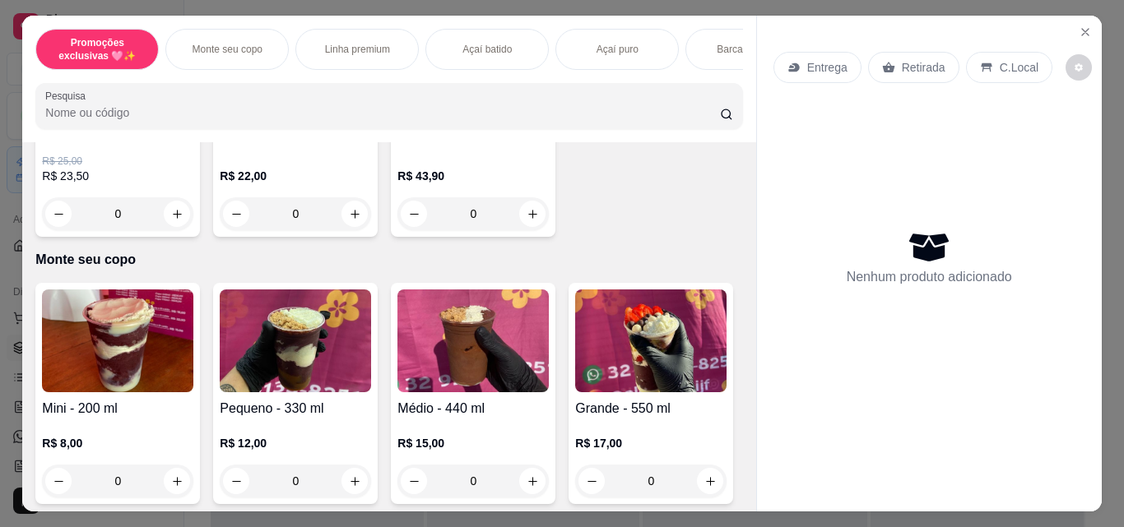
click at [148, 372] on img at bounding box center [117, 341] width 151 height 103
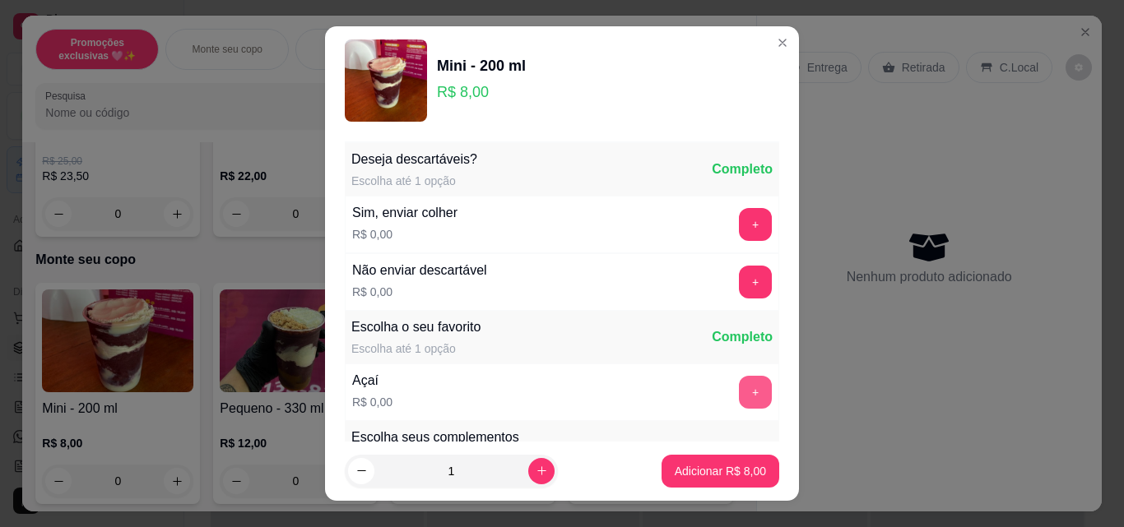
click at [739, 395] on button "+" at bounding box center [755, 392] width 33 height 33
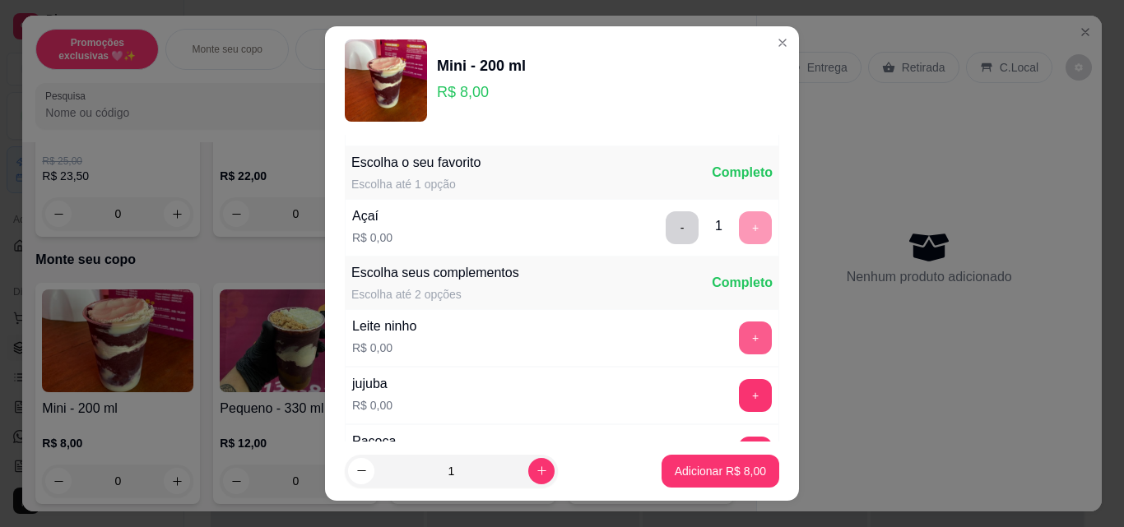
click at [739, 336] on button "+" at bounding box center [755, 338] width 33 height 33
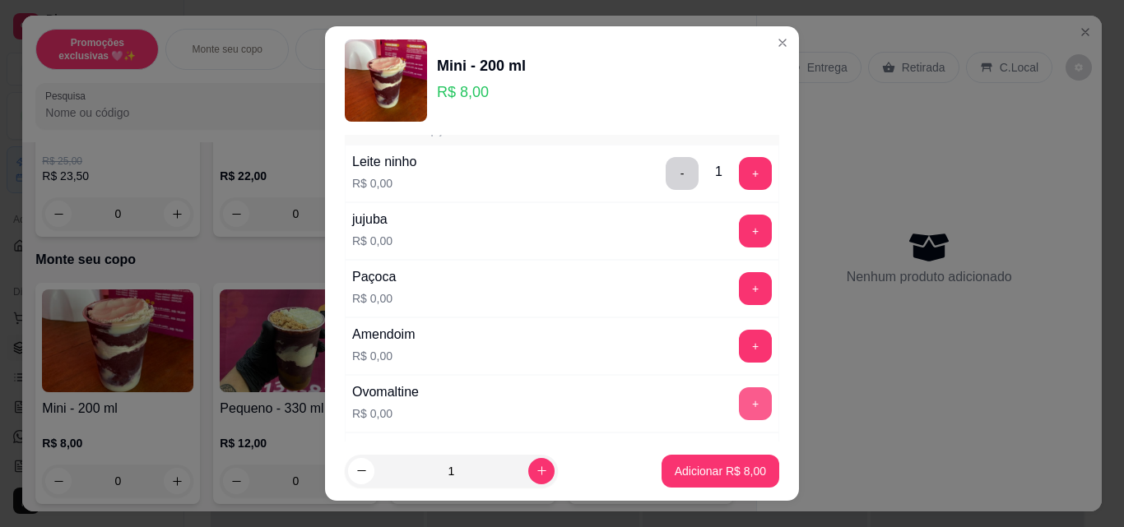
click at [739, 402] on button "+" at bounding box center [755, 404] width 33 height 33
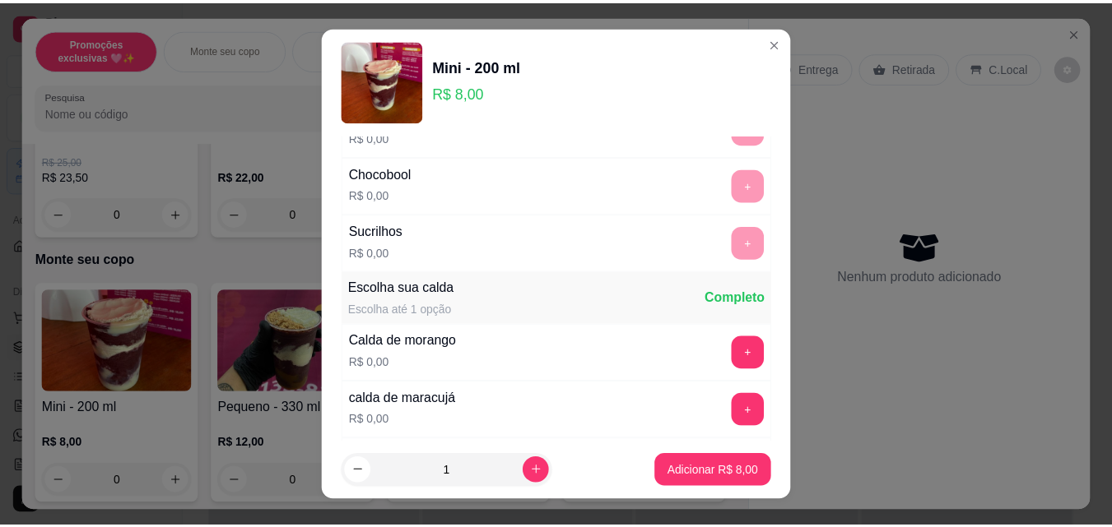
scroll to position [987, 0]
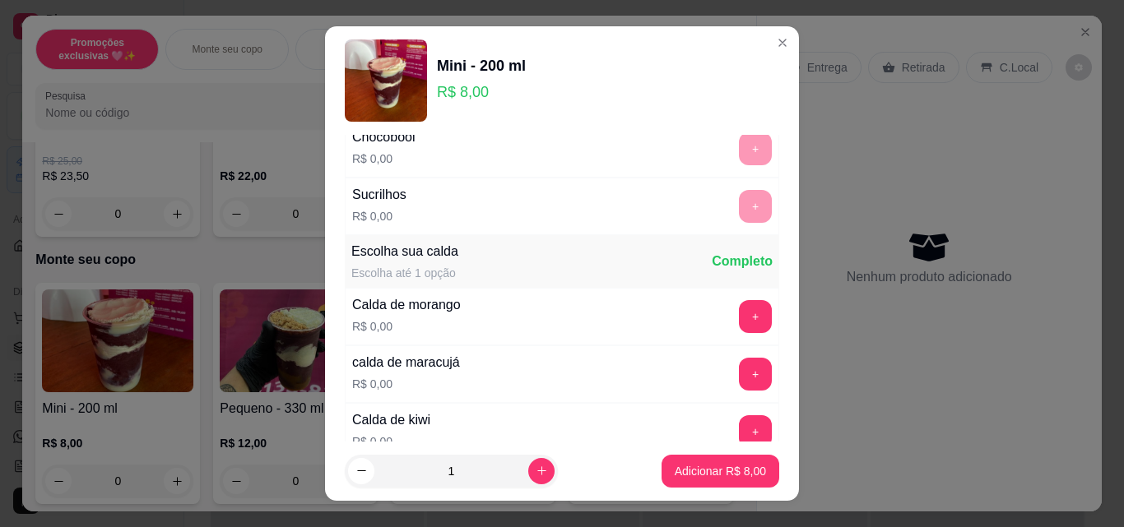
click at [739, 326] on button "+" at bounding box center [755, 316] width 33 height 33
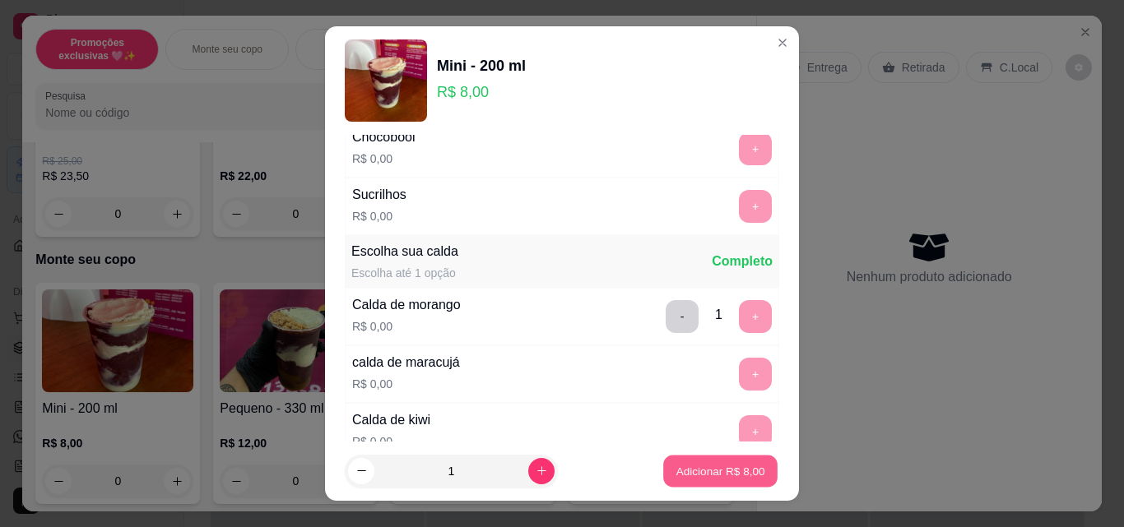
click at [714, 470] on p "Adicionar R$ 8,00" at bounding box center [720, 471] width 89 height 16
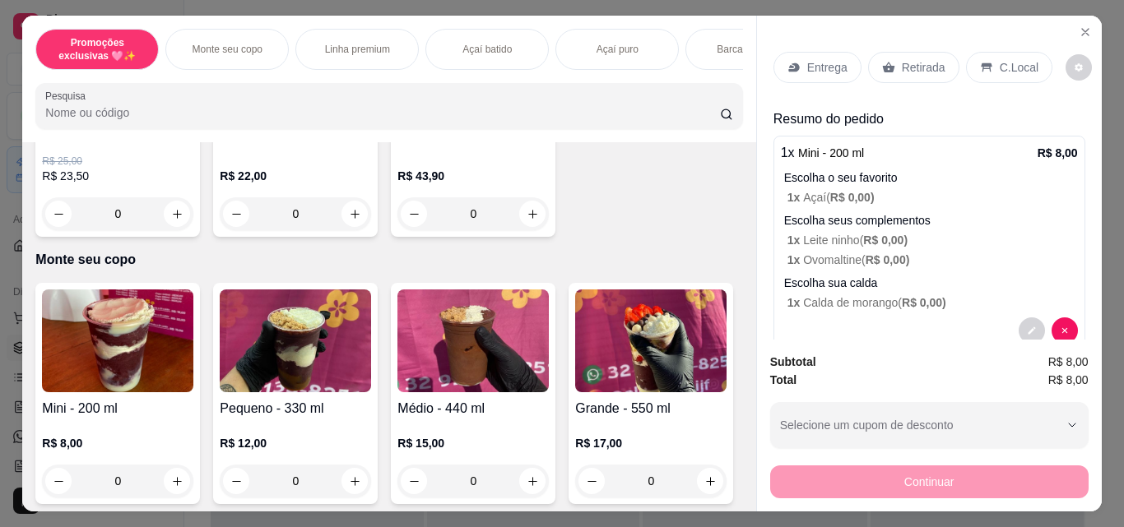
click at [901, 72] on div "Retirada" at bounding box center [913, 67] width 91 height 31
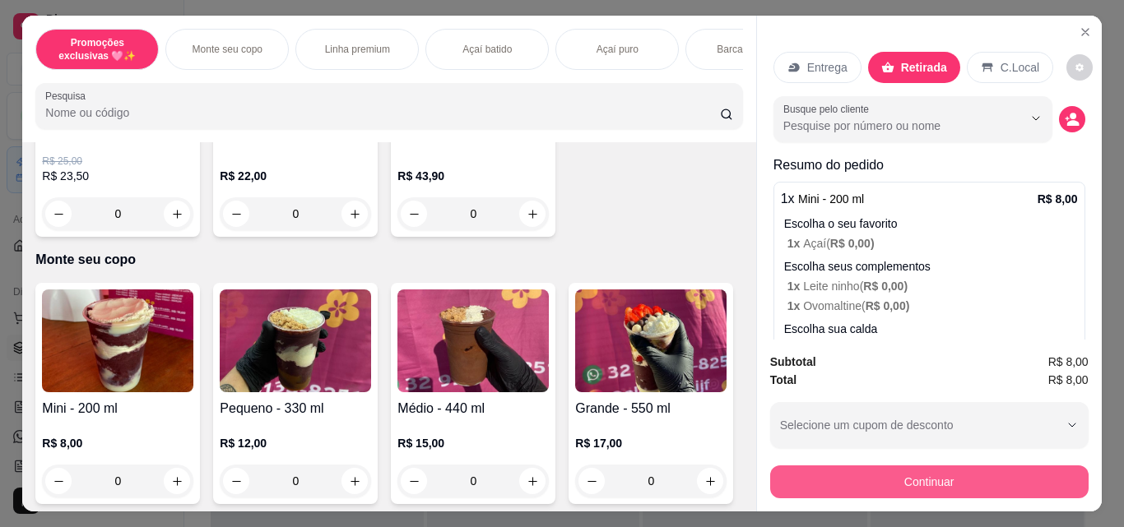
click at [891, 468] on button "Continuar" at bounding box center [929, 482] width 318 height 33
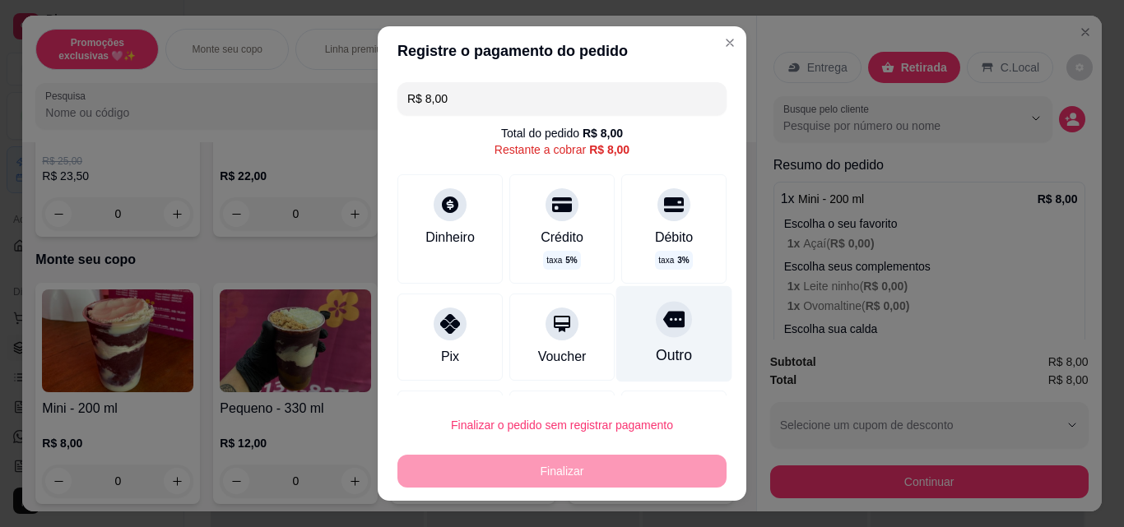
click at [656, 357] on div "Outro" at bounding box center [674, 355] width 36 height 21
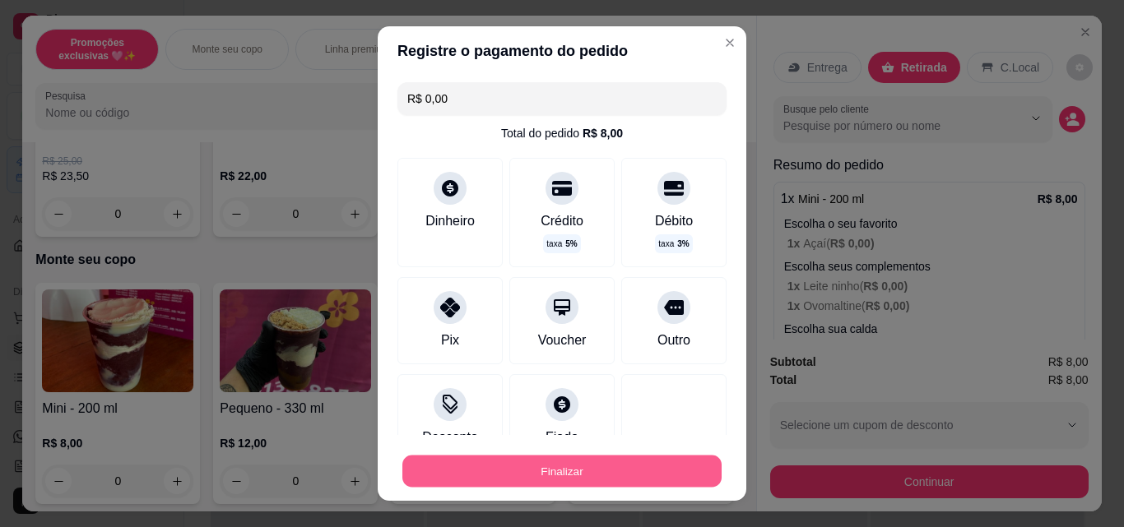
click at [634, 463] on button "Finalizar" at bounding box center [561, 472] width 319 height 32
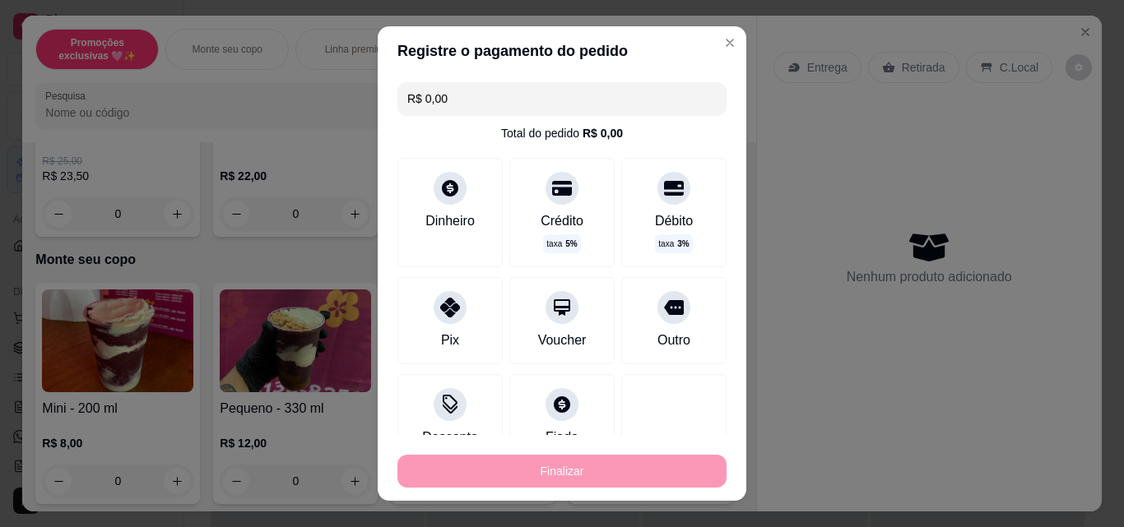
type input "-R$ 8,00"
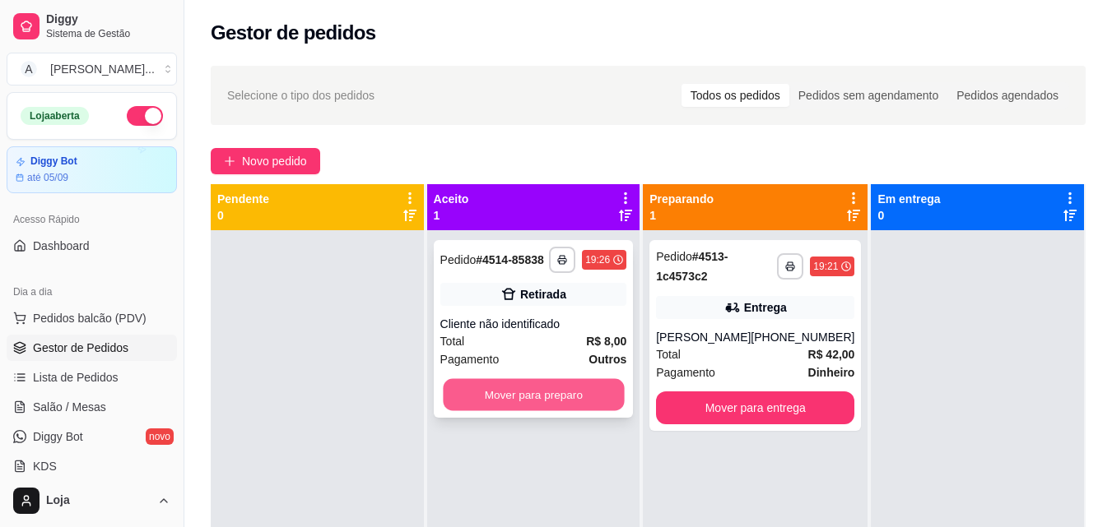
click at [520, 405] on button "Mover para preparo" at bounding box center [533, 395] width 181 height 32
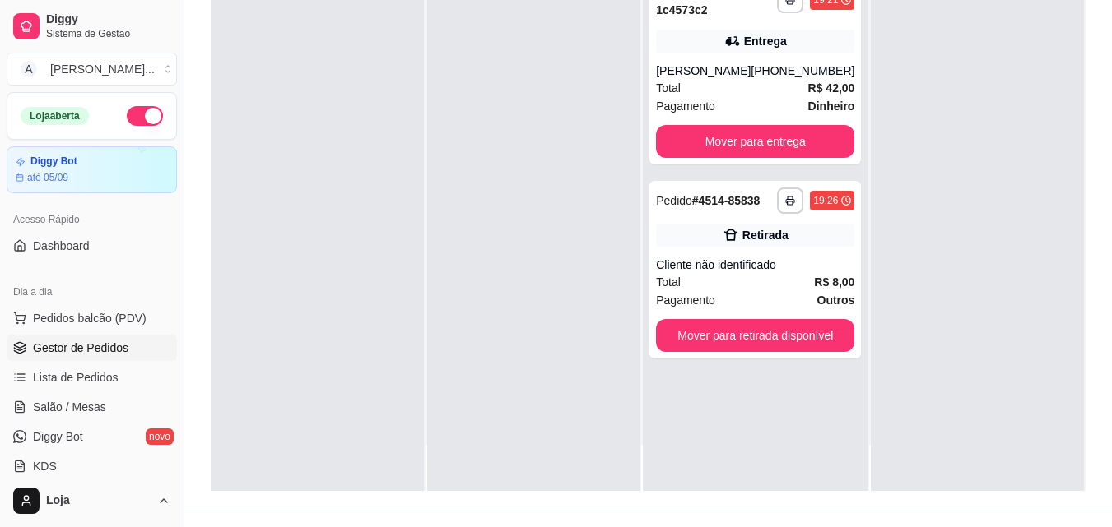
scroll to position [247, 0]
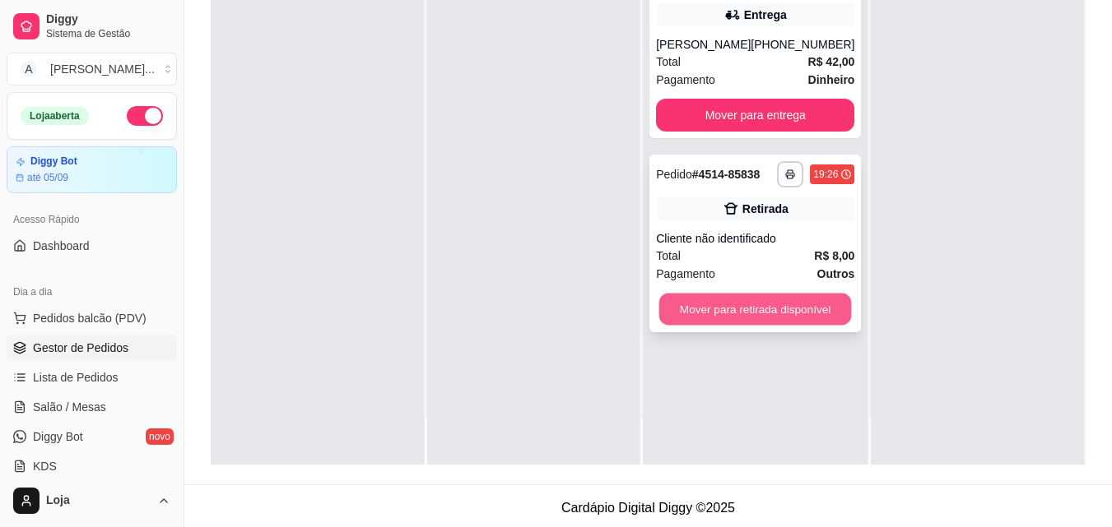
click at [813, 326] on button "Mover para retirada disponível" at bounding box center [755, 310] width 193 height 32
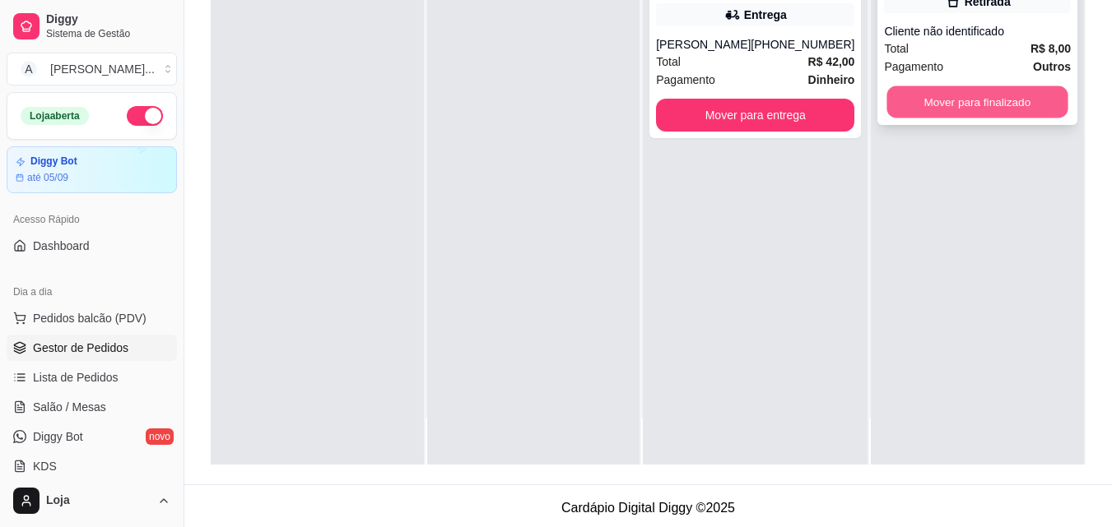
click at [940, 101] on button "Mover para finalizado" at bounding box center [977, 102] width 181 height 32
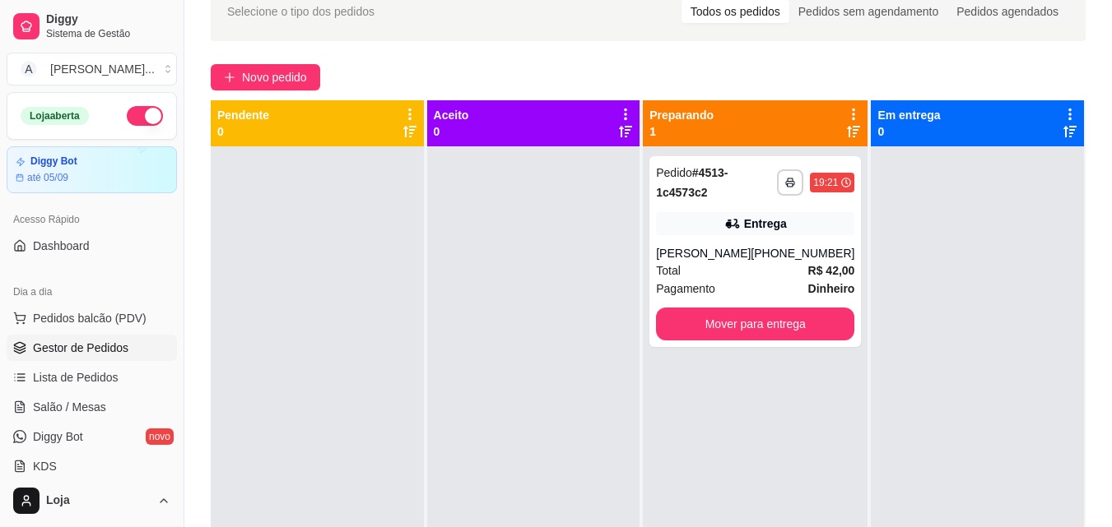
scroll to position [82, 0]
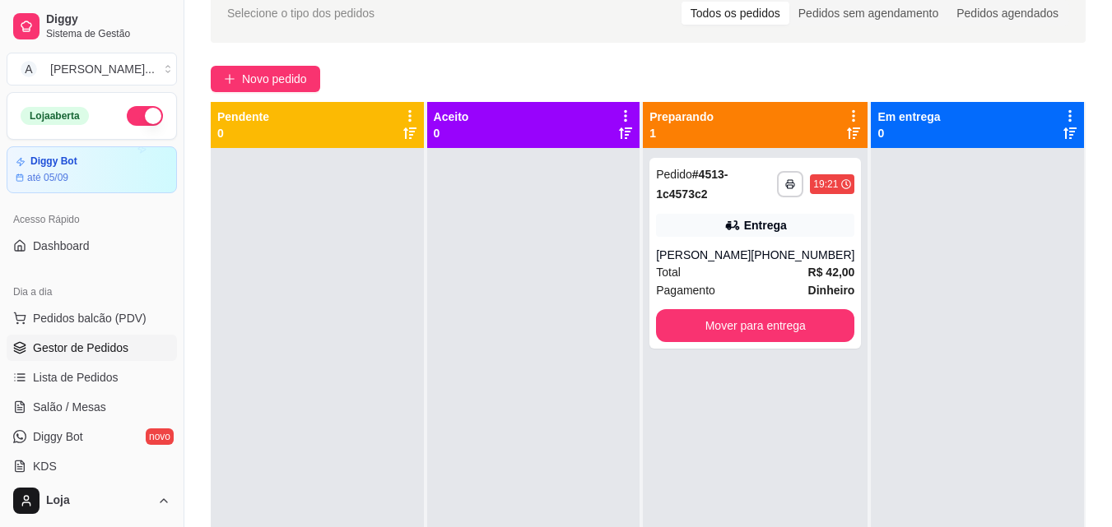
click at [846, 122] on icon at bounding box center [853, 116] width 15 height 15
click at [916, 234] on div at bounding box center [977, 411] width 213 height 527
click at [847, 132] on icon at bounding box center [853, 134] width 13 height 12
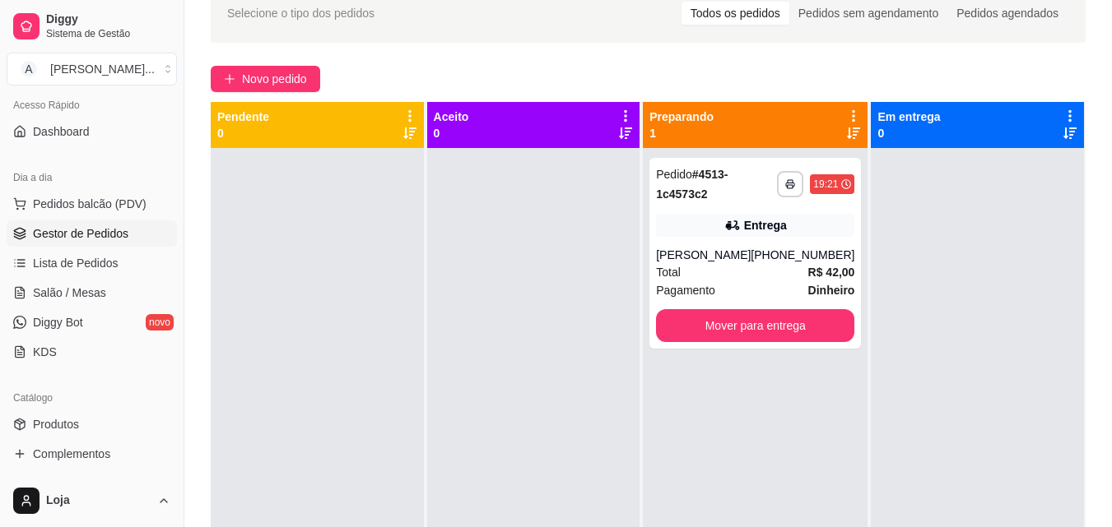
scroll to position [247, 0]
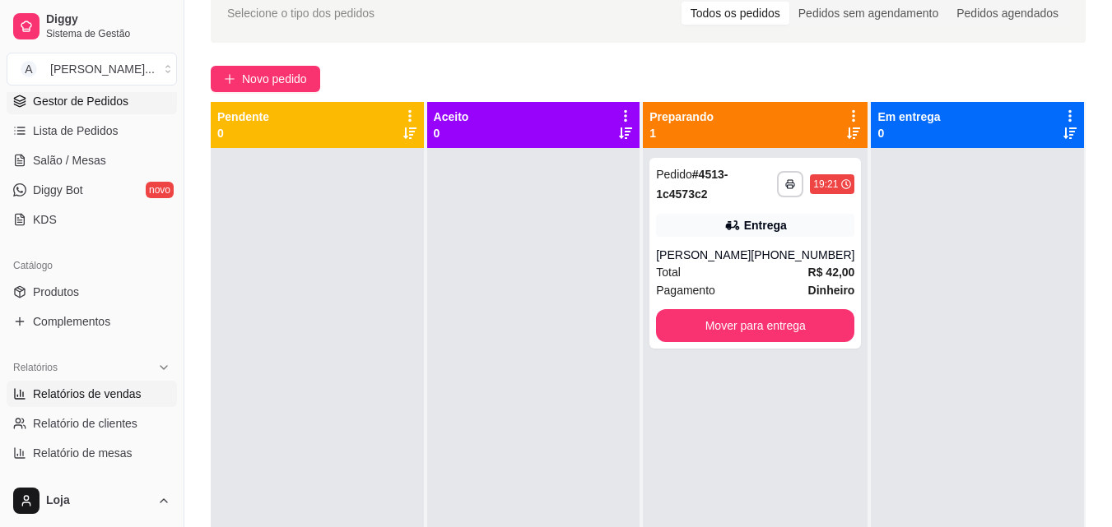
click at [130, 381] on link "Relatórios de vendas" at bounding box center [92, 394] width 170 height 26
select select "ALL"
select select "0"
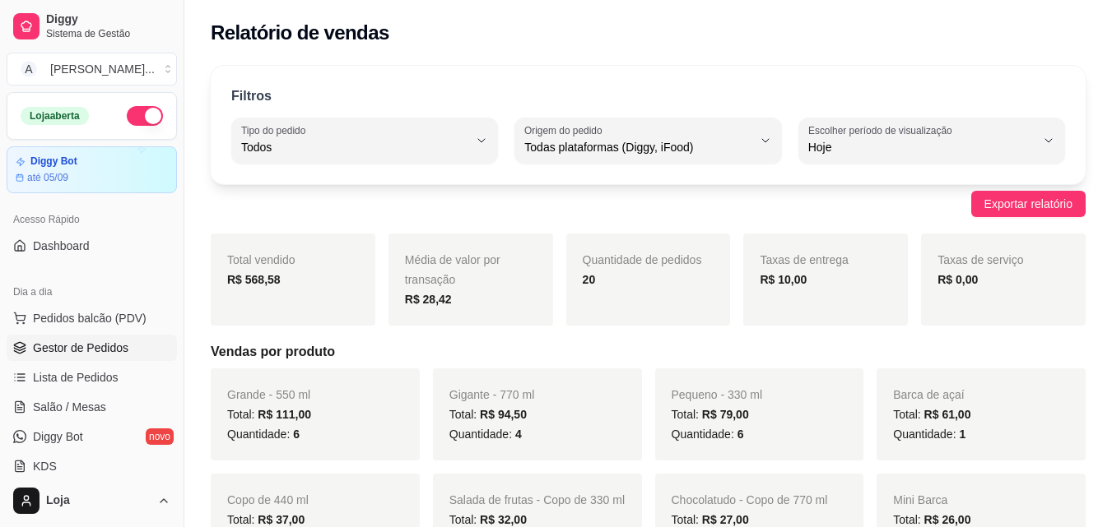
click at [114, 351] on span "Gestor de Pedidos" at bounding box center [80, 348] width 95 height 16
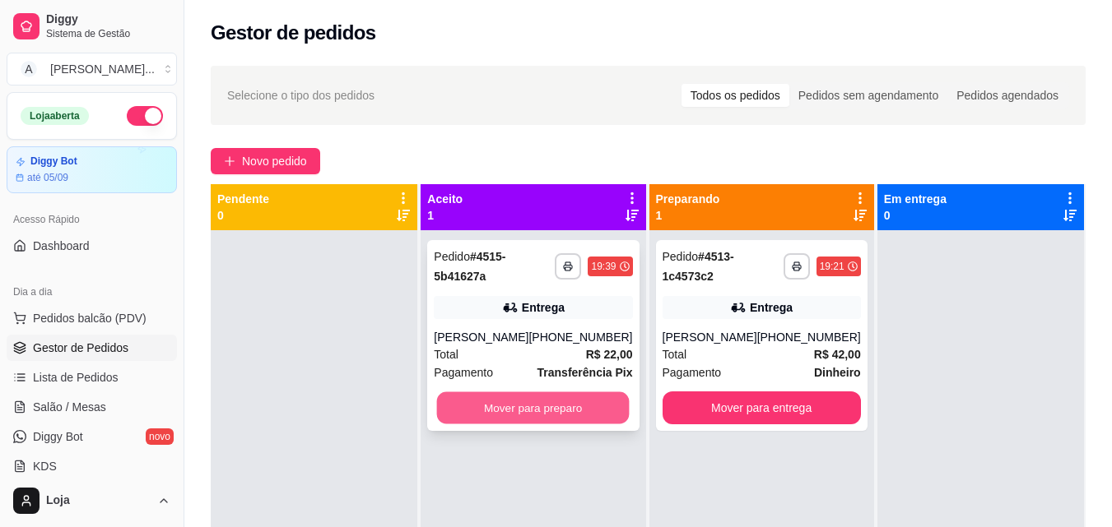
click at [527, 401] on button "Mover para preparo" at bounding box center [533, 408] width 193 height 32
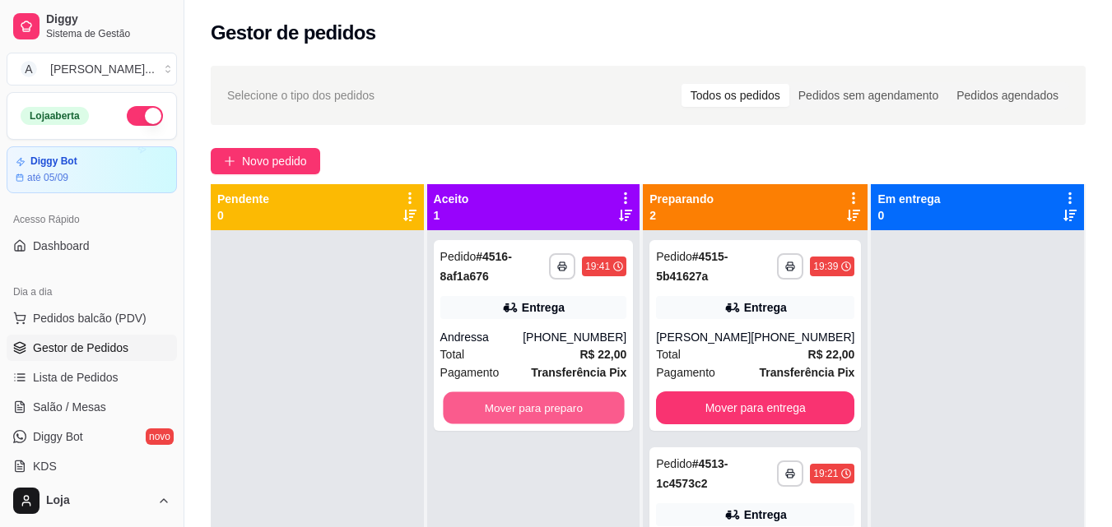
click at [526, 395] on button "Mover para preparo" at bounding box center [533, 408] width 181 height 32
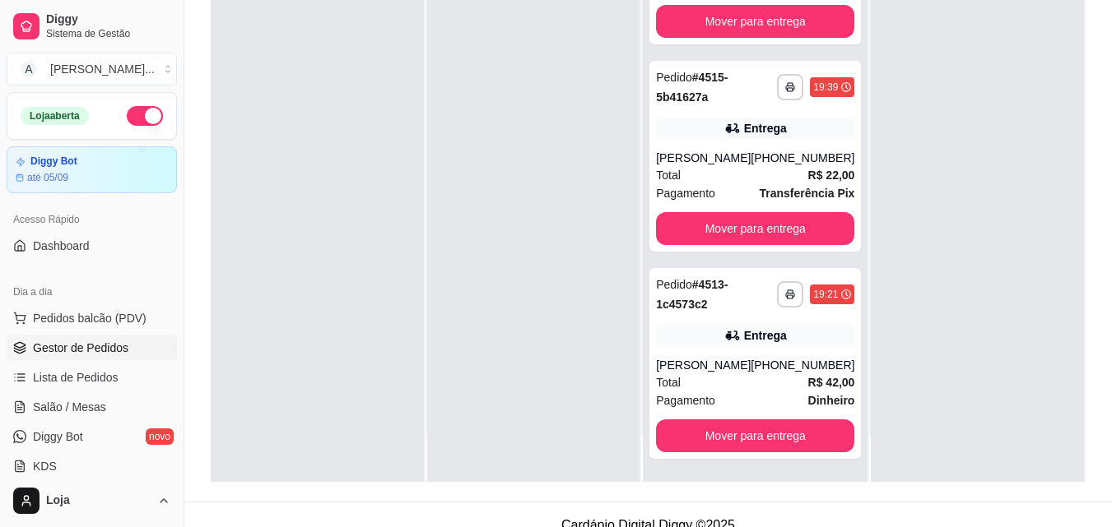
scroll to position [247, 0]
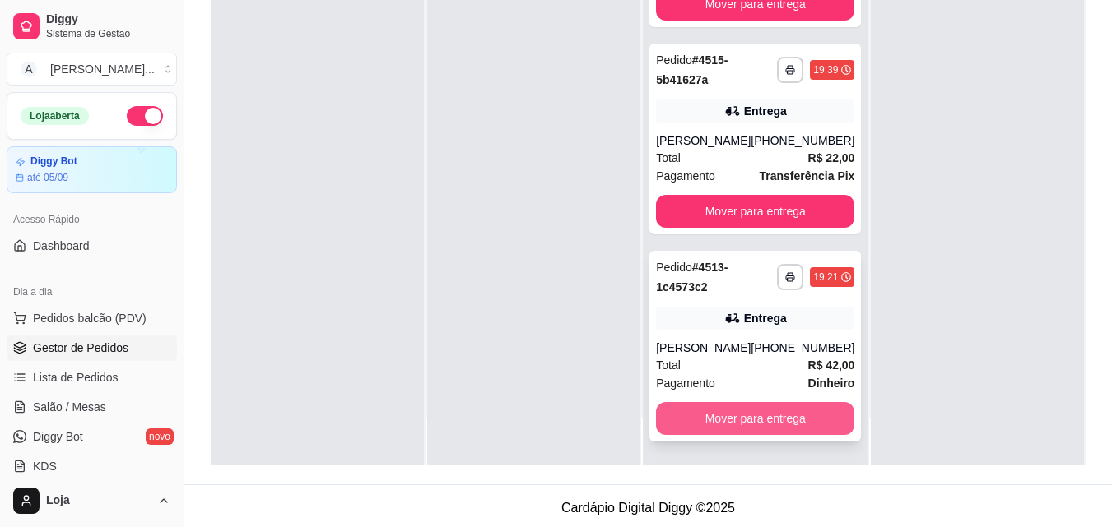
click at [760, 416] on button "Mover para entrega" at bounding box center [755, 418] width 198 height 33
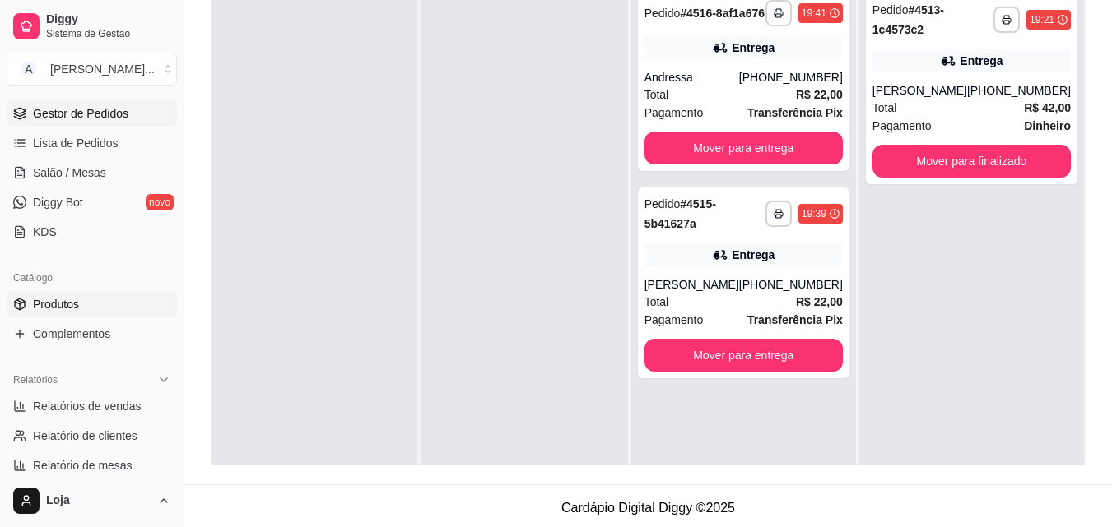
scroll to position [576, 0]
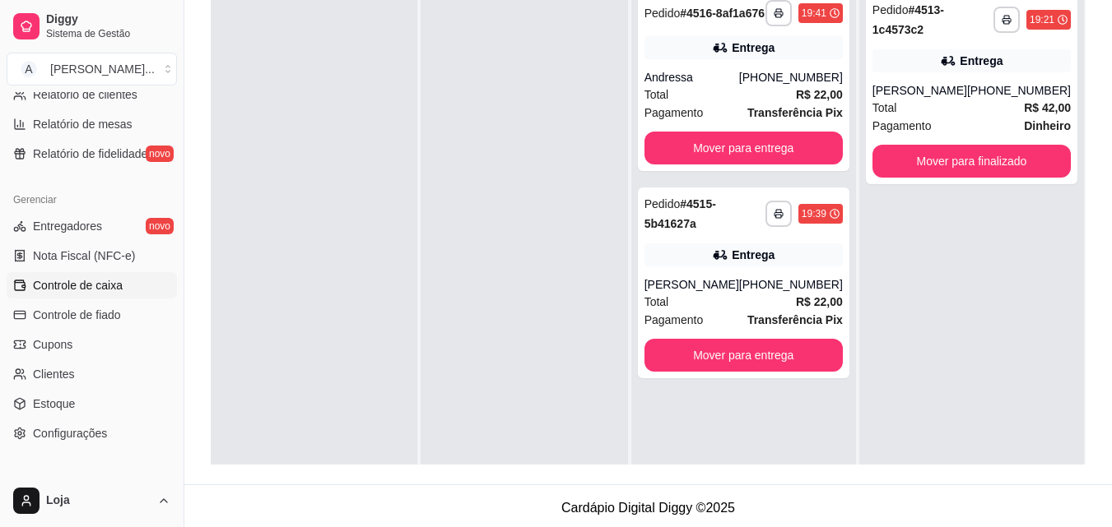
click at [122, 286] on link "Controle de caixa" at bounding box center [92, 285] width 170 height 26
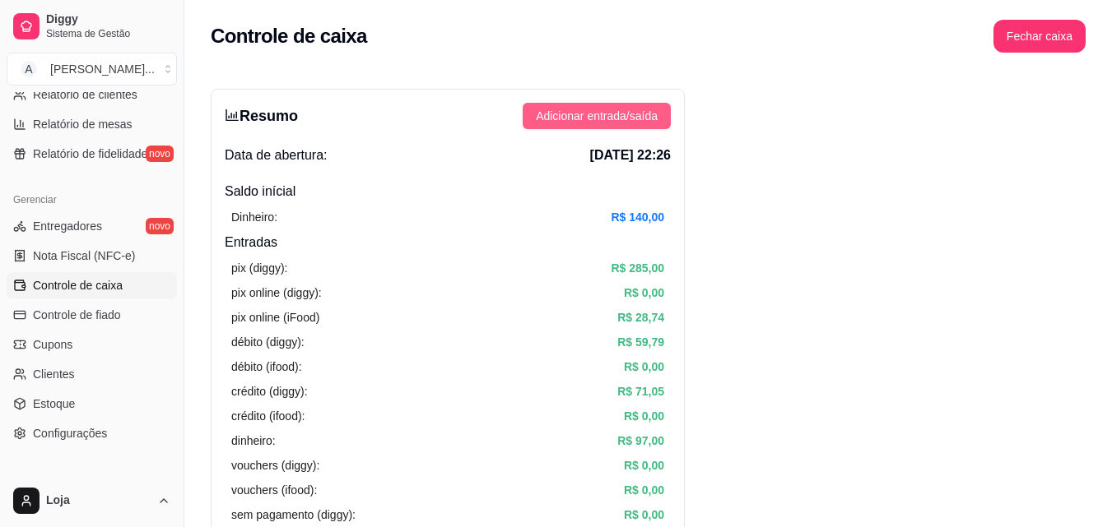
click at [662, 114] on button "Adicionar entrada/saída" at bounding box center [596, 116] width 148 height 26
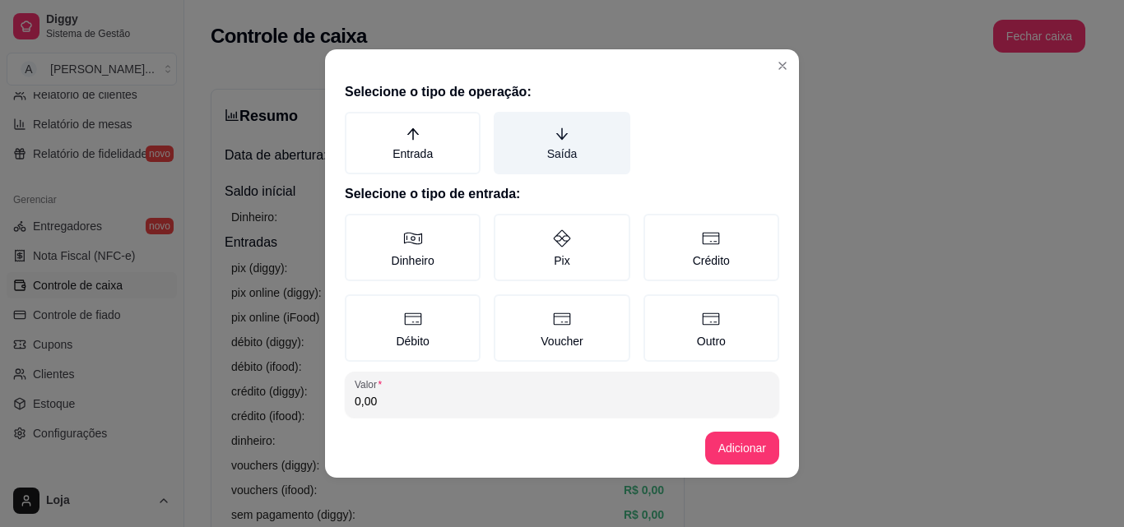
click at [569, 144] on label "Saída" at bounding box center [562, 143] width 136 height 63
click at [506, 124] on button "Saída" at bounding box center [499, 117] width 13 height 13
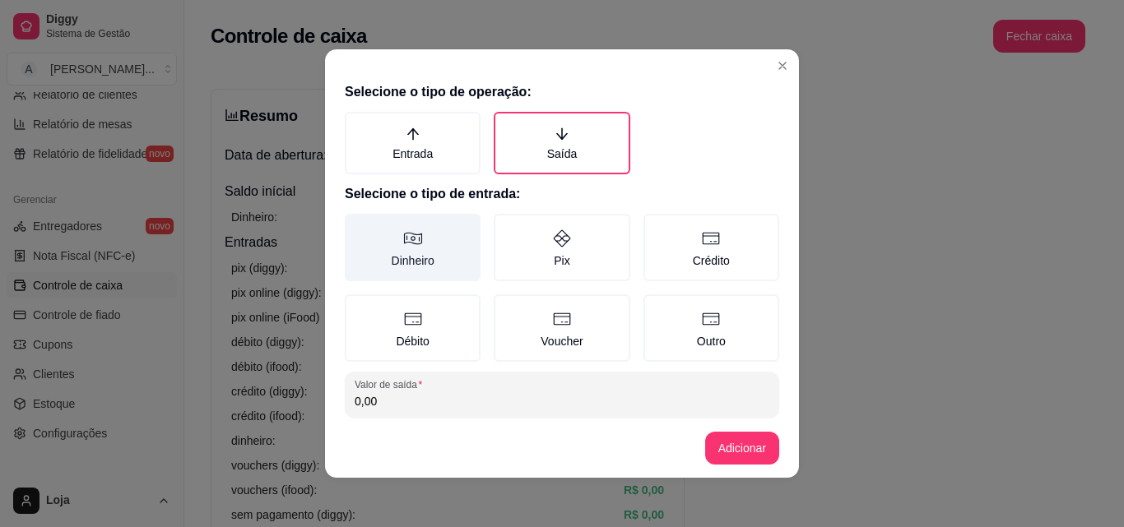
click at [439, 245] on label "Dinheiro" at bounding box center [413, 247] width 136 height 67
click at [357, 226] on button "Dinheiro" at bounding box center [350, 219] width 13 height 13
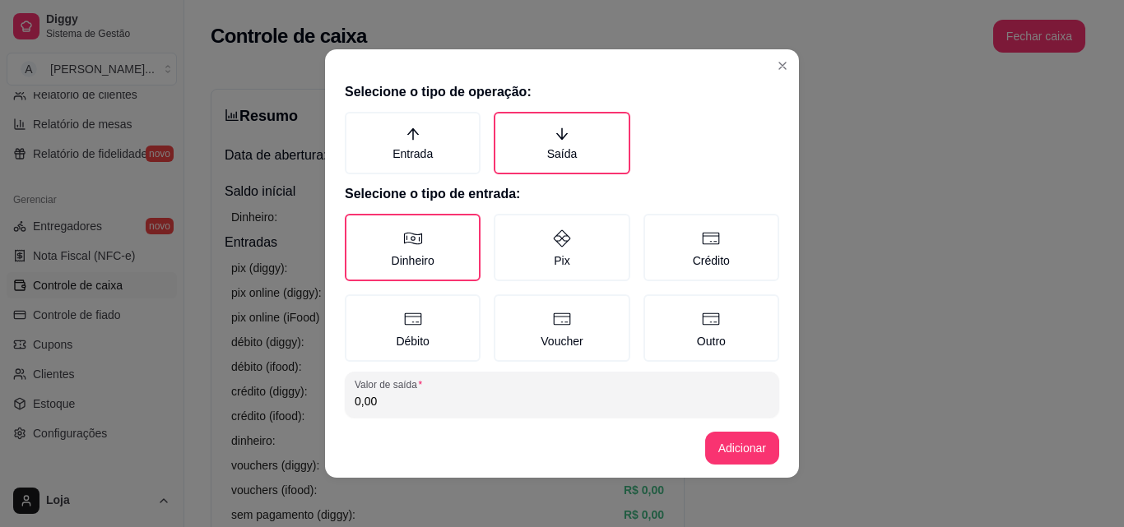
click at [448, 402] on input "0,00" at bounding box center [562, 401] width 415 height 16
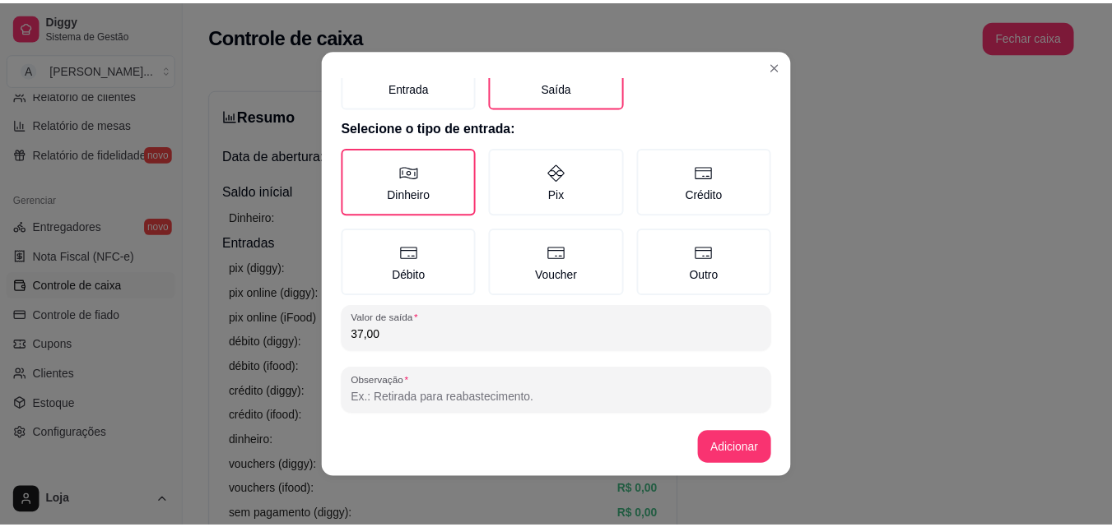
scroll to position [88, 0]
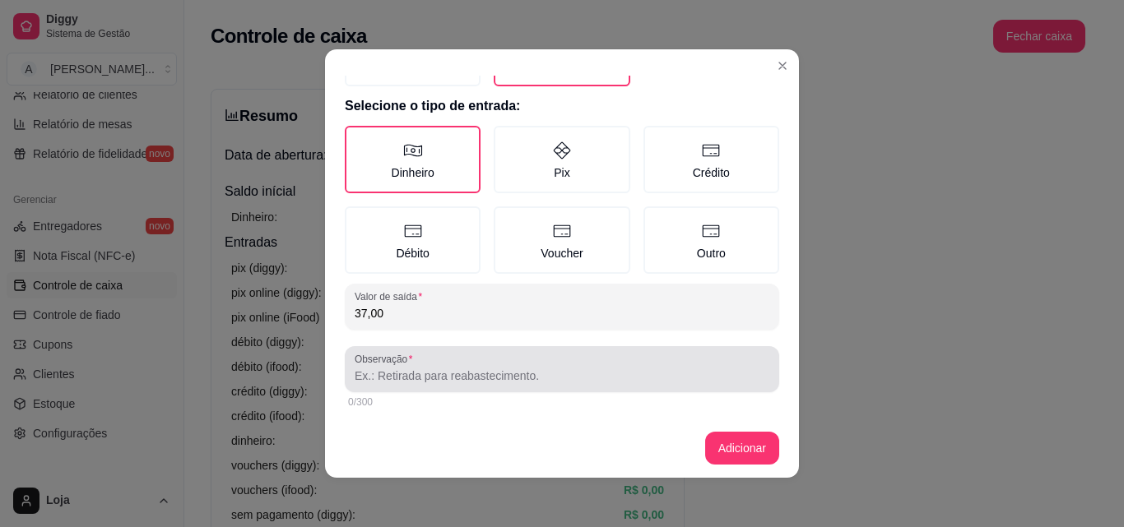
type input "37,00"
click at [418, 376] on input "Observação" at bounding box center [562, 376] width 415 height 16
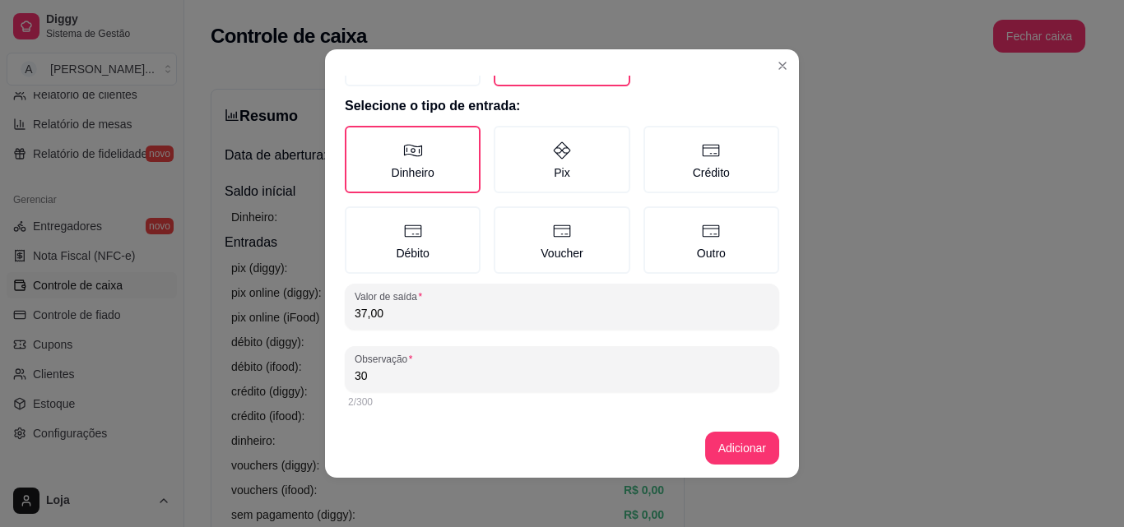
type input "3"
type input "trocou no pix e Fabrício"
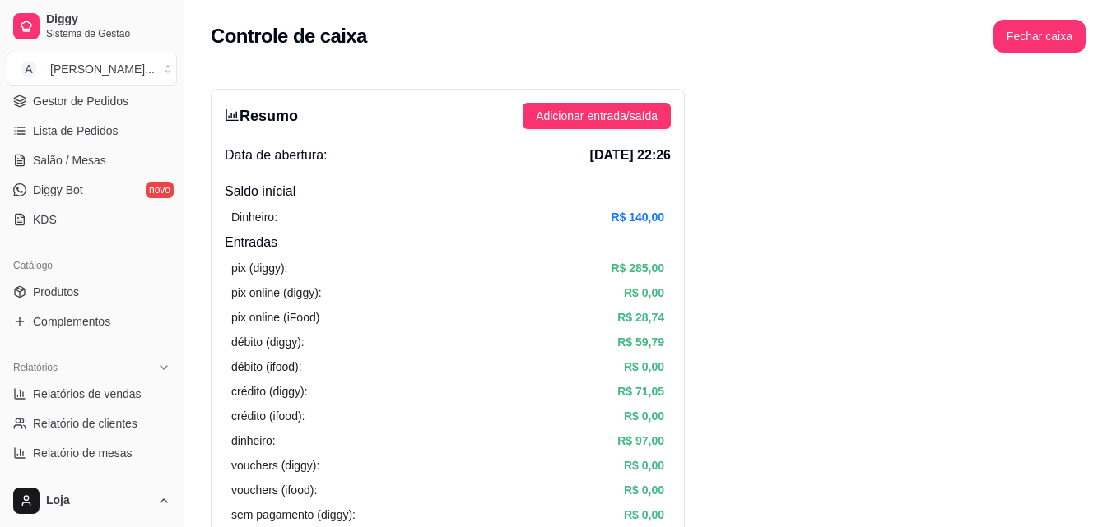
scroll to position [0, 0]
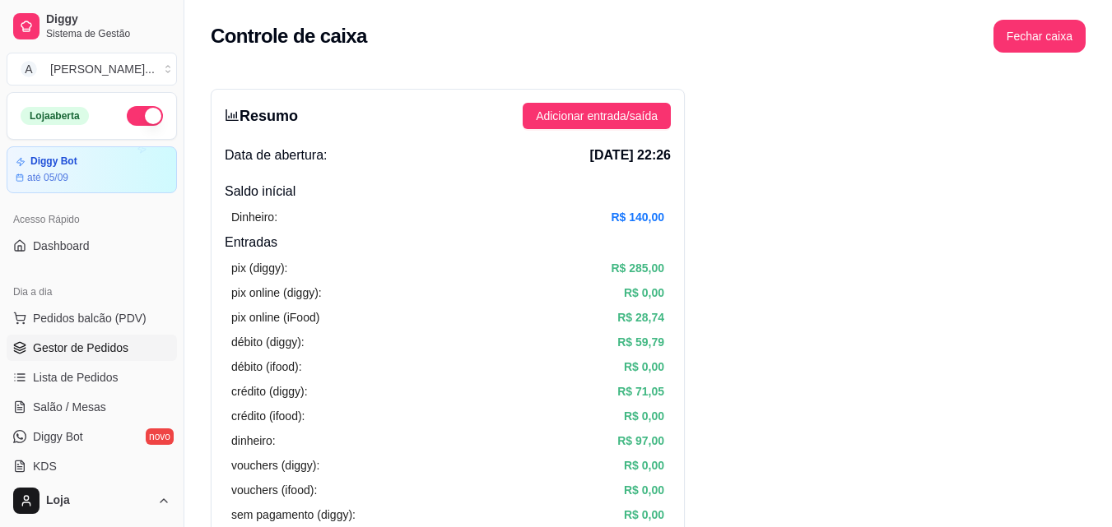
click at [130, 355] on link "Gestor de Pedidos" at bounding box center [92, 348] width 170 height 26
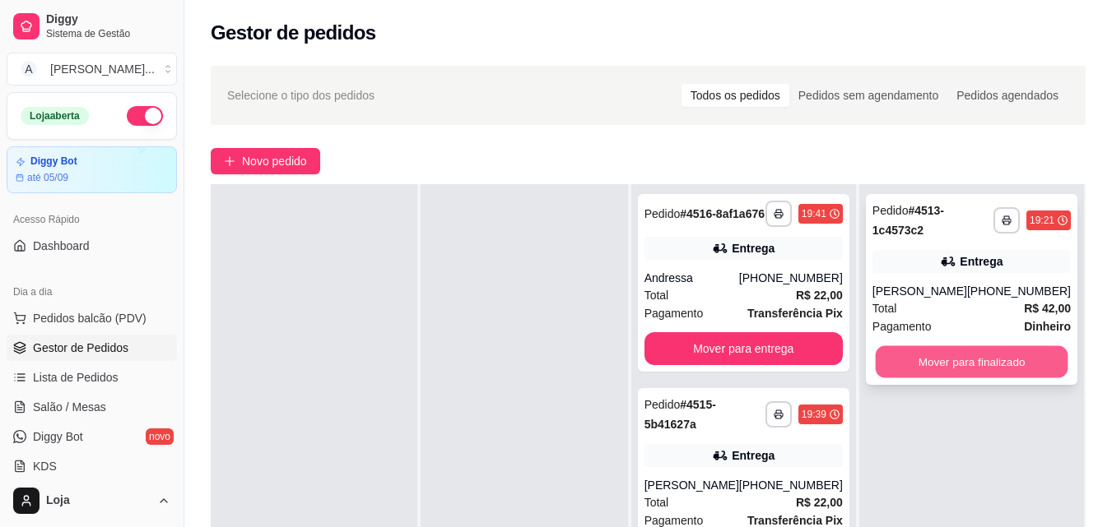
click at [959, 378] on button "Mover para finalizado" at bounding box center [971, 362] width 193 height 32
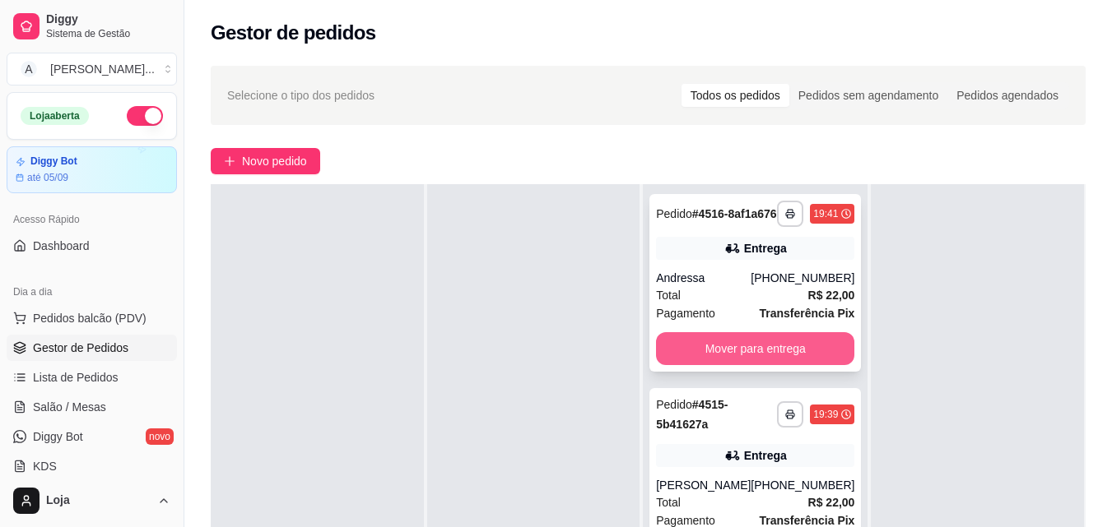
click at [673, 365] on button "Mover para entrega" at bounding box center [755, 348] width 198 height 33
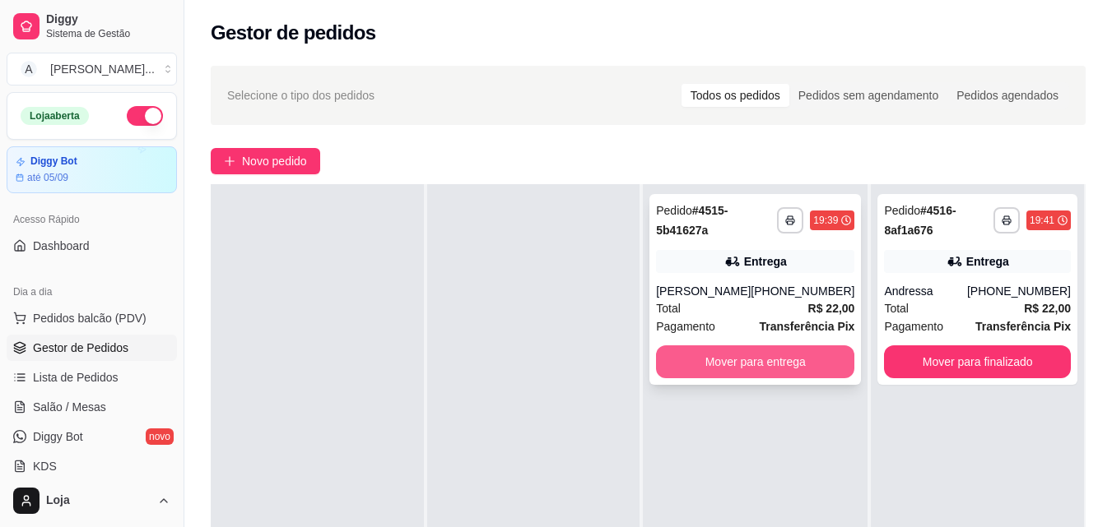
click at [701, 365] on button "Mover para entrega" at bounding box center [755, 362] width 198 height 33
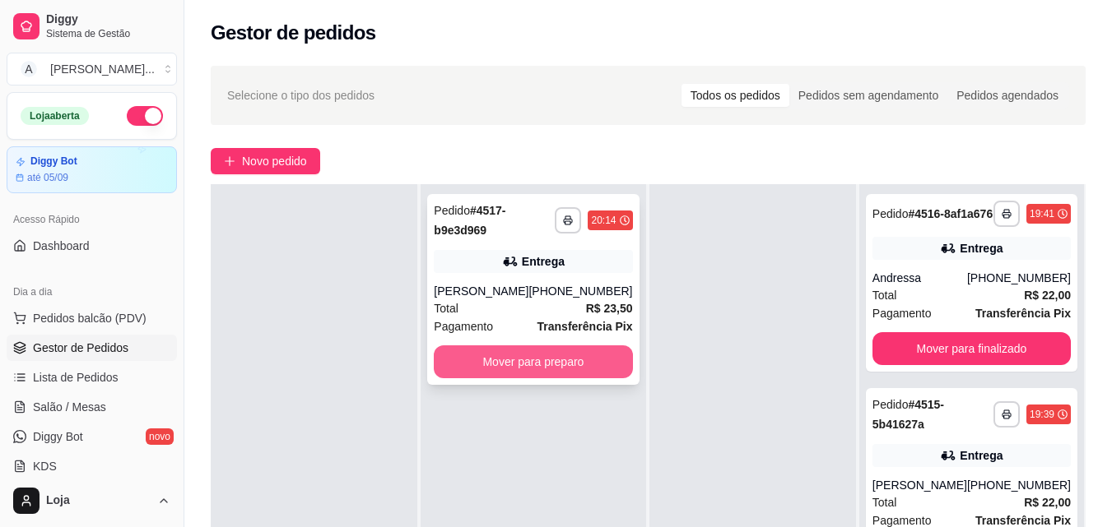
click at [525, 366] on button "Mover para preparo" at bounding box center [533, 362] width 198 height 33
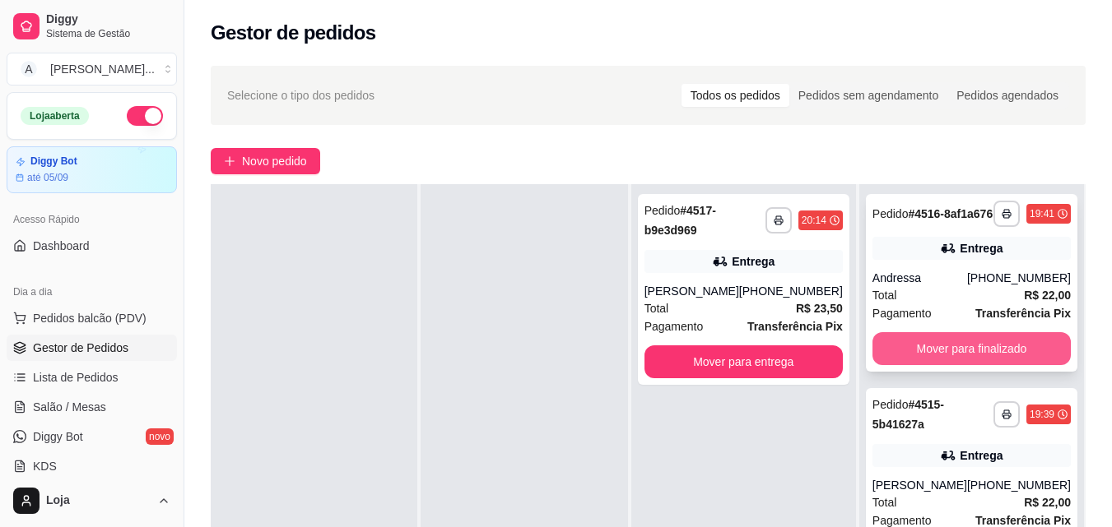
click at [1017, 351] on button "Mover para finalizado" at bounding box center [971, 348] width 198 height 33
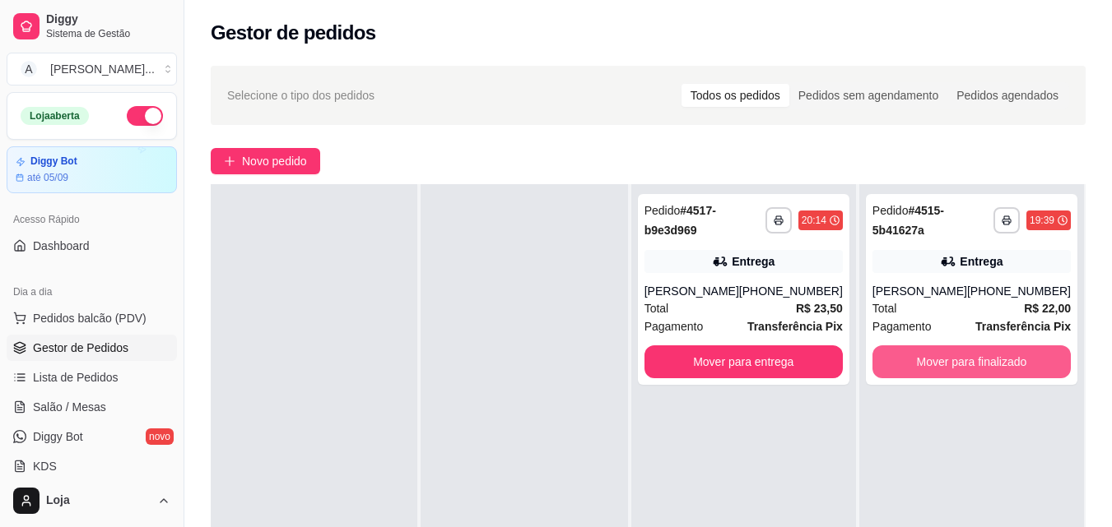
click at [1016, 352] on button "Mover para finalizado" at bounding box center [971, 362] width 198 height 33
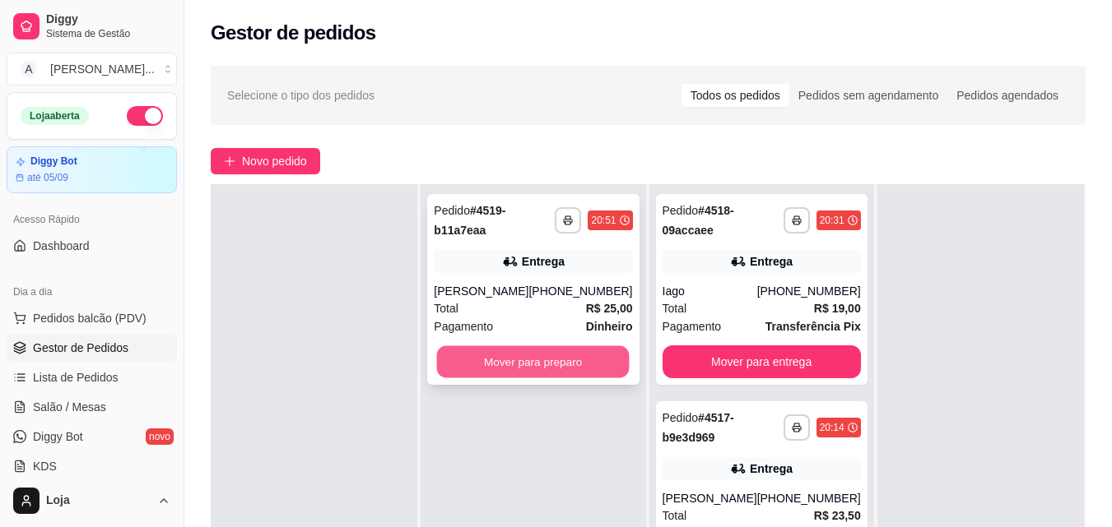
click at [510, 378] on button "Mover para preparo" at bounding box center [533, 362] width 193 height 32
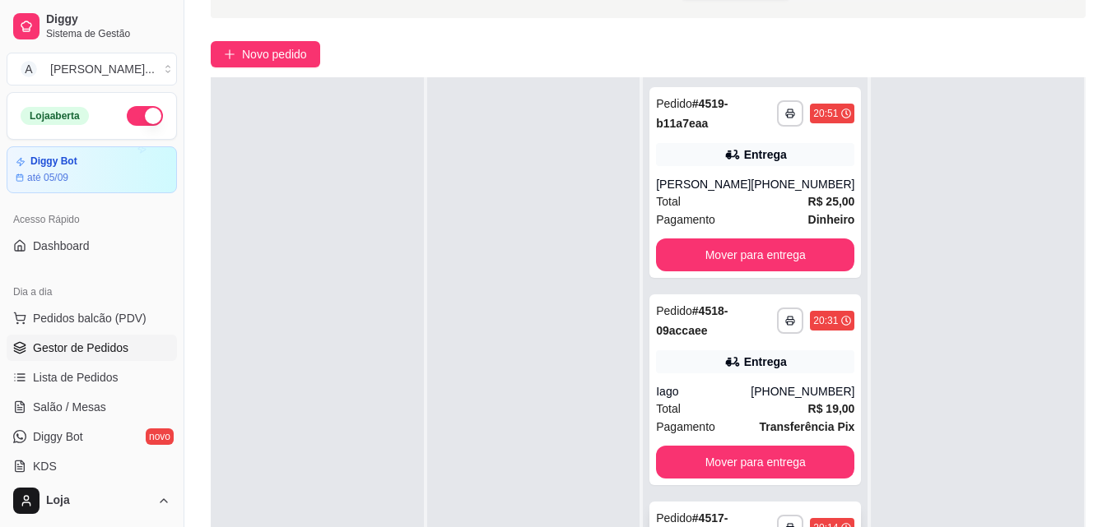
scroll to position [251, 0]
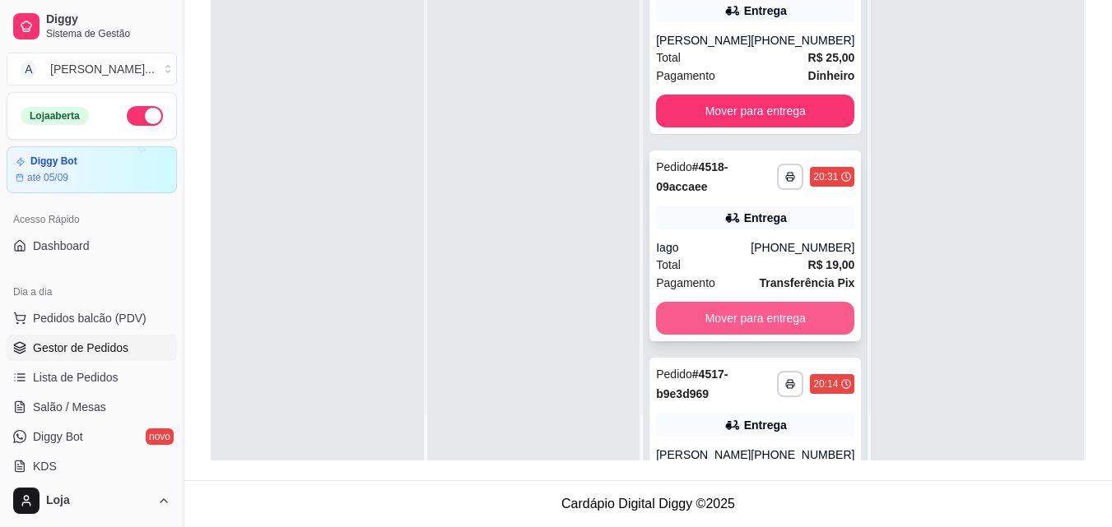
click at [752, 332] on button "Mover para entrega" at bounding box center [755, 318] width 198 height 33
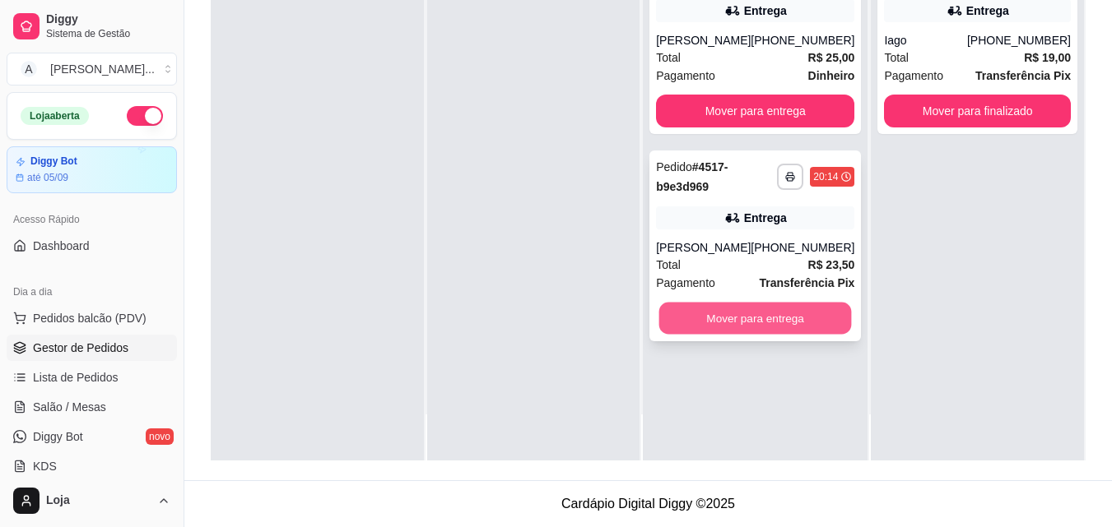
click at [762, 335] on button "Mover para entrega" at bounding box center [755, 319] width 193 height 32
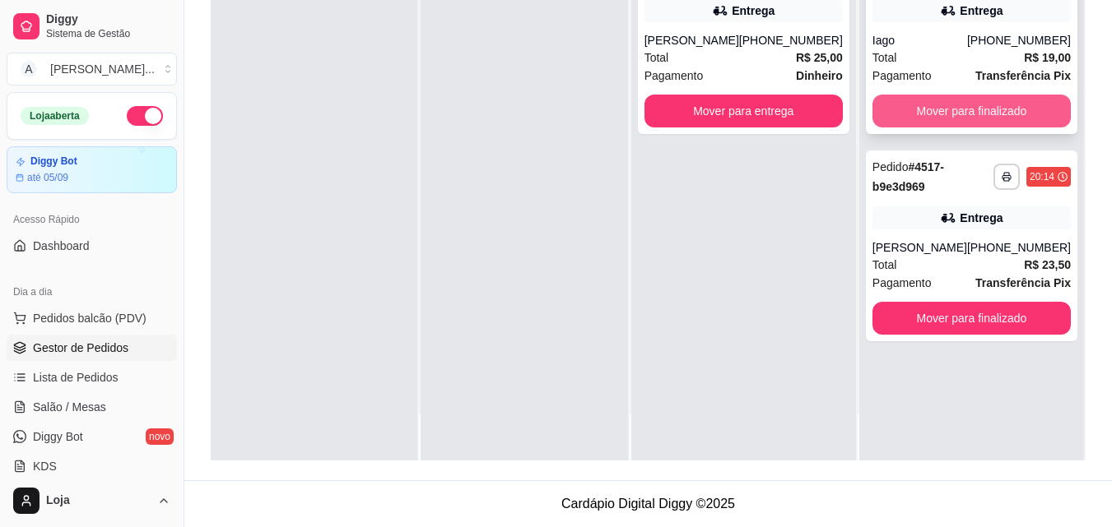
click at [991, 114] on button "Mover para finalizado" at bounding box center [971, 111] width 198 height 33
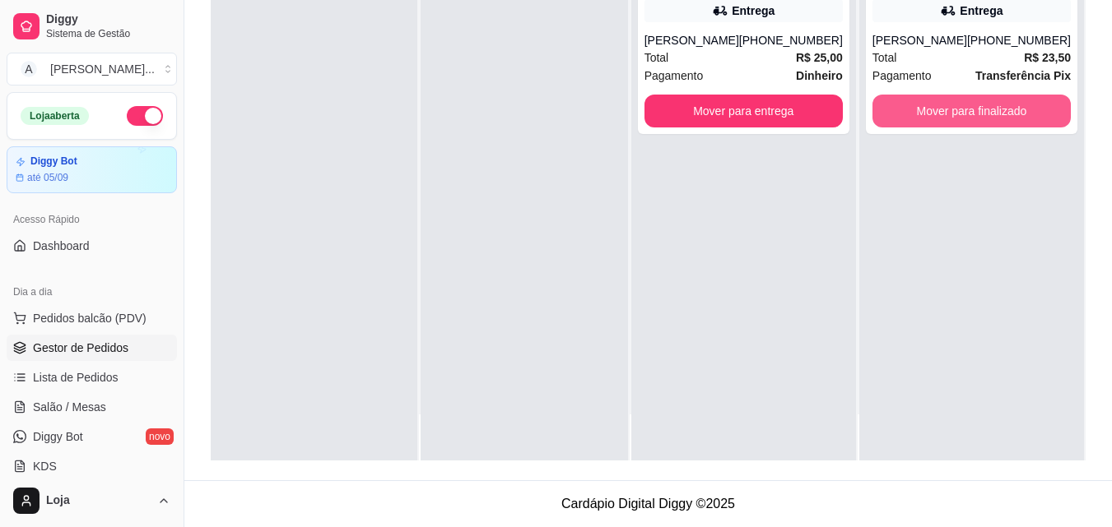
click at [991, 114] on button "Mover para finalizado" at bounding box center [971, 111] width 198 height 33
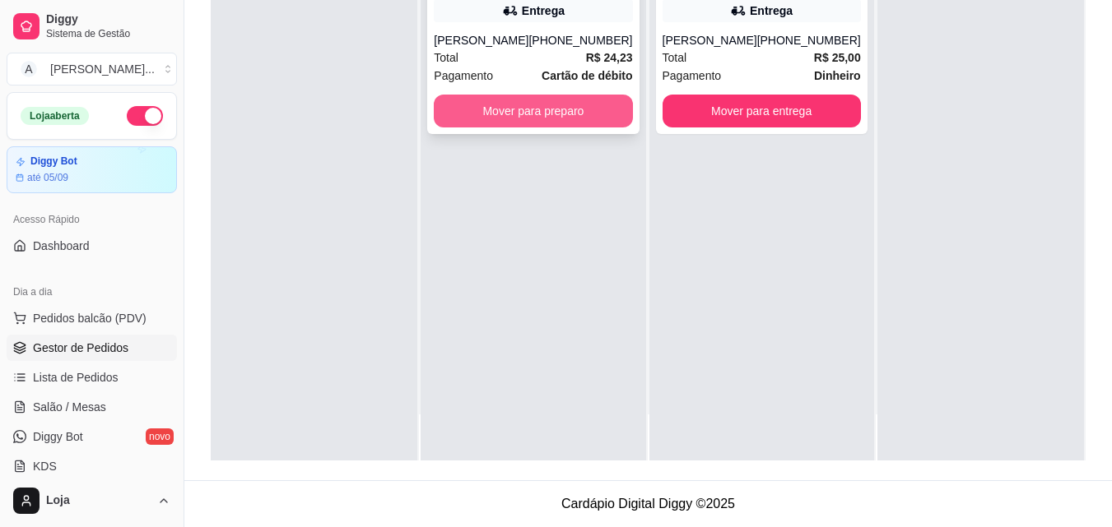
click at [583, 108] on button "Mover para preparo" at bounding box center [533, 111] width 198 height 33
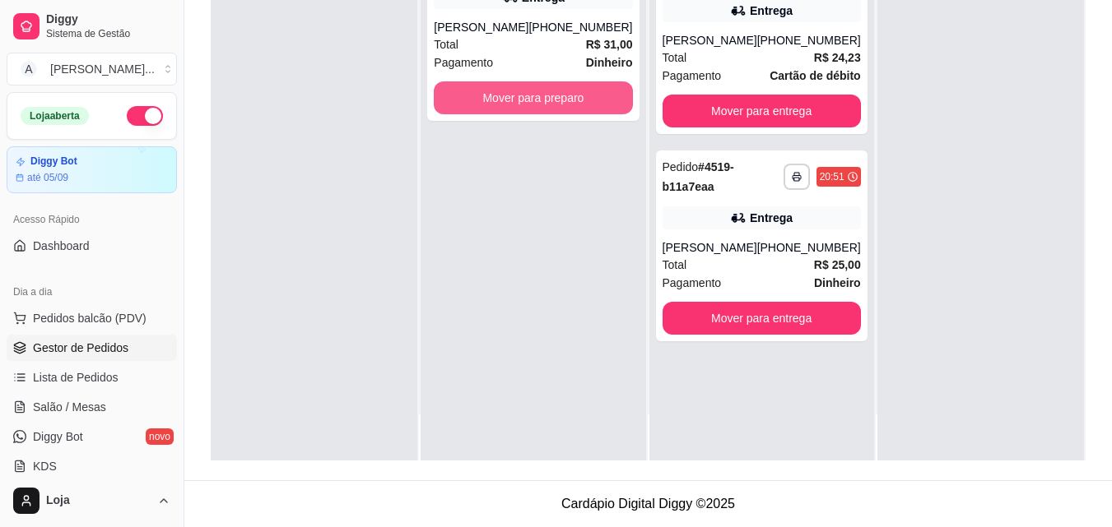
click at [583, 108] on button "Mover para preparo" at bounding box center [533, 97] width 198 height 33
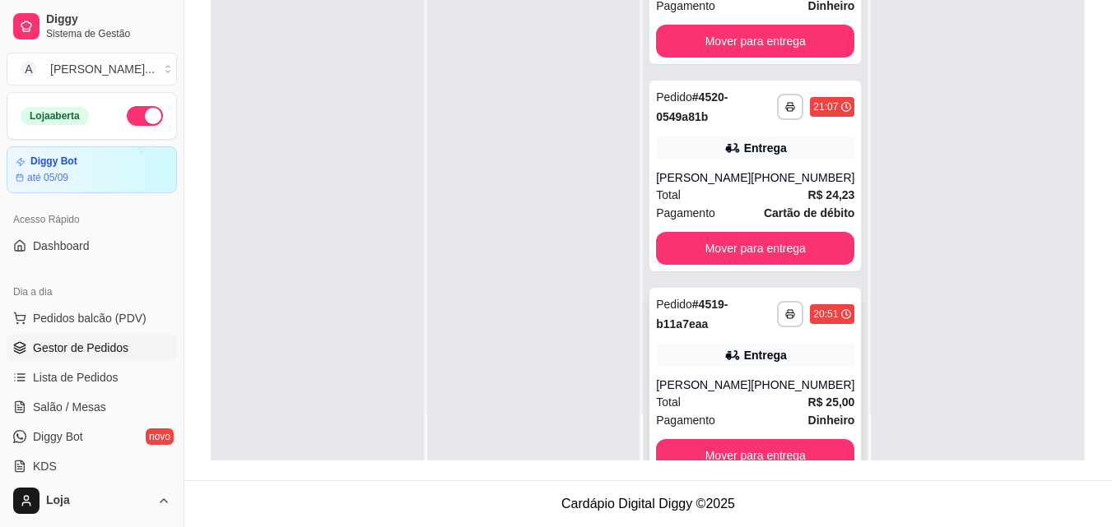
scroll to position [128, 0]
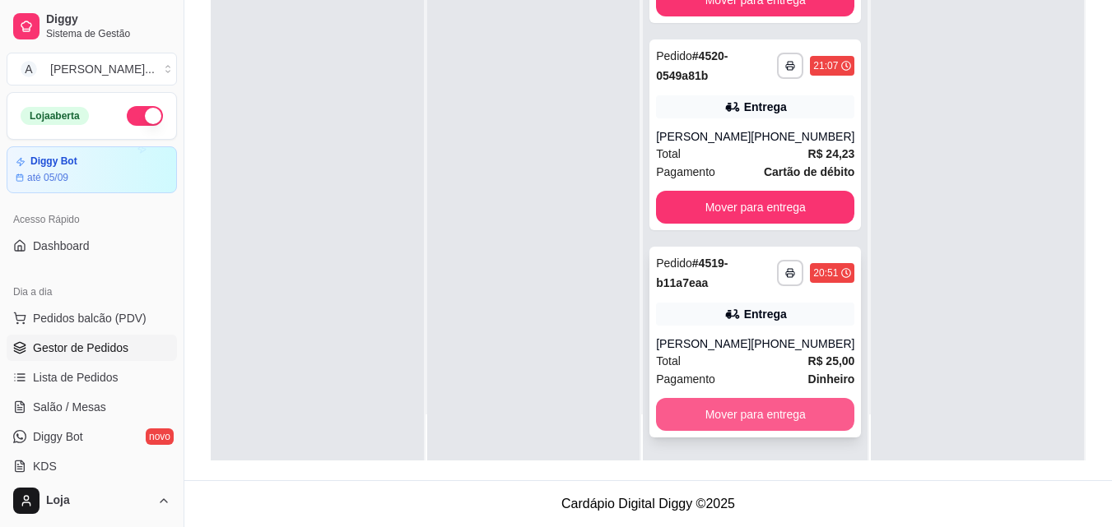
click at [736, 414] on button "Mover para entrega" at bounding box center [755, 414] width 198 height 33
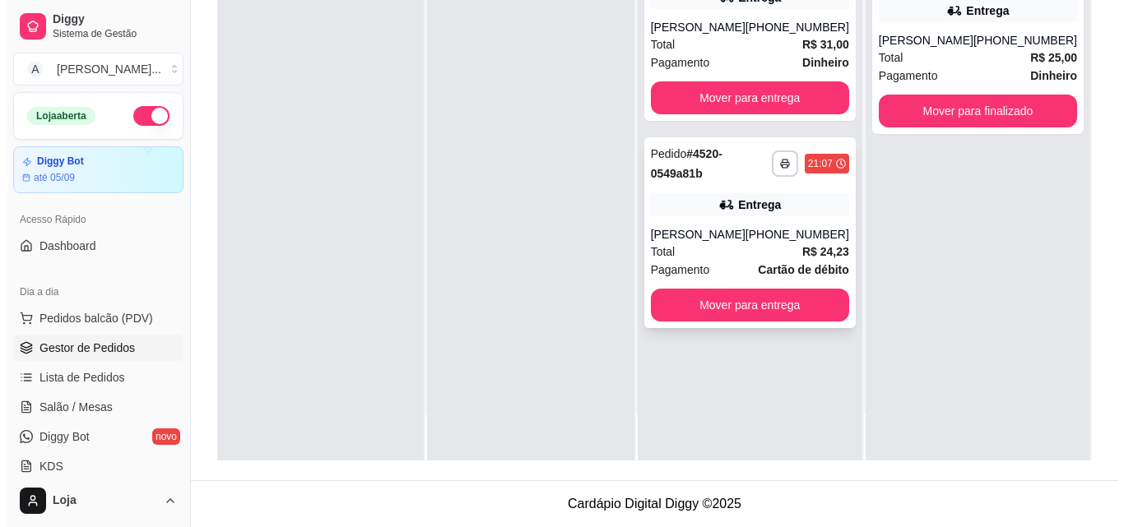
scroll to position [0, 0]
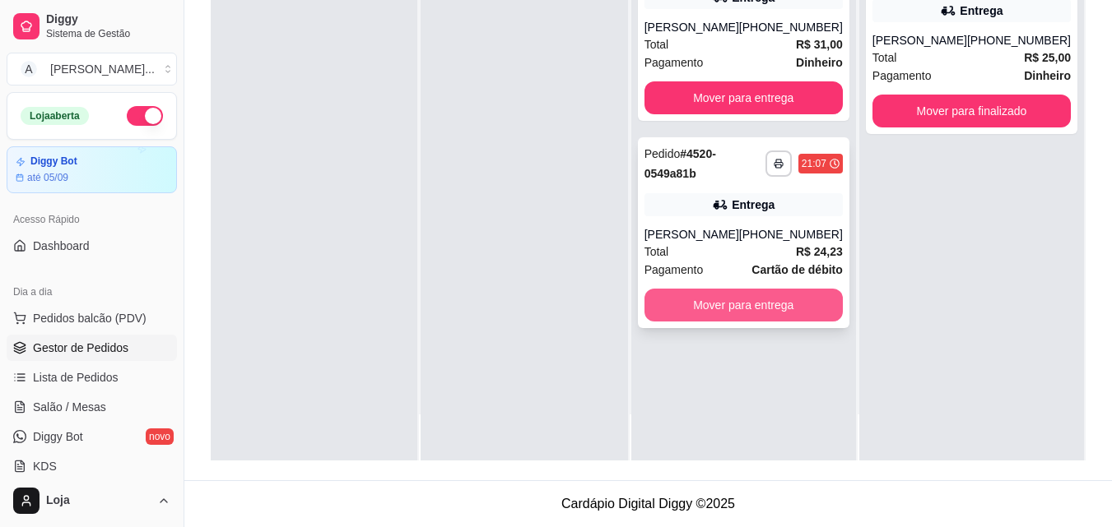
click at [762, 321] on button "Mover para entrega" at bounding box center [743, 305] width 198 height 33
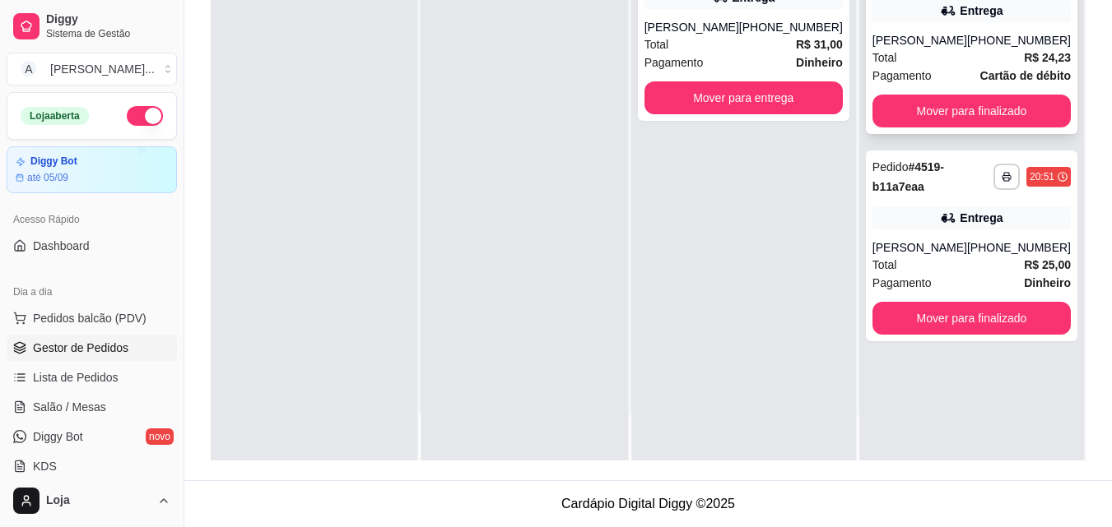
click at [926, 39] on div "[PERSON_NAME]" at bounding box center [919, 40] width 95 height 16
click at [936, 51] on div "Total R$ 24,23" at bounding box center [971, 58] width 198 height 18
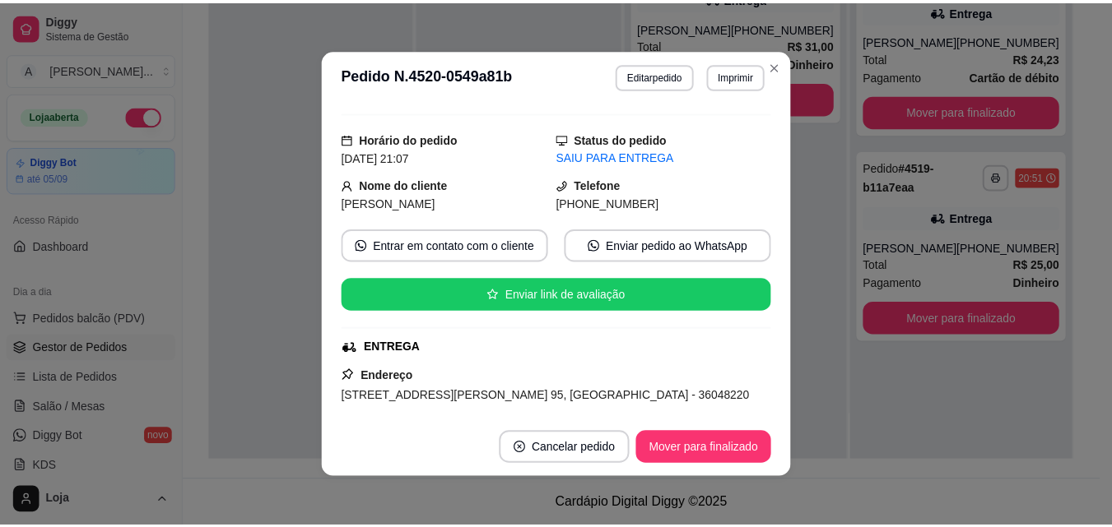
scroll to position [165, 0]
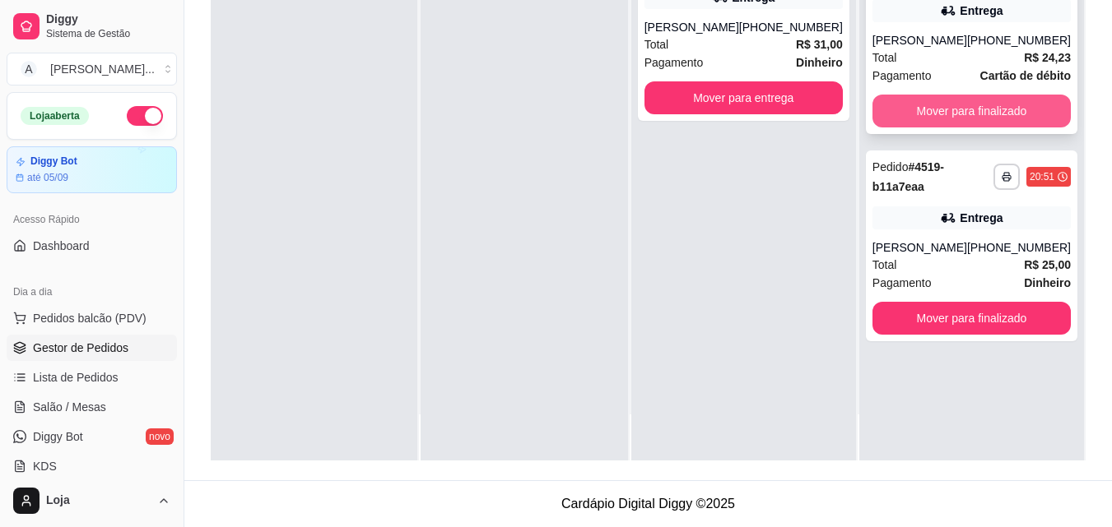
click at [1045, 103] on button "Mover para finalizado" at bounding box center [971, 111] width 198 height 33
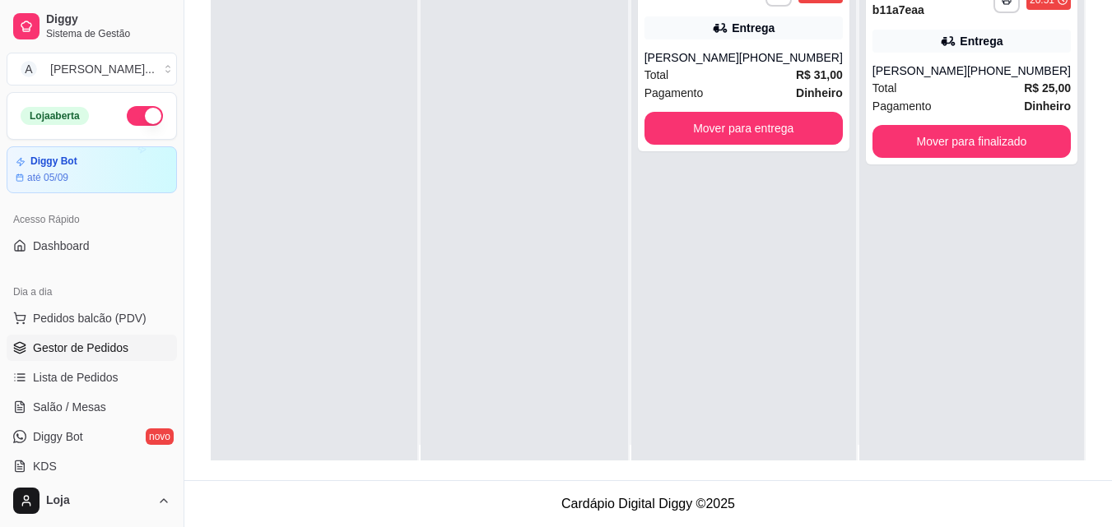
scroll to position [0, 0]
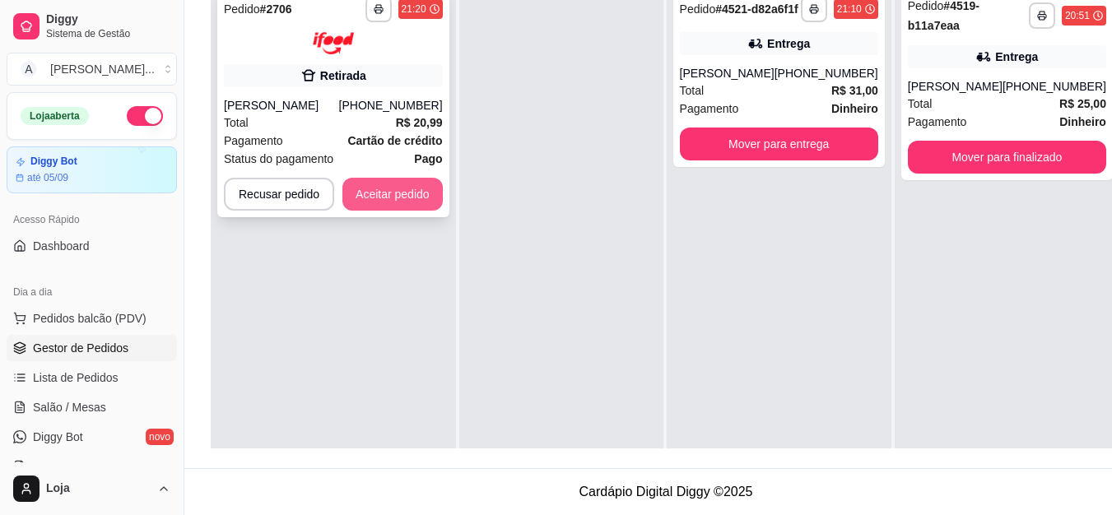
click at [420, 188] on button "Aceitar pedido" at bounding box center [392, 194] width 100 height 33
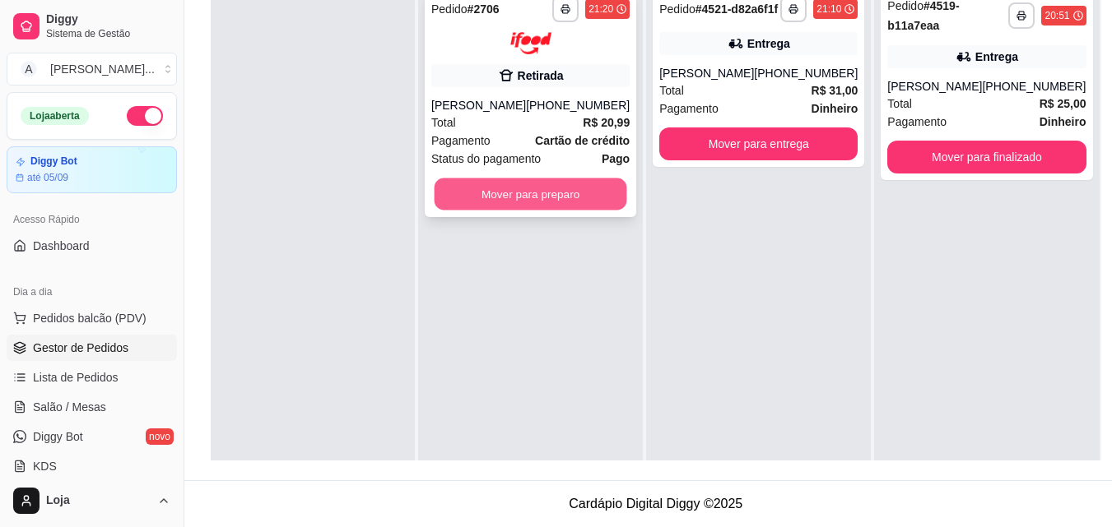
click at [453, 200] on button "Mover para preparo" at bounding box center [530, 194] width 193 height 32
click at [453, 200] on button "Mover para preparo" at bounding box center [530, 194] width 198 height 33
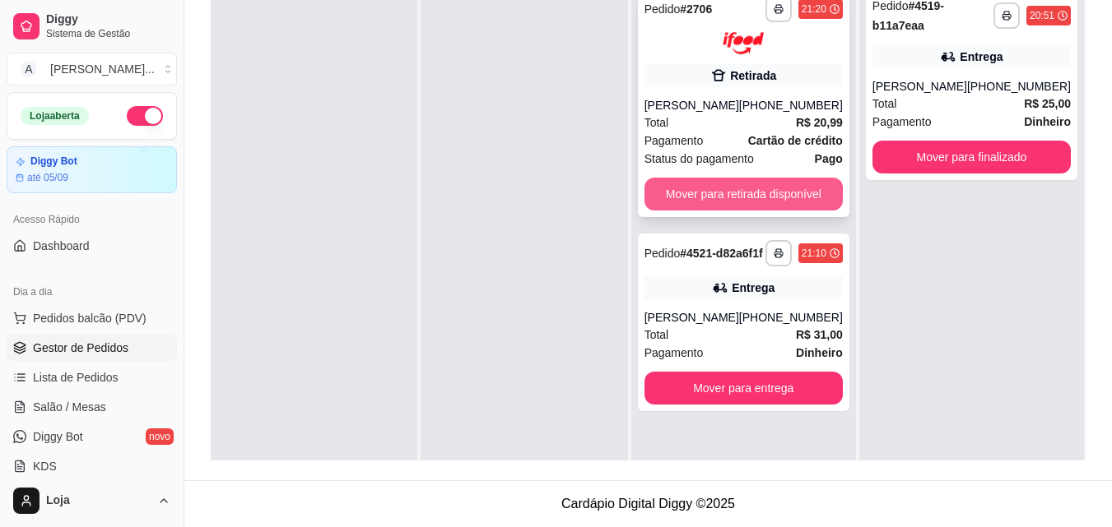
click at [755, 197] on button "Mover para retirada disponível" at bounding box center [743, 194] width 198 height 33
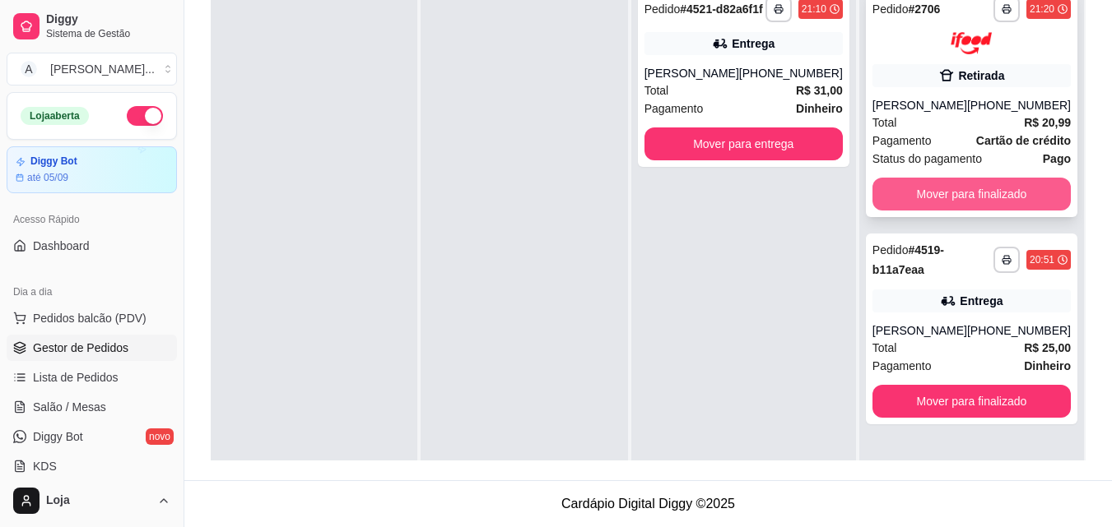
click at [965, 188] on button "Mover para finalizado" at bounding box center [971, 194] width 198 height 33
click at [968, 187] on button "Mover para finalizado" at bounding box center [971, 194] width 198 height 33
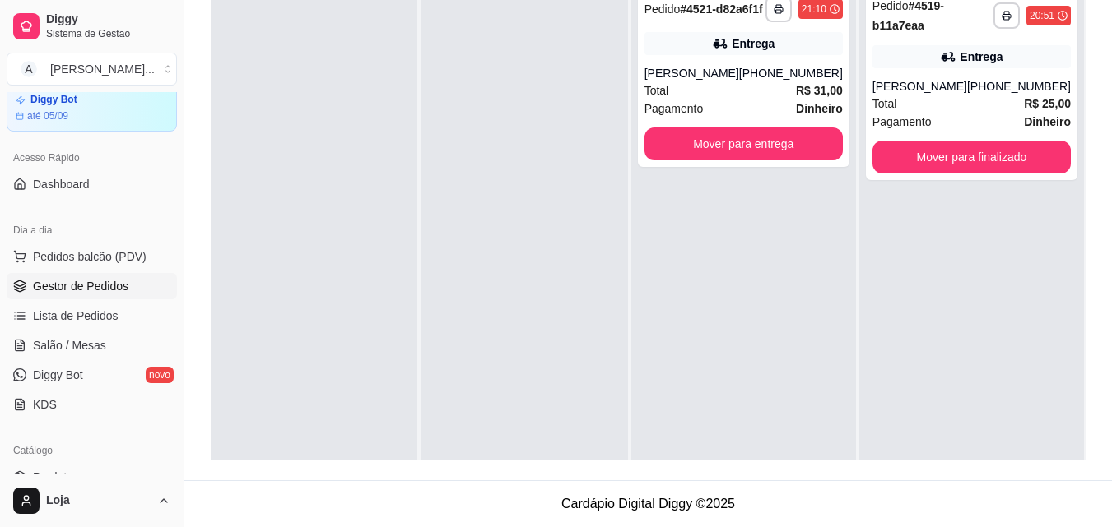
scroll to position [247, 0]
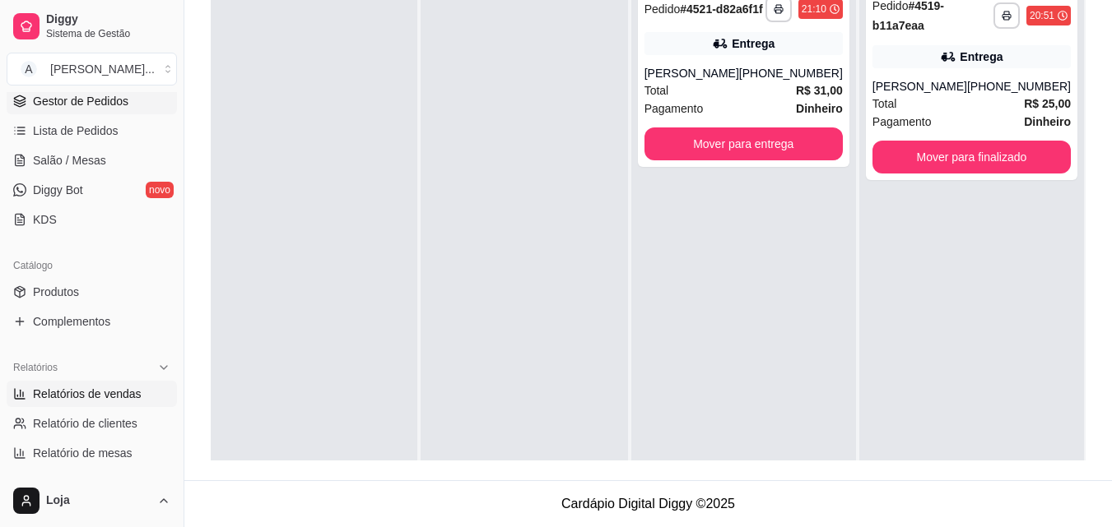
click at [120, 402] on span "Relatórios de vendas" at bounding box center [87, 394] width 109 height 16
select select "ALL"
select select "0"
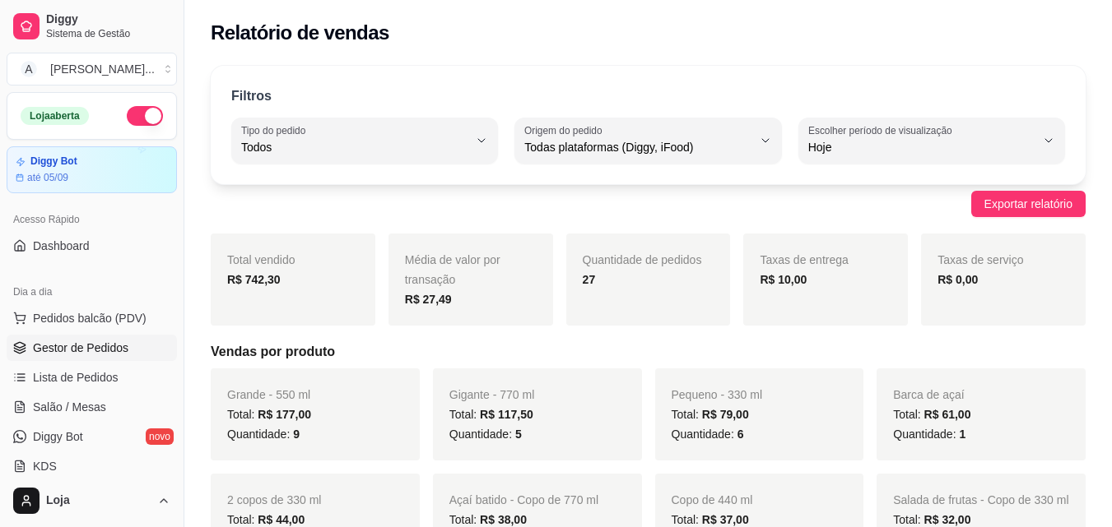
click at [111, 355] on span "Gestor de Pedidos" at bounding box center [80, 348] width 95 height 16
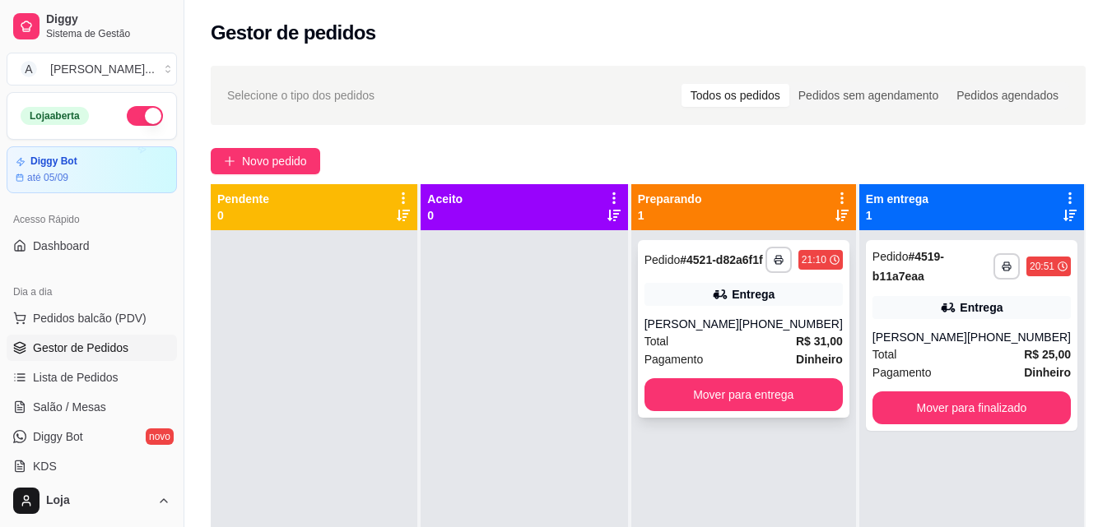
click at [741, 386] on div "**********" at bounding box center [743, 329] width 211 height 178
click at [820, 397] on button "Mover para entrega" at bounding box center [743, 395] width 193 height 32
click at [710, 411] on button "Mover para entrega" at bounding box center [743, 395] width 193 height 32
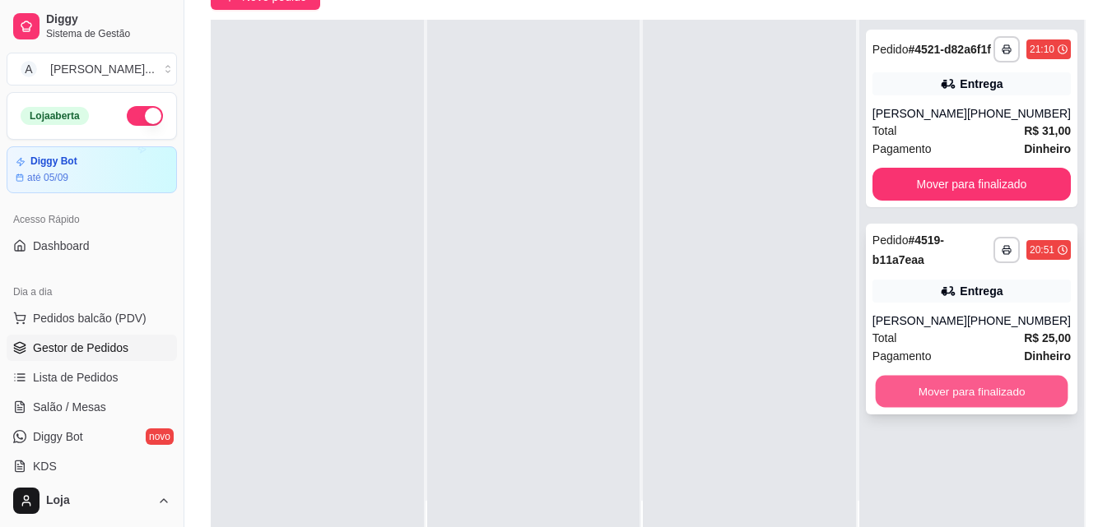
click at [964, 408] on button "Mover para finalizado" at bounding box center [971, 392] width 193 height 32
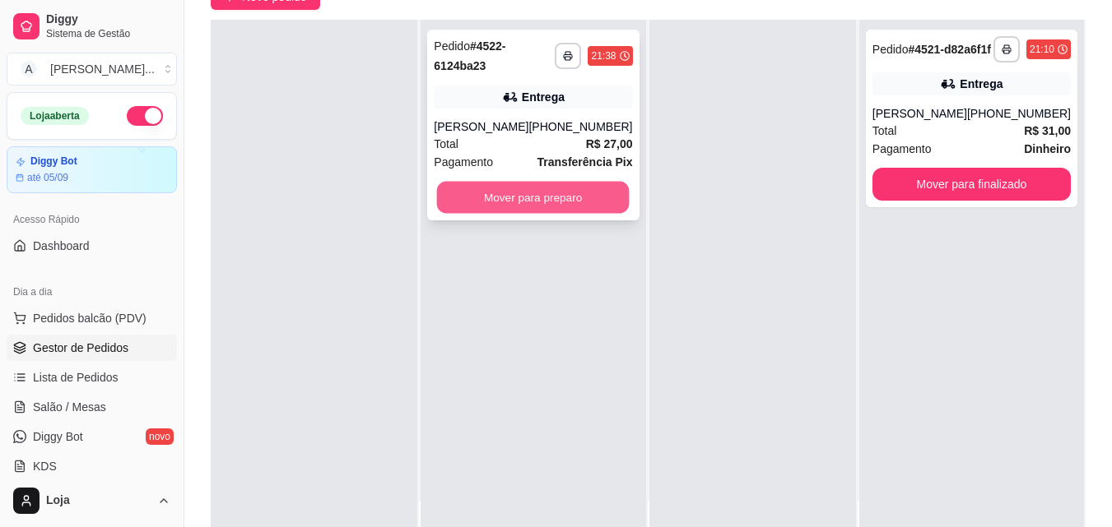
click at [490, 199] on button "Mover para preparo" at bounding box center [533, 198] width 193 height 32
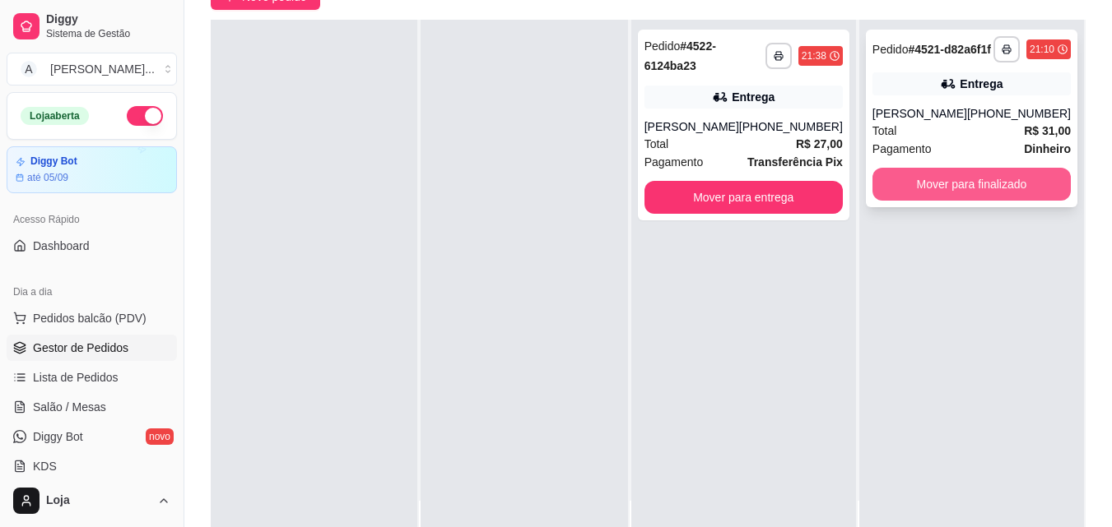
click at [962, 201] on button "Mover para finalizado" at bounding box center [971, 184] width 198 height 33
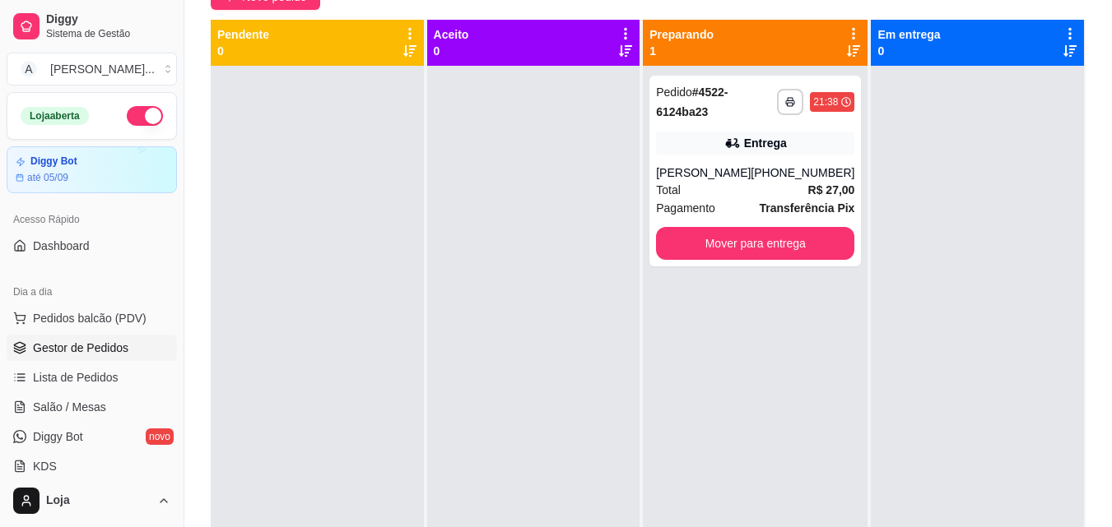
click at [133, 124] on button "button" at bounding box center [145, 116] width 36 height 20
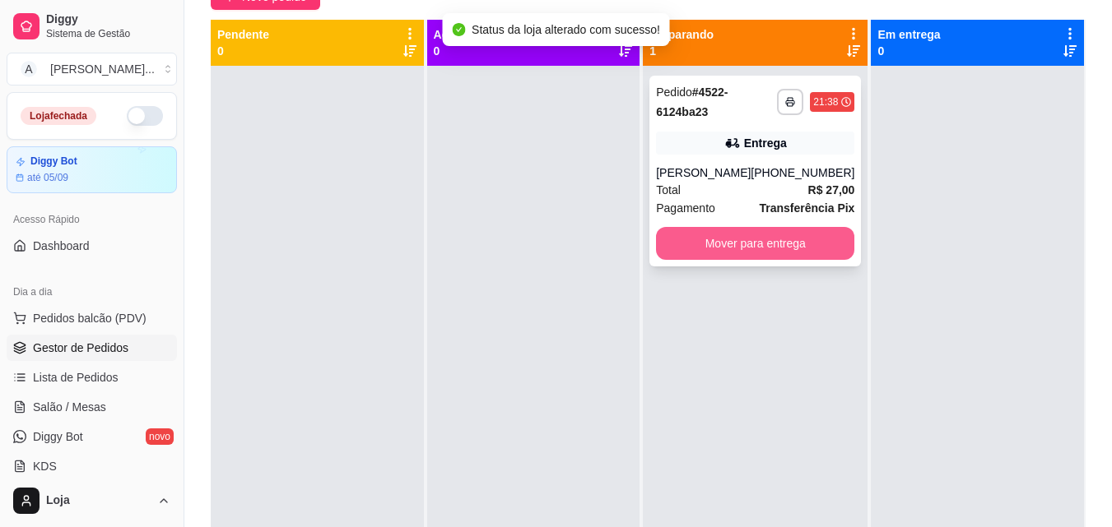
click at [721, 238] on button "Mover para entrega" at bounding box center [755, 243] width 198 height 33
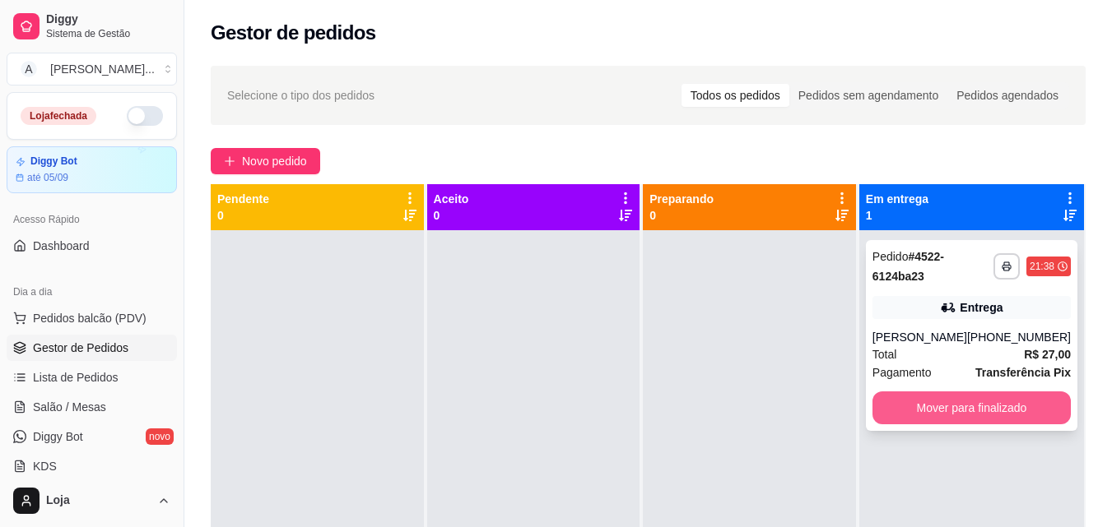
click at [926, 417] on button "Mover para finalizado" at bounding box center [971, 408] width 198 height 33
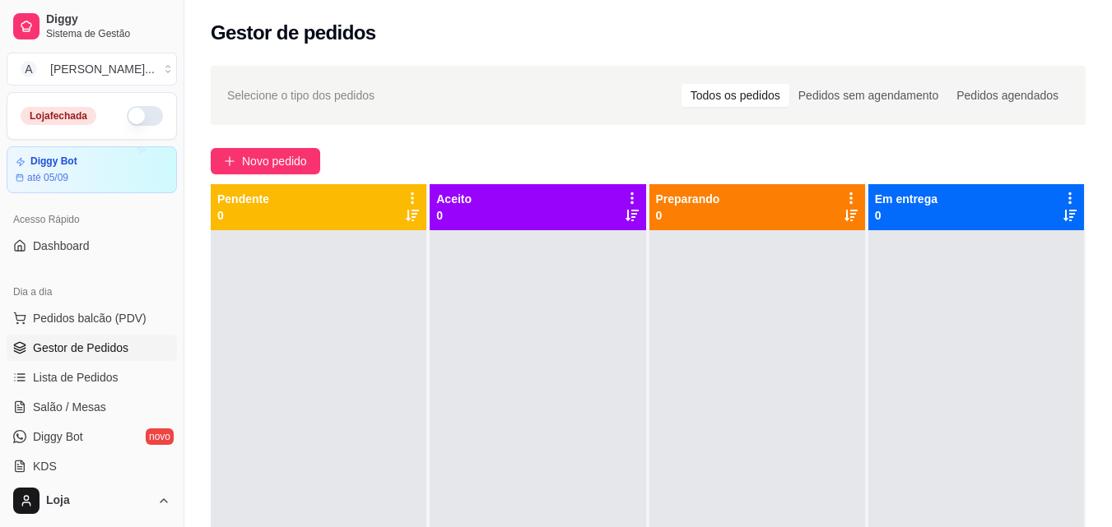
click at [143, 118] on button "button" at bounding box center [145, 116] width 36 height 20
